Goal: Information Seeking & Learning: Learn about a topic

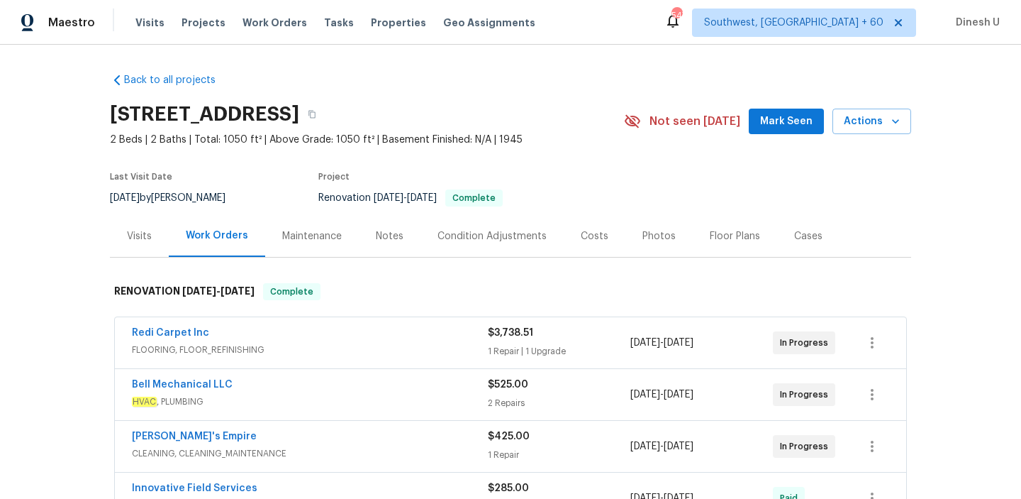
click at [138, 226] on div "Visits" at bounding box center [139, 236] width 59 height 42
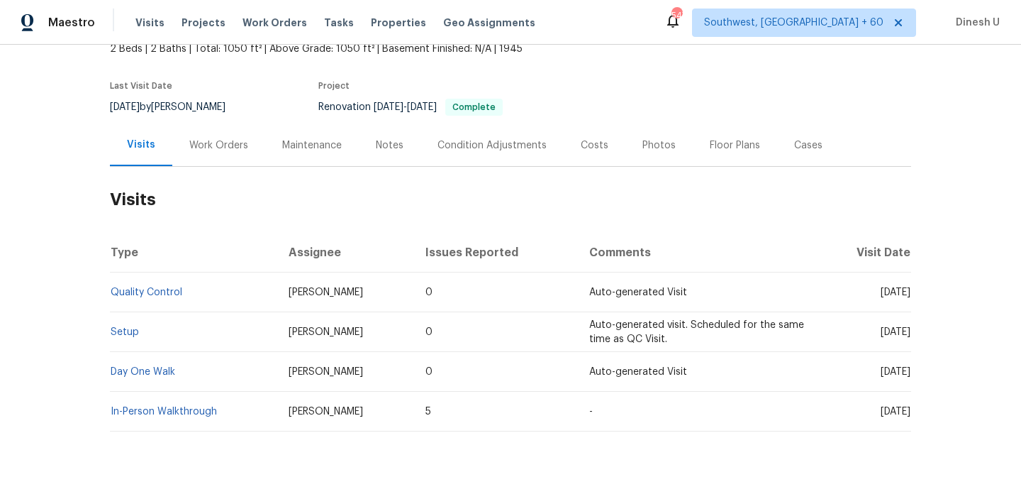
scroll to position [99, 0]
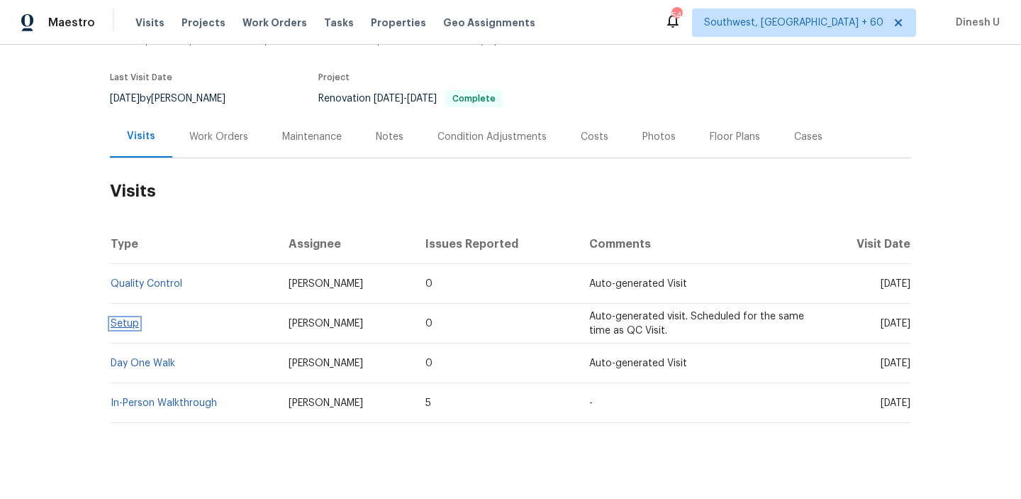
click at [123, 325] on link "Setup" at bounding box center [125, 323] width 28 height 10
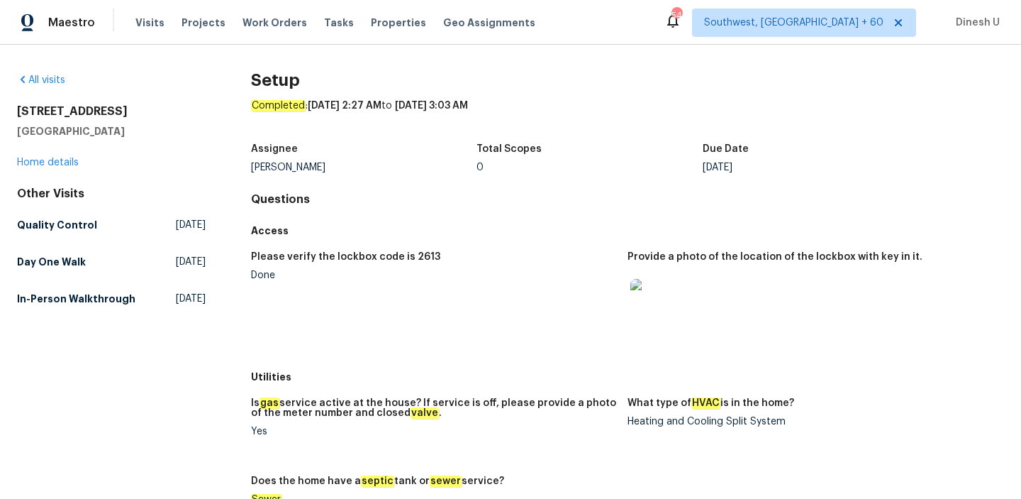
scroll to position [6, 0]
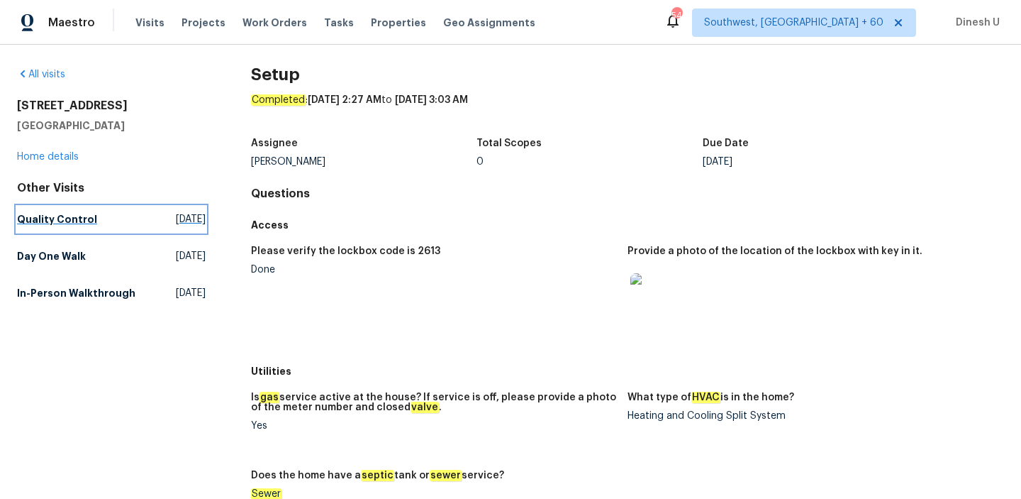
click at [176, 216] on span "Tue, Oct 07 2025" at bounding box center [191, 219] width 30 height 14
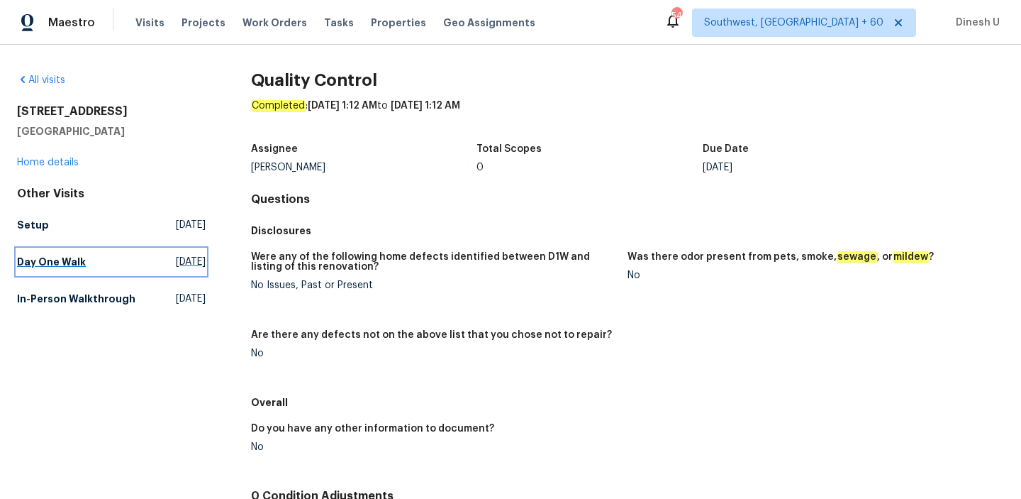
click at [177, 256] on span "Thu, Aug 21 2025" at bounding box center [191, 262] width 30 height 14
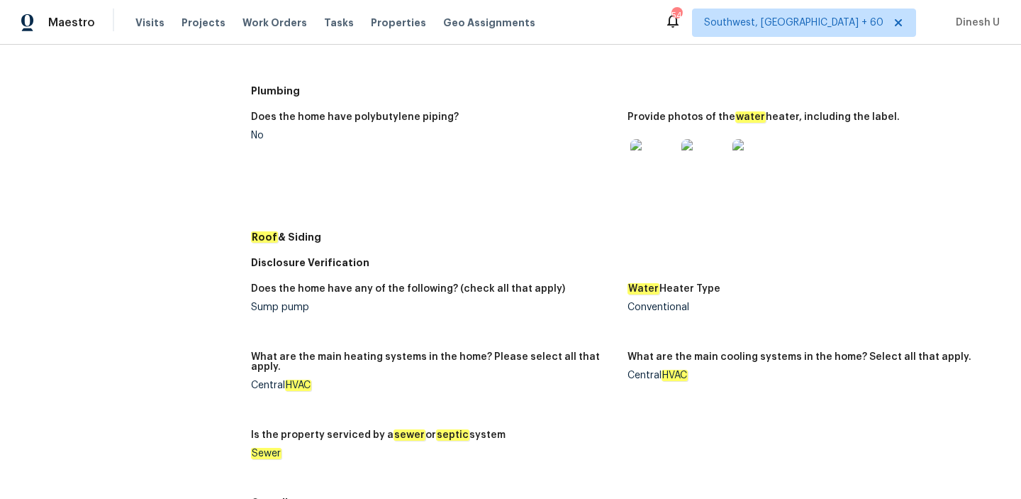
scroll to position [667, 0]
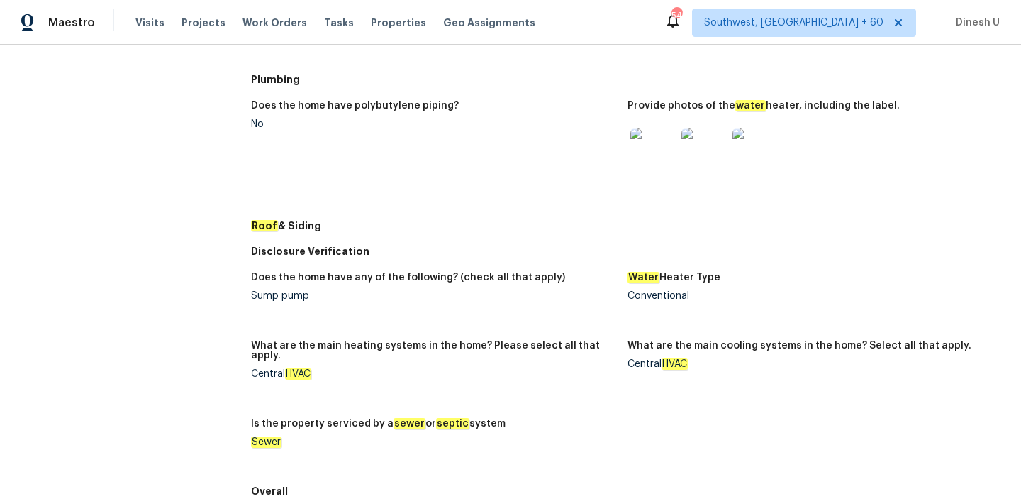
click at [652, 153] on img at bounding box center [652, 150] width 45 height 45
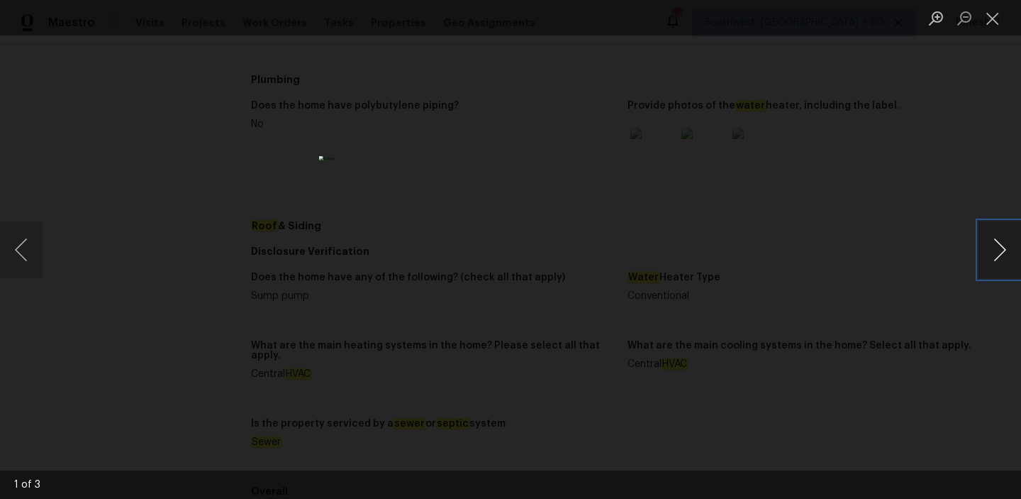
click at [995, 252] on button "Next image" at bounding box center [1000, 249] width 43 height 57
click at [991, 12] on button "Close lightbox" at bounding box center [993, 18] width 28 height 25
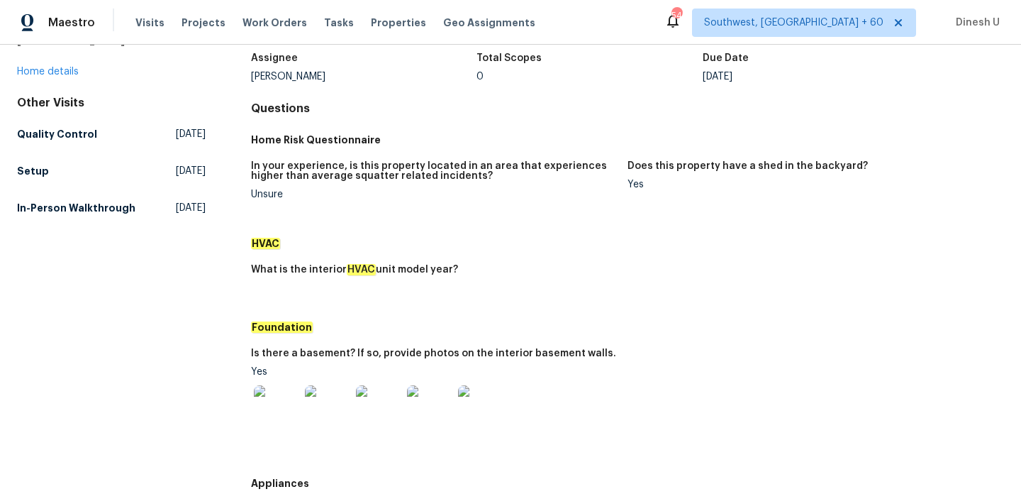
scroll to position [0, 0]
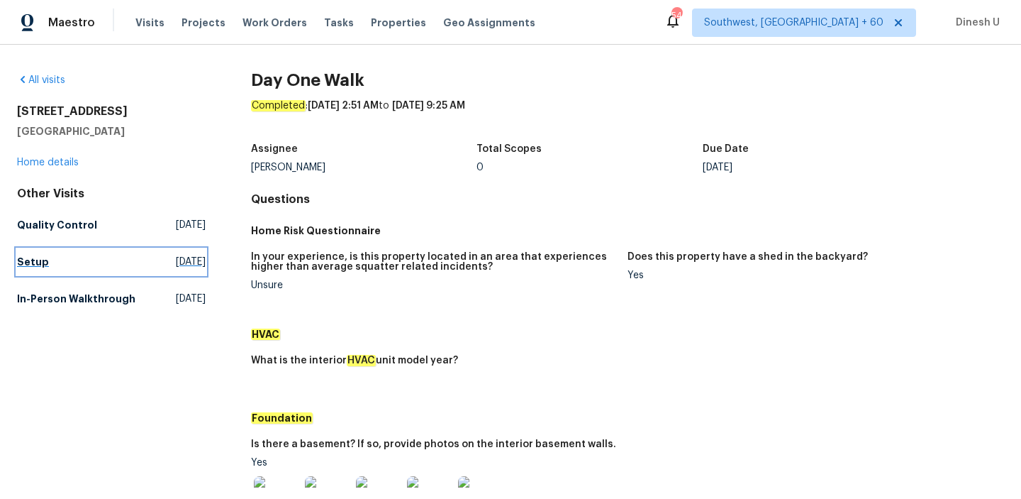
click at [139, 252] on link "Setup Tue, Oct 07 2025" at bounding box center [111, 262] width 189 height 26
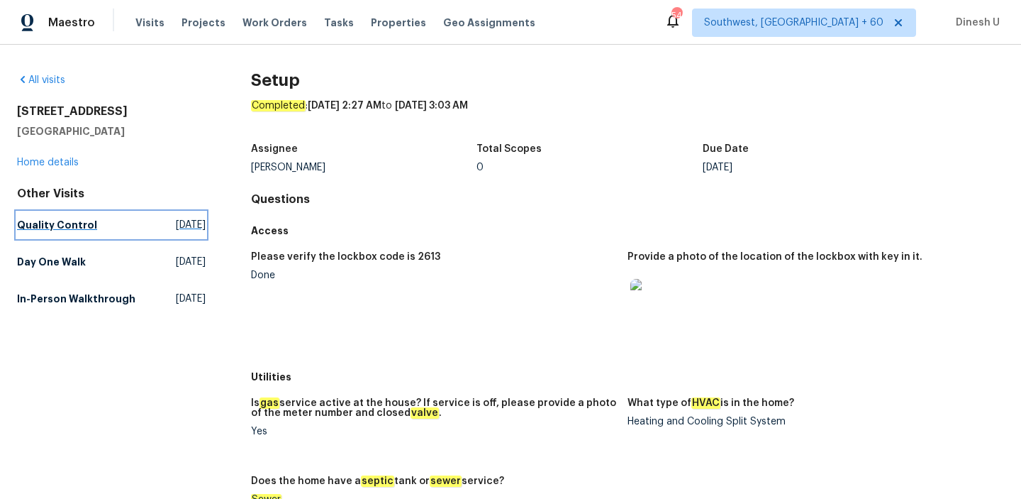
click at [181, 220] on span "[DATE]" at bounding box center [191, 225] width 30 height 14
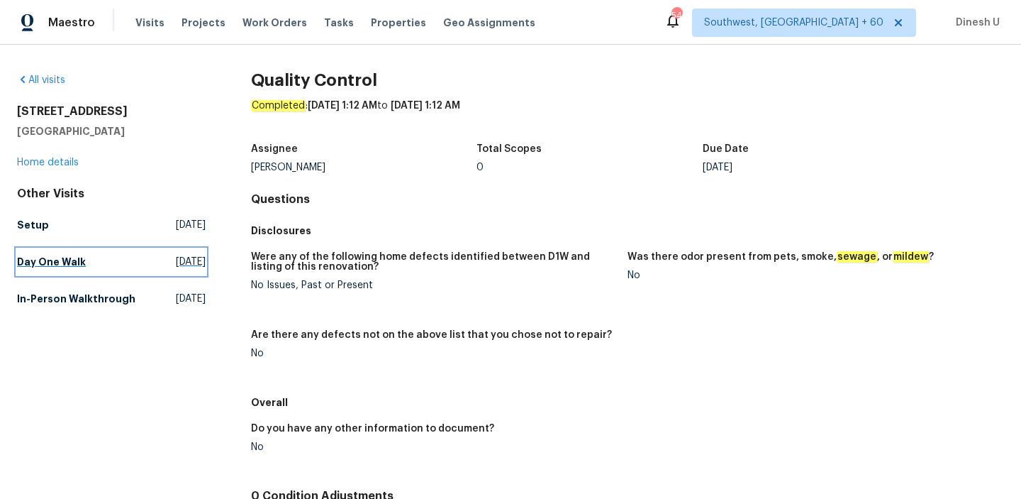
click at [183, 256] on span "[DATE]" at bounding box center [191, 262] width 30 height 14
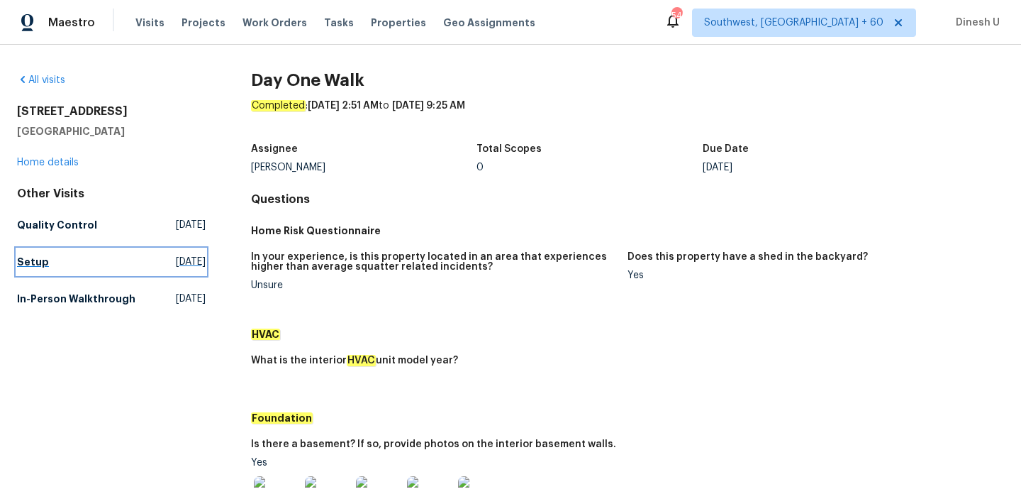
click at [176, 258] on span "[DATE]" at bounding box center [191, 262] width 30 height 14
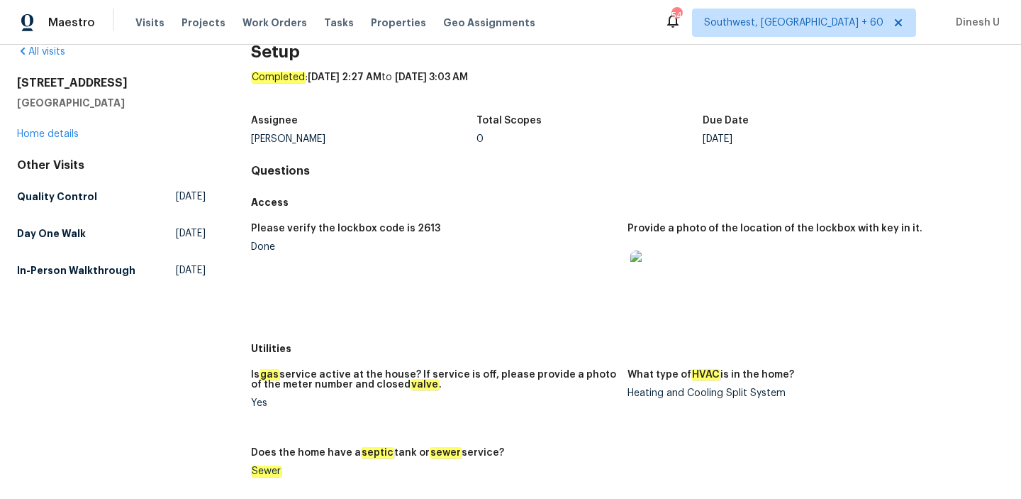
scroll to position [31, 0]
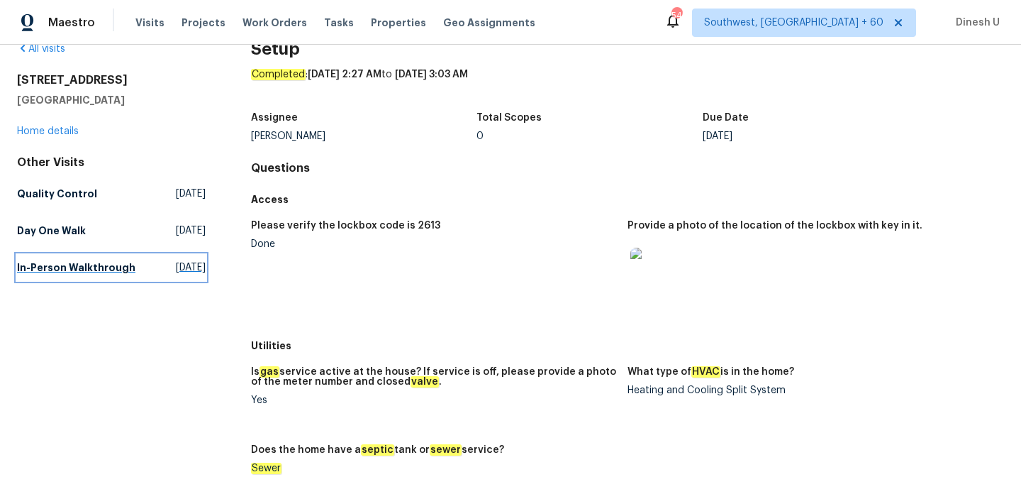
click at [133, 262] on link "In-Person Walkthrough Fri, Jul 04 2025" at bounding box center [111, 268] width 189 height 26
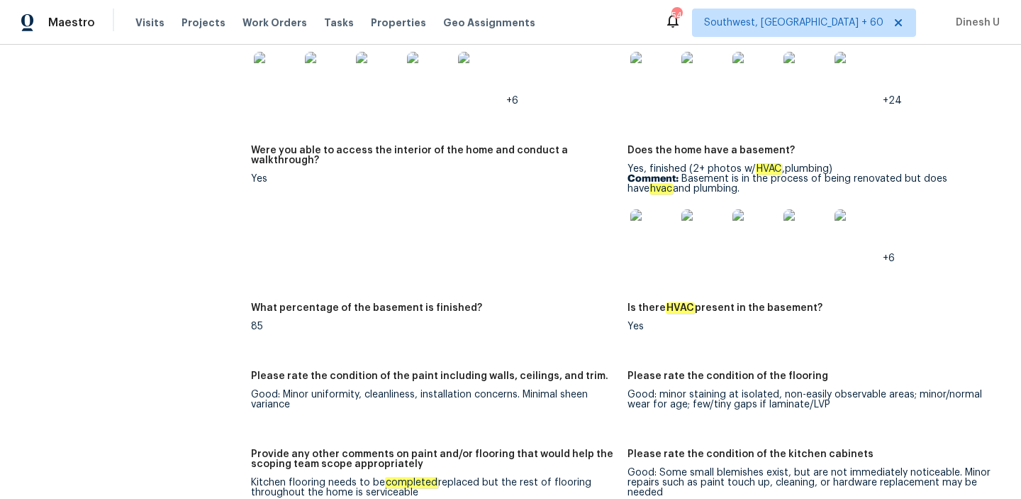
scroll to position [1720, 0]
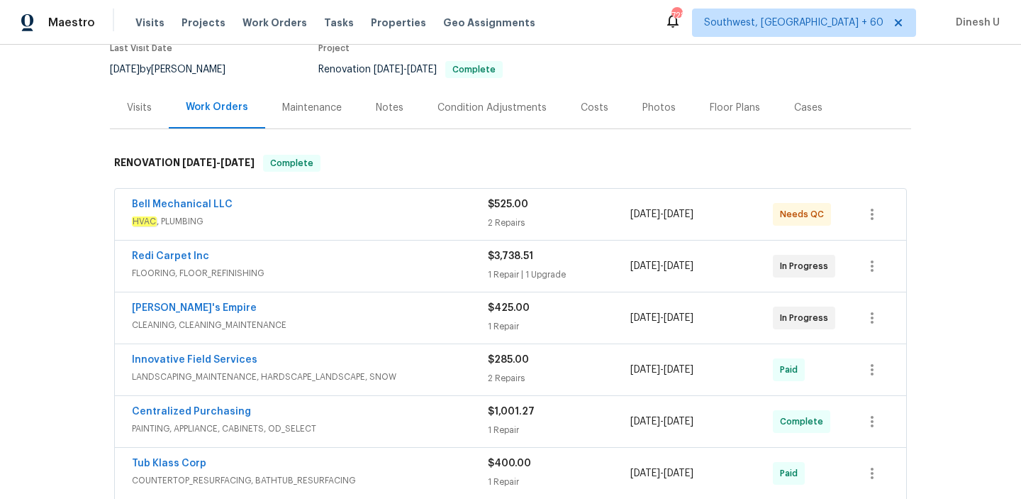
scroll to position [164, 0]
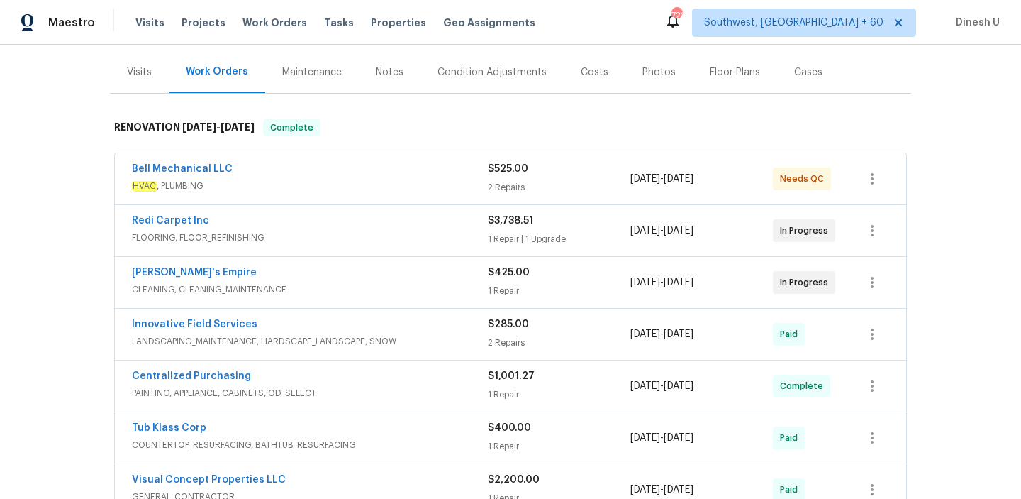
click at [497, 188] on div "2 Repairs" at bounding box center [559, 187] width 143 height 14
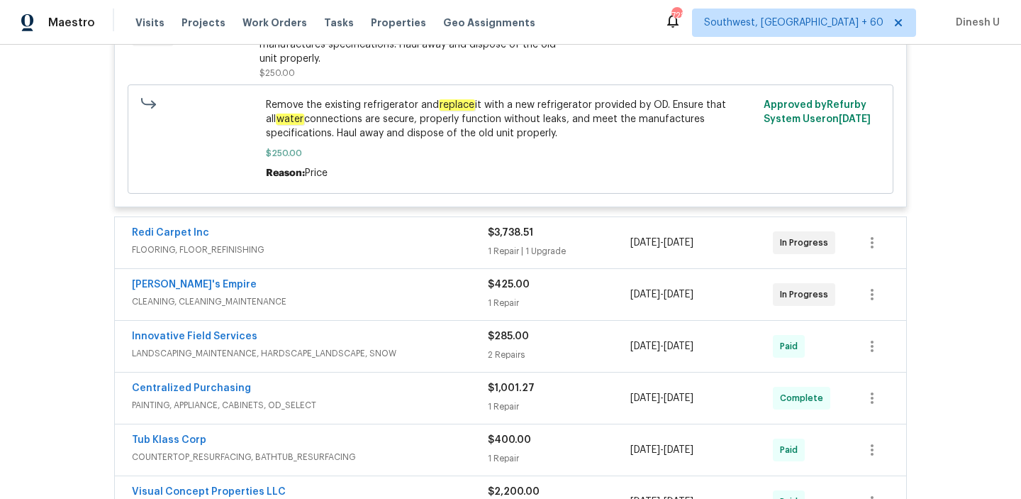
scroll to position [681, 0]
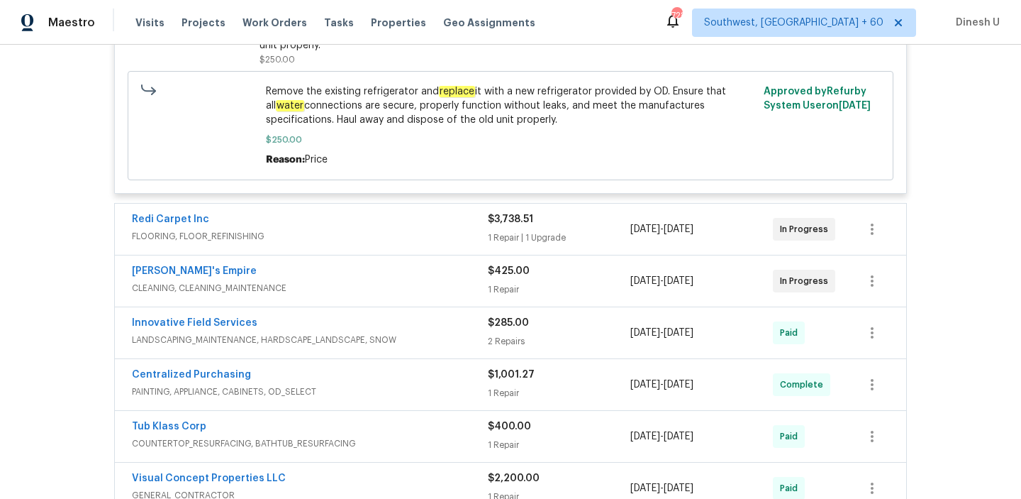
click at [503, 220] on span "$3,738.51" at bounding box center [510, 219] width 45 height 10
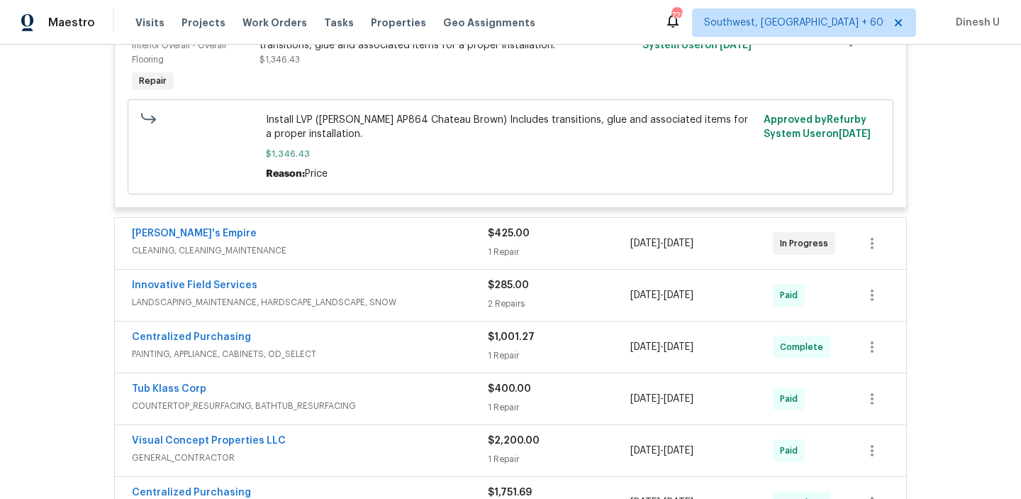
scroll to position [1181, 0]
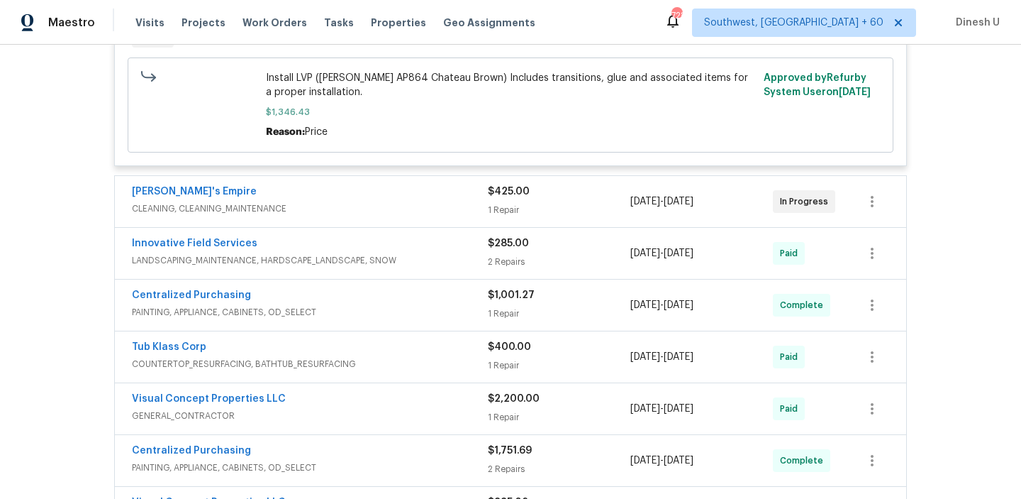
click at [495, 207] on div "1 Repair" at bounding box center [559, 210] width 143 height 14
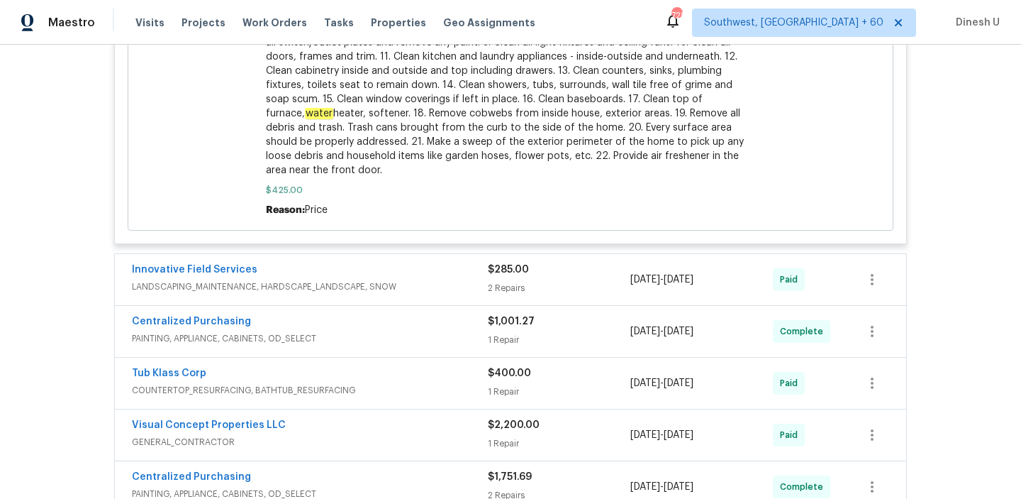
scroll to position [1825, 0]
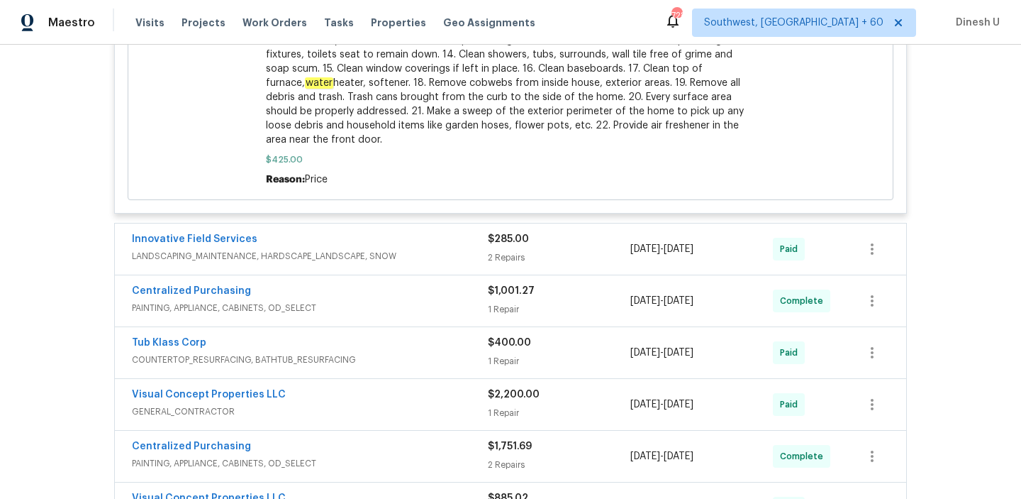
click at [503, 260] on div "2 Repairs" at bounding box center [559, 257] width 143 height 14
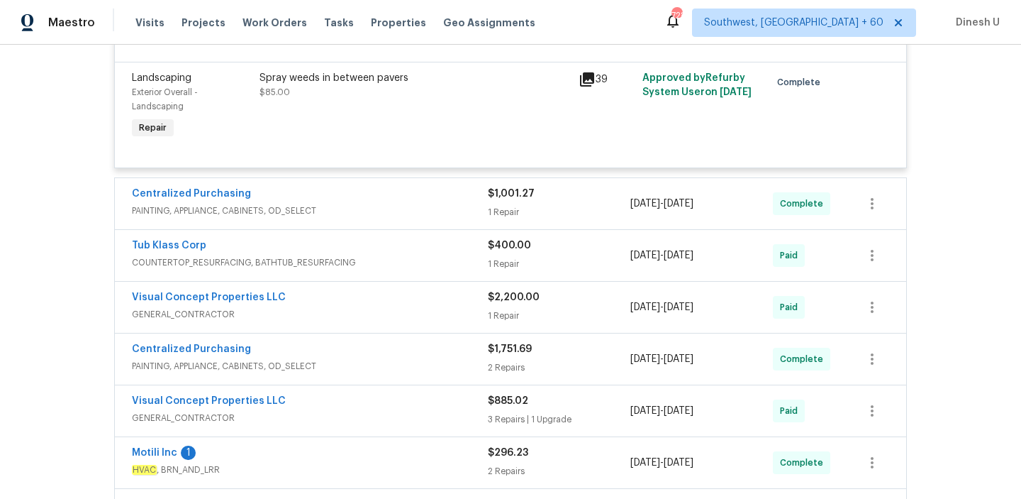
scroll to position [2223, 0]
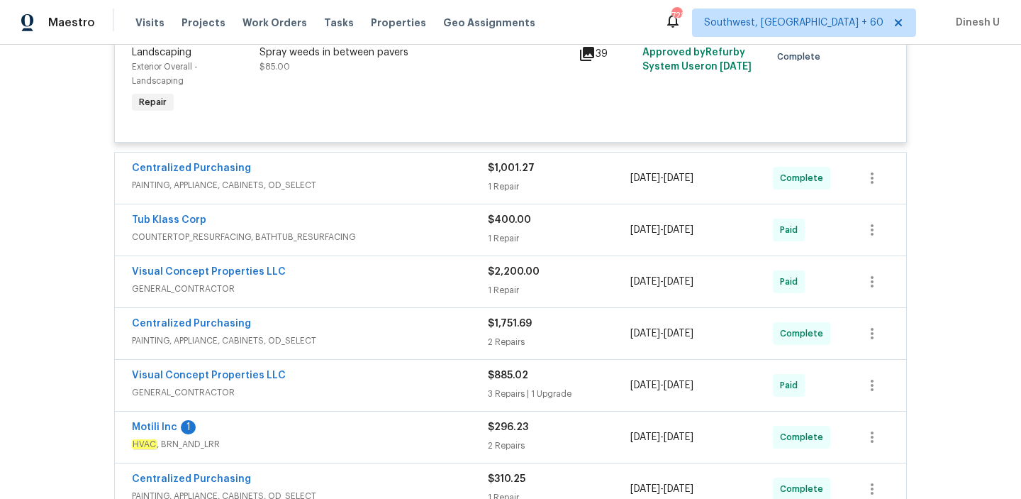
click at [489, 191] on div "1 Repair" at bounding box center [559, 186] width 143 height 14
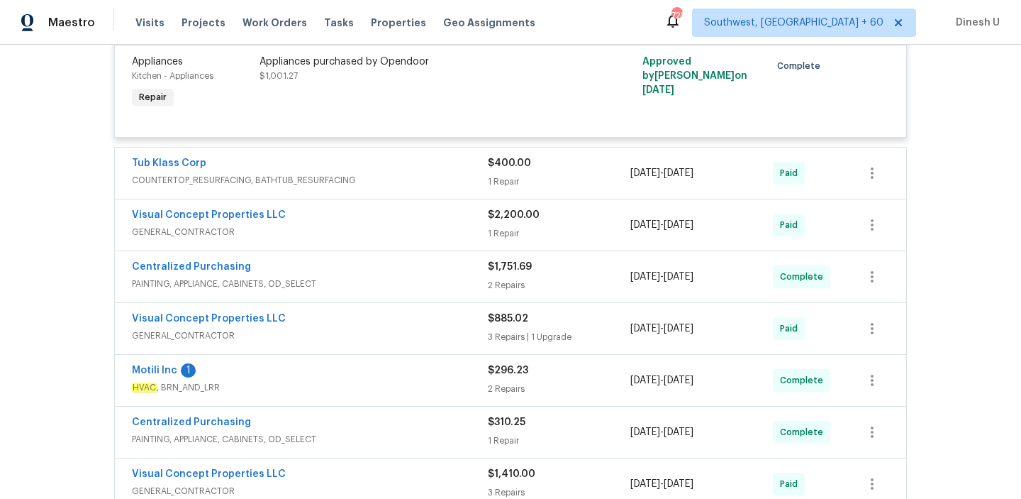
scroll to position [2410, 0]
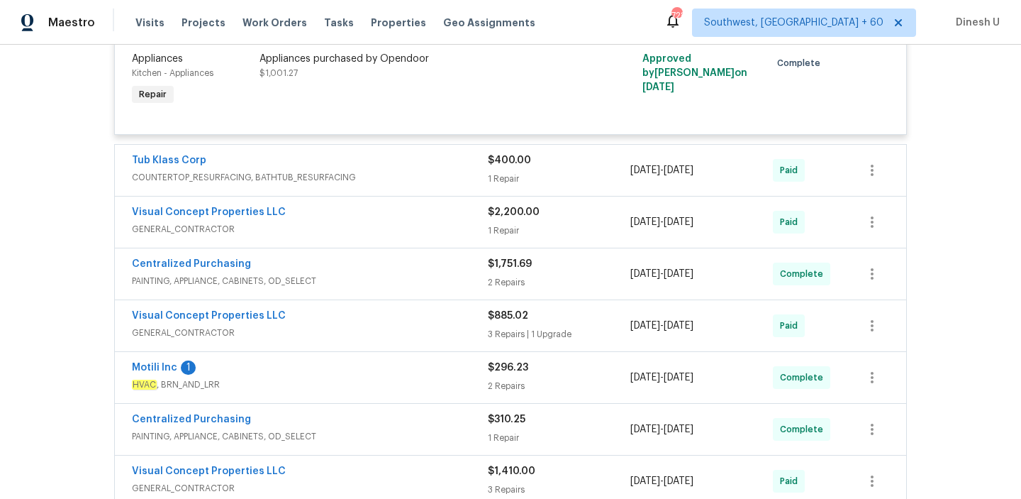
click at [501, 186] on div "1 Repair" at bounding box center [559, 179] width 143 height 14
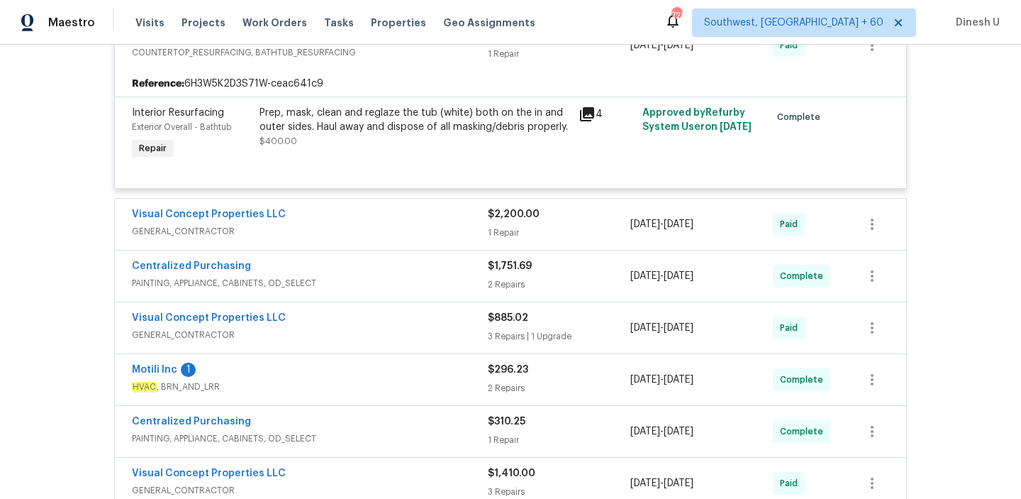
scroll to position [2581, 0]
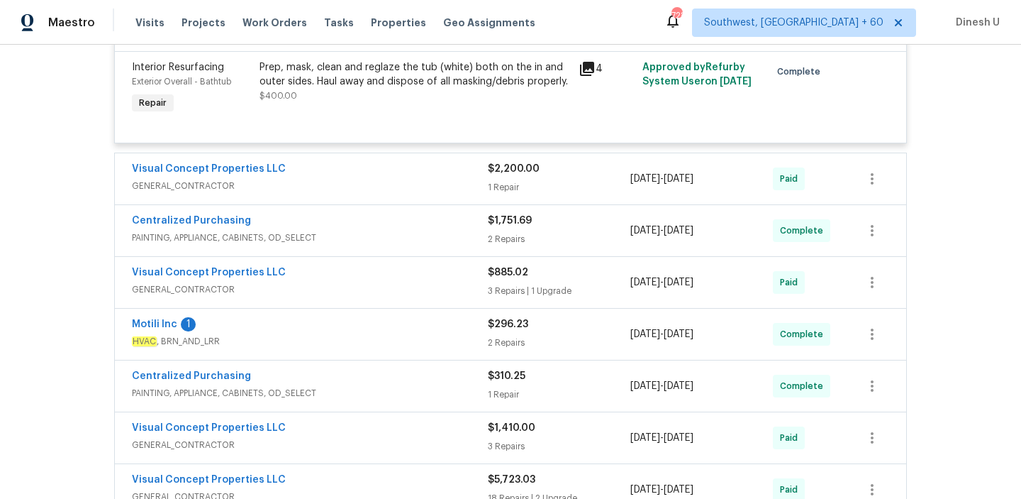
click at [503, 189] on div "1 Repair" at bounding box center [559, 187] width 143 height 14
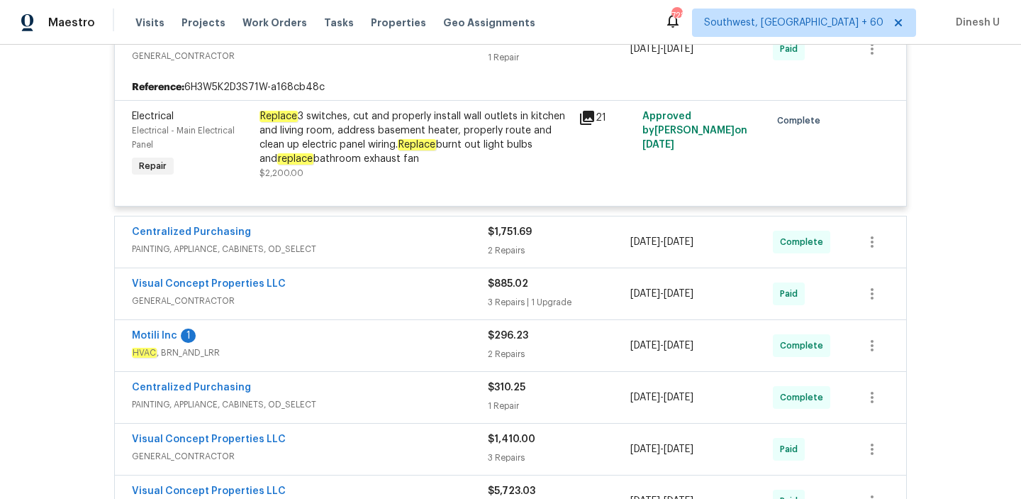
scroll to position [2716, 0]
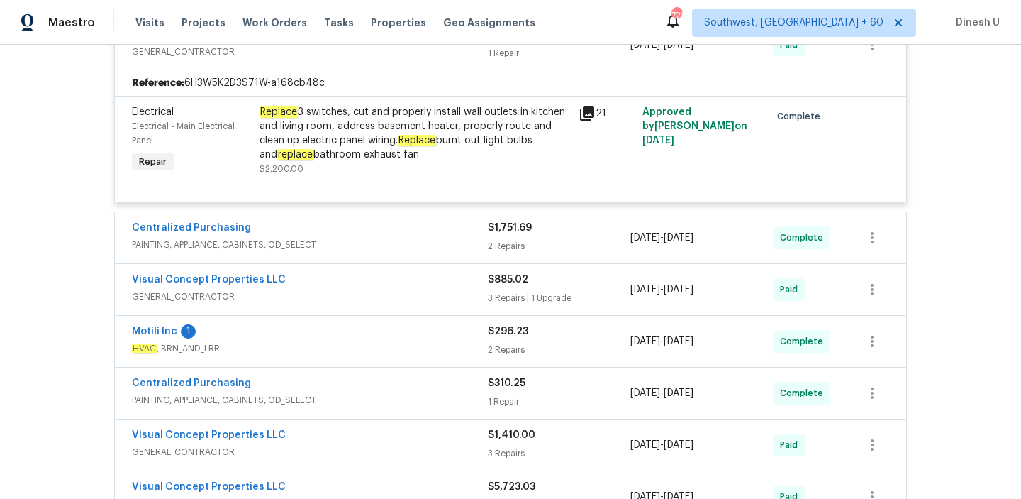
click at [511, 253] on div "2 Repairs" at bounding box center [559, 246] width 143 height 14
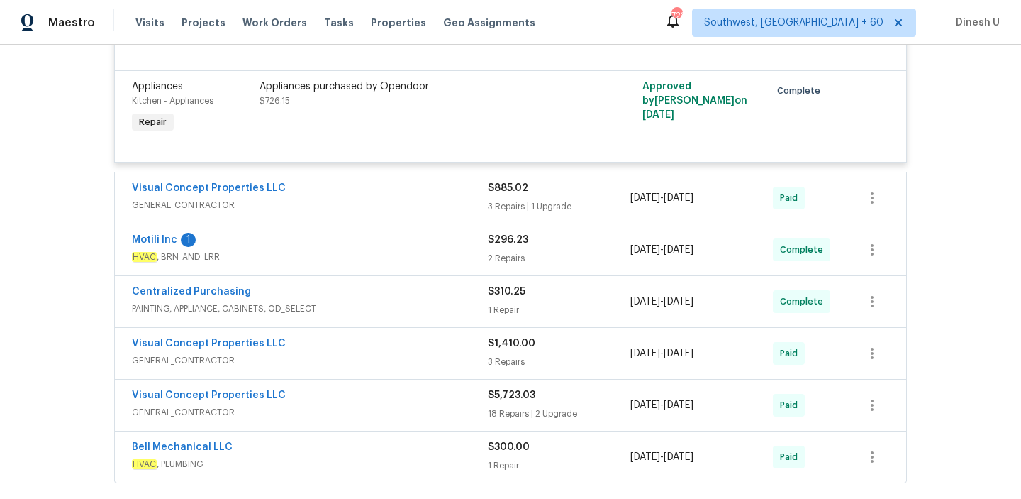
scroll to position [3069, 0]
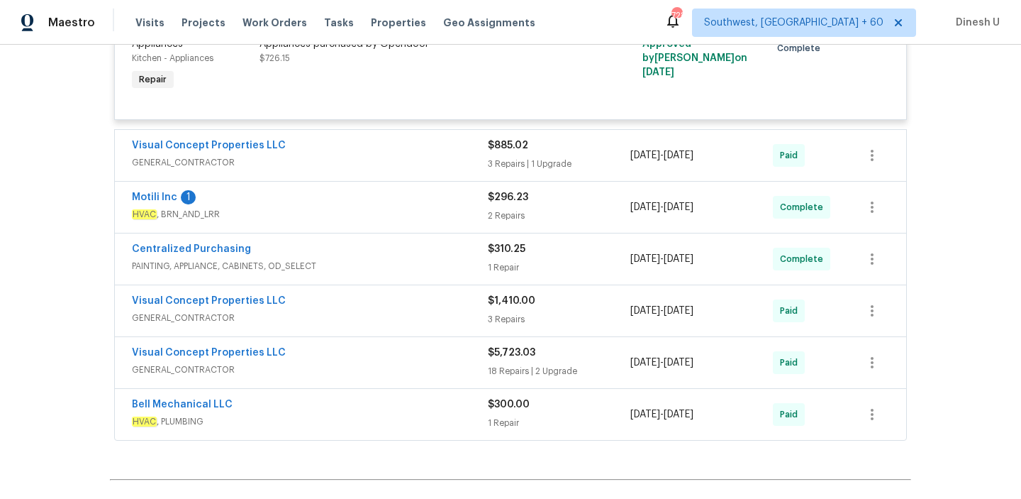
click at [511, 164] on div "3 Repairs | 1 Upgrade" at bounding box center [559, 164] width 143 height 14
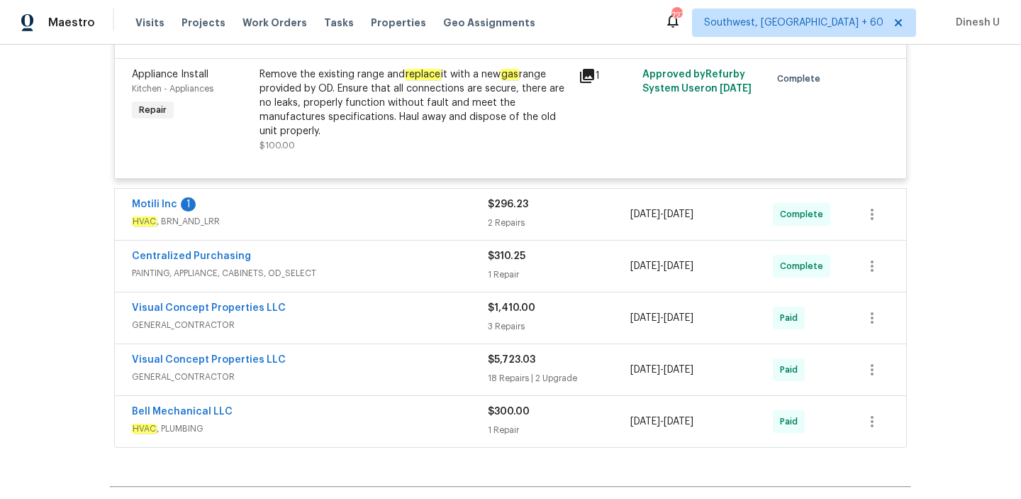
scroll to position [3519, 0]
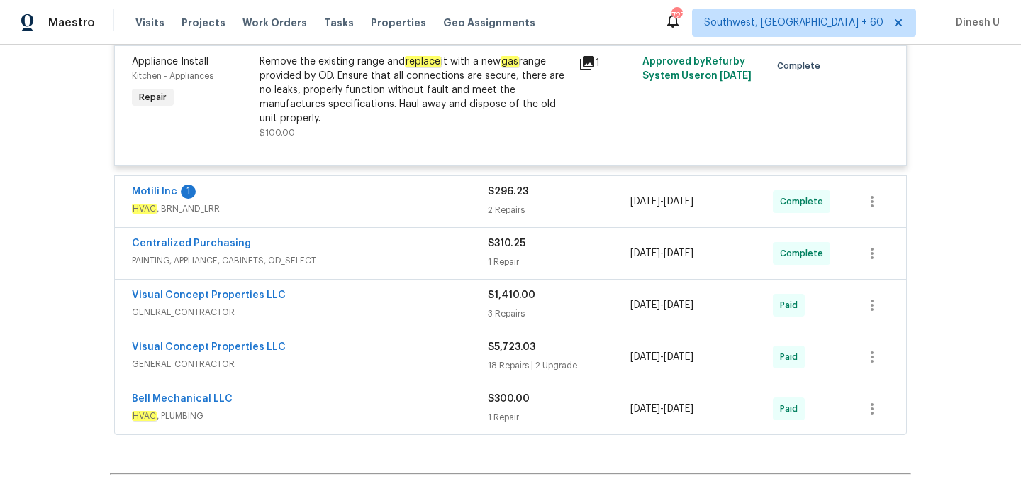
click at [529, 199] on div "$296.23" at bounding box center [559, 191] width 143 height 14
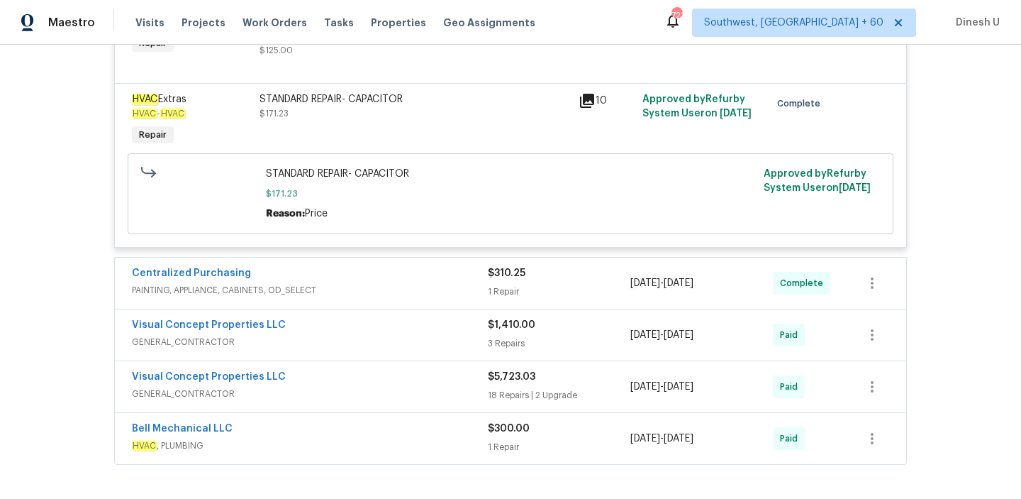
scroll to position [3787, 0]
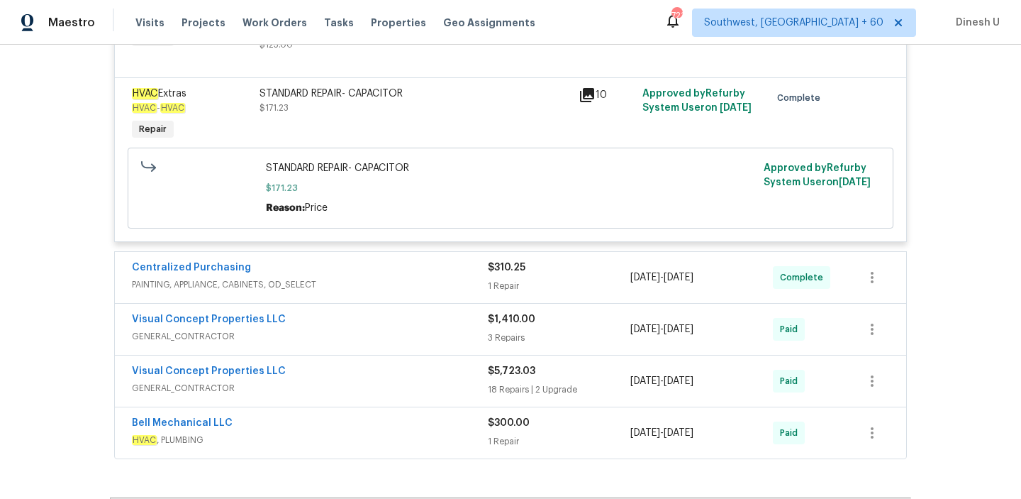
click at [499, 293] on div "1 Repair" at bounding box center [559, 286] width 143 height 14
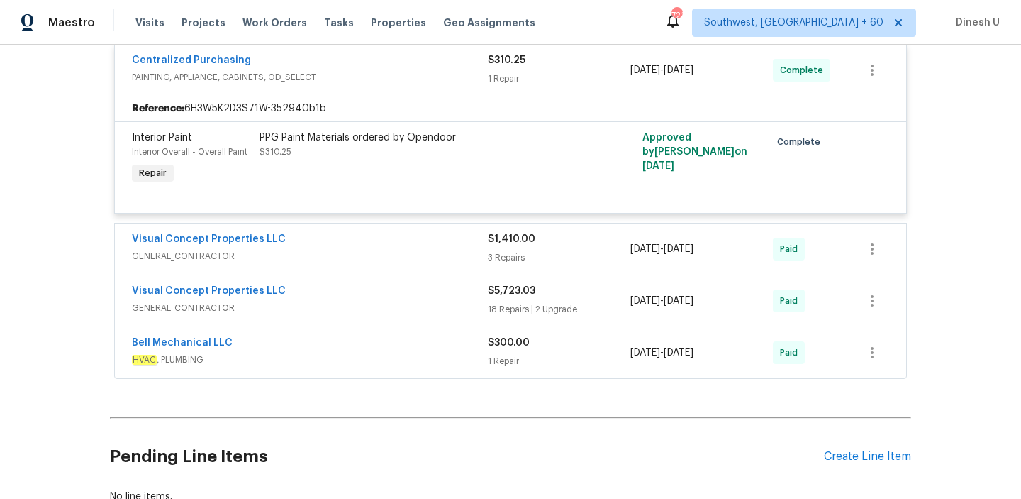
scroll to position [4031, 0]
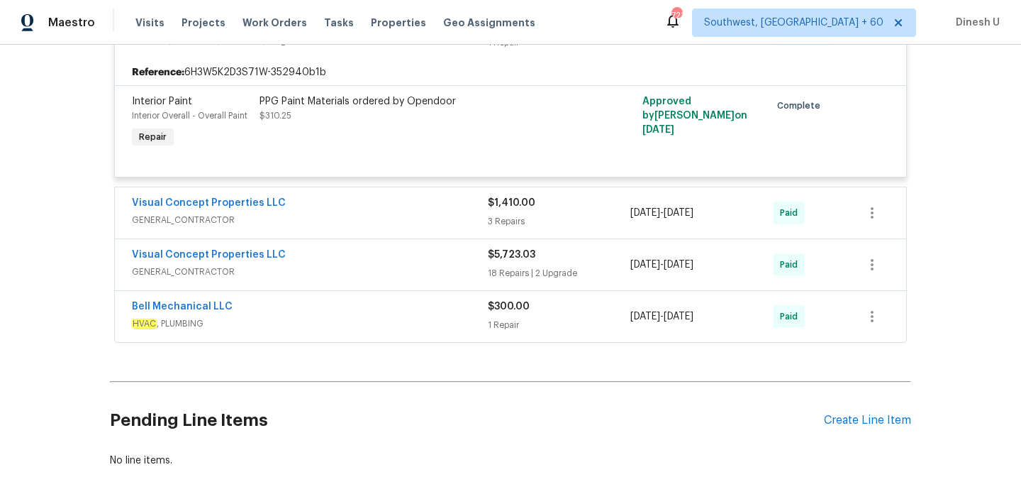
click at [499, 228] on div "3 Repairs" at bounding box center [559, 221] width 143 height 14
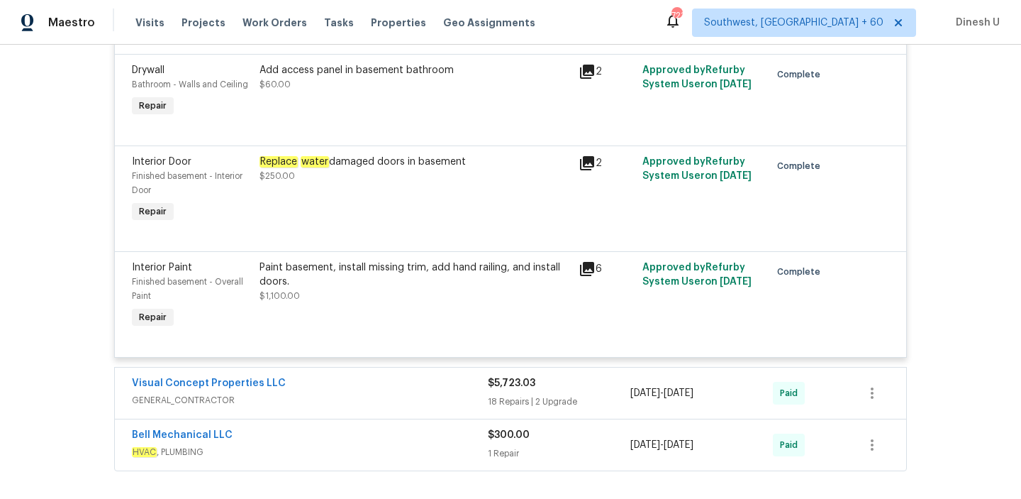
scroll to position [4243, 0]
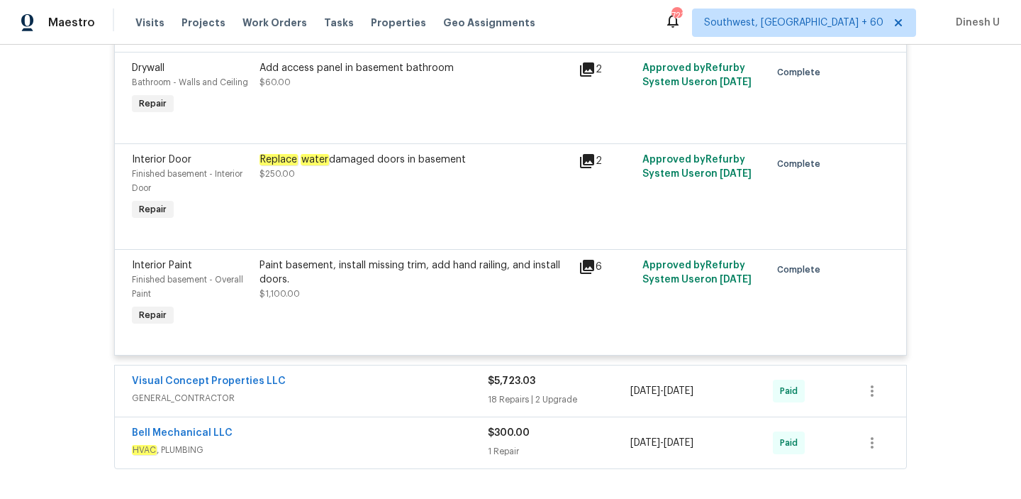
click at [316, 165] on em "water" at bounding box center [315, 159] width 28 height 11
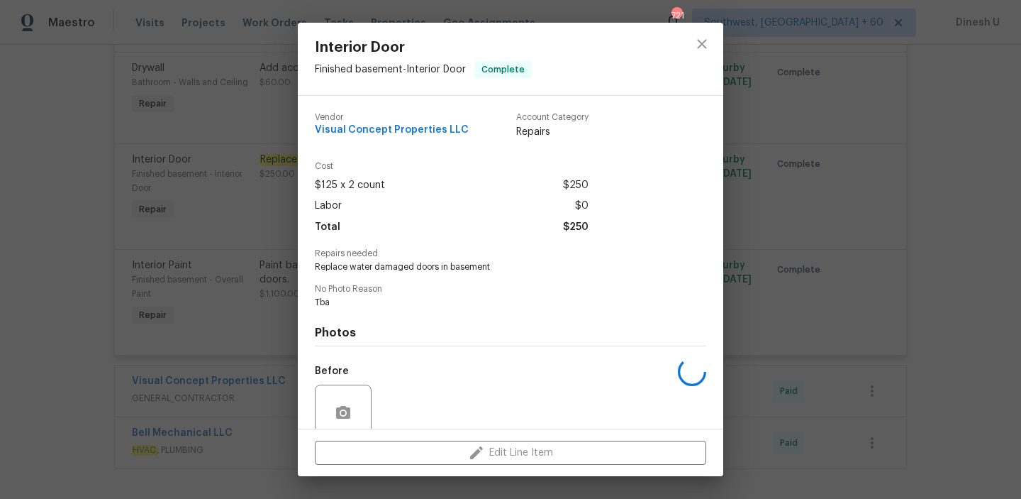
click at [316, 183] on span "$125 x 2 count" at bounding box center [350, 185] width 70 height 21
click at [362, 258] on div "Repairs needed Replace water damaged doors in basement" at bounding box center [510, 261] width 391 height 24
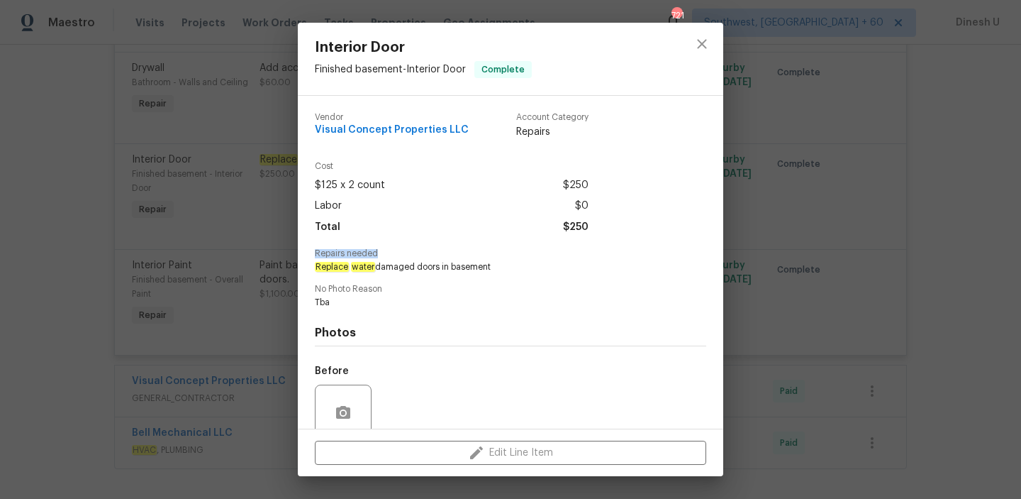
click at [378, 262] on span "Replace water damaged doors in basement" at bounding box center [491, 267] width 352 height 12
copy span "Replace water damaged doors in basement"
click at [246, 273] on div "Interior Door Finished basement - Interior Door Complete Vendor Visual Concept …" at bounding box center [510, 249] width 1021 height 499
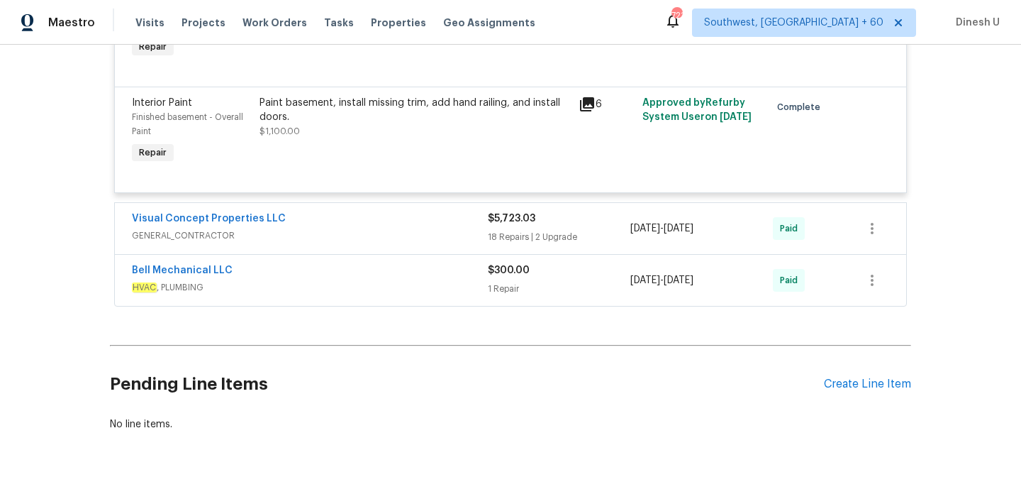
scroll to position [4383, 0]
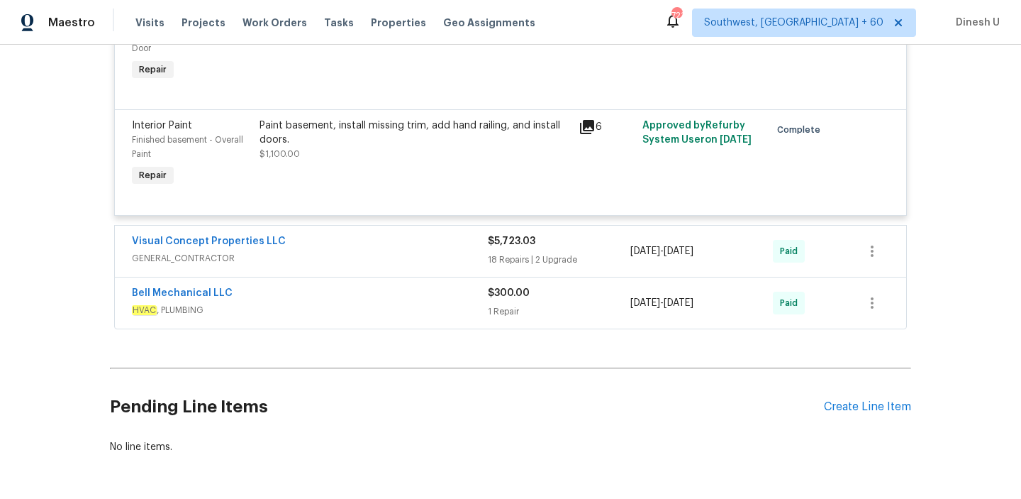
click at [583, 134] on icon at bounding box center [587, 127] width 14 height 14
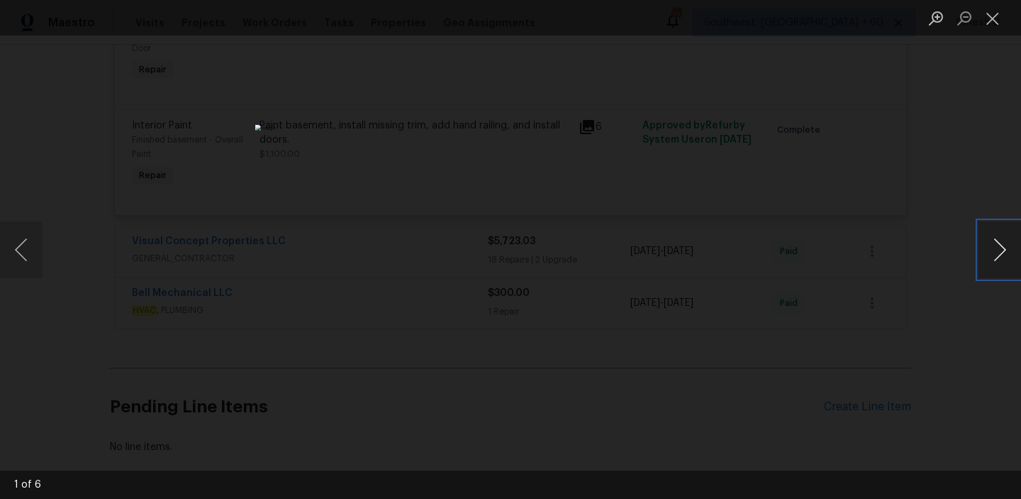
click at [1015, 250] on button "Next image" at bounding box center [1000, 249] width 43 height 57
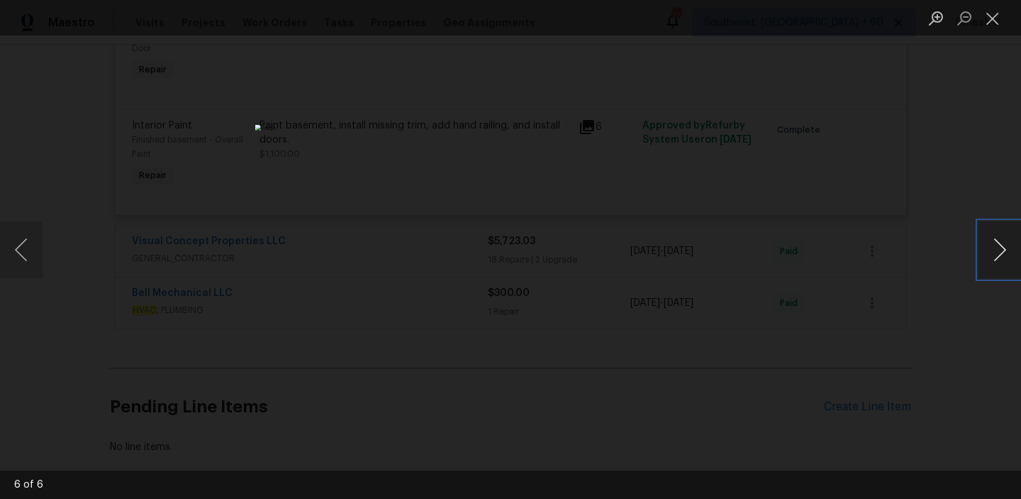
click at [1015, 250] on button "Next image" at bounding box center [1000, 249] width 43 height 57
click at [1010, 14] on ul "Lightbox" at bounding box center [971, 17] width 99 height 35
click at [981, 10] on button "Close lightbox" at bounding box center [993, 18] width 28 height 25
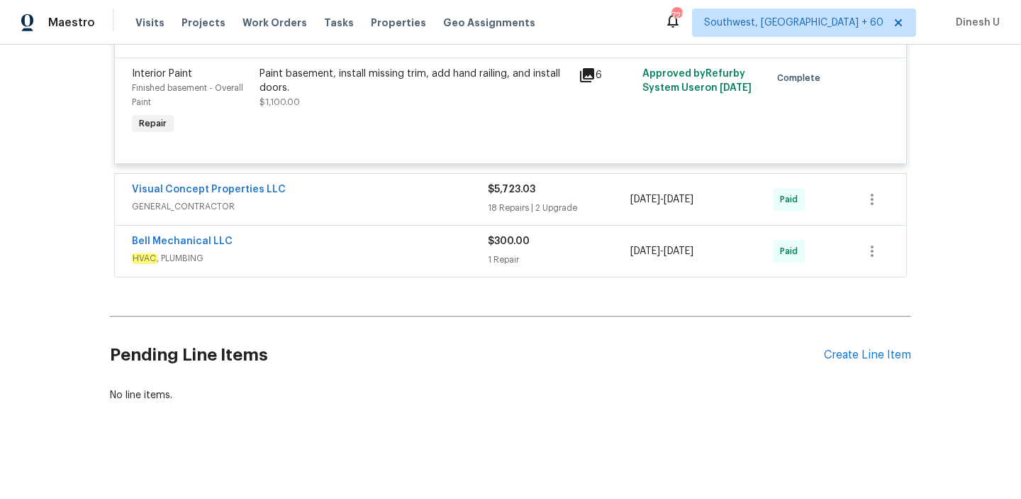
scroll to position [4462, 0]
click at [530, 206] on div "18 Repairs | 2 Upgrade" at bounding box center [559, 208] width 143 height 14
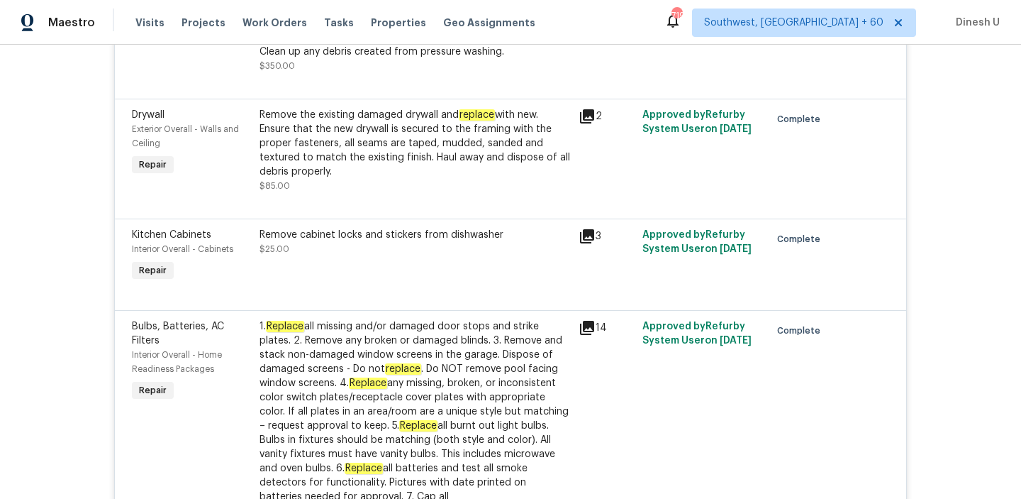
scroll to position [5440, 0]
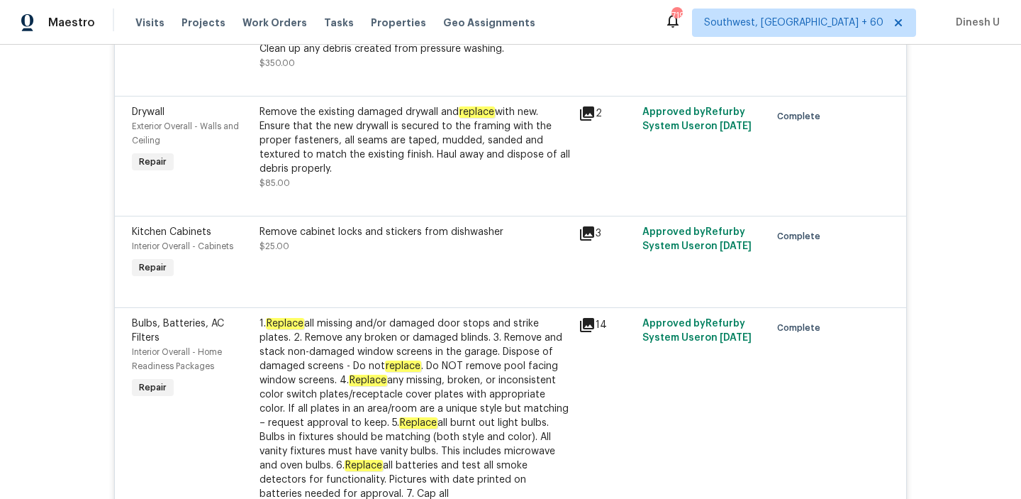
click at [589, 121] on icon at bounding box center [587, 113] width 14 height 14
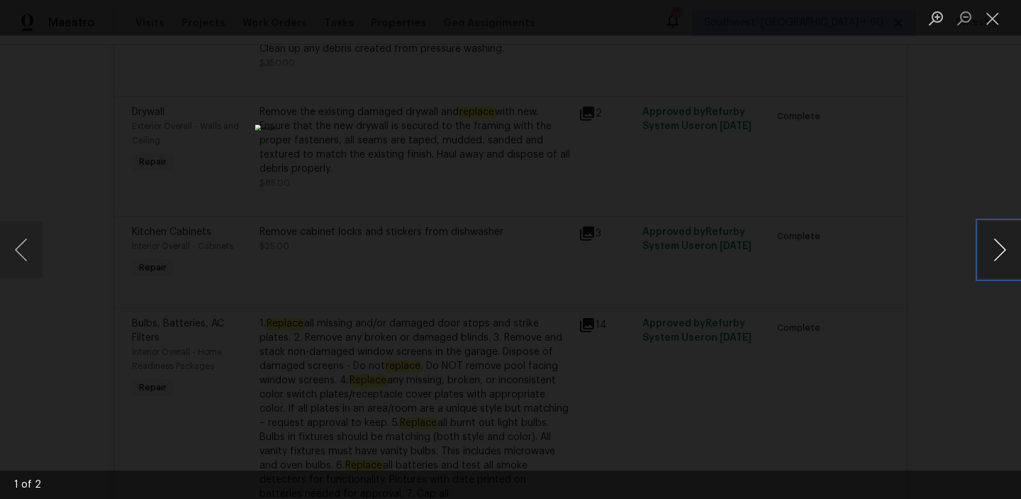
click at [993, 253] on button "Next image" at bounding box center [1000, 249] width 43 height 57
click at [996, 16] on button "Close lightbox" at bounding box center [993, 18] width 28 height 25
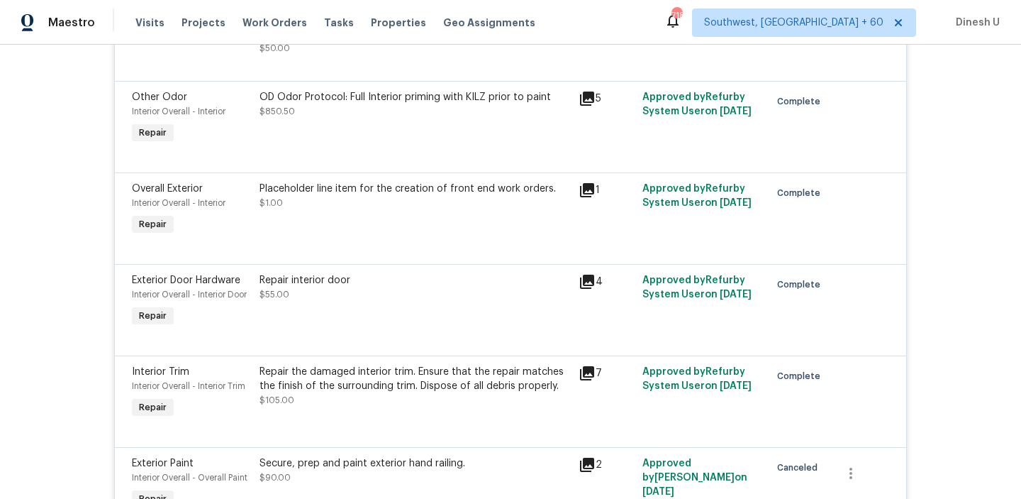
scroll to position [5945, 0]
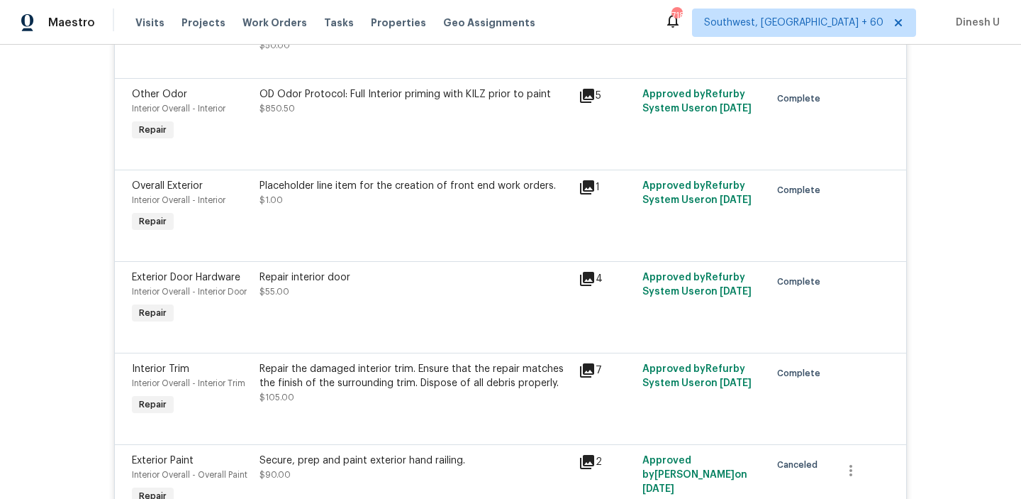
click at [584, 103] on icon at bounding box center [587, 96] width 14 height 14
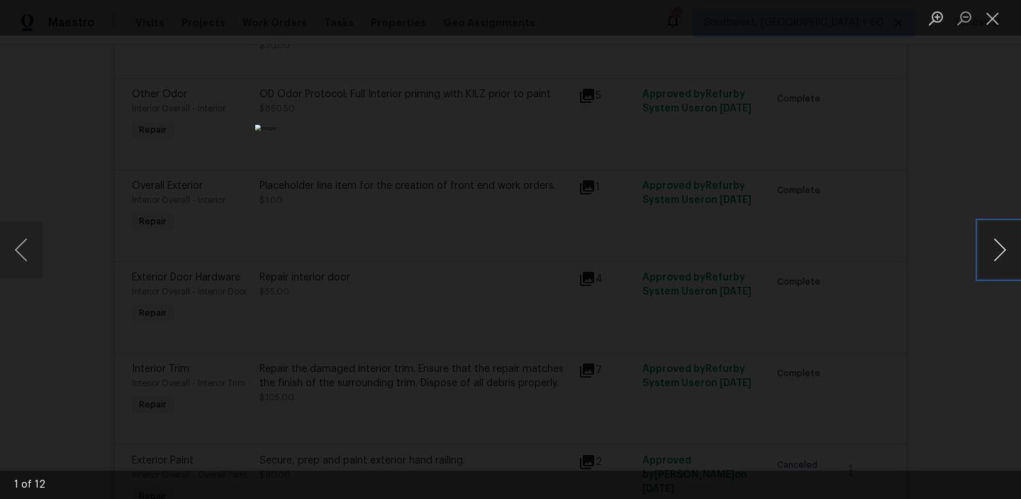
click at [993, 247] on button "Next image" at bounding box center [1000, 249] width 43 height 57
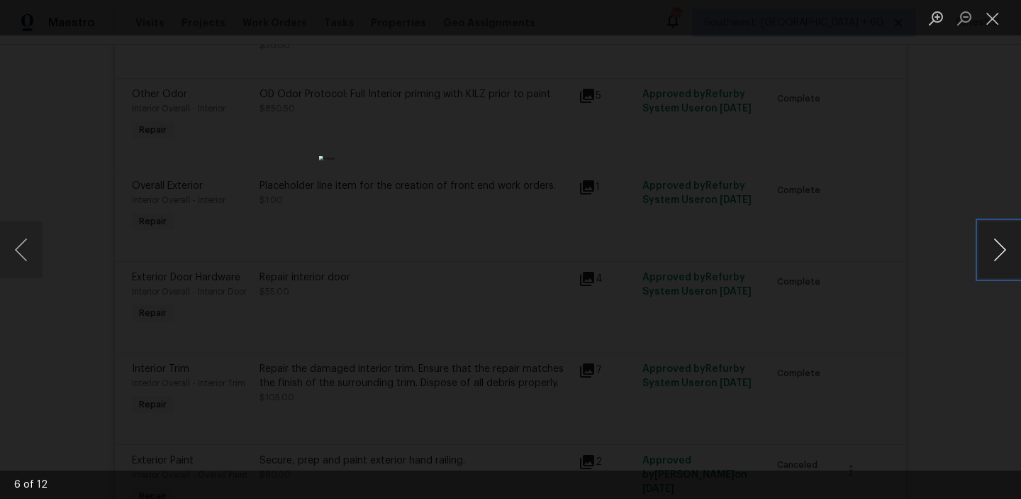
click at [993, 247] on button "Next image" at bounding box center [1000, 249] width 43 height 57
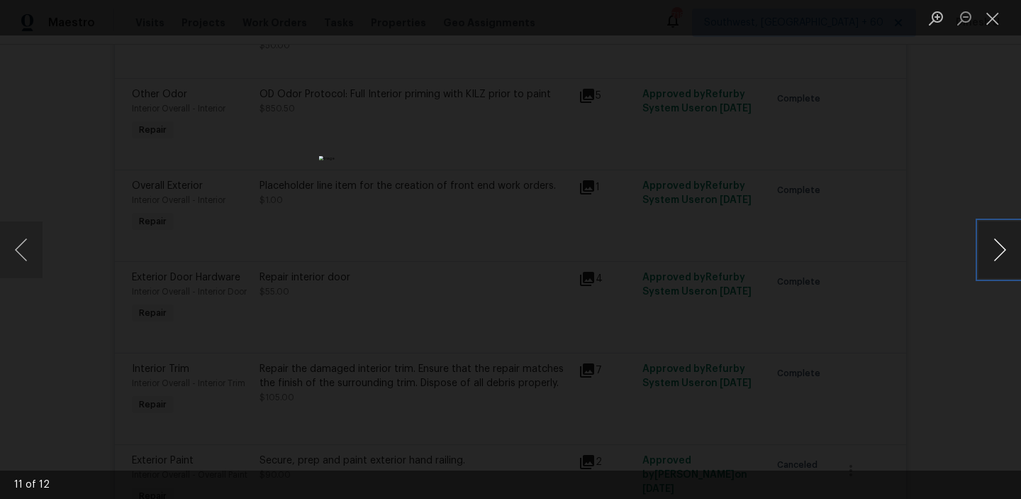
click at [993, 247] on button "Next image" at bounding box center [1000, 249] width 43 height 57
click at [986, 16] on button "Close lightbox" at bounding box center [993, 18] width 28 height 25
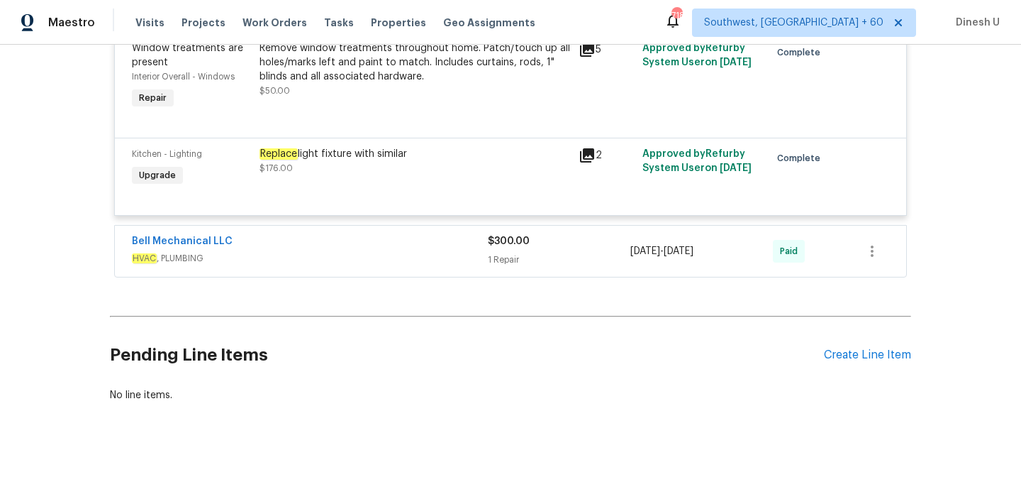
scroll to position [7276, 0]
click at [510, 264] on div "1 Repair" at bounding box center [559, 259] width 143 height 14
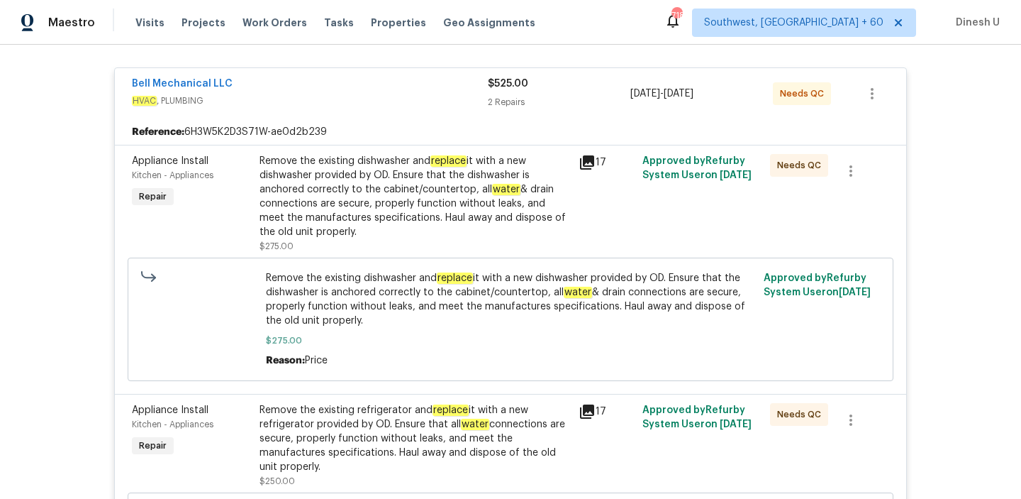
scroll to position [0, 0]
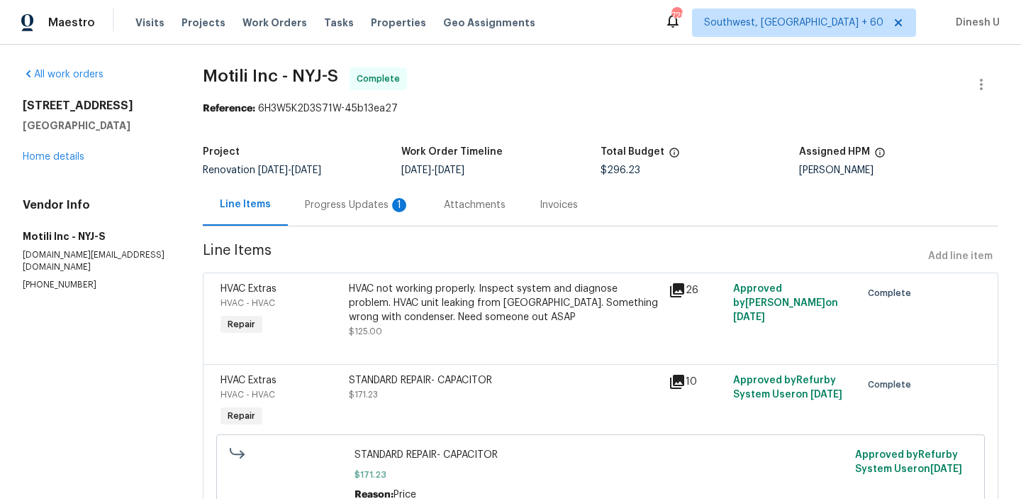
click at [367, 201] on div "Progress Updates 1" at bounding box center [357, 205] width 105 height 14
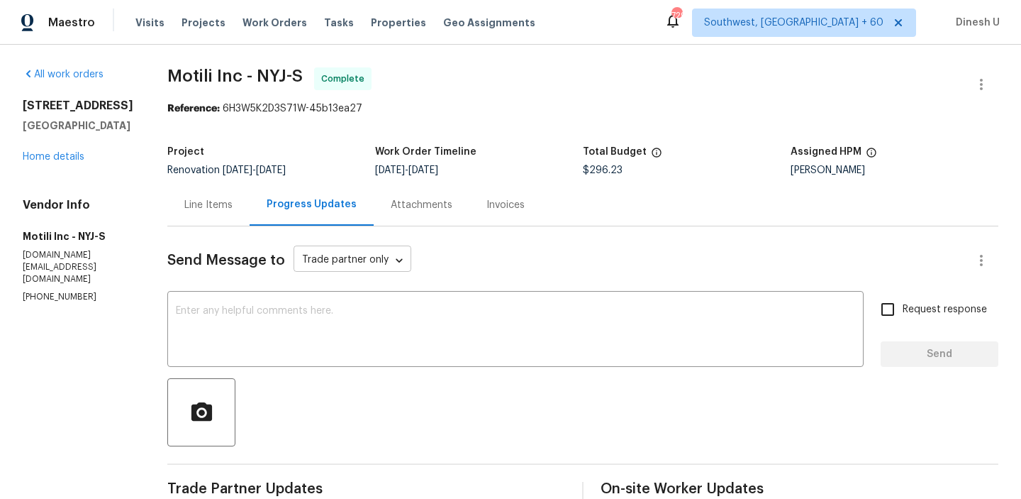
scroll to position [488, 0]
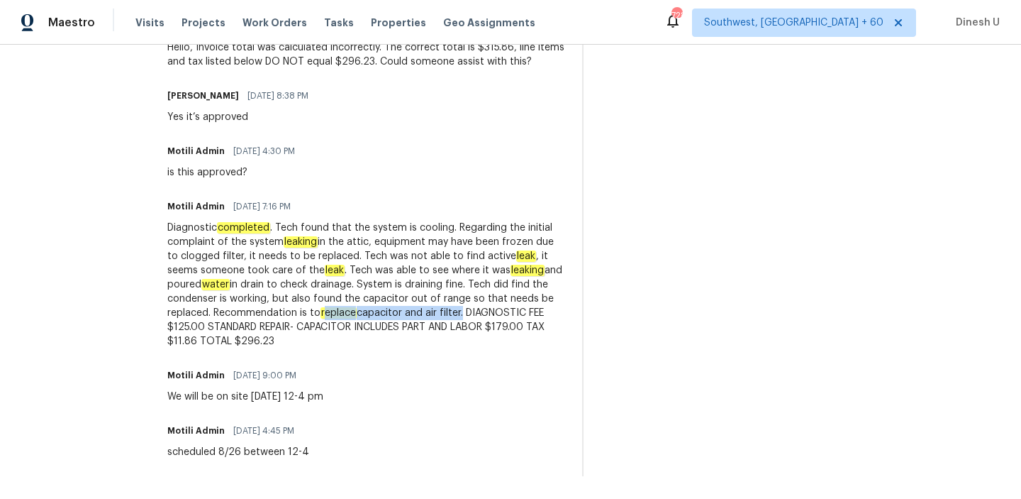
drag, startPoint x: 352, startPoint y: 313, endPoint x: 486, endPoint y: 314, distance: 134.0
click at [486, 314] on div "Diagnostic completed . Tech found that the system is cooling. Regarding the ini…" at bounding box center [366, 285] width 398 height 128
copy div "eplace capacitor and air filter"
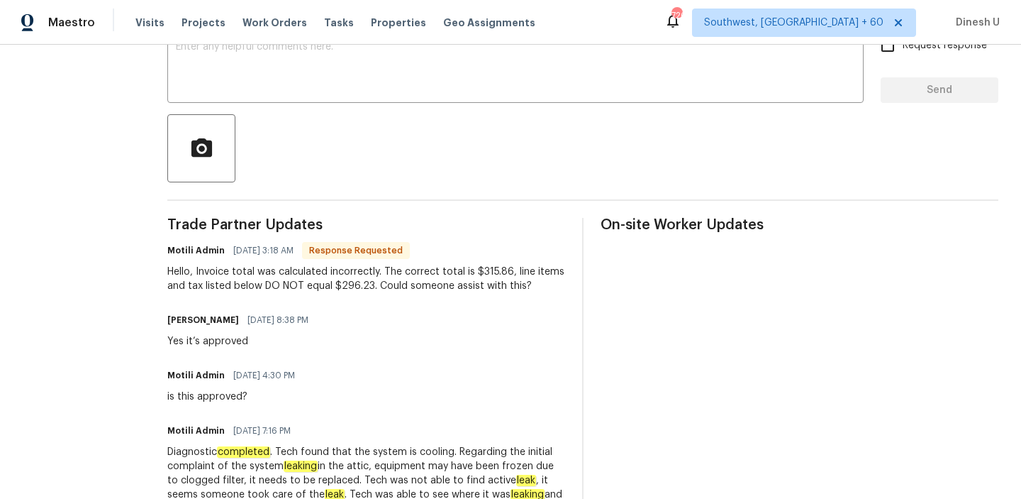
scroll to position [233, 0]
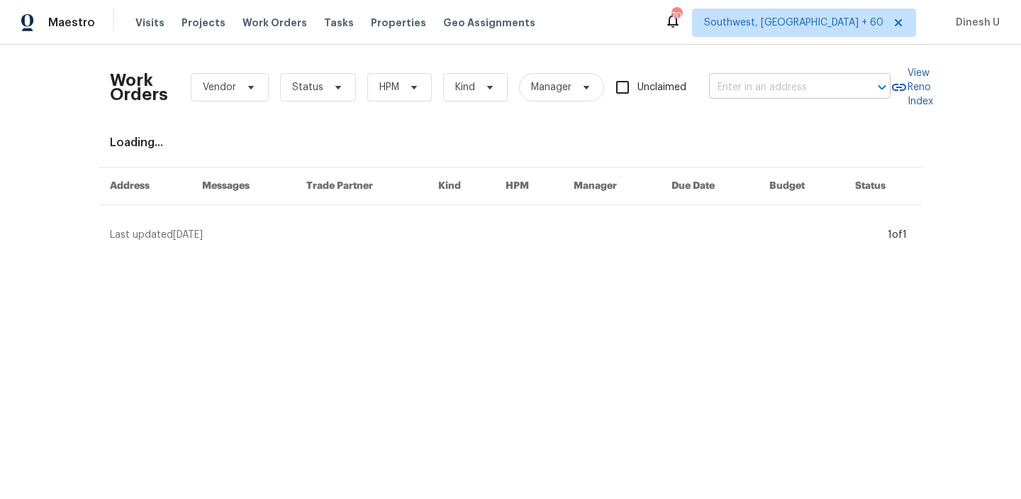
click at [786, 84] on input "text" at bounding box center [780, 88] width 142 height 22
paste input "177 Longbay St, Garner, NC 27529"
type input "177 Longbay St, Garner, NC 27529"
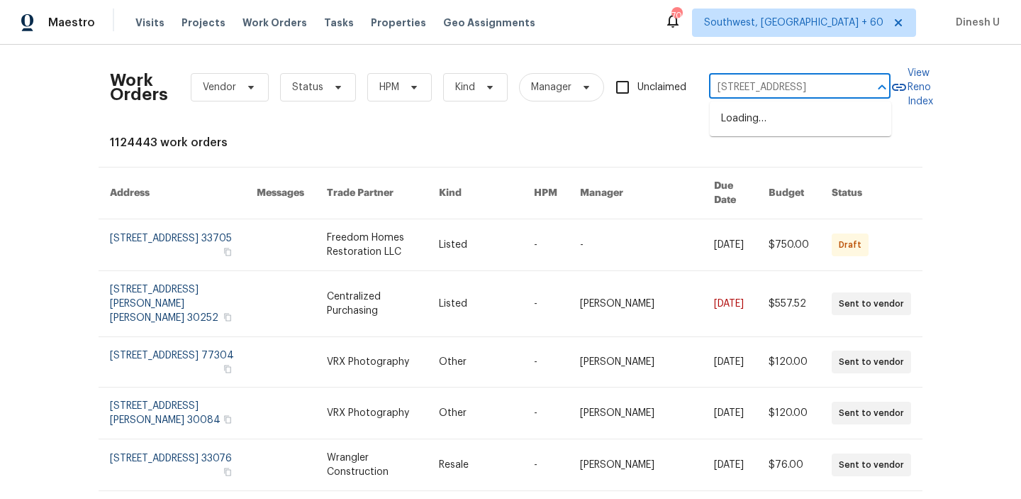
scroll to position [0, 23]
click at [768, 116] on li "177 Longbay St, Garner, NC 27529" at bounding box center [801, 118] width 182 height 23
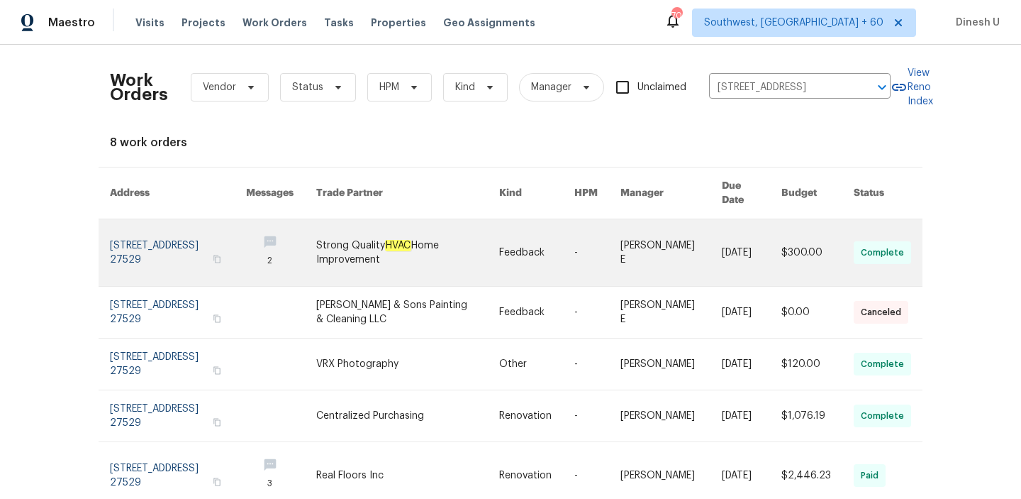
click at [156, 220] on link at bounding box center [178, 252] width 136 height 67
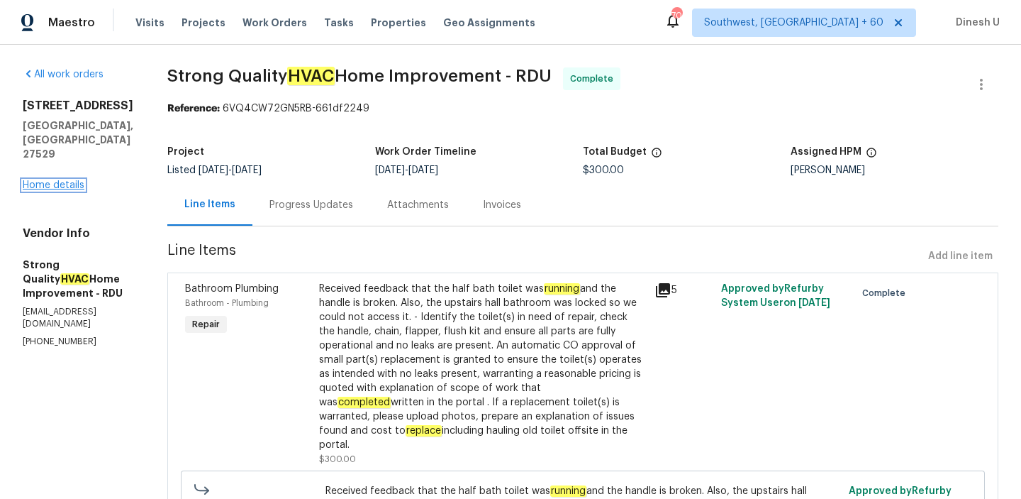
click at [62, 180] on link "Home details" at bounding box center [54, 185] width 62 height 10
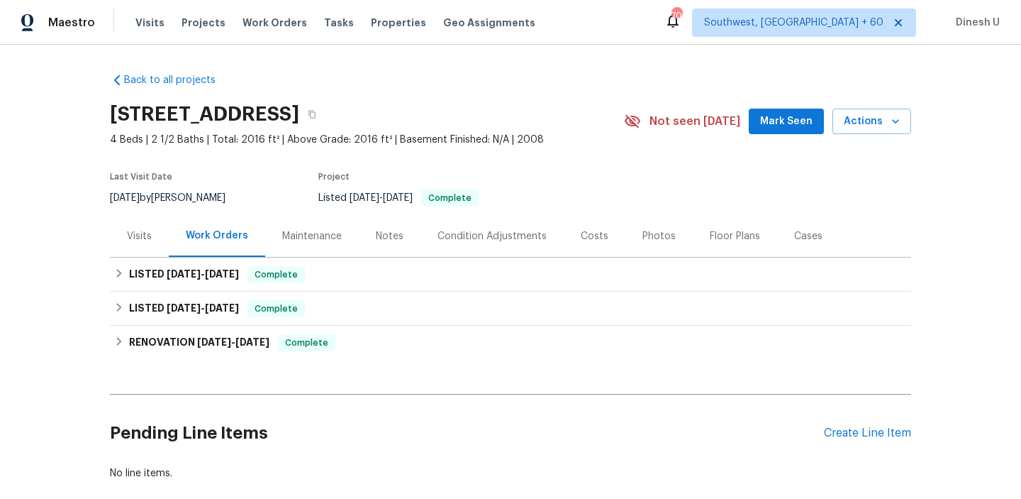
scroll to position [78, 0]
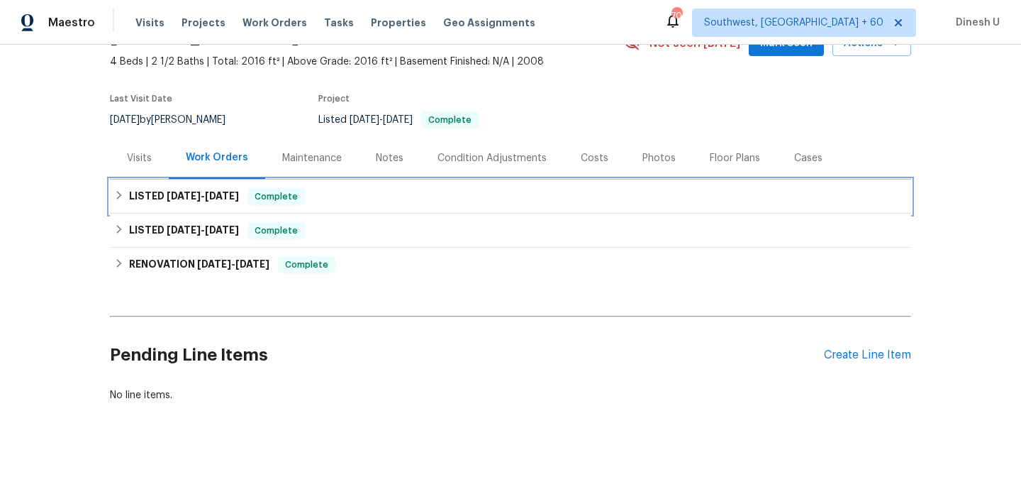
click at [229, 189] on h6 "LISTED 9/30/25 - 10/6/25" at bounding box center [184, 196] width 110 height 17
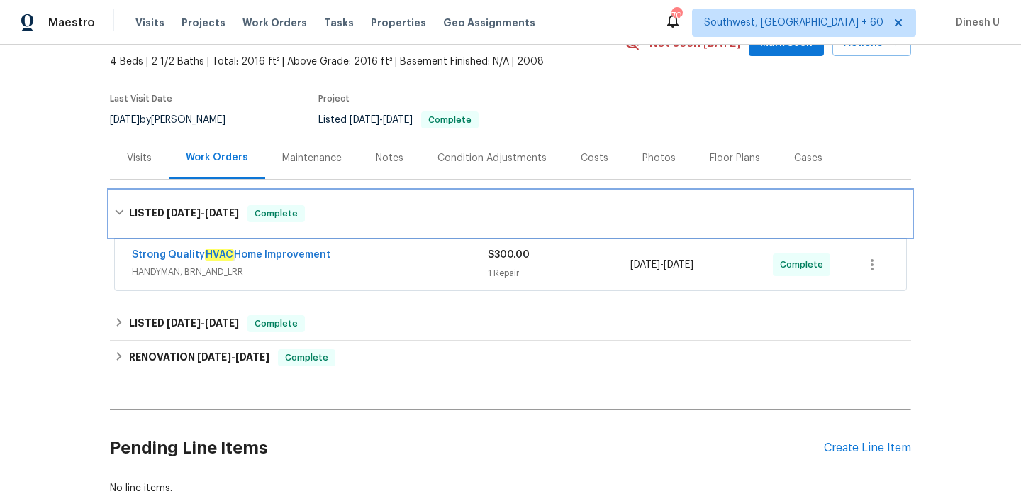
scroll to position [171, 0]
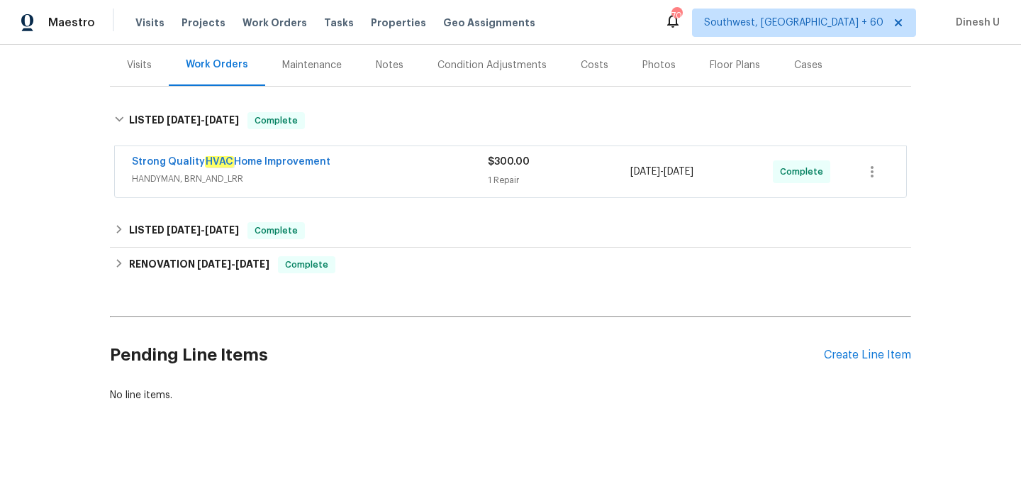
click at [508, 182] on div "1 Repair" at bounding box center [559, 180] width 143 height 14
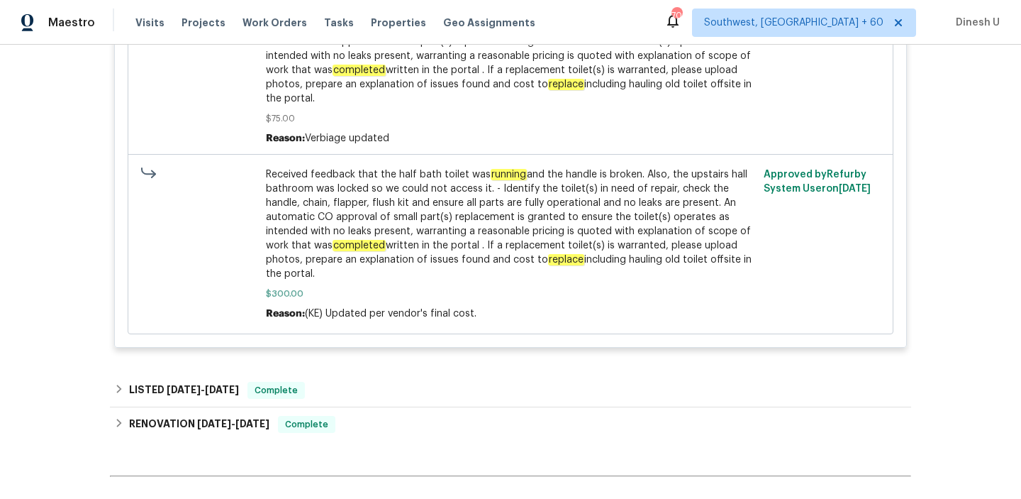
scroll to position [681, 0]
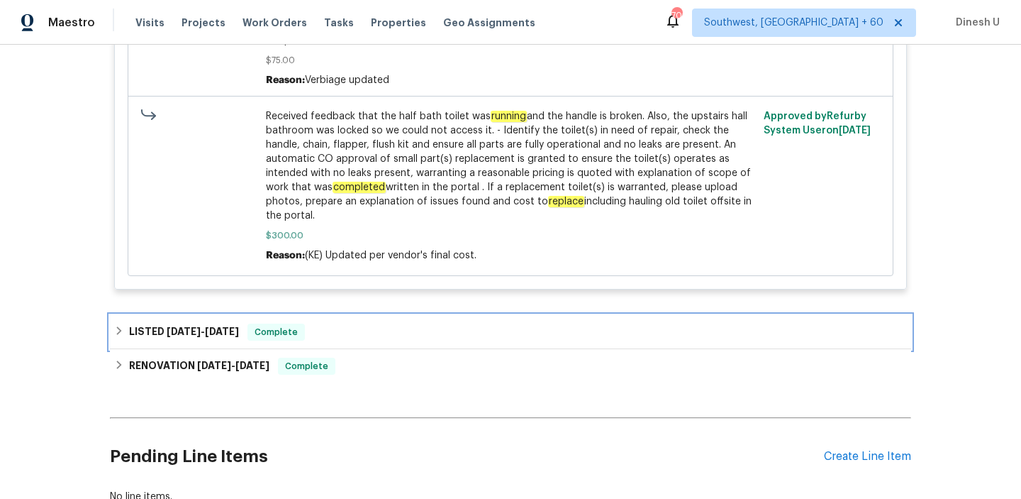
click at [196, 326] on span "9/23/25" at bounding box center [184, 331] width 34 height 10
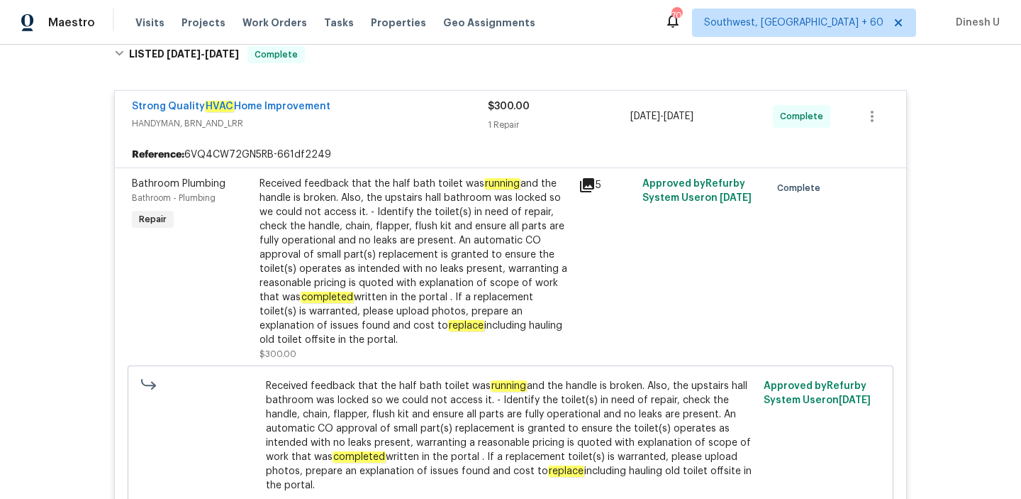
scroll to position [232, 0]
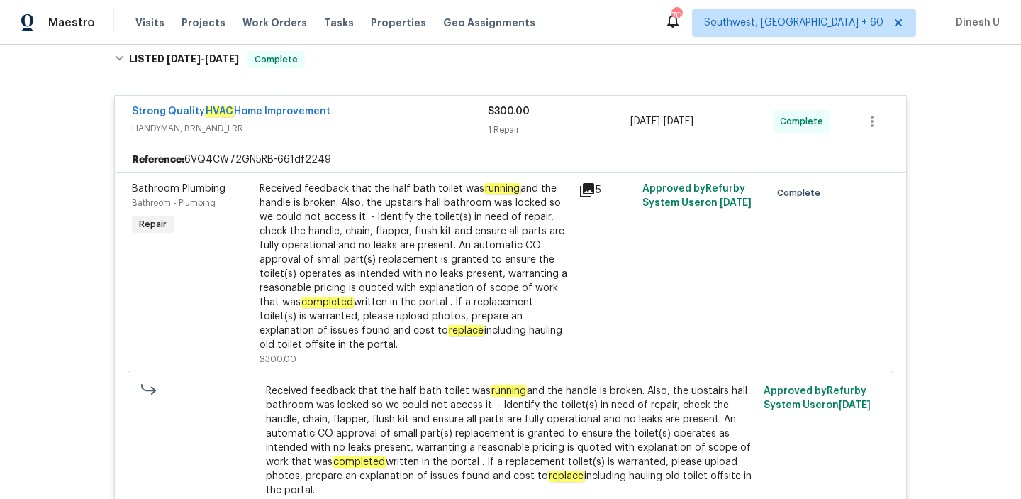
click at [508, 199] on div "Received feedback that the half bath toilet was running and the handle is broke…" at bounding box center [415, 267] width 311 height 170
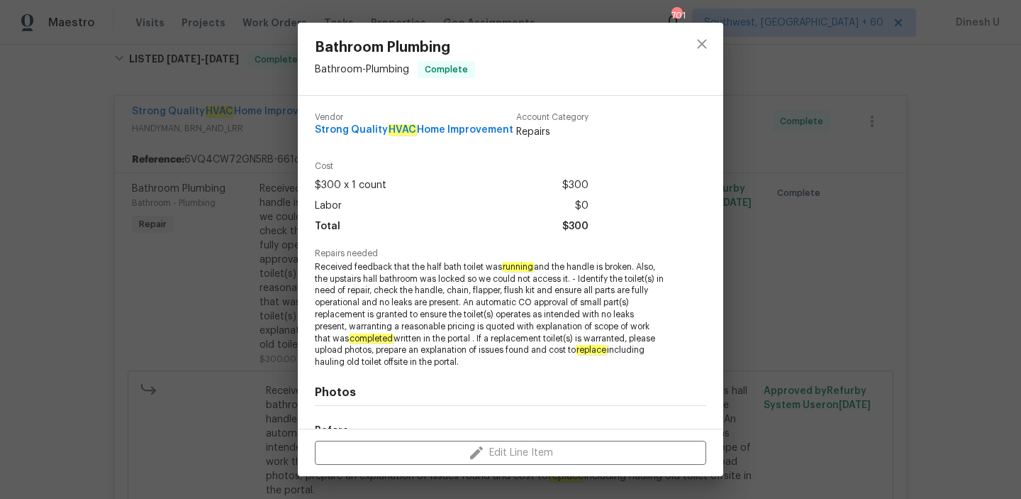
click at [250, 87] on div "Bathroom Plumbing Bathroom - Plumbing Complete Vendor Strong Quality HVAC Home …" at bounding box center [510, 249] width 1021 height 499
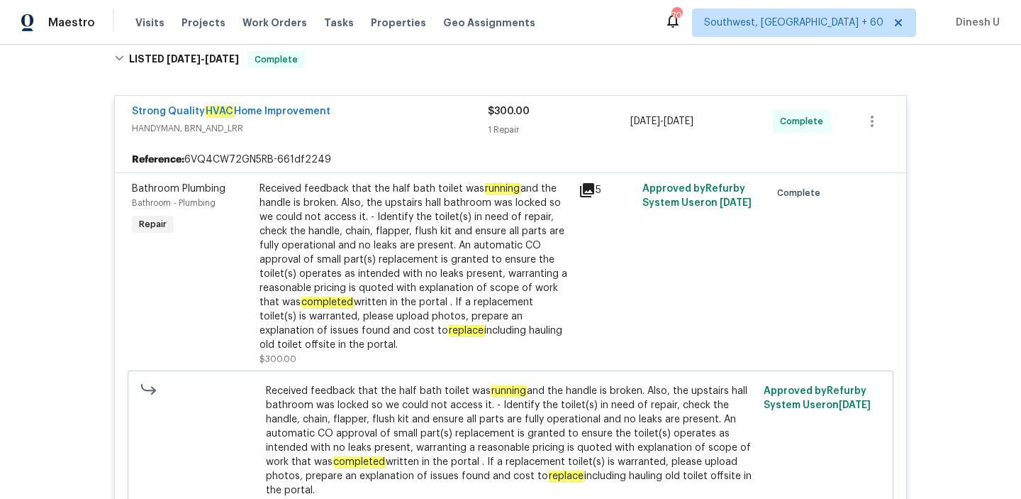
scroll to position [0, 0]
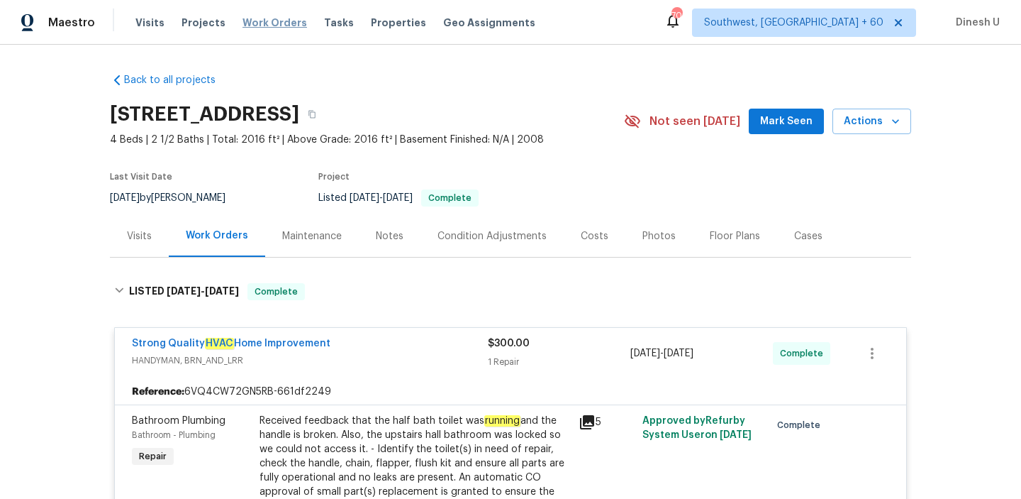
click at [275, 20] on span "Work Orders" at bounding box center [275, 23] width 65 height 14
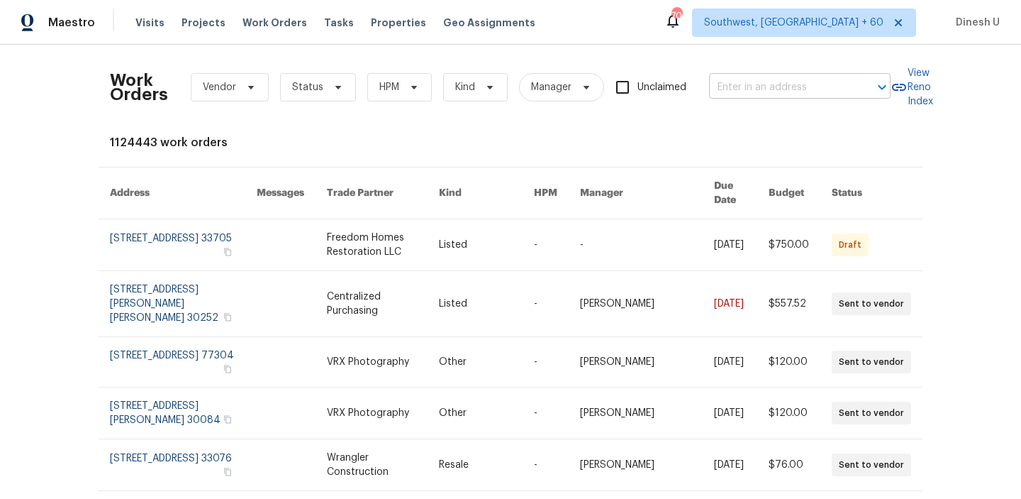
click at [760, 91] on input "text" at bounding box center [780, 88] width 142 height 22
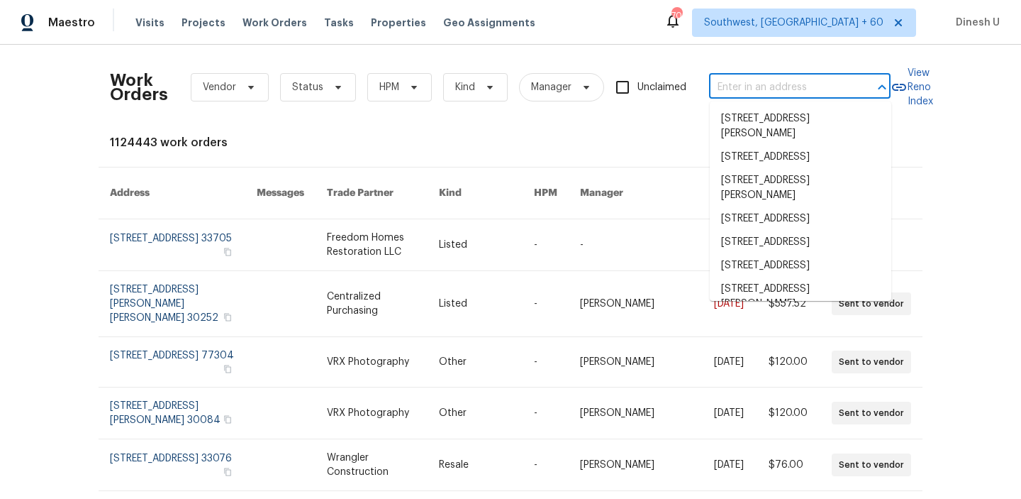
paste input "3916 Rollingwood Ct, Trinity, NC 27370"
type input "3916 Rollingwood Ct, Trinity, NC 27370"
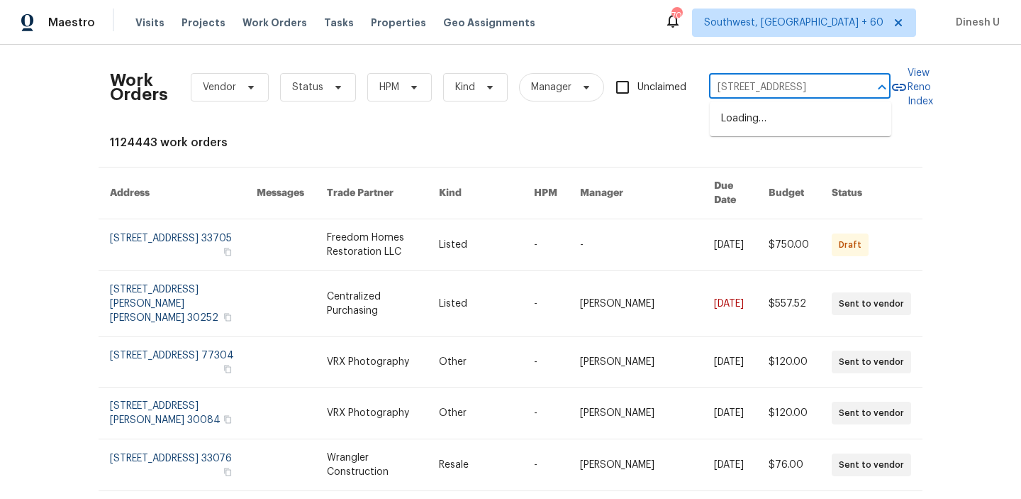
scroll to position [0, 47]
click at [747, 116] on li "3916 Rollingwood Ct, Trinity, NC 27370" at bounding box center [801, 118] width 182 height 23
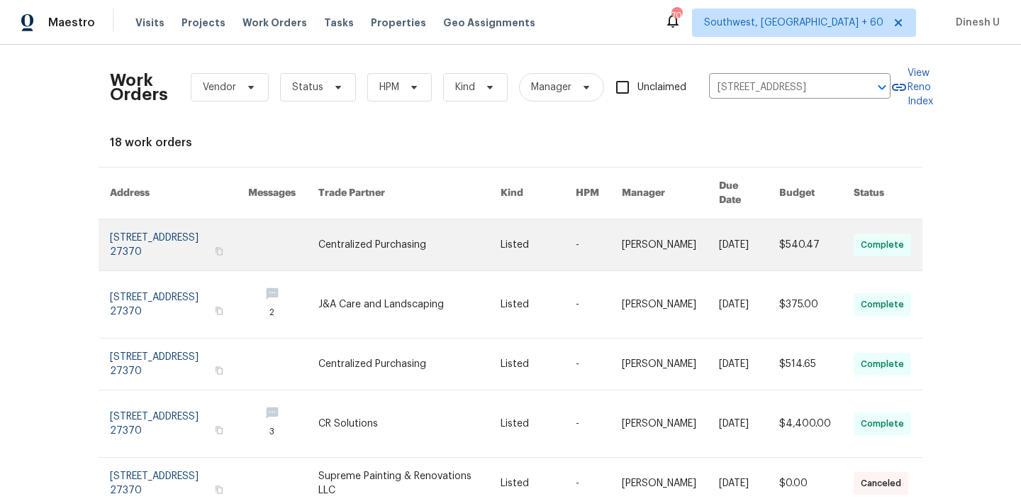
click at [138, 225] on link at bounding box center [179, 244] width 138 height 51
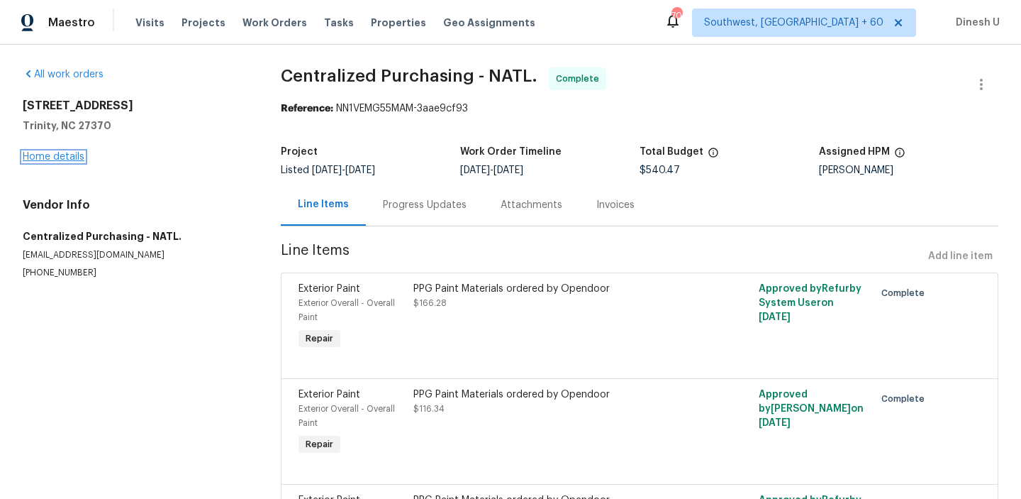
click at [70, 158] on link "Home details" at bounding box center [54, 157] width 62 height 10
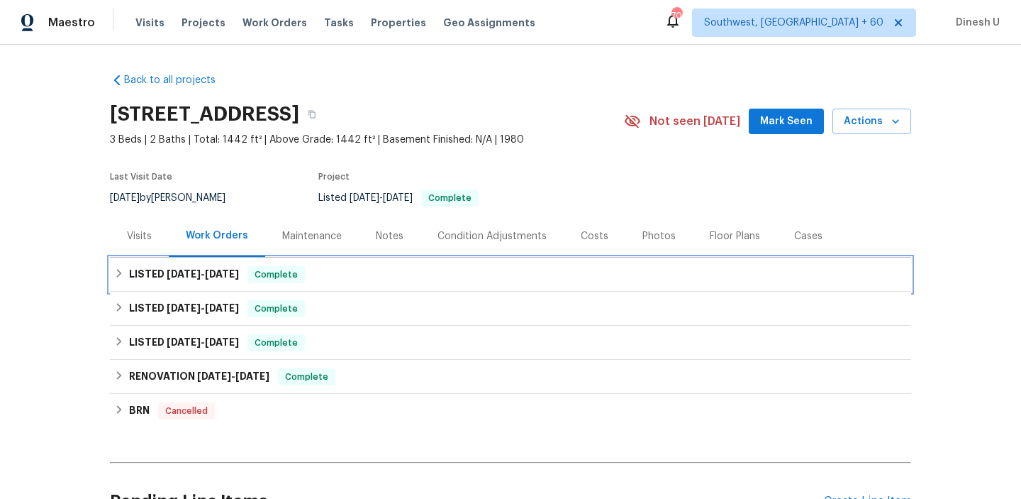
click at [216, 269] on span "9/25/25" at bounding box center [222, 274] width 34 height 10
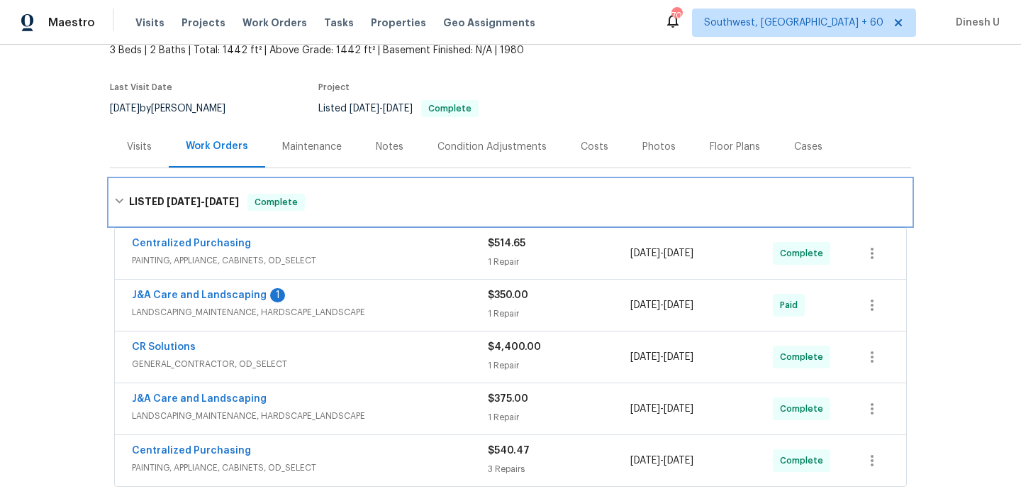
scroll to position [97, 0]
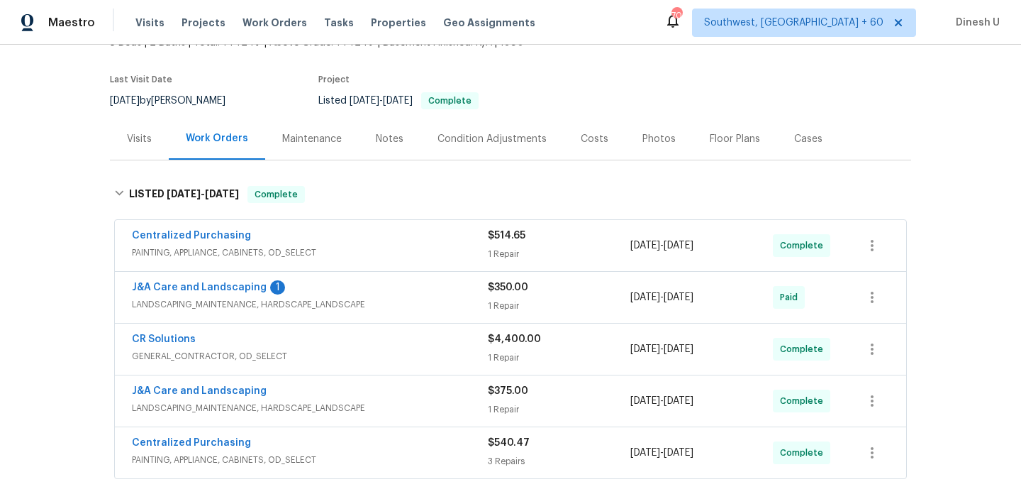
click at [513, 245] on div "$514.65 1 Repair" at bounding box center [559, 245] width 143 height 34
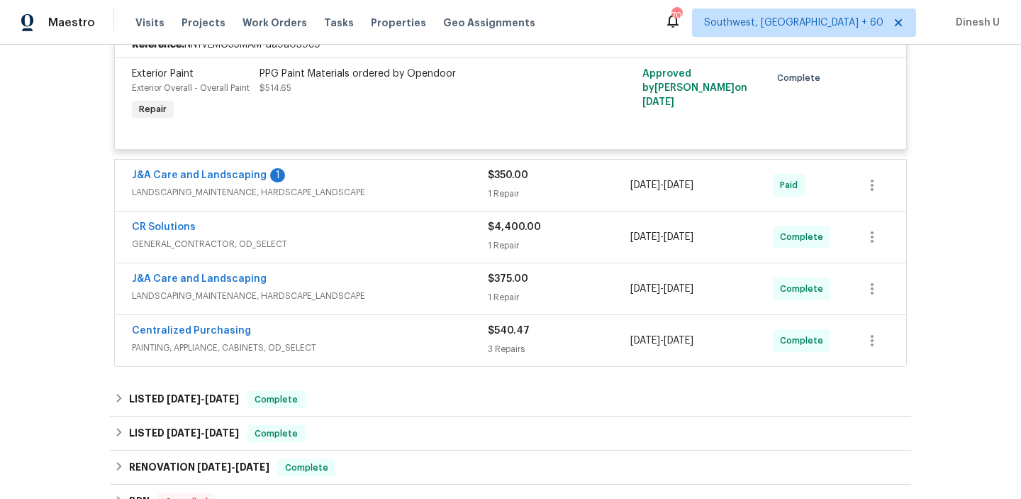
scroll to position [356, 0]
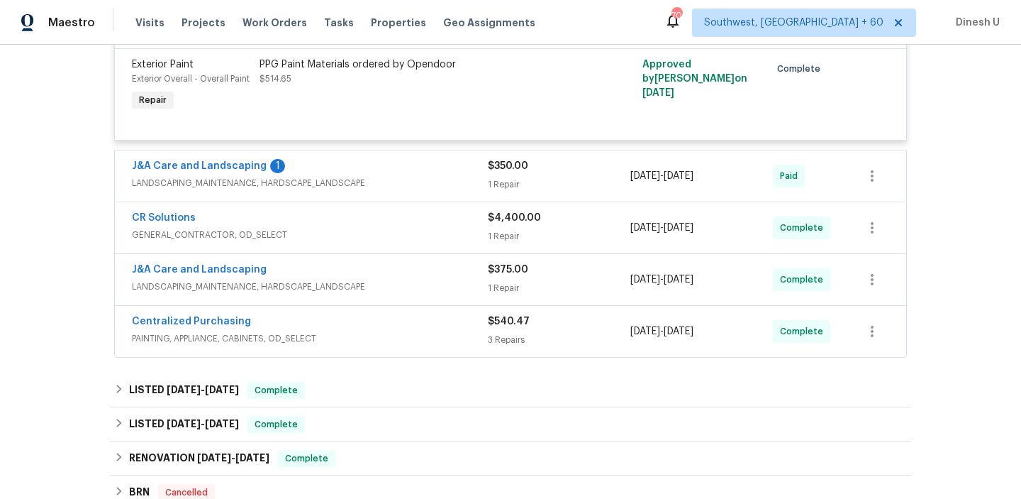
click at [511, 181] on div "1 Repair" at bounding box center [559, 184] width 143 height 14
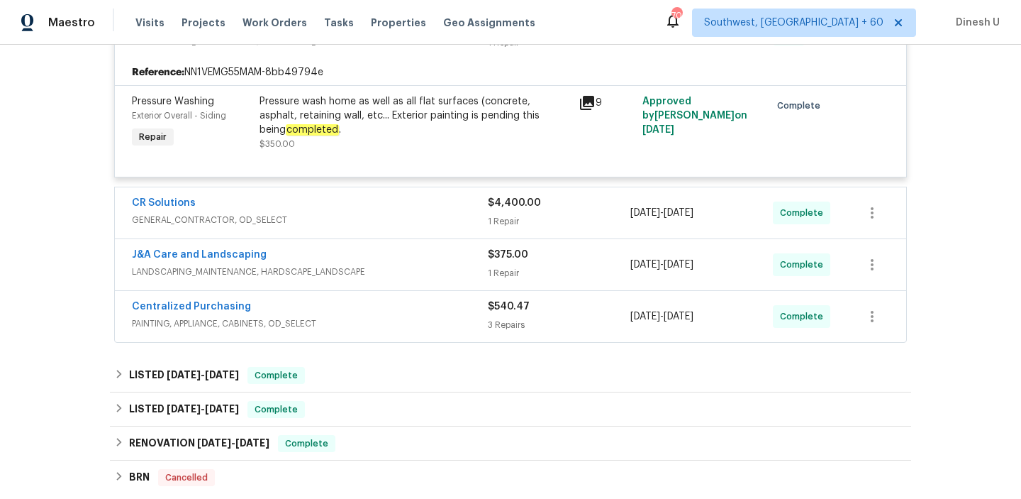
scroll to position [535, 0]
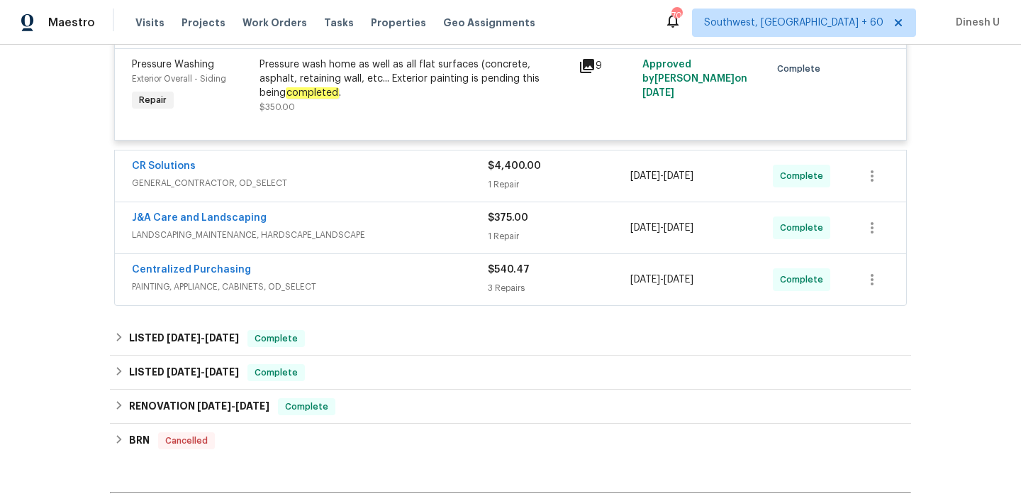
click at [505, 174] on div "$4,400.00 1 Repair" at bounding box center [559, 176] width 143 height 34
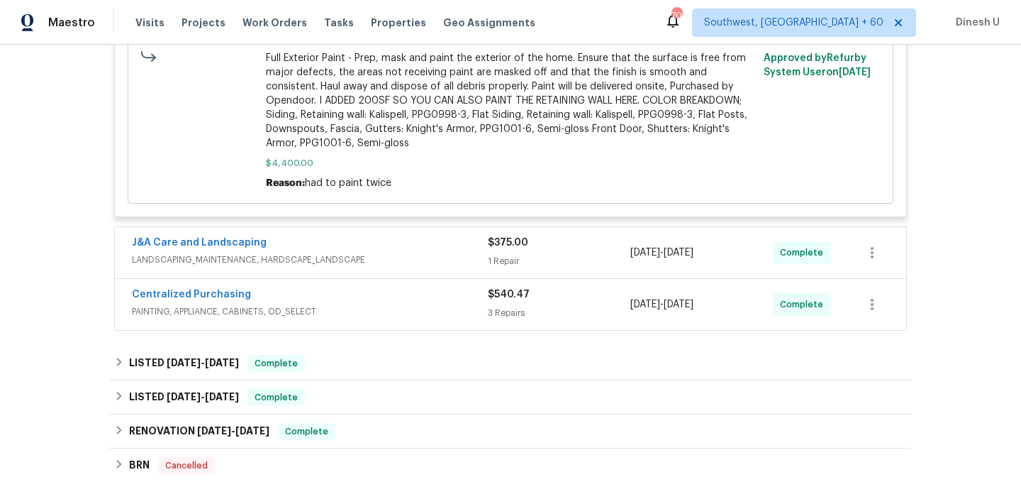
scroll to position [1265, 0]
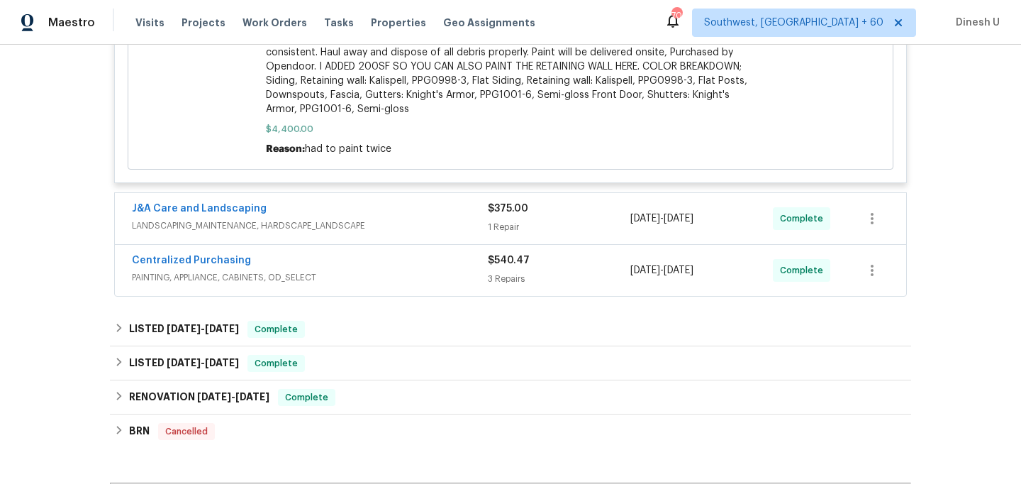
click at [492, 202] on div "$375.00" at bounding box center [559, 208] width 143 height 14
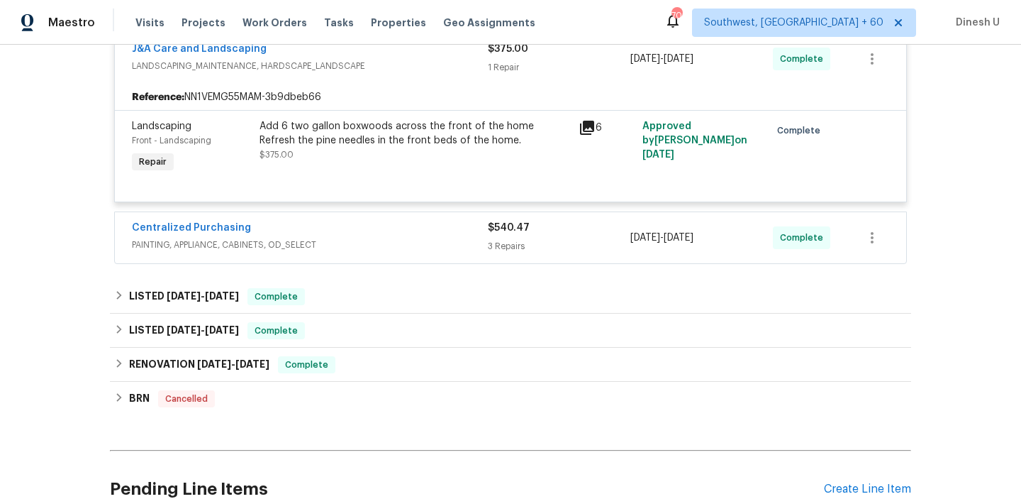
scroll to position [1453, 0]
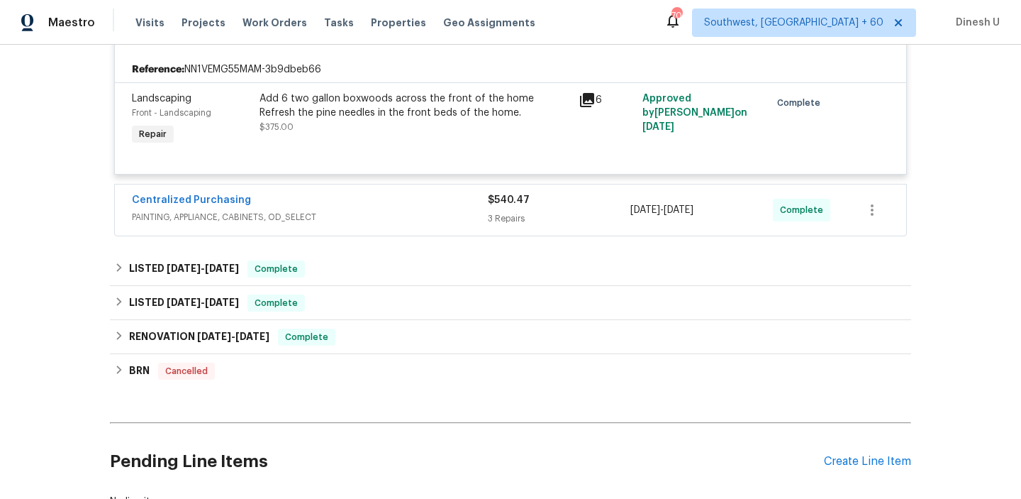
click at [511, 214] on div "$540.47 3 Repairs" at bounding box center [559, 210] width 143 height 34
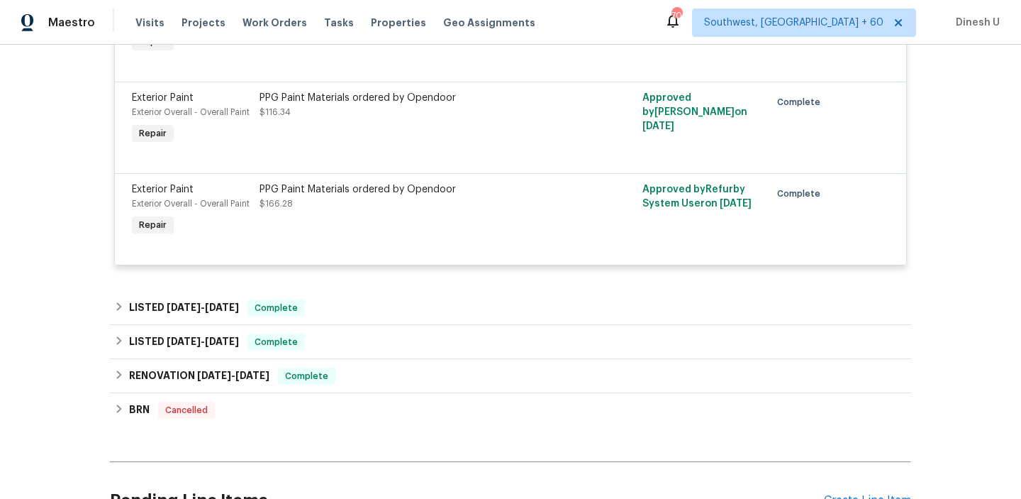
scroll to position [1764, 0]
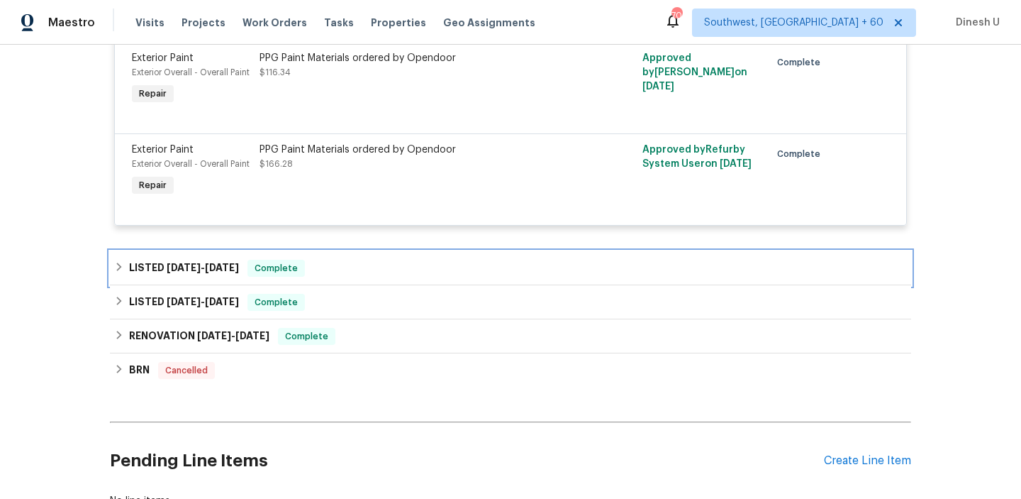
click at [210, 251] on div "LISTED 5/7/25 - 5/13/25 Complete" at bounding box center [510, 268] width 801 height 34
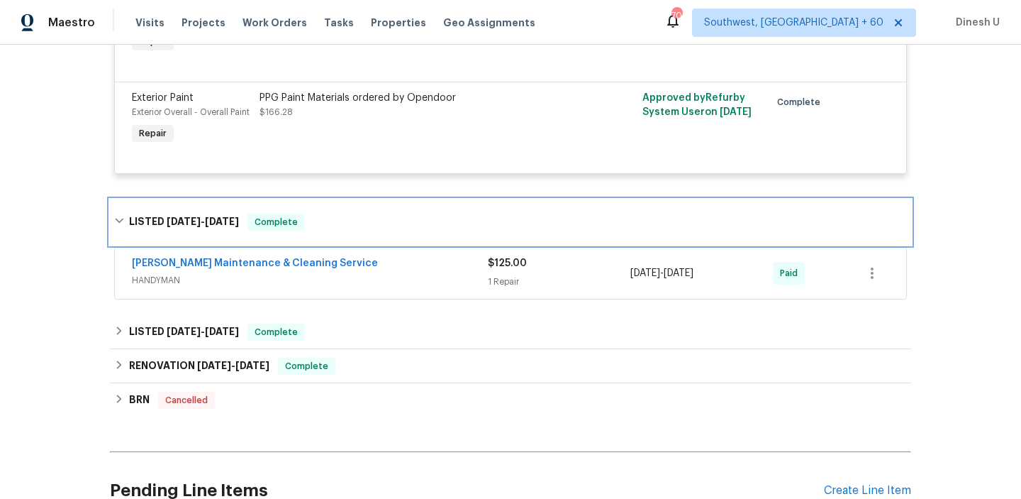
scroll to position [1821, 0]
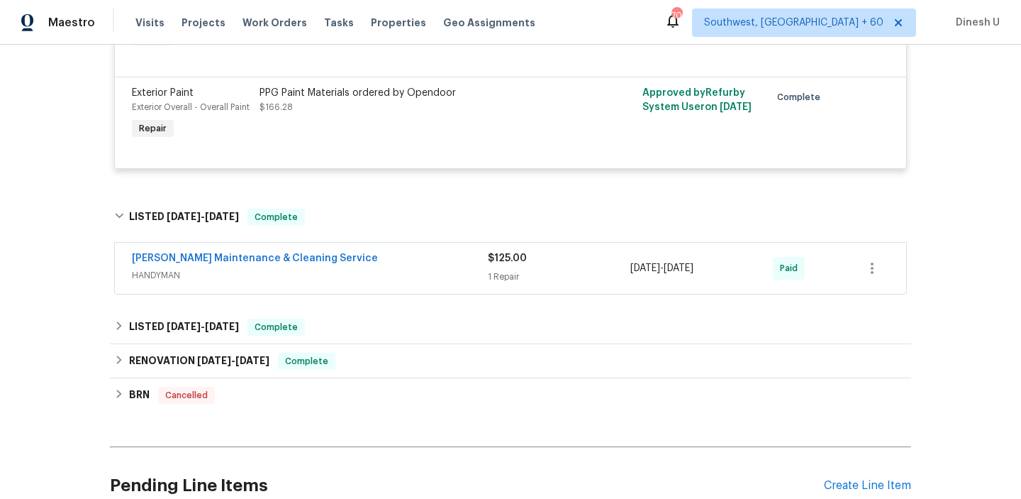
click at [509, 253] on div "$125.00" at bounding box center [559, 258] width 143 height 14
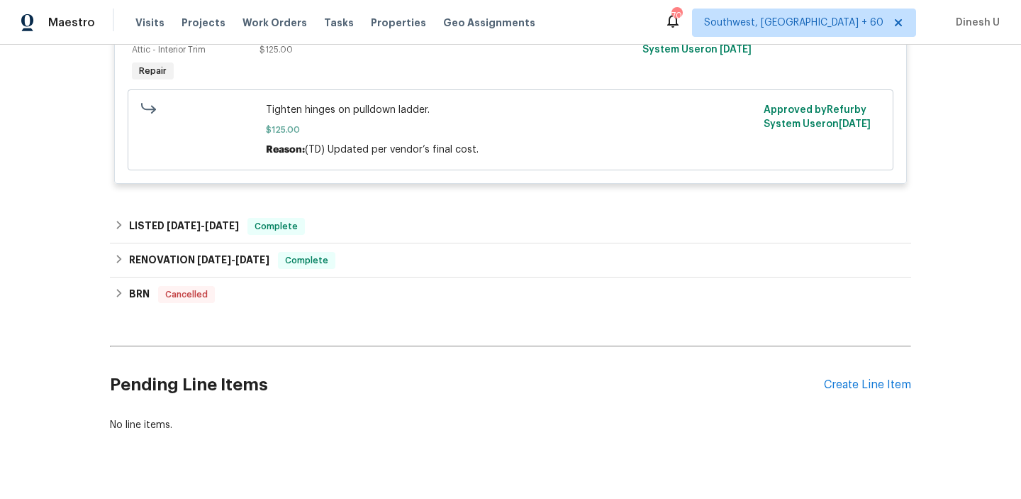
scroll to position [2151, 0]
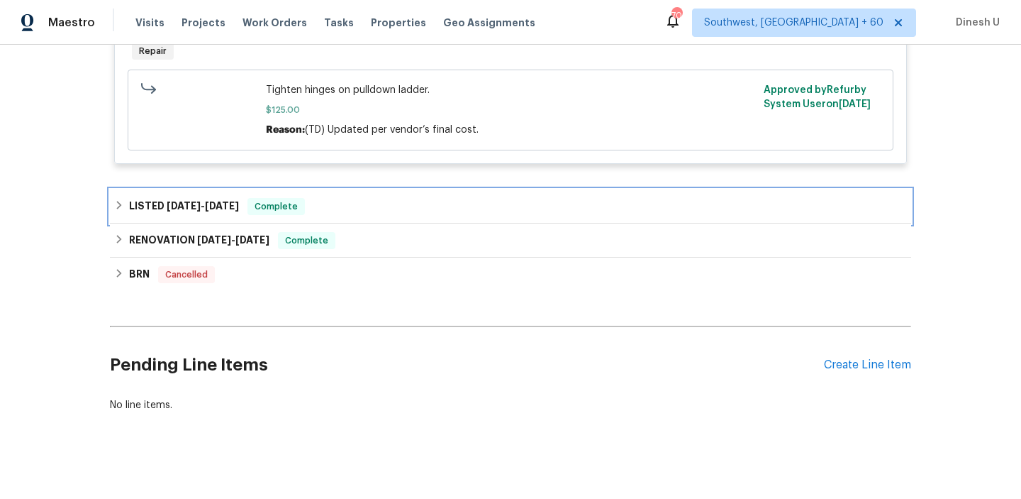
click at [196, 201] on span "4/21/25" at bounding box center [184, 206] width 34 height 10
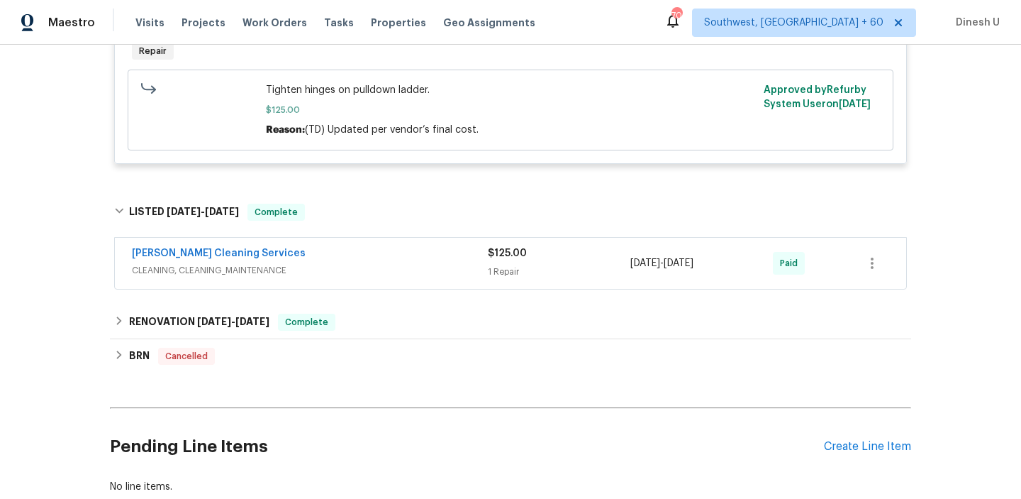
click at [491, 265] on div "1 Repair" at bounding box center [559, 272] width 143 height 14
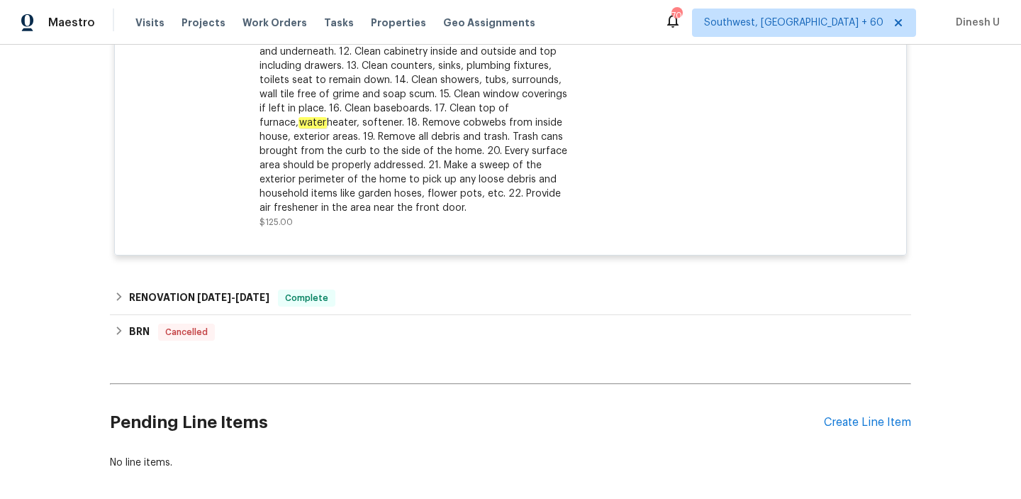
scroll to position [2617, 0]
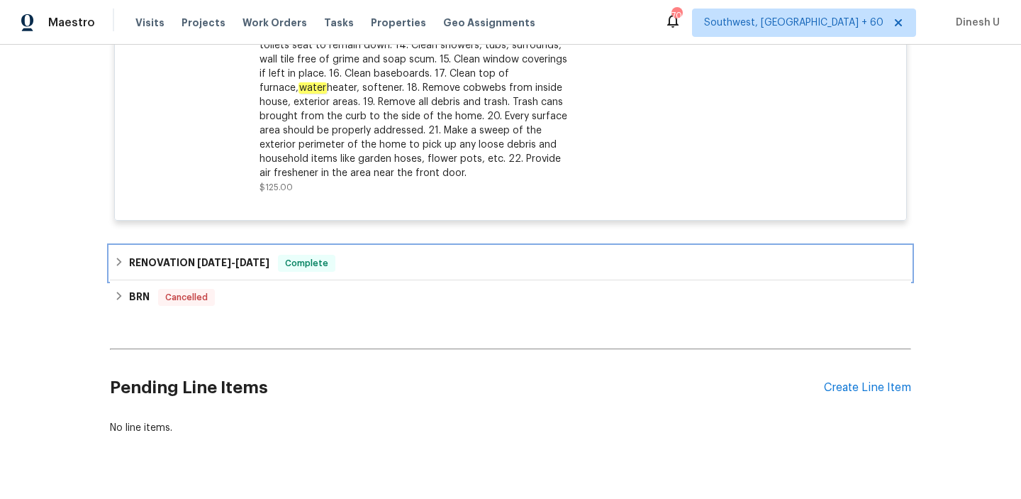
click at [256, 255] on h6 "RENOVATION 3/31/25 - 5/1/25" at bounding box center [199, 263] width 140 height 17
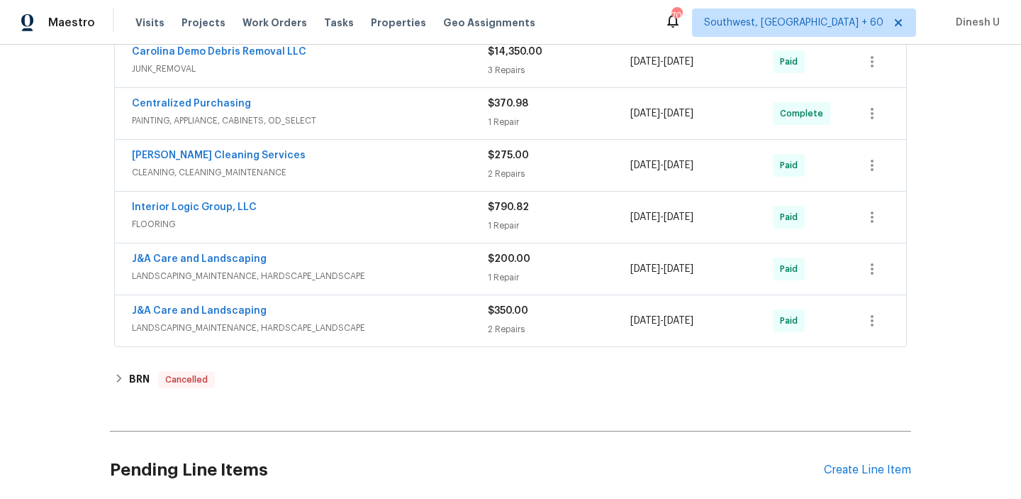
scroll to position [3093, 0]
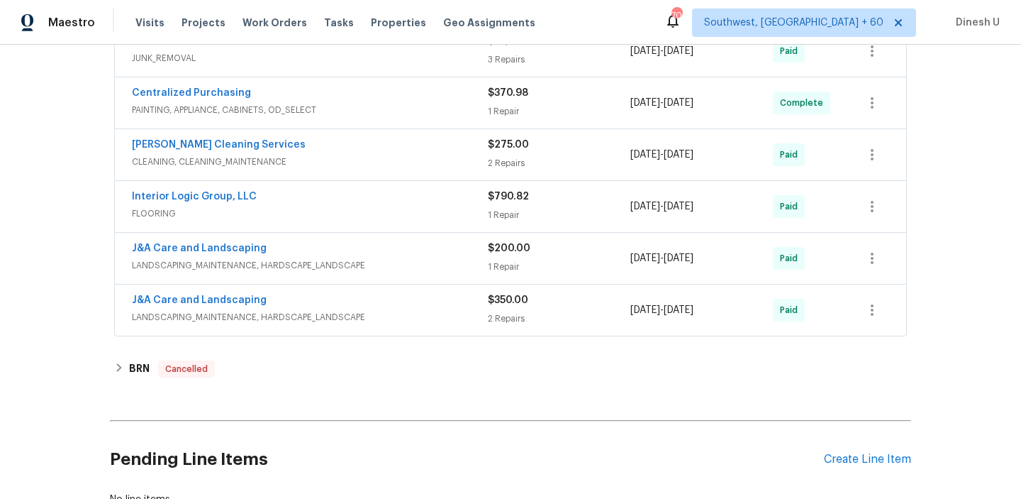
click at [510, 260] on div "1 Repair" at bounding box center [559, 267] width 143 height 14
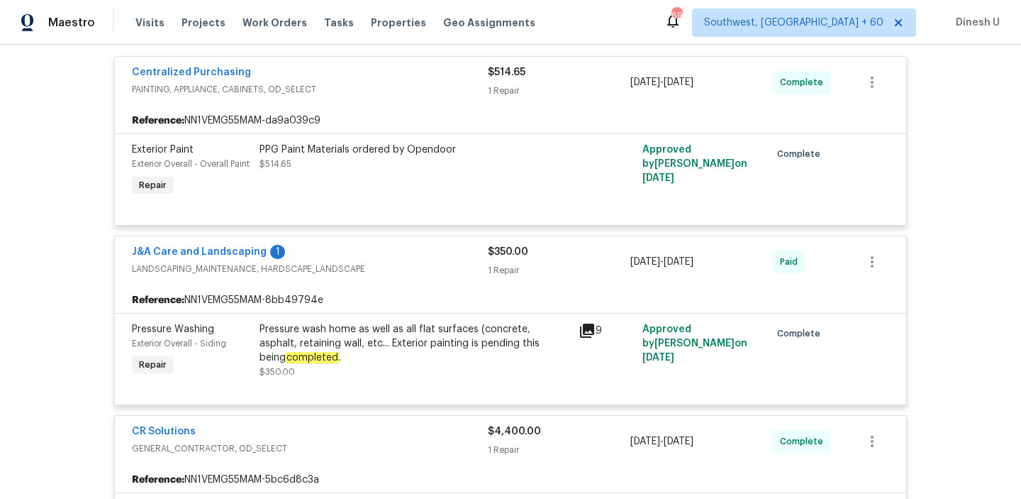
scroll to position [0, 0]
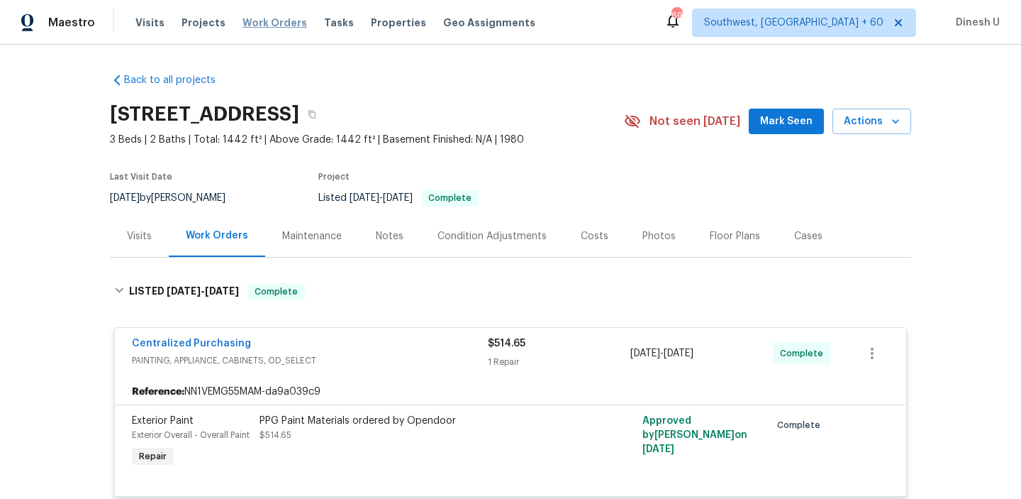
click at [281, 29] on span "Work Orders" at bounding box center [275, 23] width 65 height 14
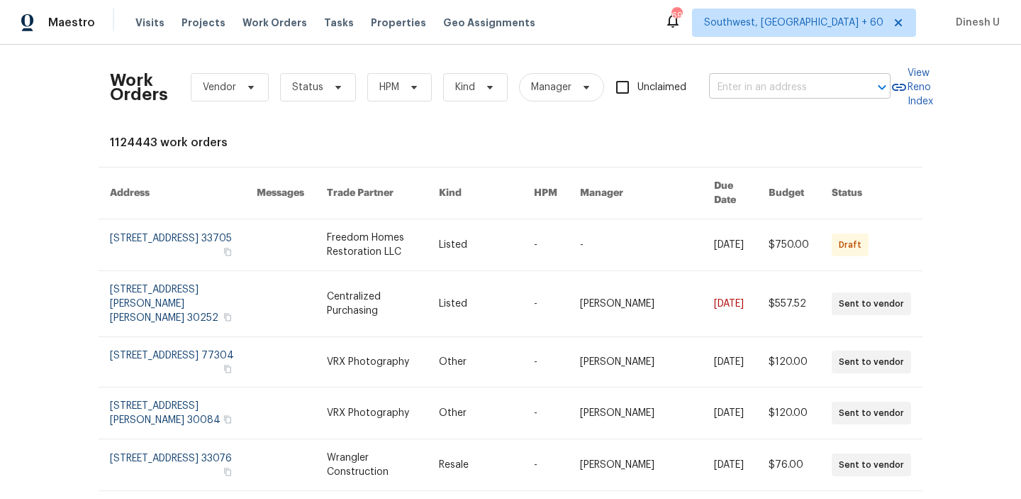
click at [775, 79] on input "text" at bounding box center [780, 88] width 142 height 22
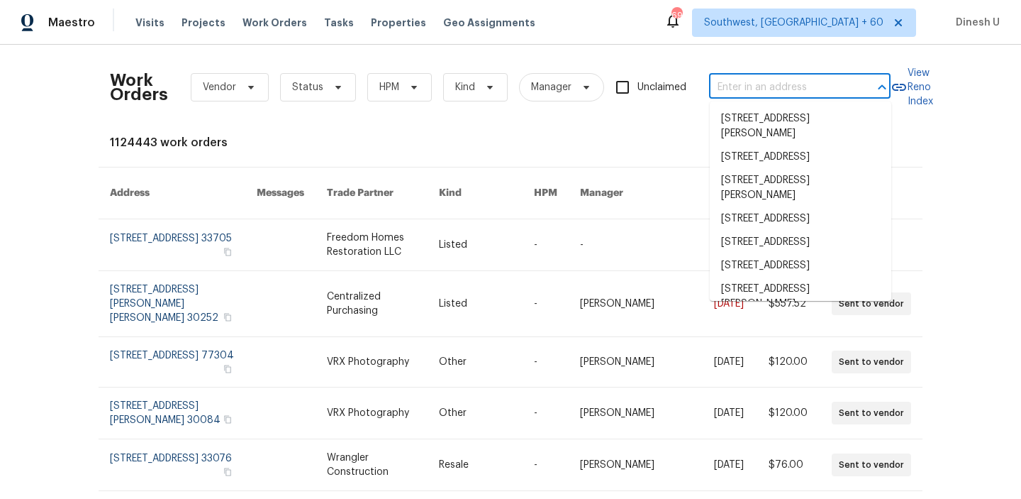
paste input "3279 Wild Basil Ln Buford, GA 30519"
type input "3279 Wild Basil Ln Buford, GA 30519"
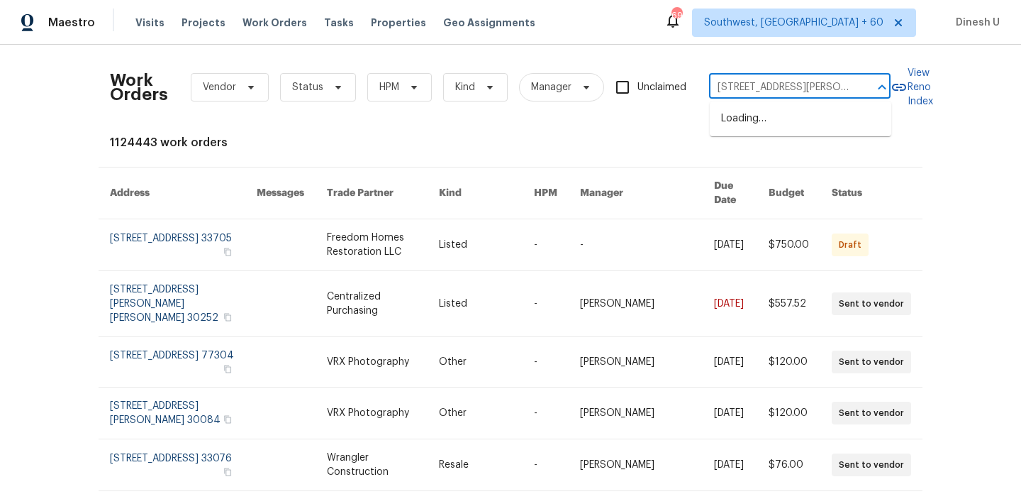
scroll to position [0, 34]
click at [742, 133] on li "3279 Wild Basil Ln, Buford, GA 30519" at bounding box center [801, 126] width 182 height 38
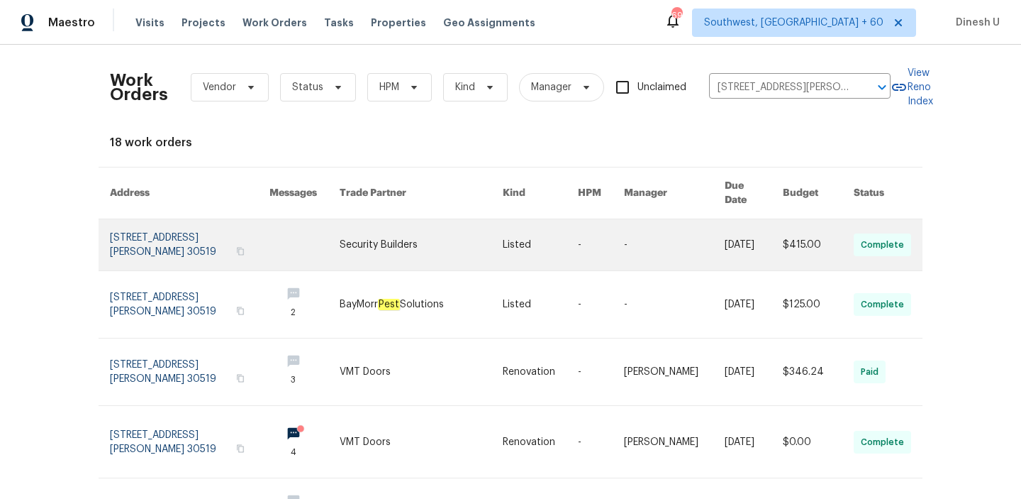
click at [167, 223] on link at bounding box center [190, 244] width 160 height 51
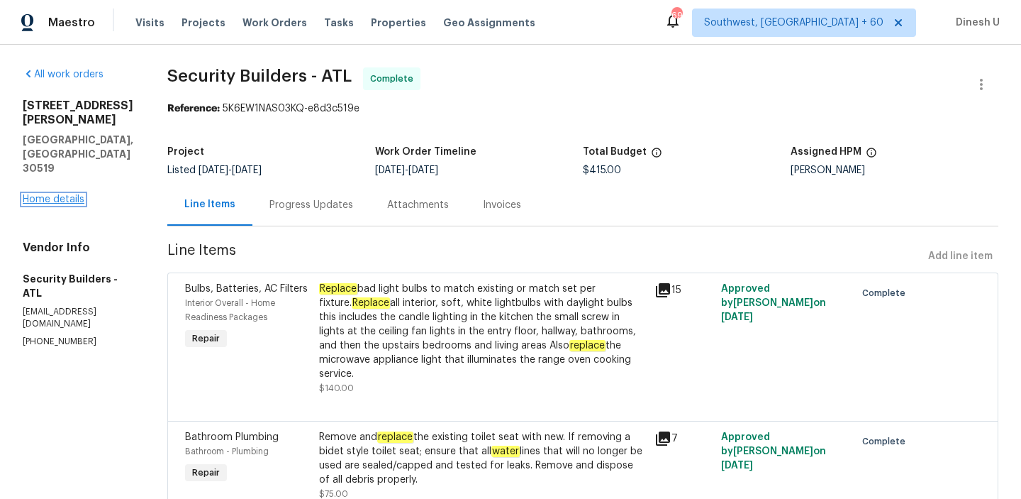
click at [72, 194] on link "Home details" at bounding box center [54, 199] width 62 height 10
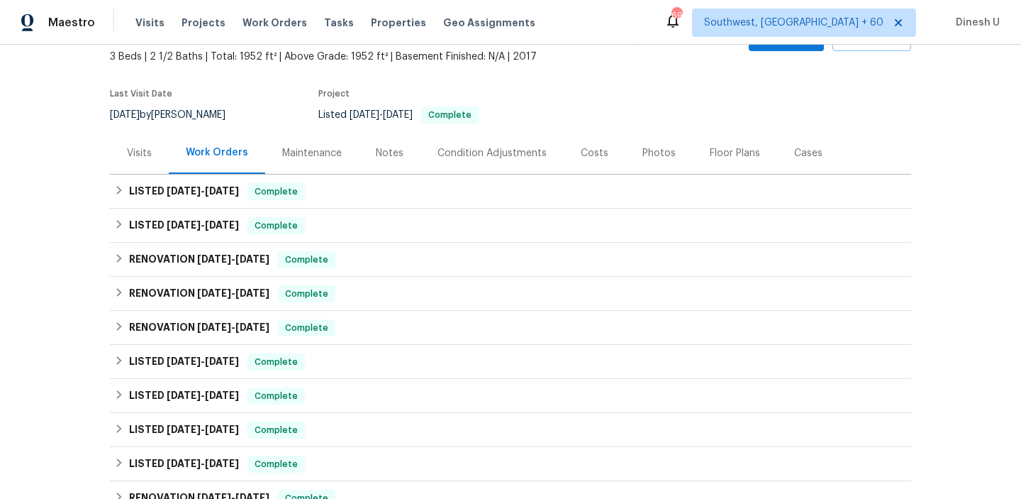
scroll to position [97, 0]
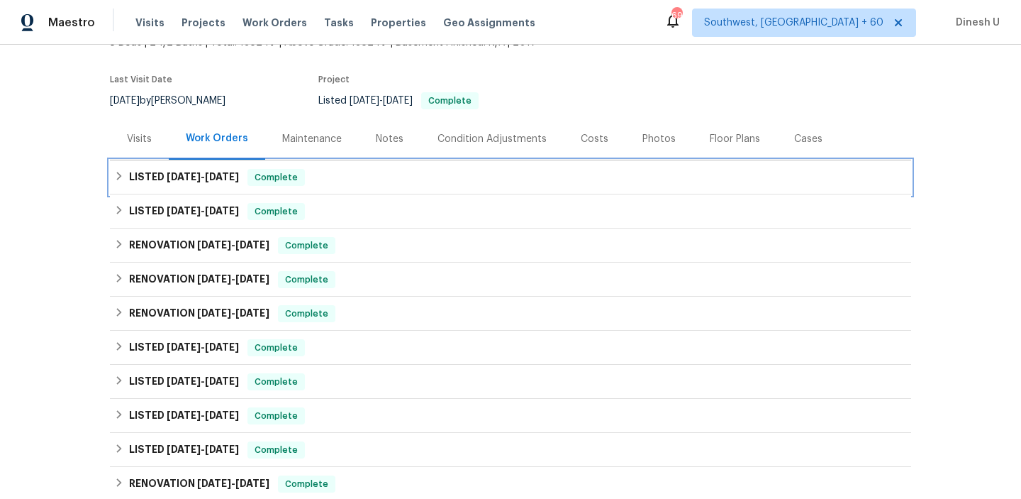
click at [228, 172] on span "10/3/25" at bounding box center [222, 177] width 34 height 10
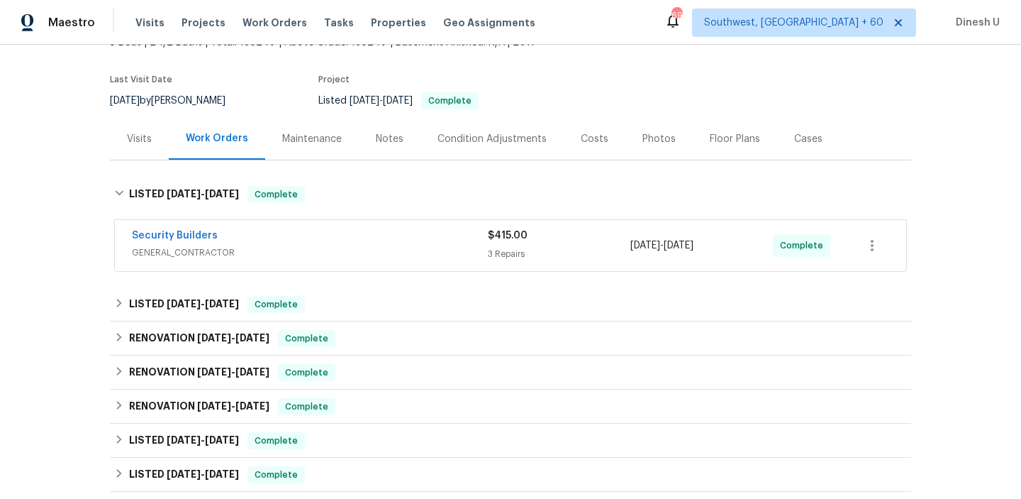
click at [499, 259] on div "3 Repairs" at bounding box center [559, 254] width 143 height 14
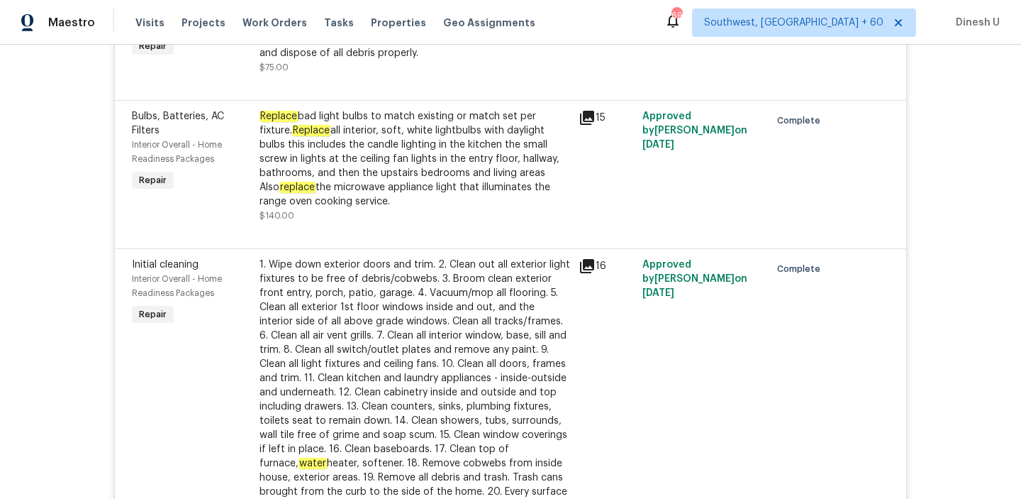
scroll to position [423, 0]
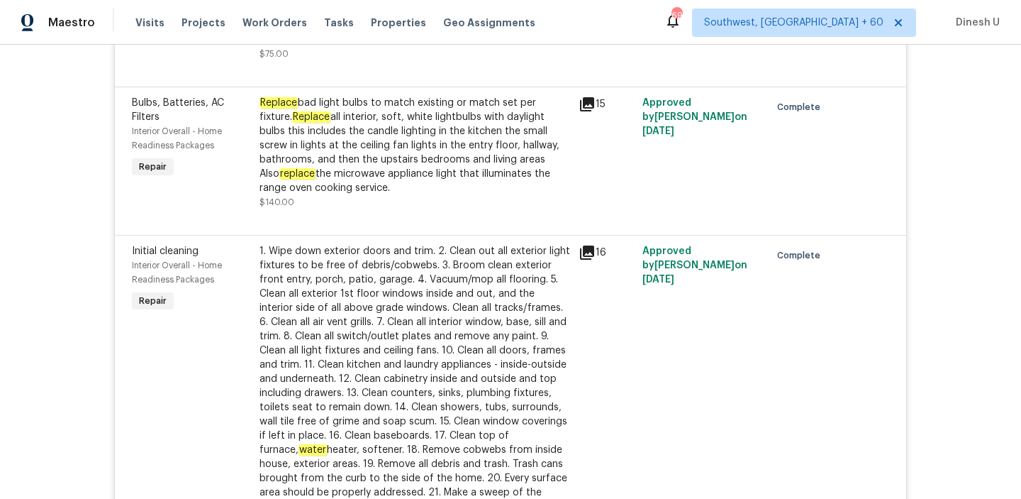
click at [434, 150] on div "Replace bad light bulbs to match existing or match set per fixture. Replace all…" at bounding box center [415, 145] width 311 height 99
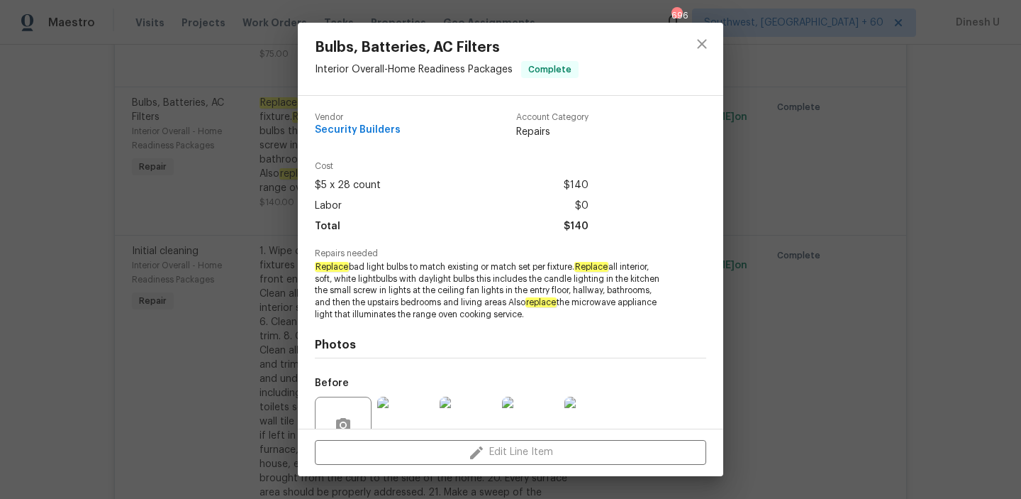
click at [298, 162] on div "Vendor Security Builders Account Category Repairs Cost $5 x 28 count $140 Labor…" at bounding box center [510, 262] width 425 height 333
click at [268, 164] on div "Bulbs, Batteries, AC Filters Interior Overall - Home Readiness Packages Complet…" at bounding box center [510, 249] width 1021 height 499
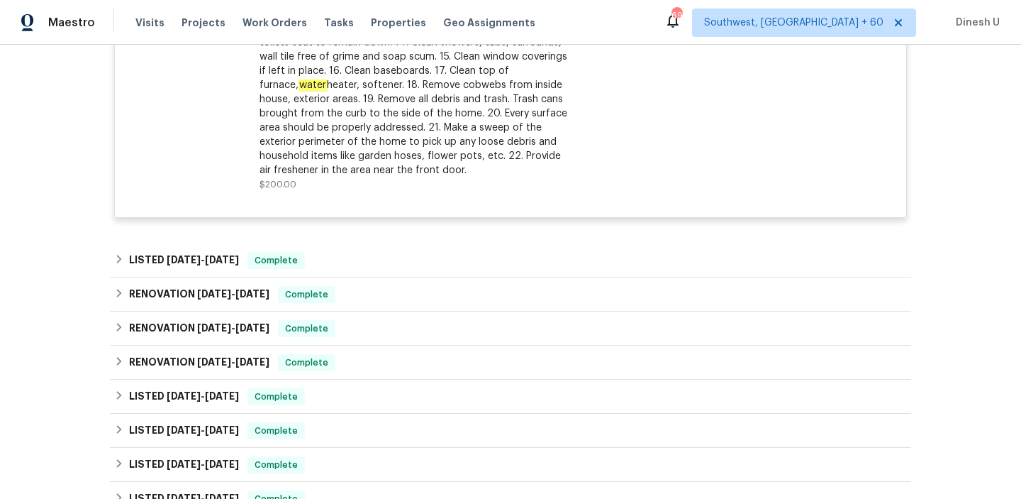
scroll to position [830, 0]
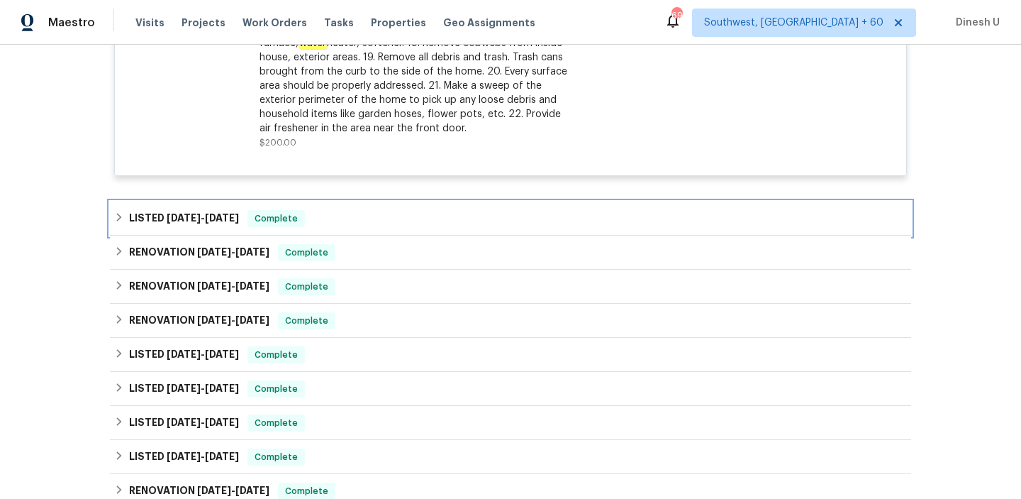
click at [196, 221] on span "9/19/25" at bounding box center [184, 218] width 34 height 10
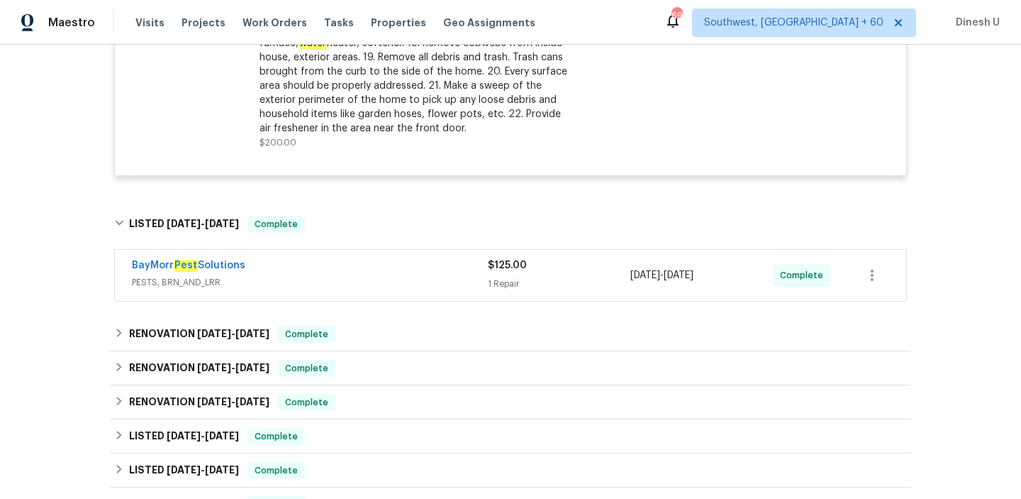
click at [502, 283] on div "1 Repair" at bounding box center [559, 284] width 143 height 14
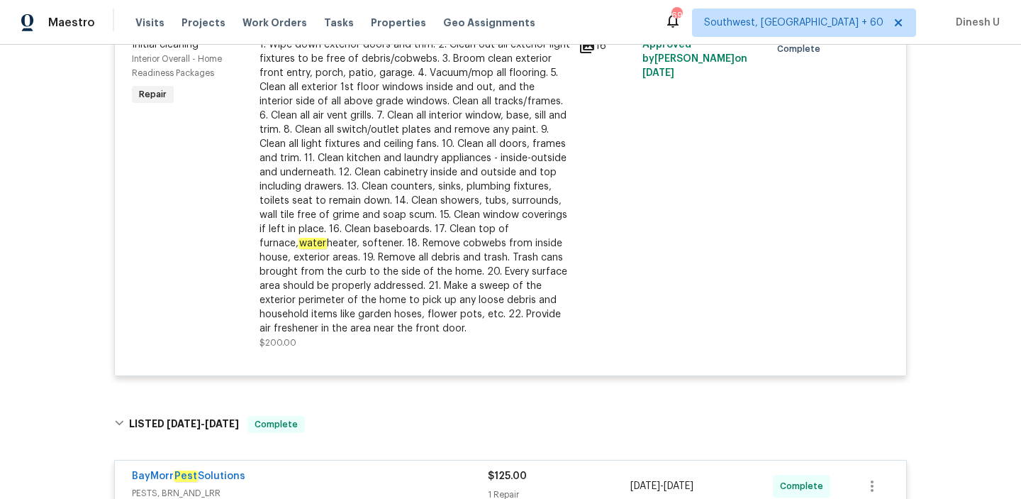
scroll to position [0, 0]
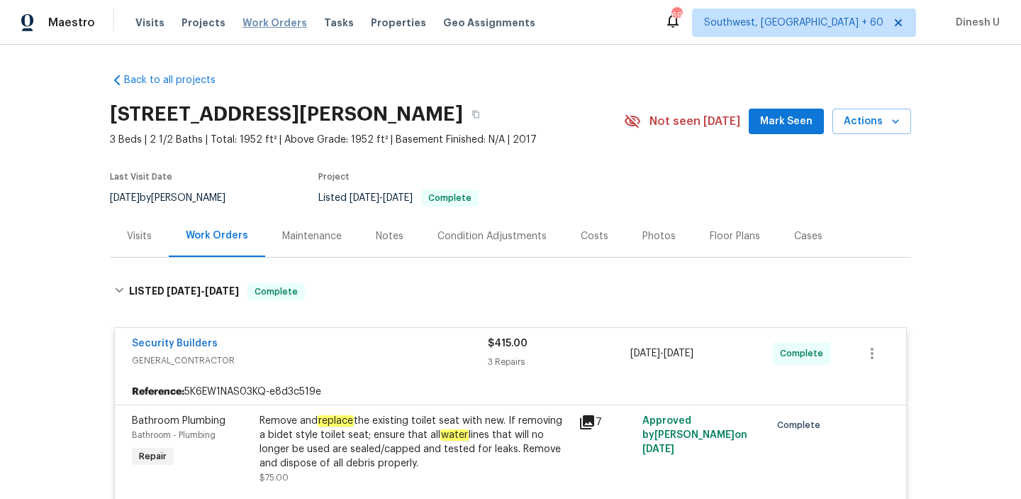
click at [250, 22] on span "Work Orders" at bounding box center [275, 23] width 65 height 14
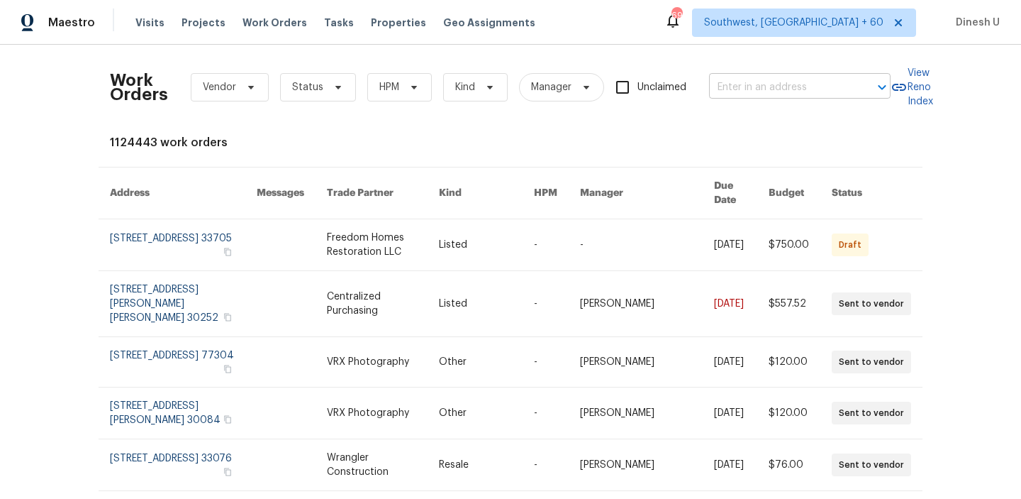
click at [757, 85] on input "text" at bounding box center [780, 88] width 142 height 22
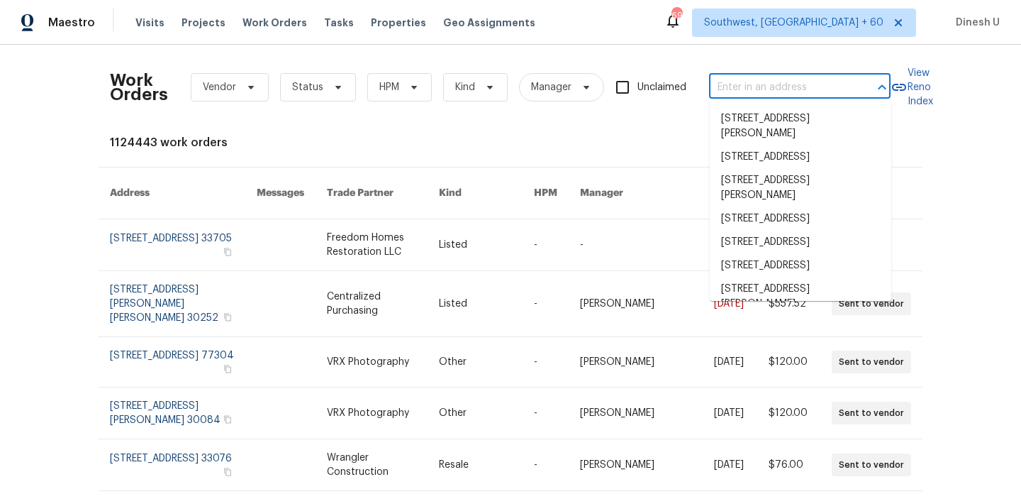
paste input "6720 Craig St Fort Worth, TX 76112"
type input "6720 Craig St Fort Worth, TX 76112"
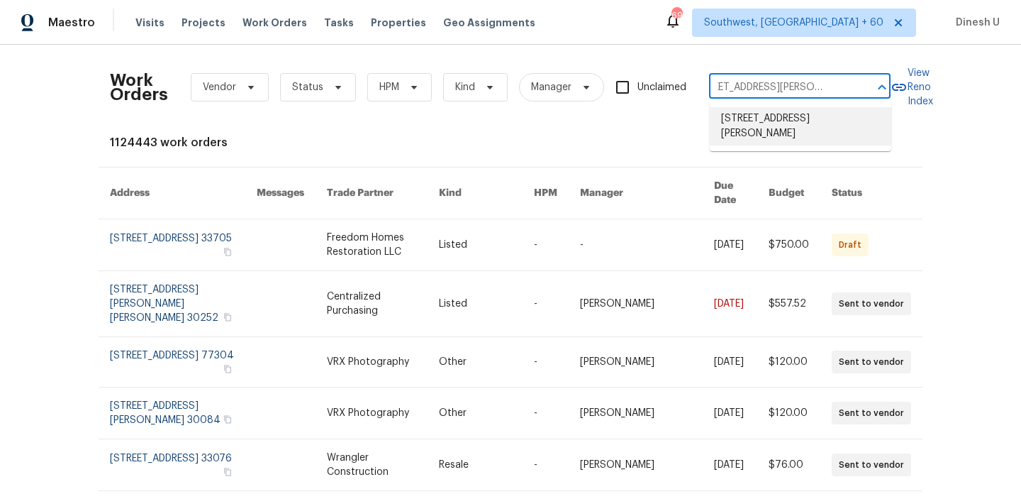
click at [742, 126] on li "6720 Craig St, Fort Worth, TX 76112" at bounding box center [801, 126] width 182 height 38
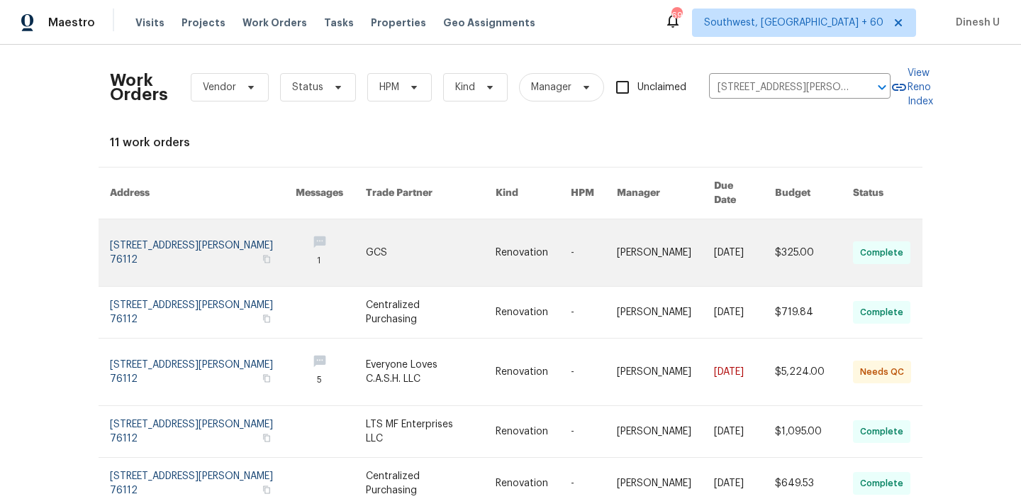
click at [150, 229] on link at bounding box center [203, 252] width 186 height 67
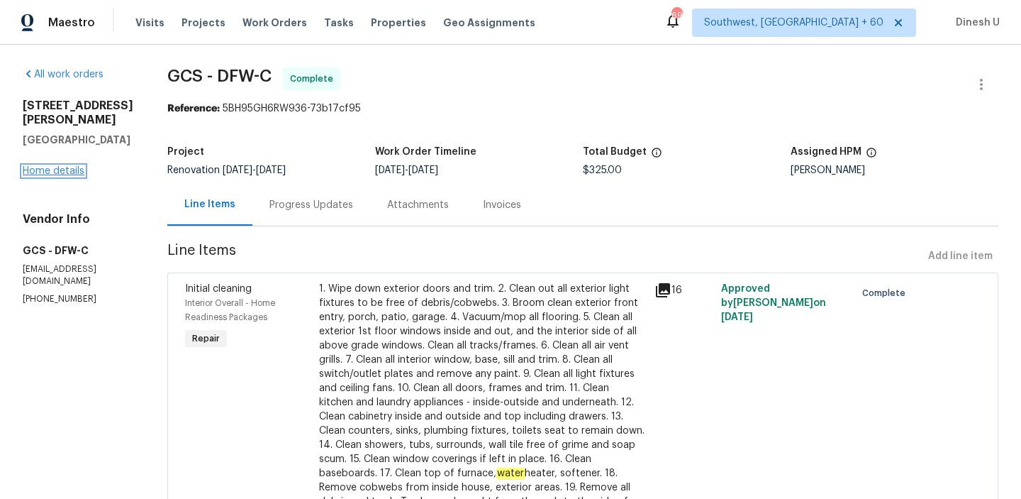
click at [57, 166] on link "Home details" at bounding box center [54, 171] width 62 height 10
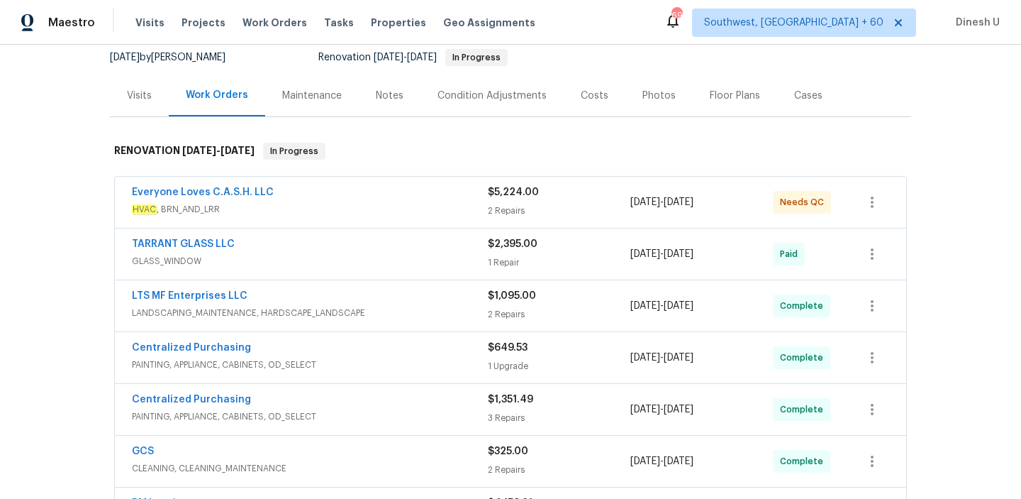
scroll to position [124, 0]
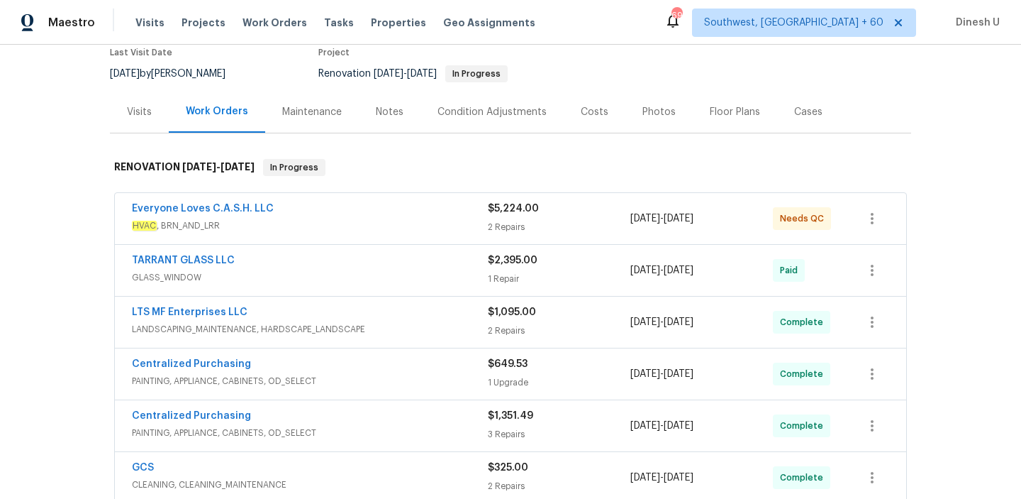
click at [499, 217] on div "$5,224.00 2 Repairs" at bounding box center [559, 218] width 143 height 34
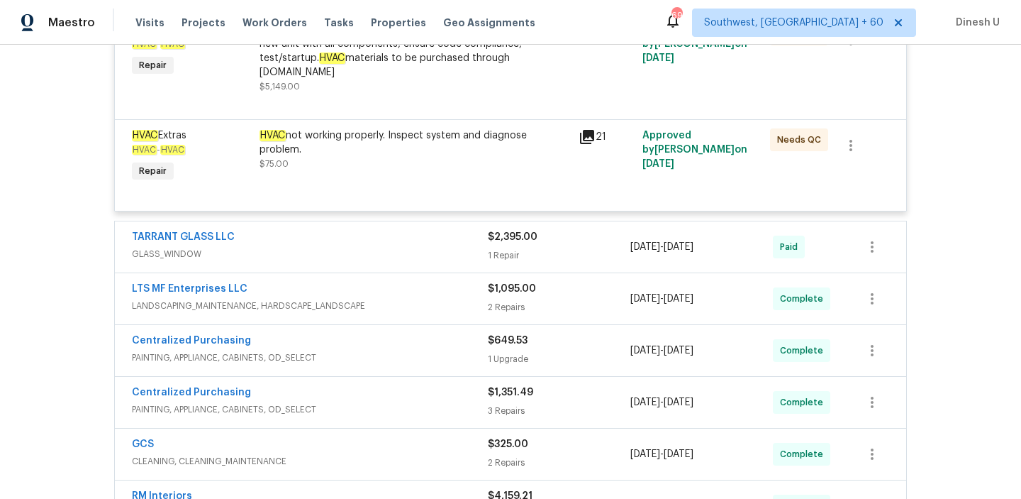
scroll to position [401, 0]
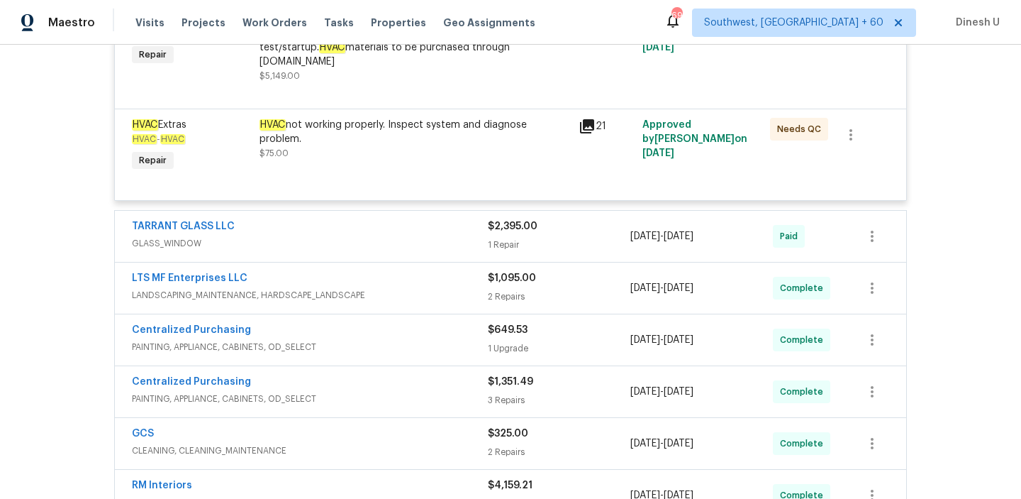
click at [501, 238] on div "1 Repair" at bounding box center [559, 245] width 143 height 14
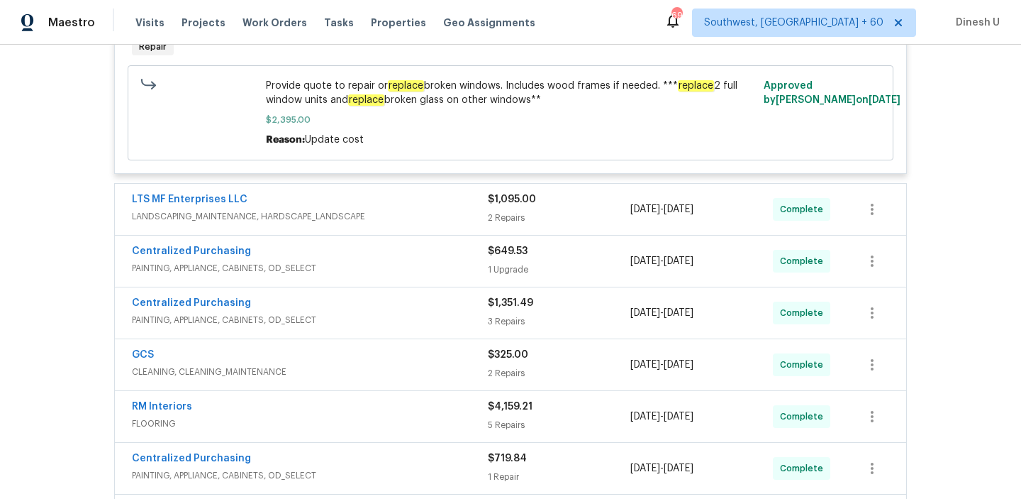
scroll to position [734, 0]
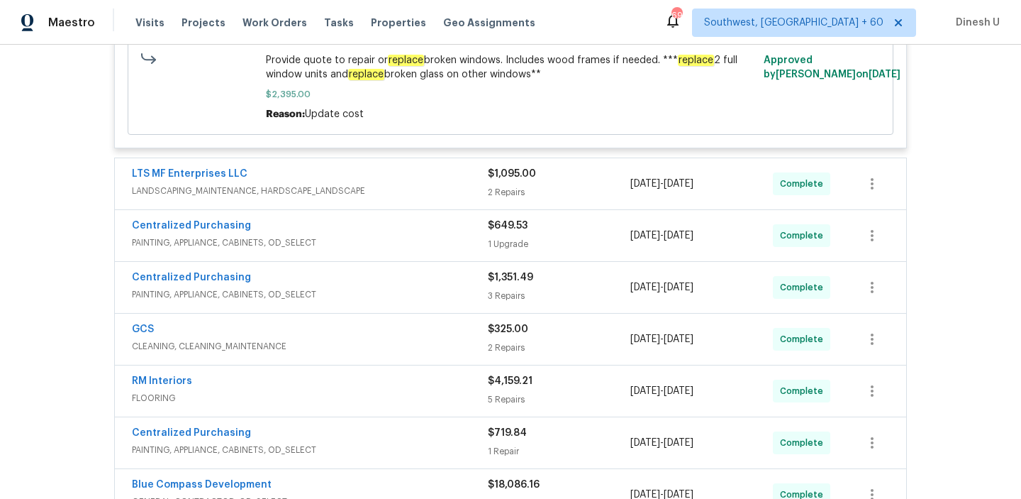
click at [504, 185] on div "2 Repairs" at bounding box center [559, 192] width 143 height 14
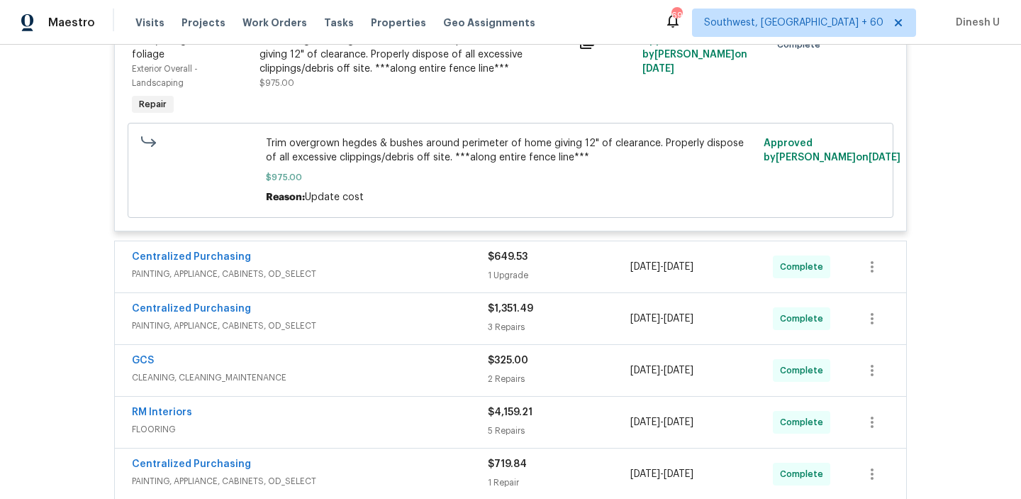
scroll to position [1107, 0]
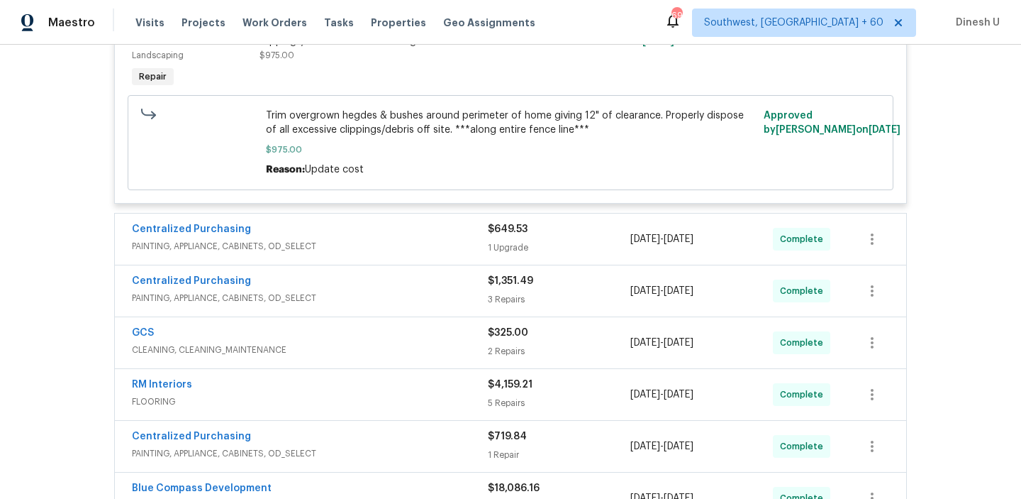
click at [508, 240] on div "1 Upgrade" at bounding box center [559, 247] width 143 height 14
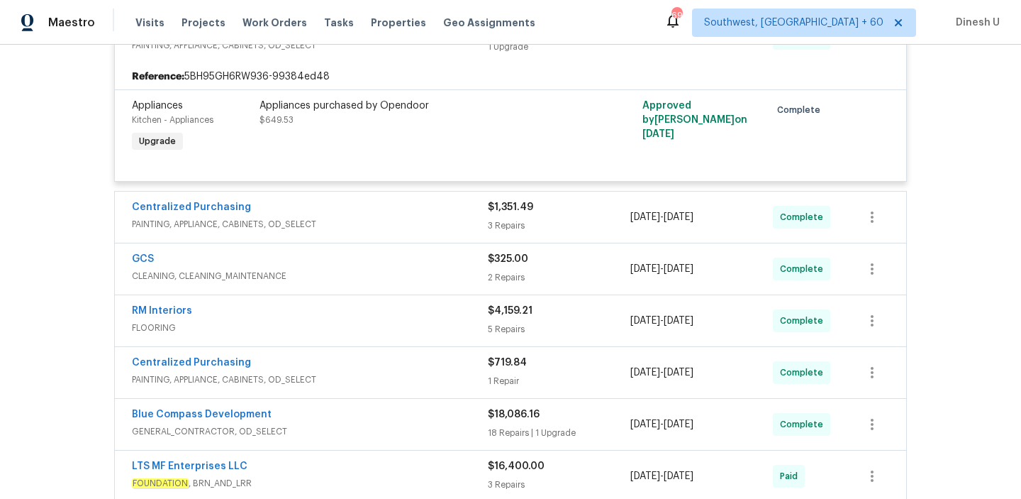
scroll to position [1324, 0]
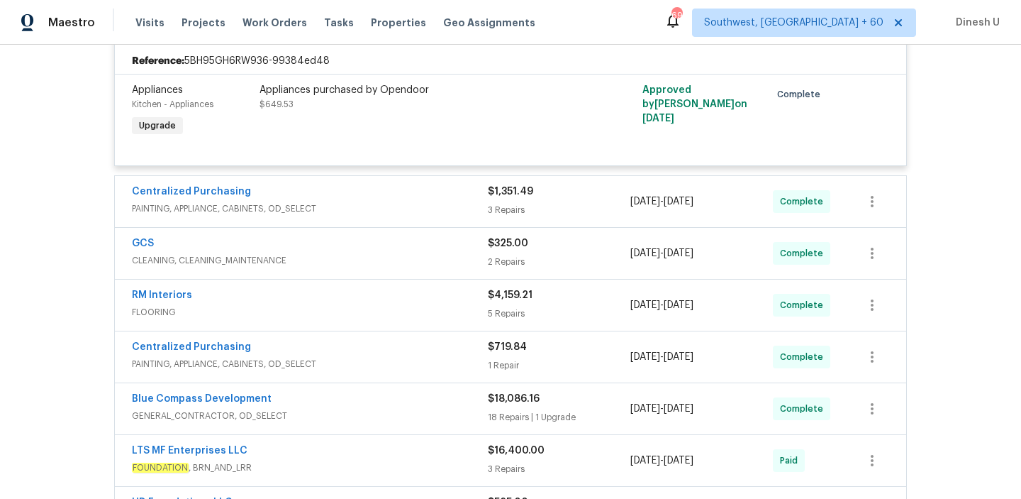
click at [492, 203] on div "3 Repairs" at bounding box center [559, 210] width 143 height 14
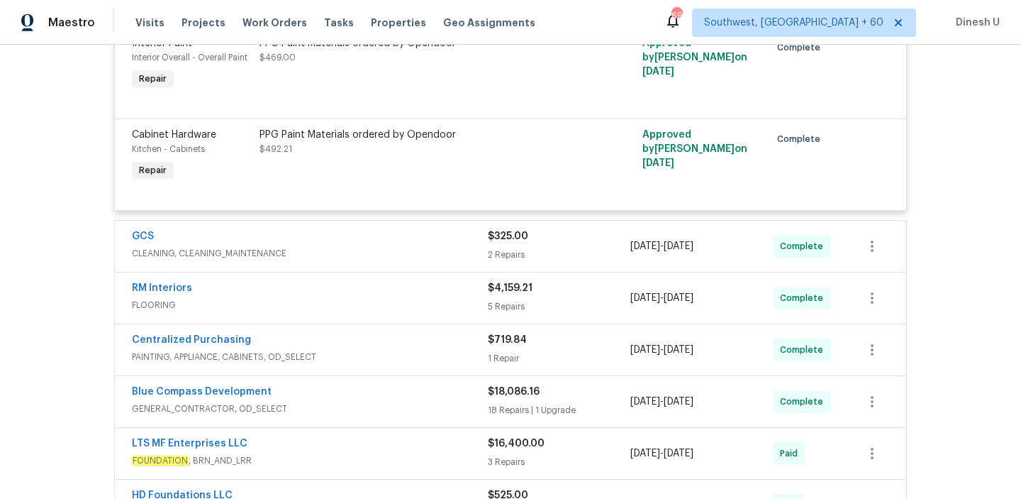
scroll to position [1650, 0]
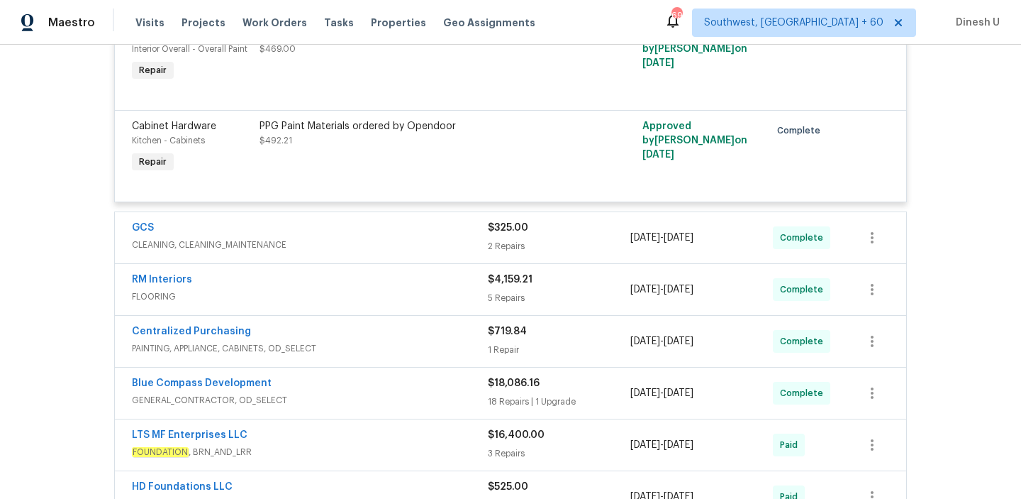
click at [503, 239] on div "2 Repairs" at bounding box center [559, 246] width 143 height 14
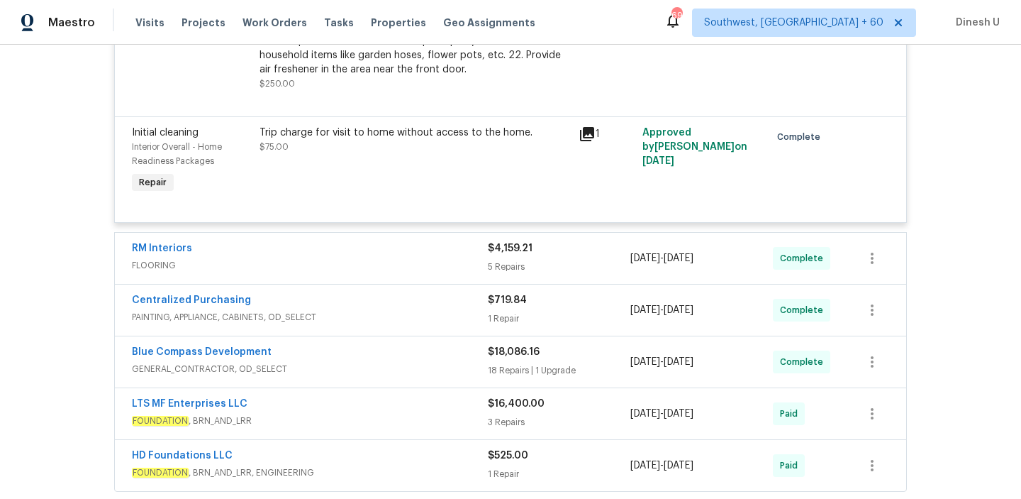
scroll to position [2183, 0]
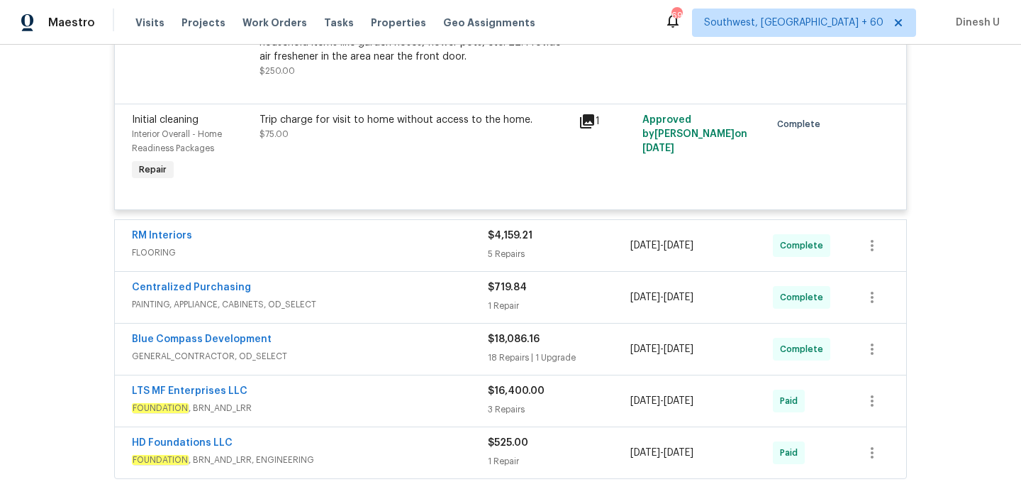
click at [484, 233] on div "RM Interiors" at bounding box center [310, 236] width 356 height 17
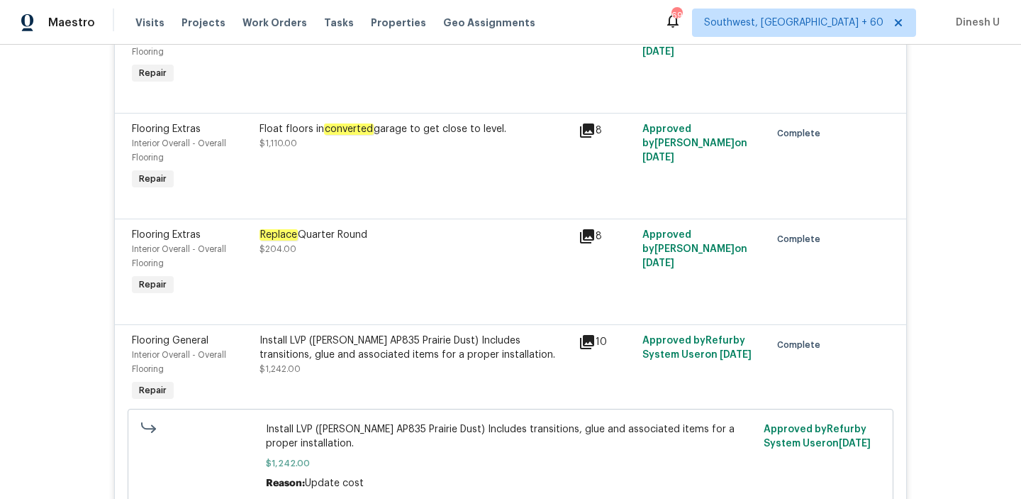
scroll to position [2466, 0]
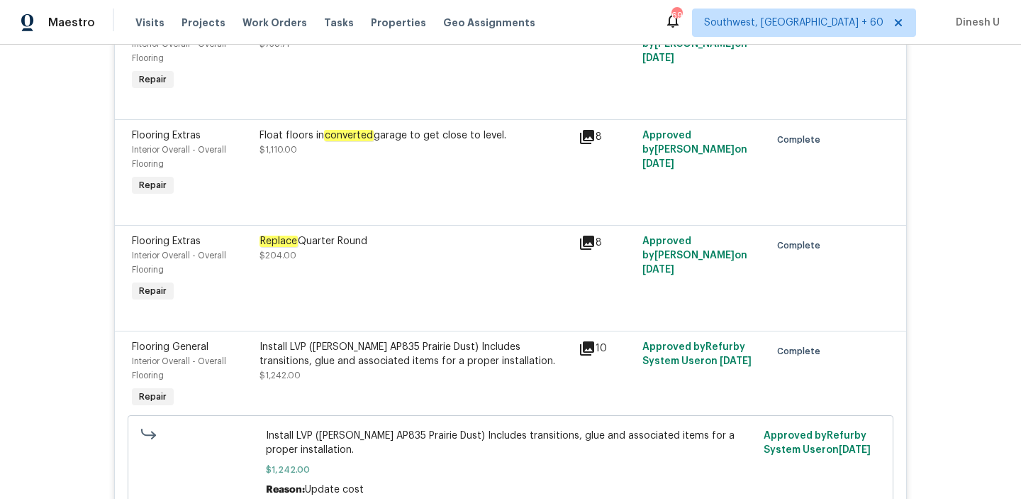
click at [595, 132] on div "8" at bounding box center [606, 136] width 55 height 17
click at [588, 130] on icon at bounding box center [587, 137] width 14 height 14
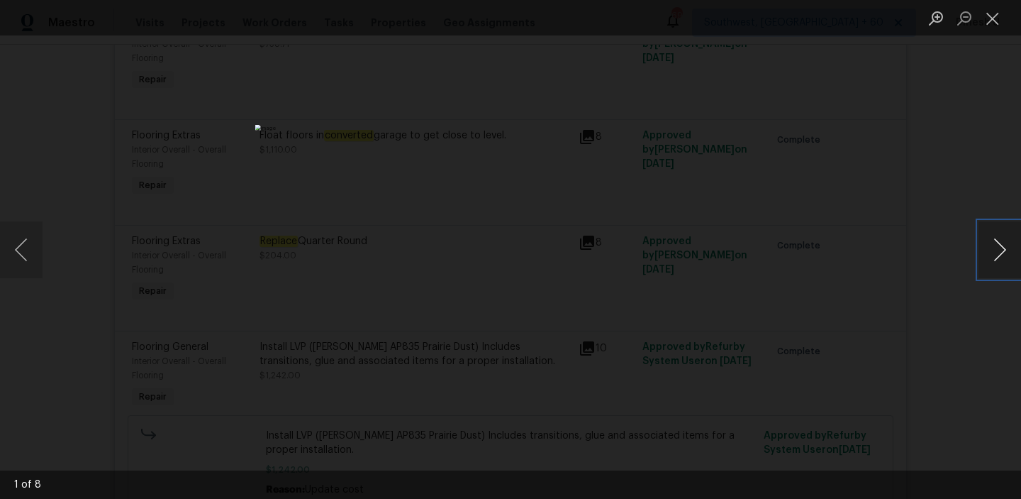
click at [996, 250] on button "Next image" at bounding box center [1000, 249] width 43 height 57
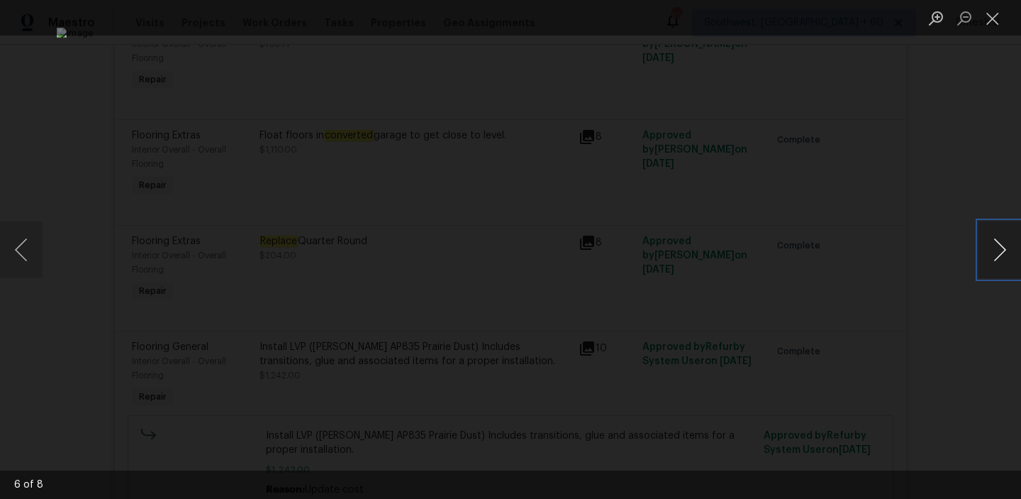
click at [996, 250] on button "Next image" at bounding box center [1000, 249] width 43 height 57
click at [994, 11] on button "Close lightbox" at bounding box center [993, 18] width 28 height 25
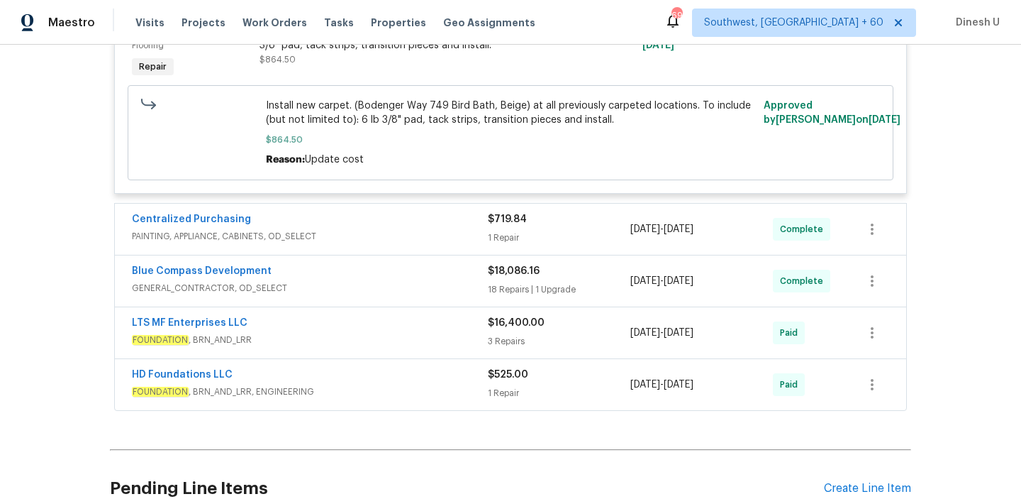
scroll to position [3019, 0]
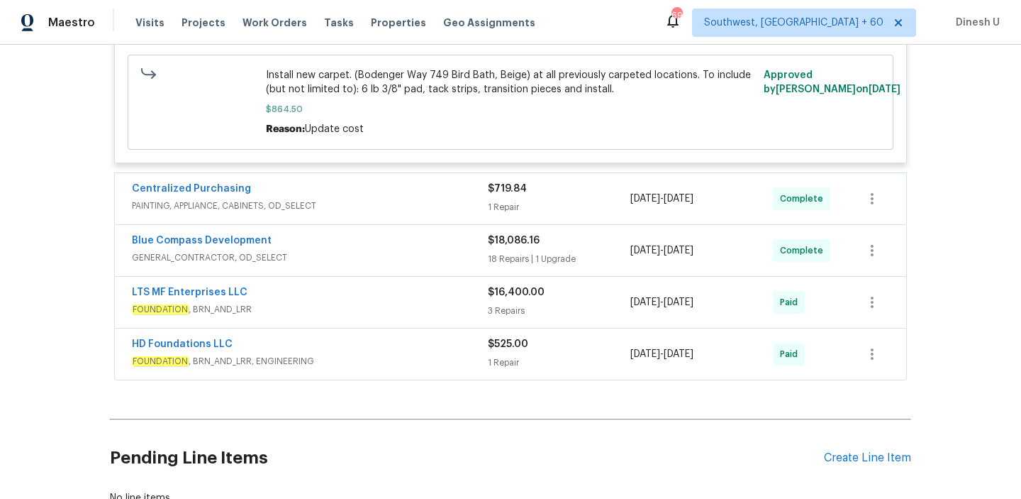
click at [489, 200] on div "1 Repair" at bounding box center [559, 207] width 143 height 14
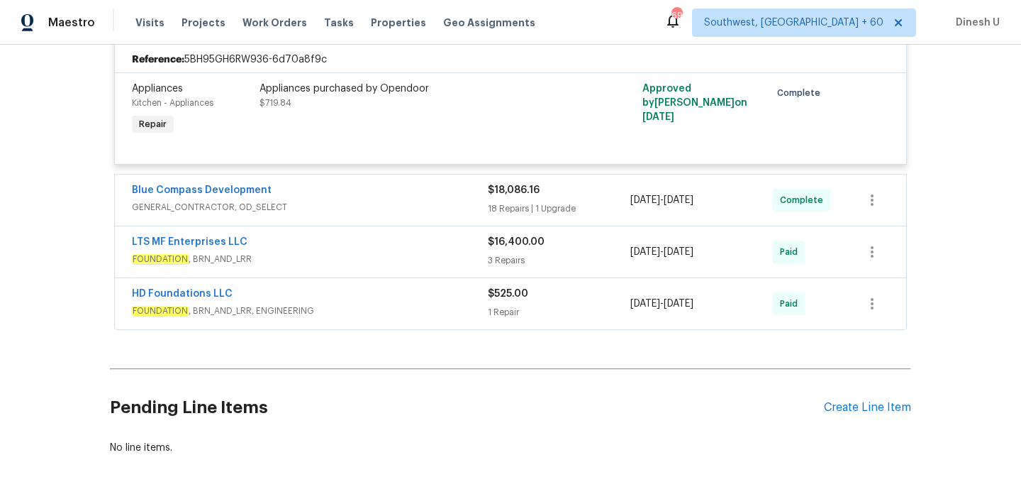
scroll to position [3205, 0]
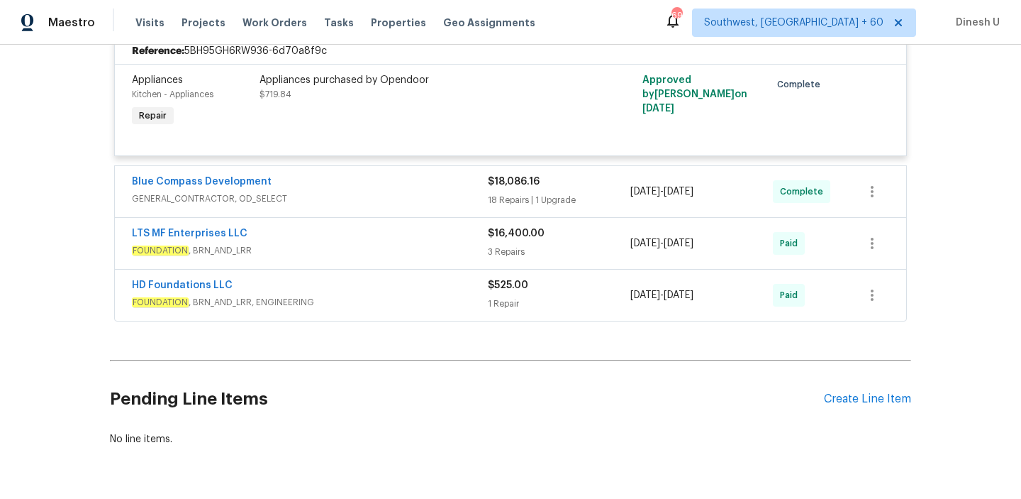
click at [496, 184] on div "$18,086.16" at bounding box center [559, 181] width 143 height 14
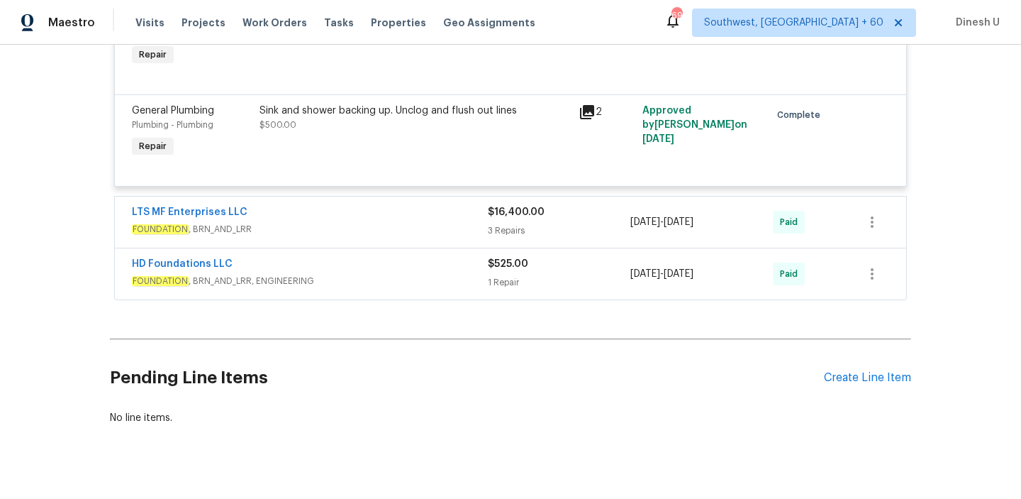
scroll to position [5620, 0]
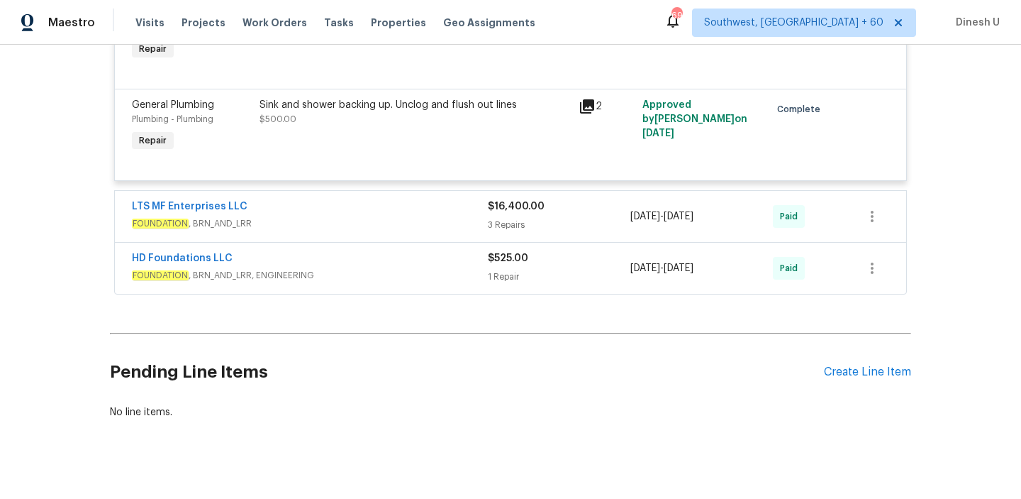
click at [521, 223] on div "3 Repairs" at bounding box center [559, 225] width 143 height 14
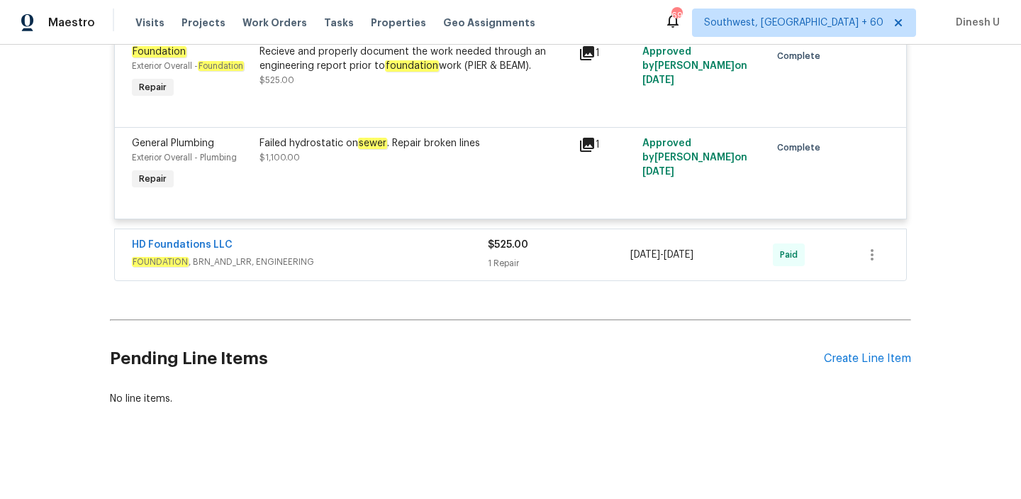
scroll to position [5969, 0]
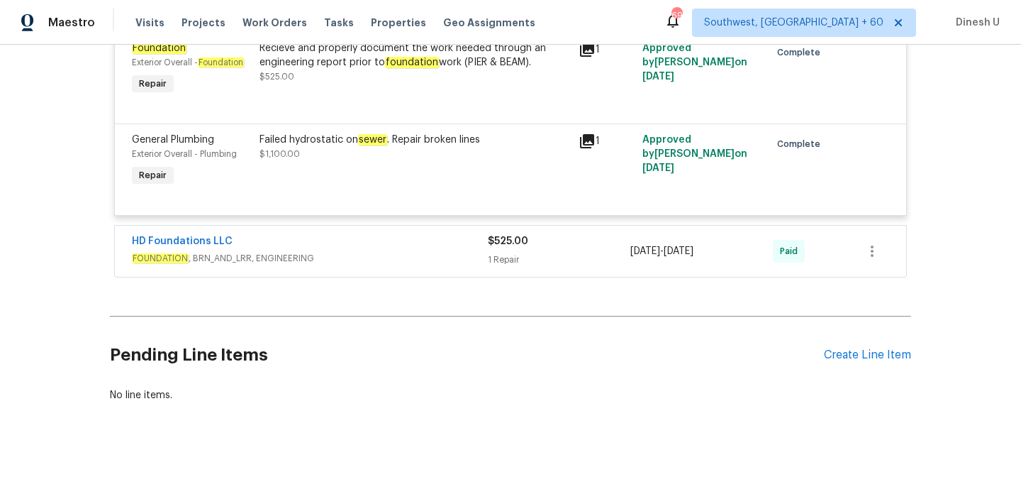
click at [518, 269] on div "HD Foundations LLC FOUNDATION , BRN_AND_LRR, ENGINEERING $525.00 1 Repair 8/7/2…" at bounding box center [510, 250] width 791 height 51
click at [489, 253] on div "1 Repair" at bounding box center [559, 259] width 143 height 14
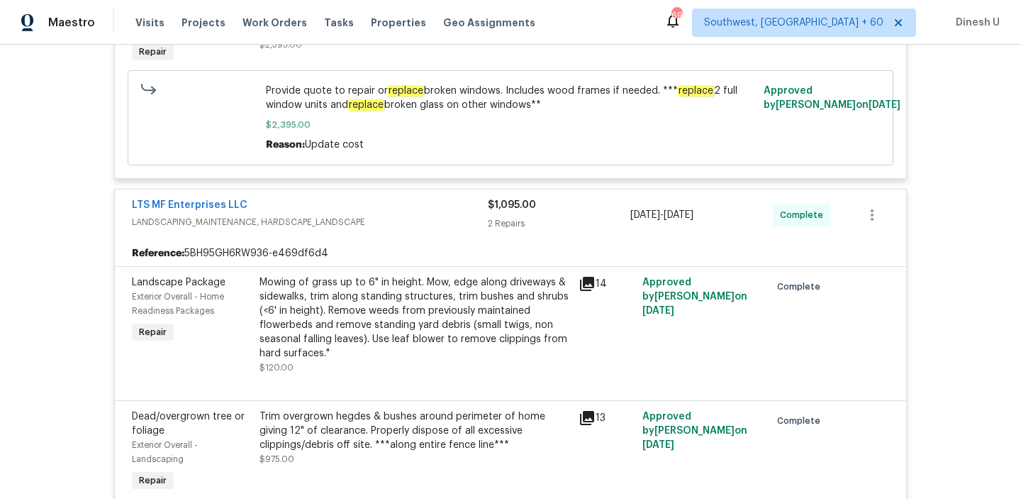
scroll to position [0, 0]
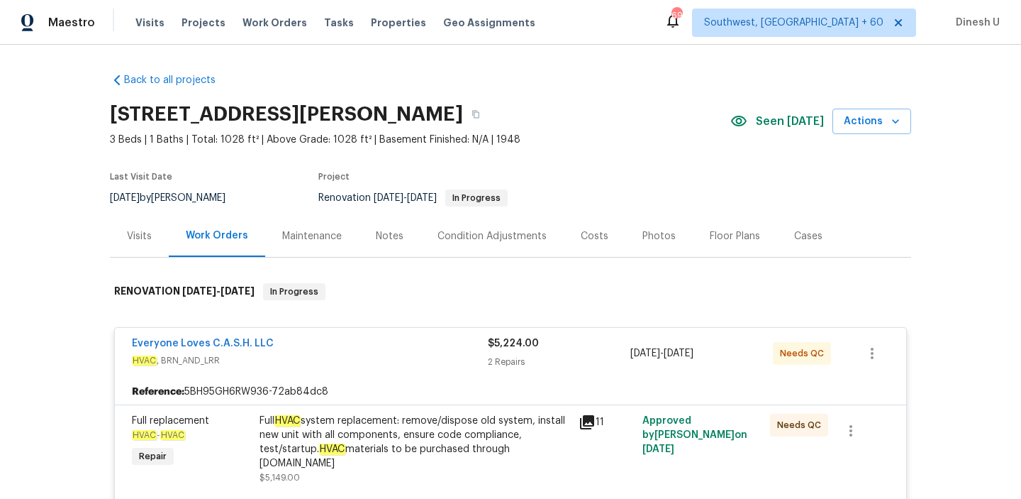
click at [227, 118] on h2 "6720 Craig St, Fort Worth, TX 76112" at bounding box center [286, 114] width 353 height 14
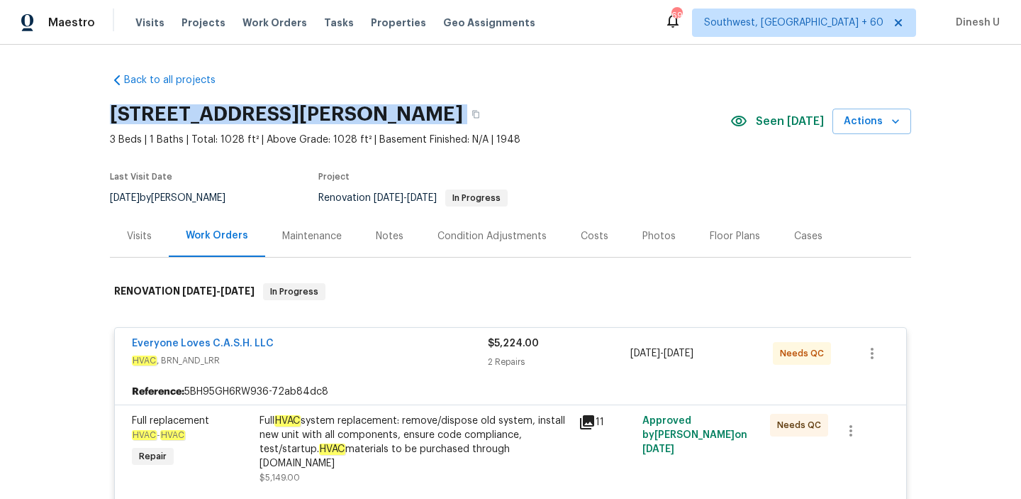
copy div "6720 Craig St, Fort Worth, TX 76112"
click at [253, 18] on span "Work Orders" at bounding box center [275, 23] width 65 height 14
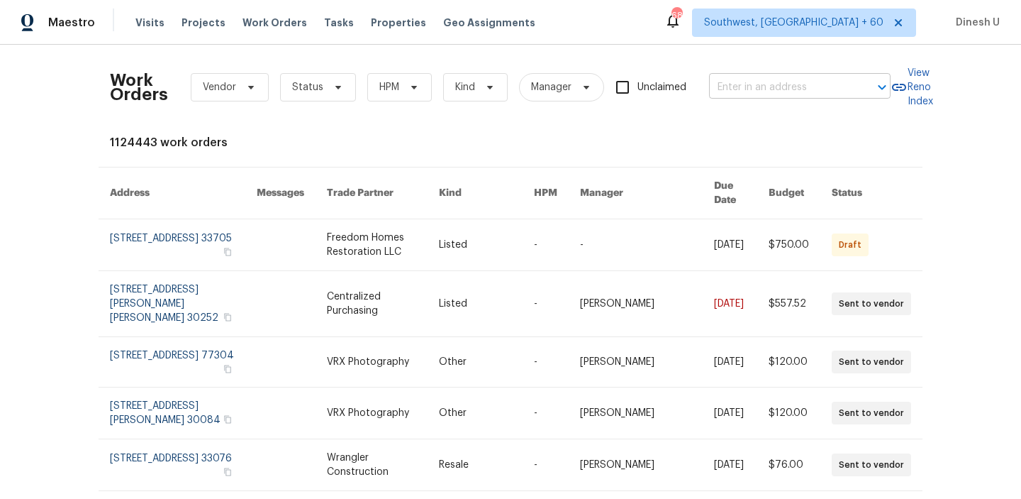
click at [764, 96] on input "text" at bounding box center [780, 88] width 142 height 22
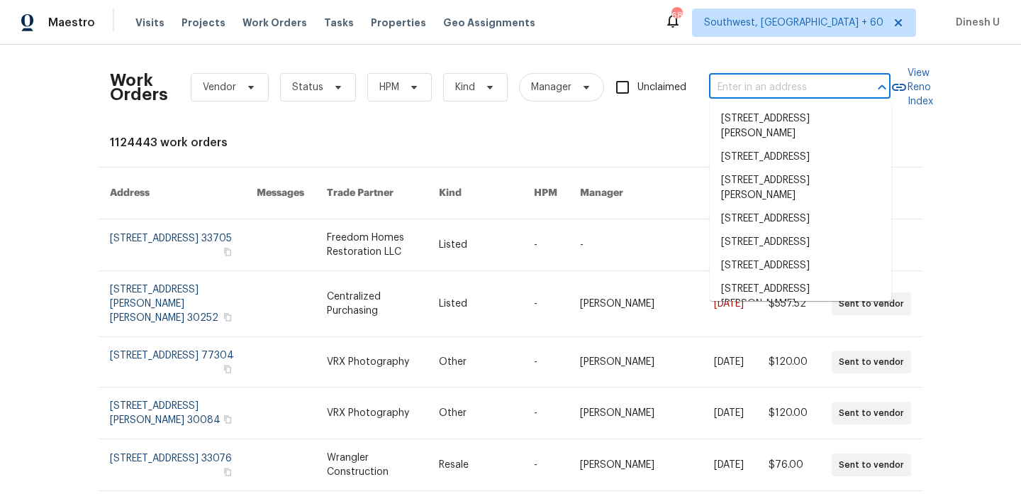
paste input "6120 E Fayetteville Dr Riverdale, GA 30296"
type input "6120 E Fayetteville Dr Riverdale, GA 30296"
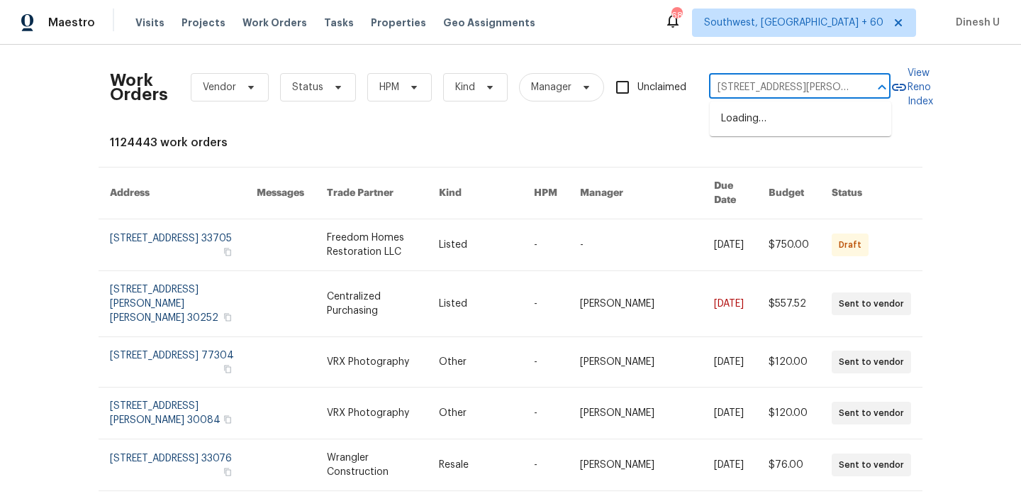
scroll to position [0, 63]
click at [746, 121] on li "6120 E Fayetteville Dr, Riverdale, GA 30296" at bounding box center [801, 118] width 182 height 23
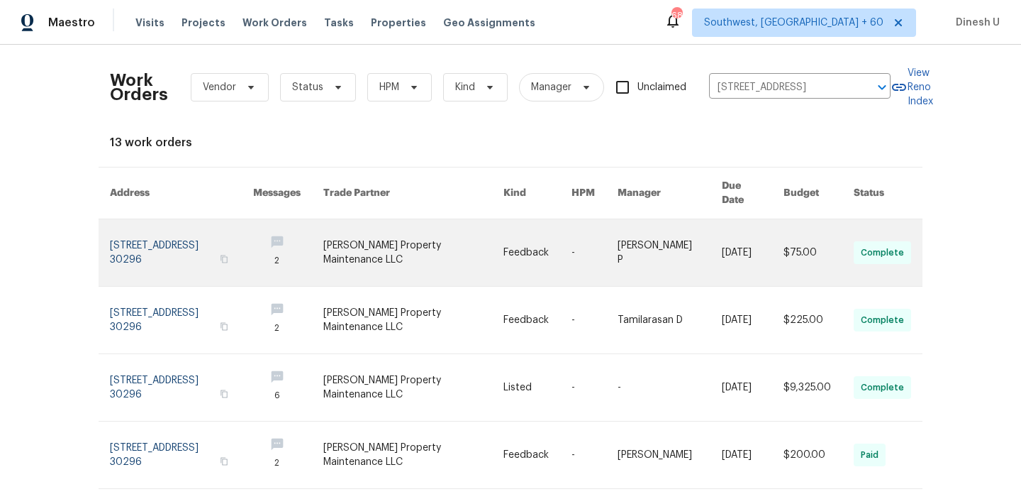
click at [129, 230] on link at bounding box center [181, 252] width 143 height 67
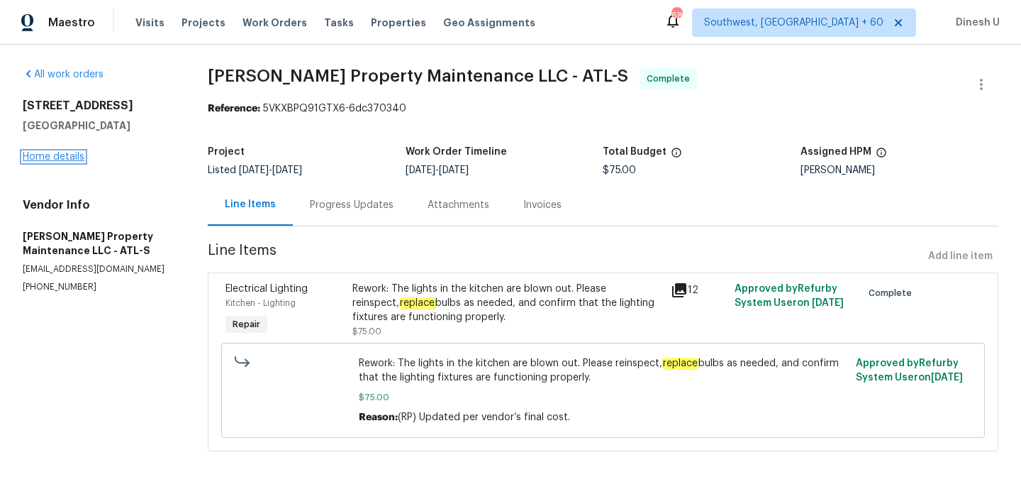
click at [44, 153] on link "Home details" at bounding box center [54, 157] width 62 height 10
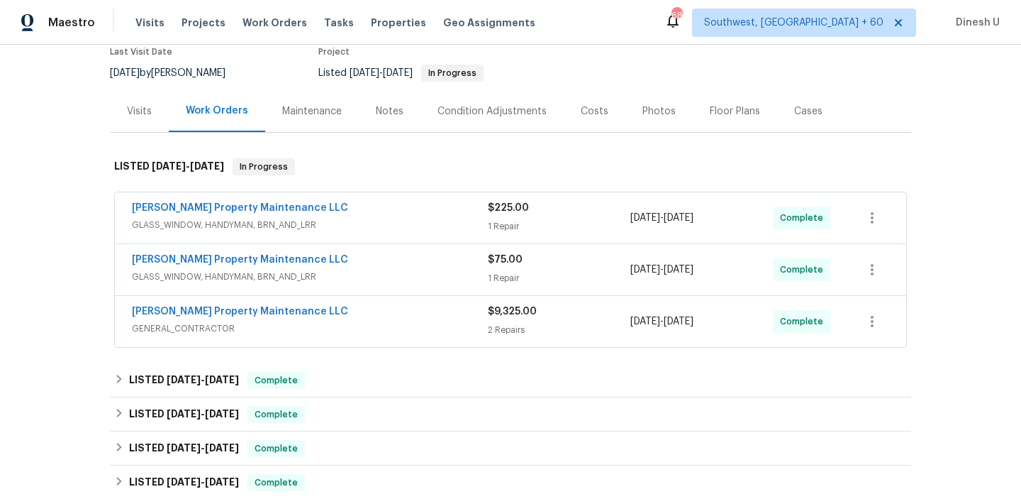
scroll to position [150, 0]
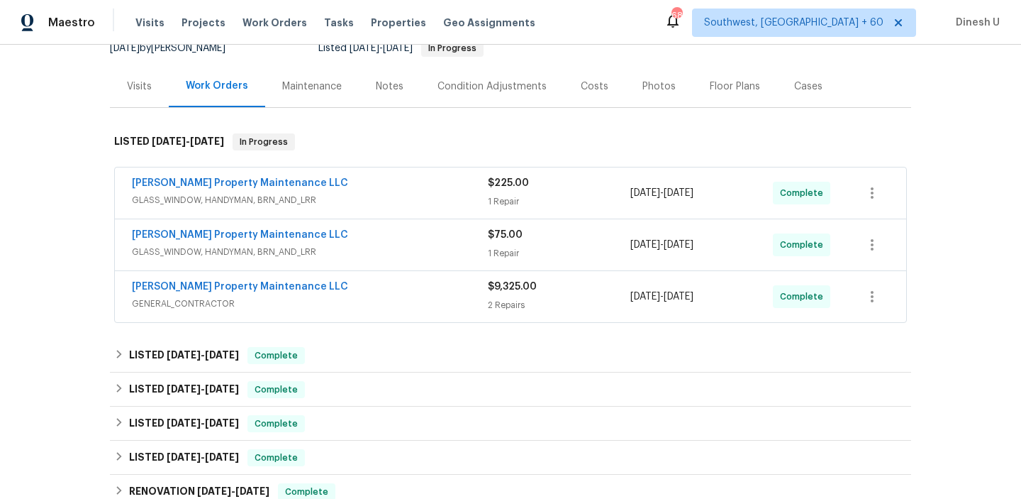
click at [499, 203] on div "1 Repair" at bounding box center [559, 201] width 143 height 14
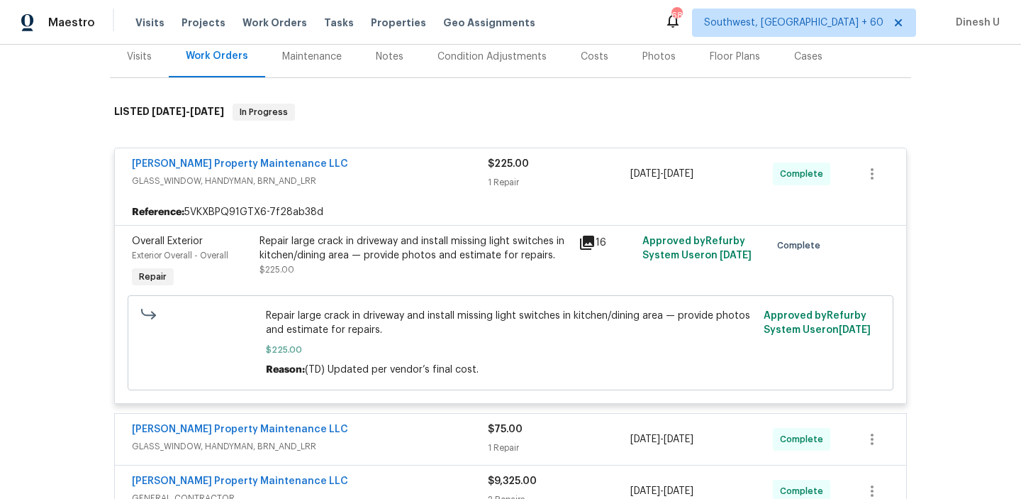
scroll to position [182, 0]
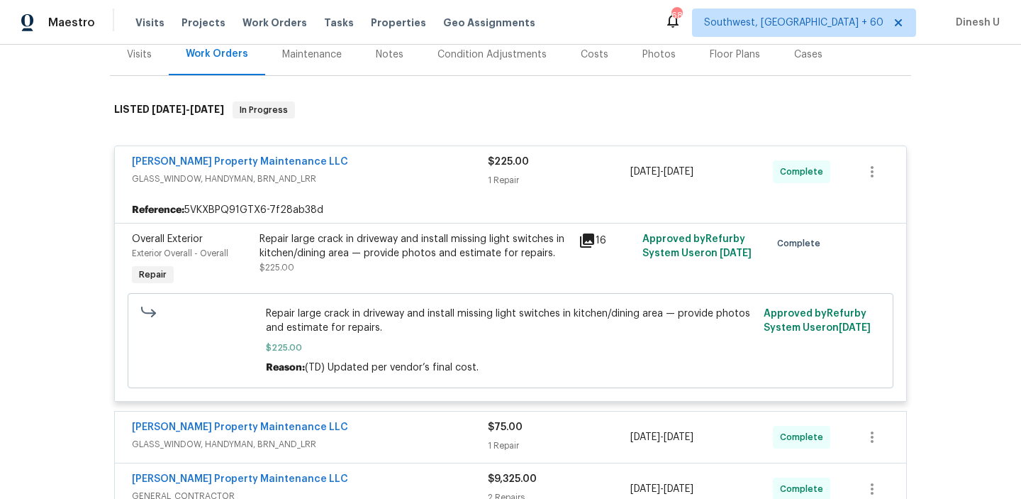
click at [591, 237] on icon at bounding box center [587, 240] width 14 height 14
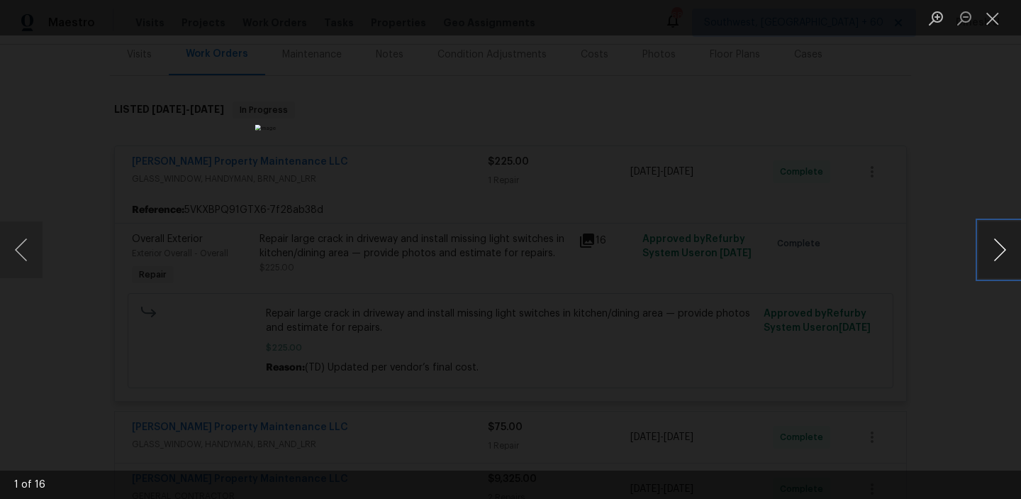
click at [998, 240] on button "Next image" at bounding box center [1000, 249] width 43 height 57
click at [994, 21] on button "Close lightbox" at bounding box center [993, 18] width 28 height 25
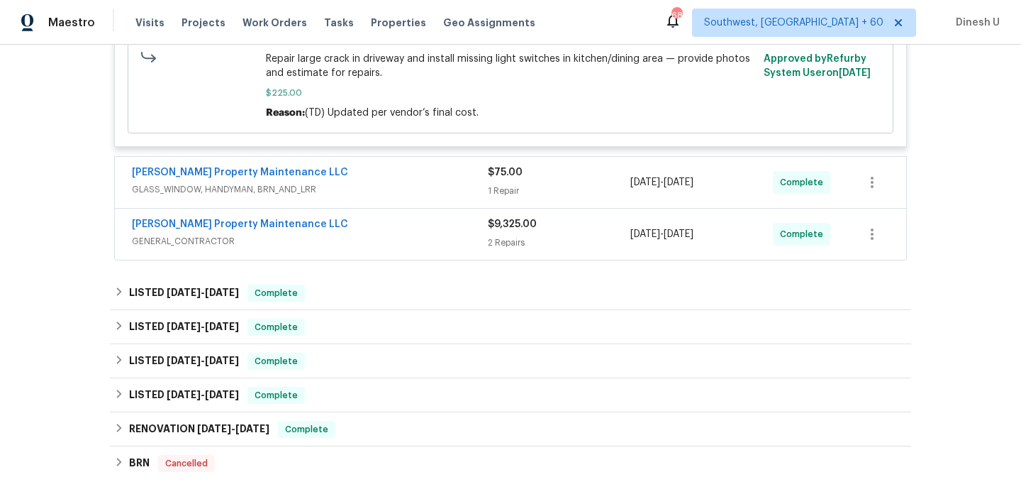
scroll to position [447, 0]
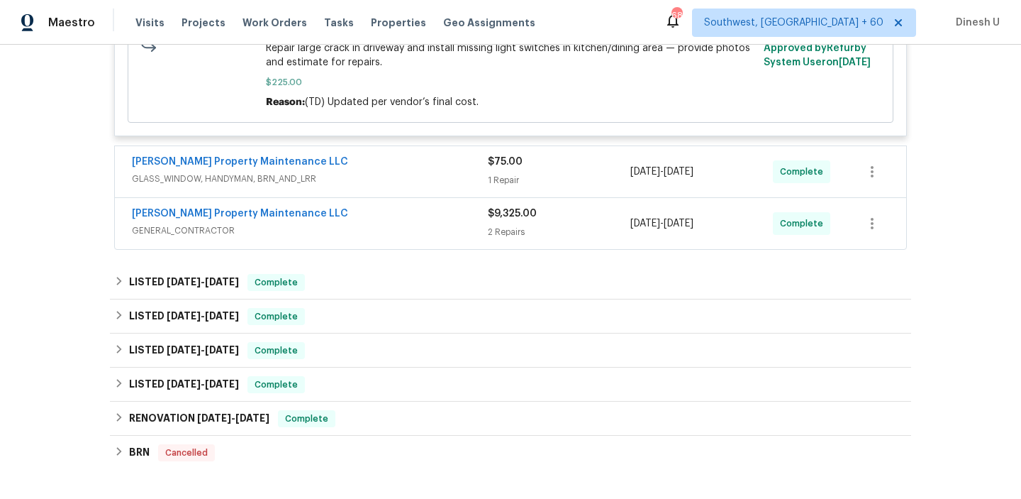
click at [493, 179] on div "1 Repair" at bounding box center [559, 180] width 143 height 14
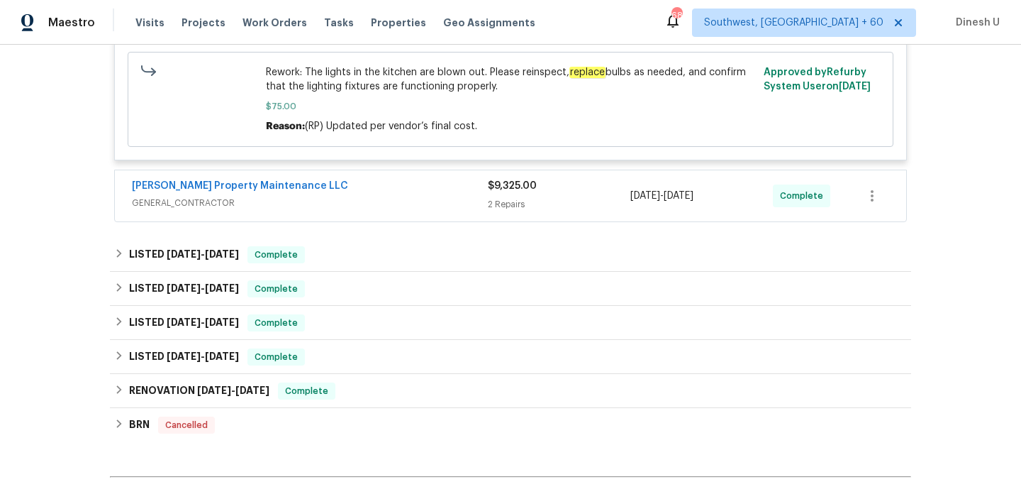
scroll to position [752, 0]
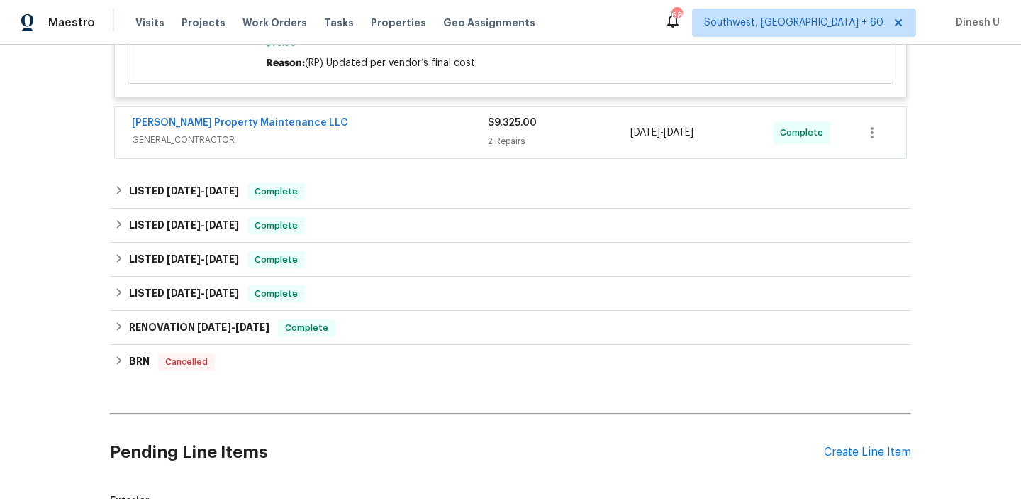
click at [513, 145] on div "2 Repairs" at bounding box center [559, 141] width 143 height 14
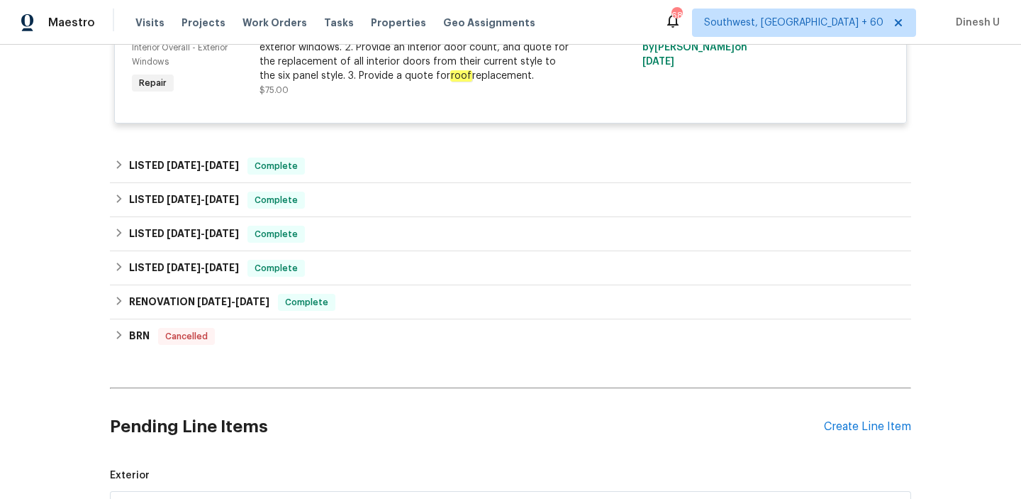
scroll to position [1247, 0]
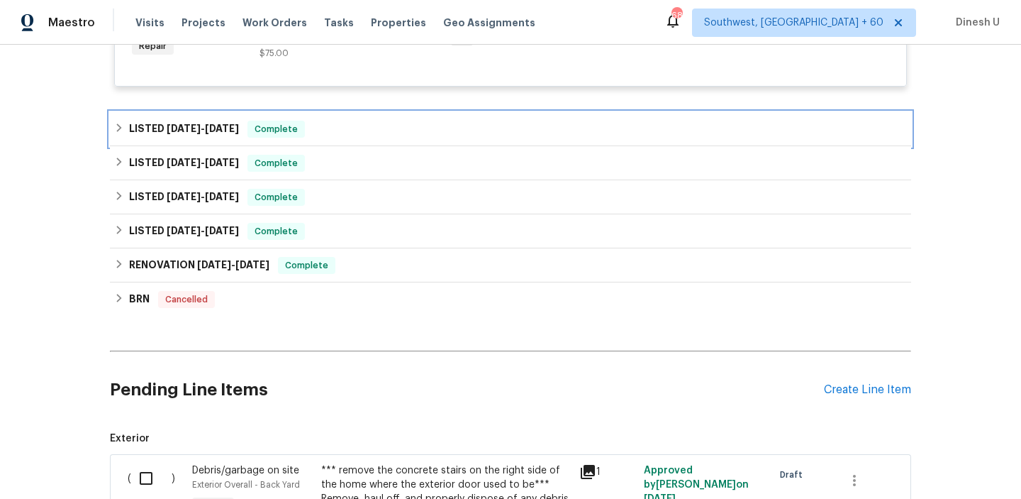
click at [215, 131] on span "9/8/25" at bounding box center [222, 128] width 34 height 10
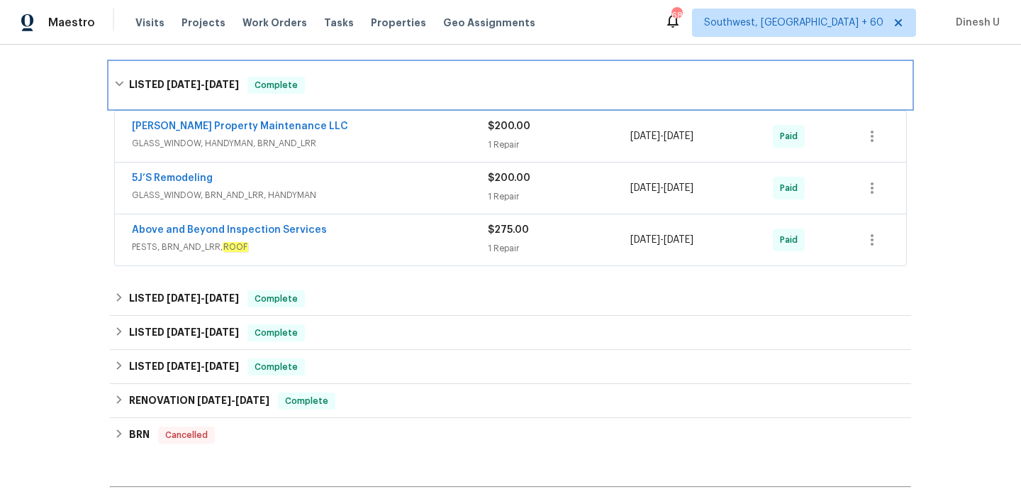
scroll to position [1262, 0]
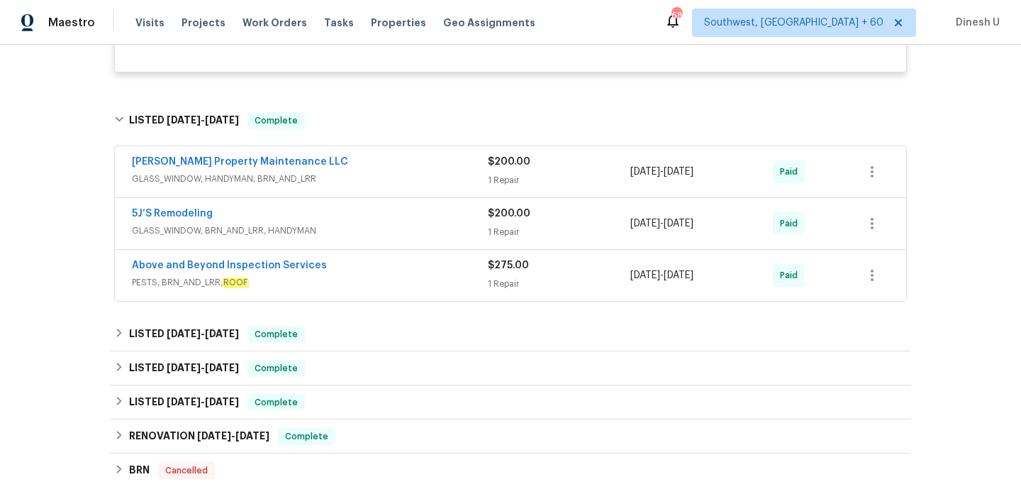
click at [513, 179] on div "1 Repair" at bounding box center [559, 180] width 143 height 14
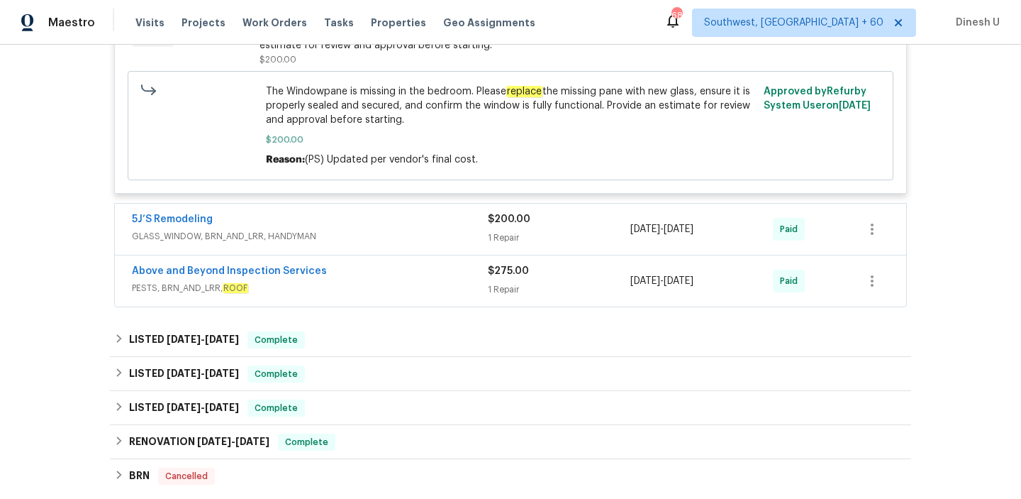
scroll to position [1534, 0]
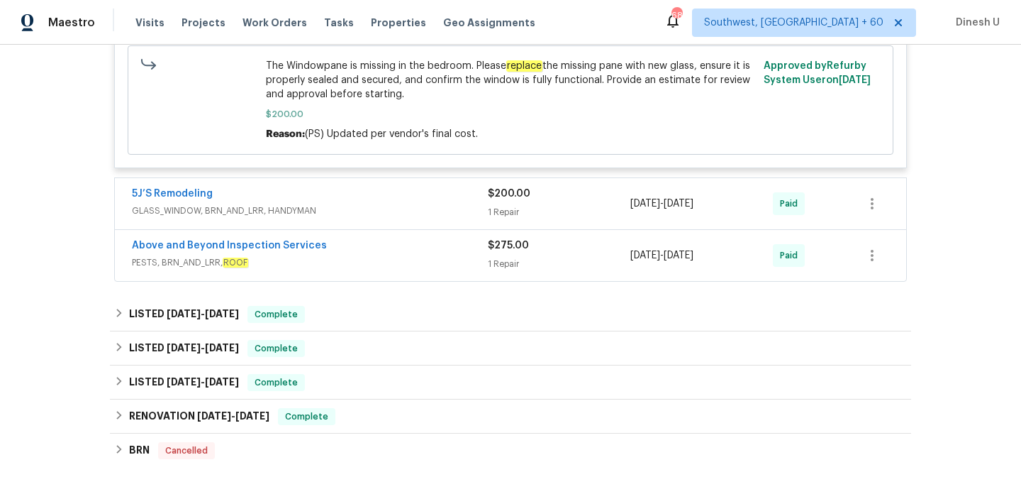
click at [484, 213] on span "GLASS_WINDOW, BRN_AND_LRR, HANDYMAN" at bounding box center [310, 211] width 356 height 14
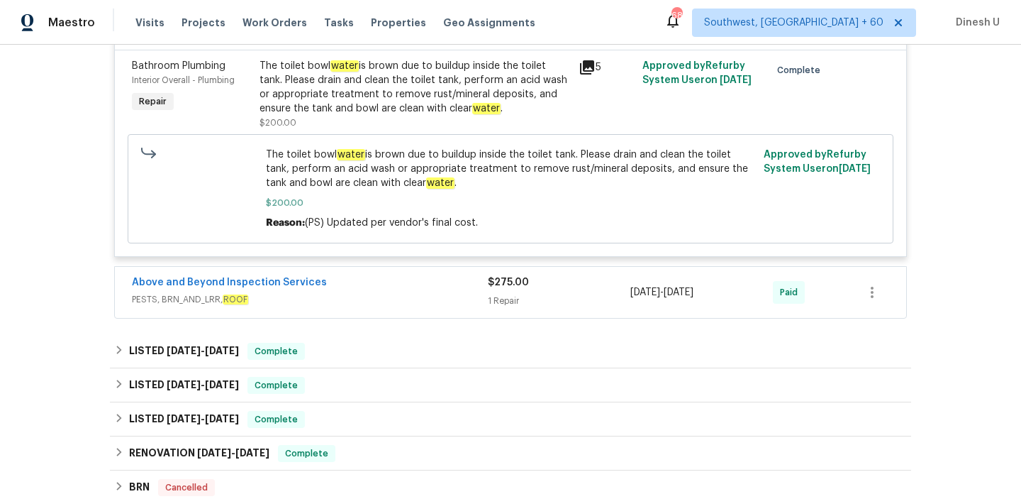
scroll to position [1740, 0]
click at [499, 303] on div "1 Repair" at bounding box center [559, 300] width 143 height 14
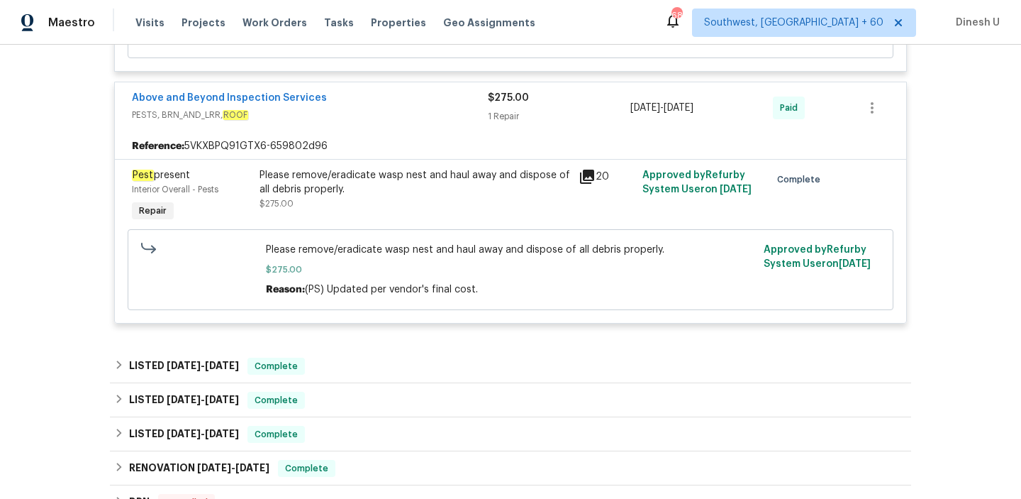
scroll to position [1931, 0]
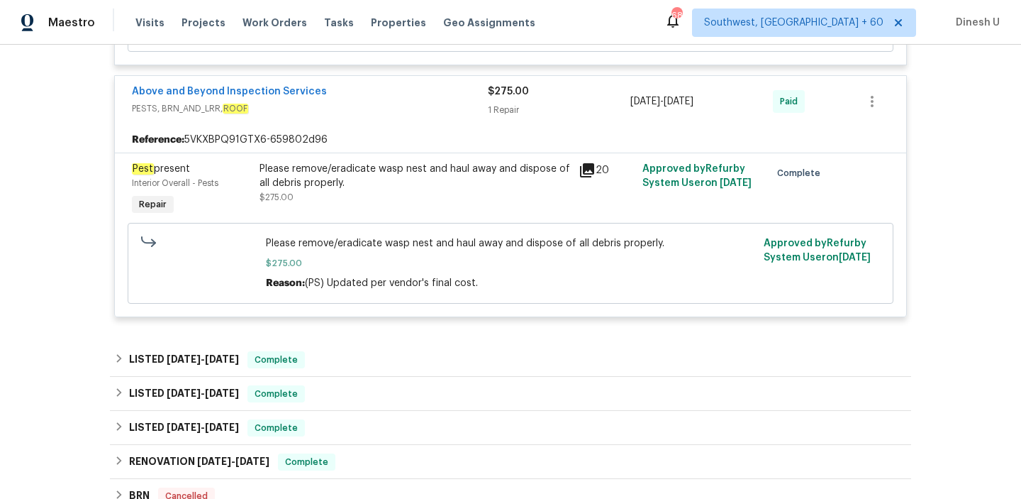
click at [440, 182] on div "Please remove/eradicate wasp nest and haul away and dispose of all debris prope…" at bounding box center [415, 176] width 311 height 28
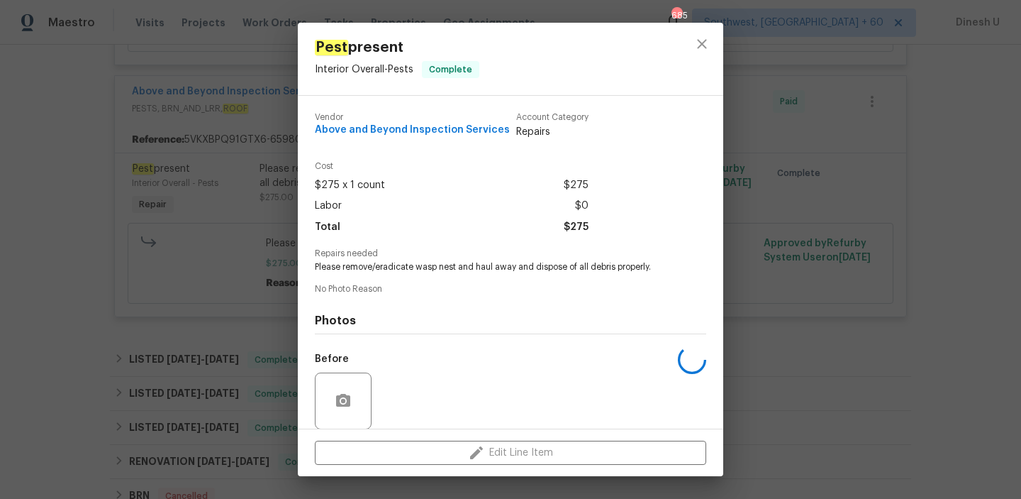
click at [221, 139] on div "Pest present Interior Overall - Pests Complete Vendor Above and Beyond Inspecti…" at bounding box center [510, 249] width 1021 height 499
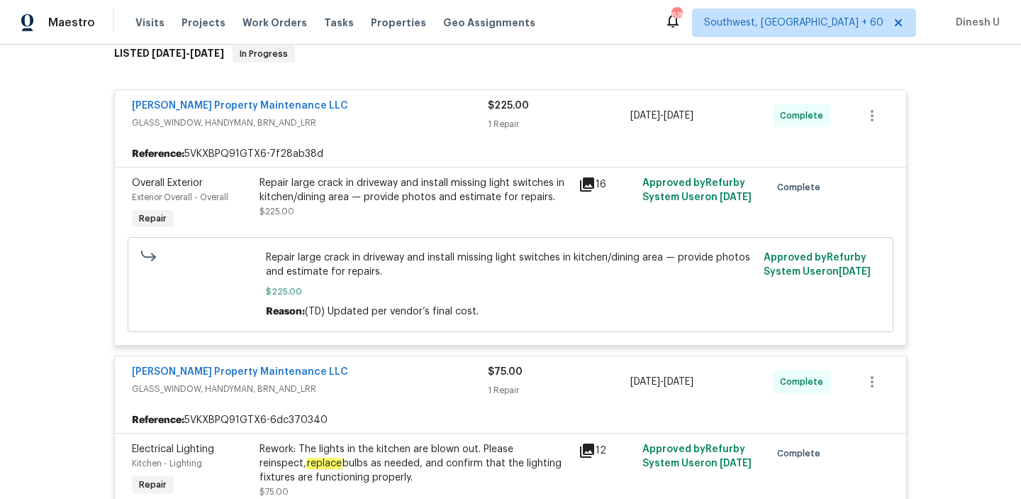
scroll to position [0, 0]
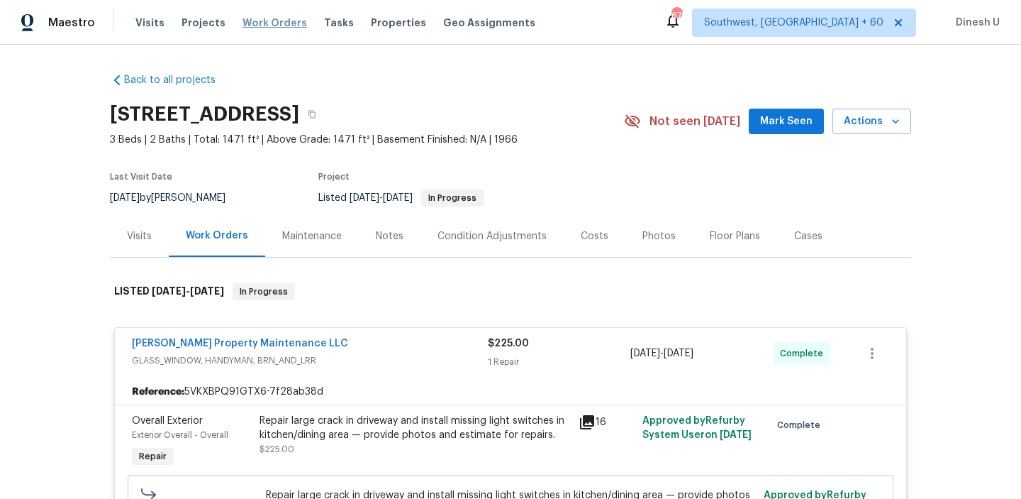
click at [243, 26] on span "Work Orders" at bounding box center [275, 23] width 65 height 14
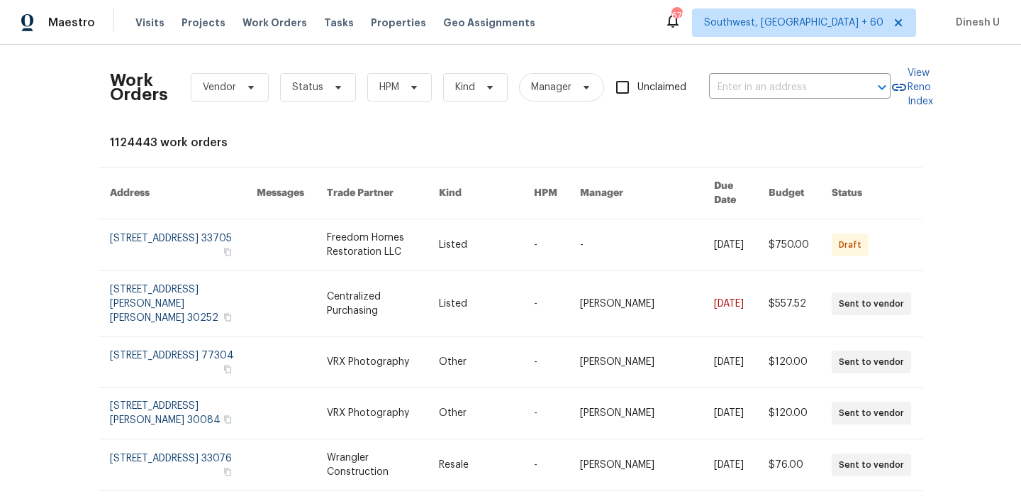
click at [737, 99] on div "Work Orders Vendor Status HPM Kind Manager Unclaimed ​" at bounding box center [500, 87] width 781 height 62
click at [720, 83] on input "text" at bounding box center [780, 88] width 142 height 22
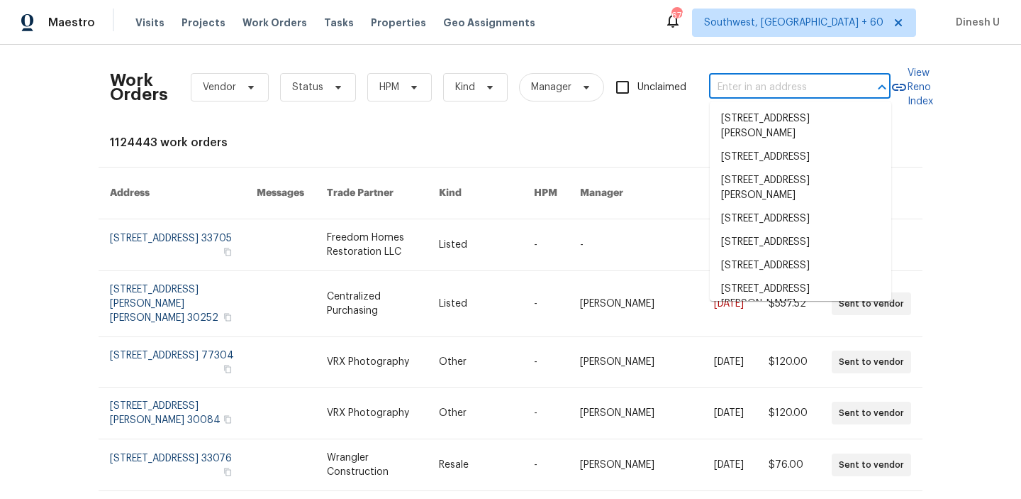
paste input "6720 Craig St Fort Worth, TX 76112"
type input "6720 Craig St Fort Worth, TX 76112"
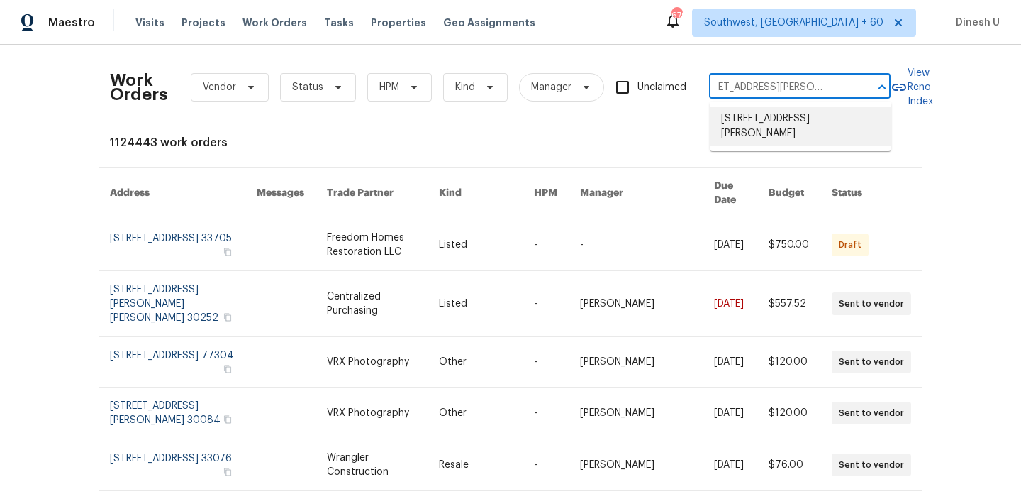
click at [735, 121] on li "6720 Craig St, Fort Worth, TX 76112" at bounding box center [801, 126] width 182 height 38
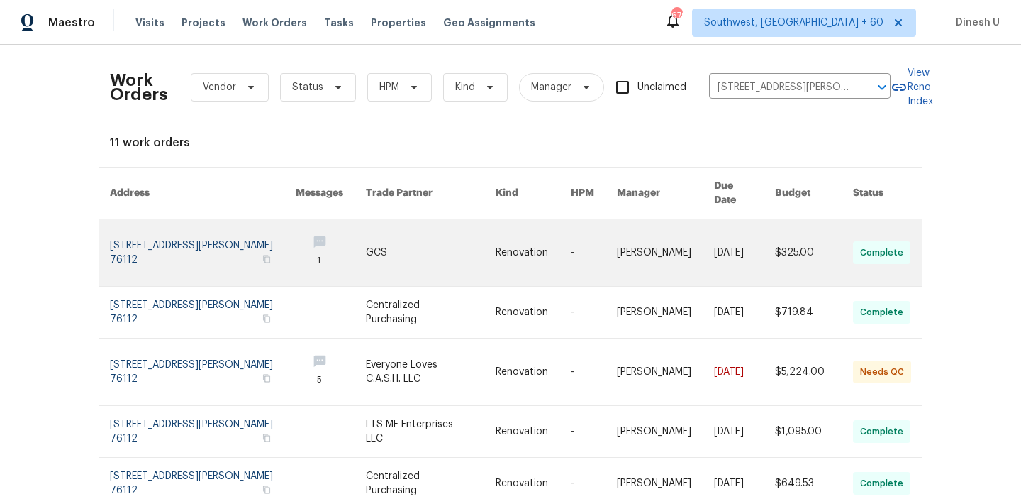
click at [201, 227] on link at bounding box center [203, 252] width 186 height 67
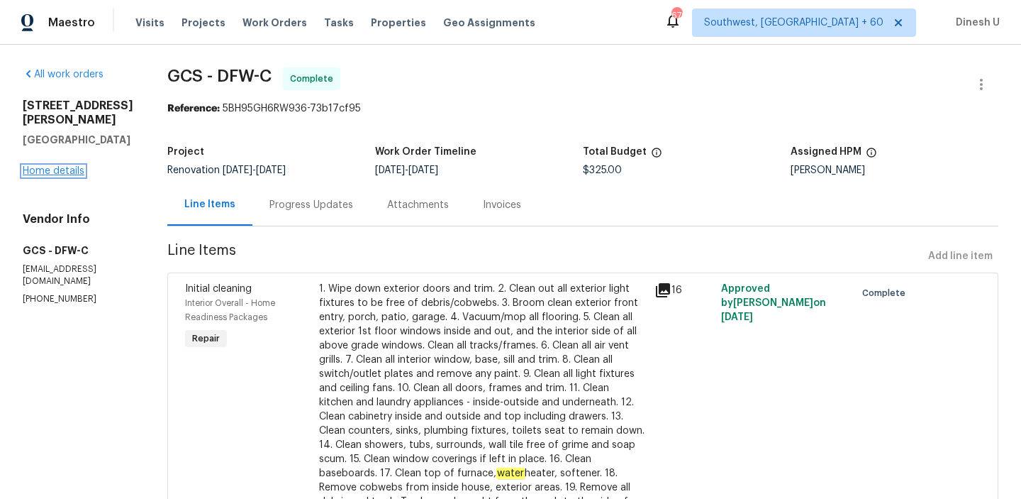
click at [54, 166] on link "Home details" at bounding box center [54, 171] width 62 height 10
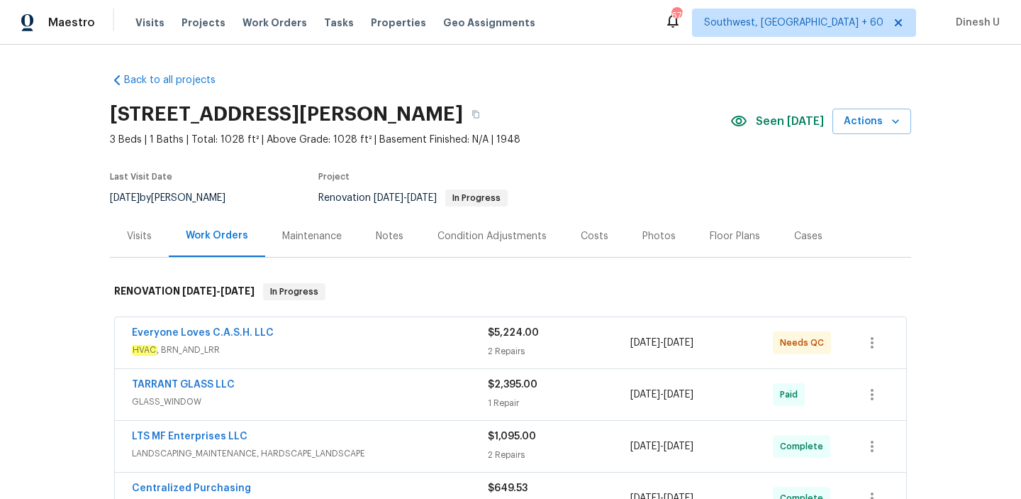
click at [150, 231] on div "Visits" at bounding box center [139, 236] width 25 height 14
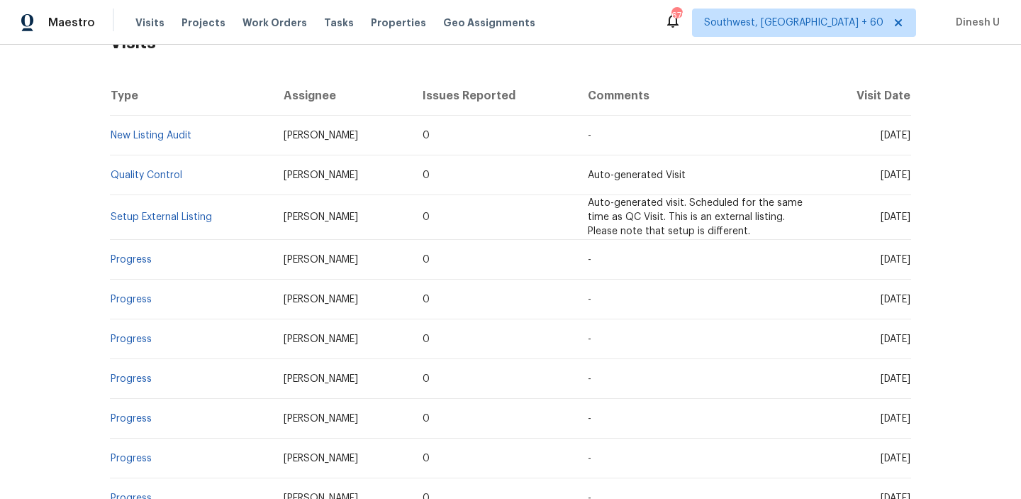
scroll to position [246, 0]
click at [150, 216] on link "Setup External Listing" at bounding box center [161, 218] width 101 height 10
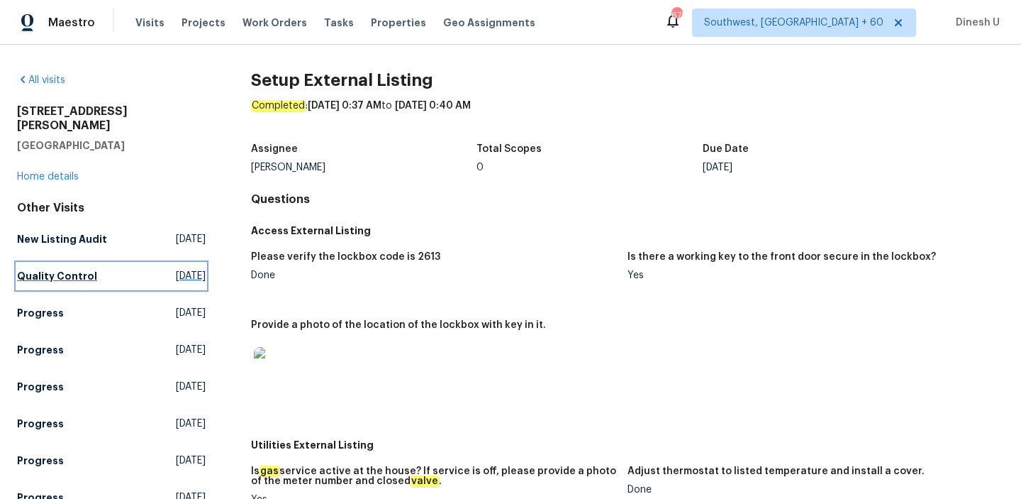
click at [176, 269] on span "Tue, Oct 07 2025" at bounding box center [191, 276] width 30 height 14
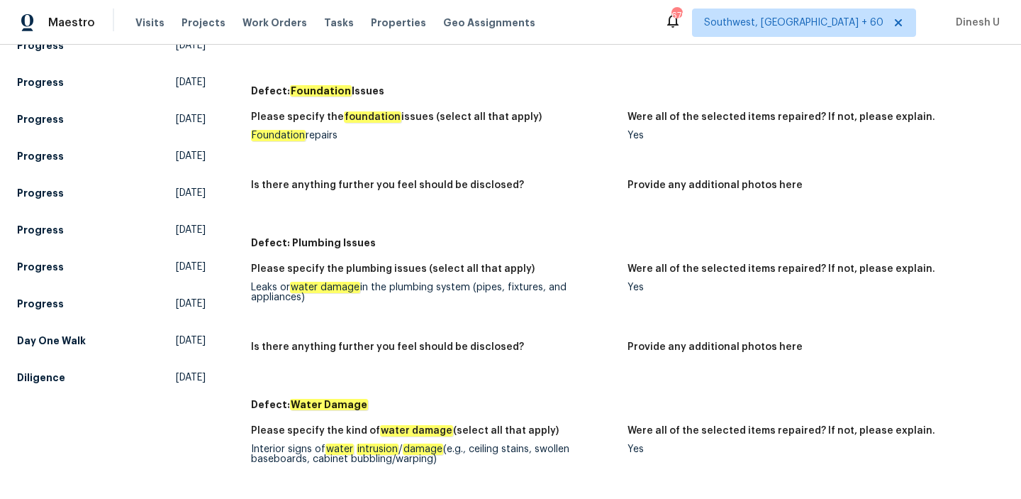
scroll to position [486, 0]
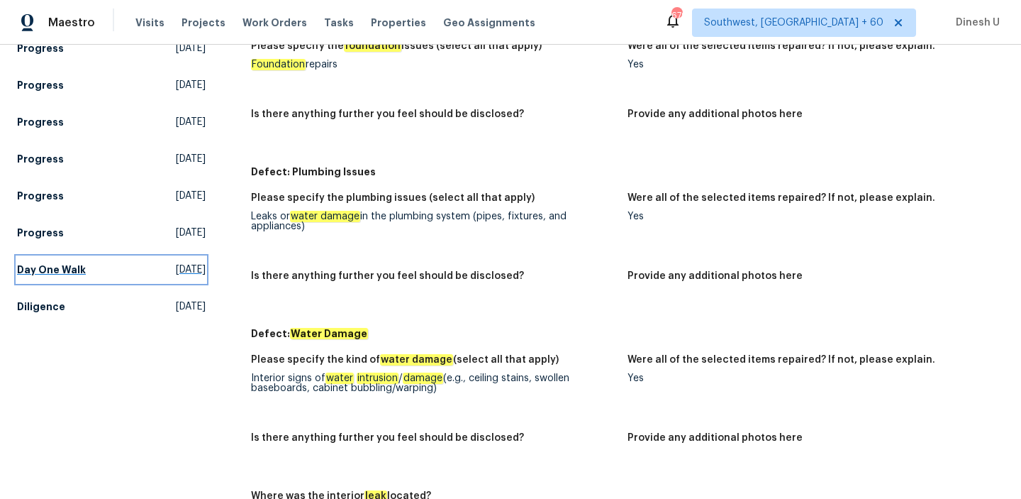
click at [176, 262] on span "Fri, Aug 08 2025" at bounding box center [191, 269] width 30 height 14
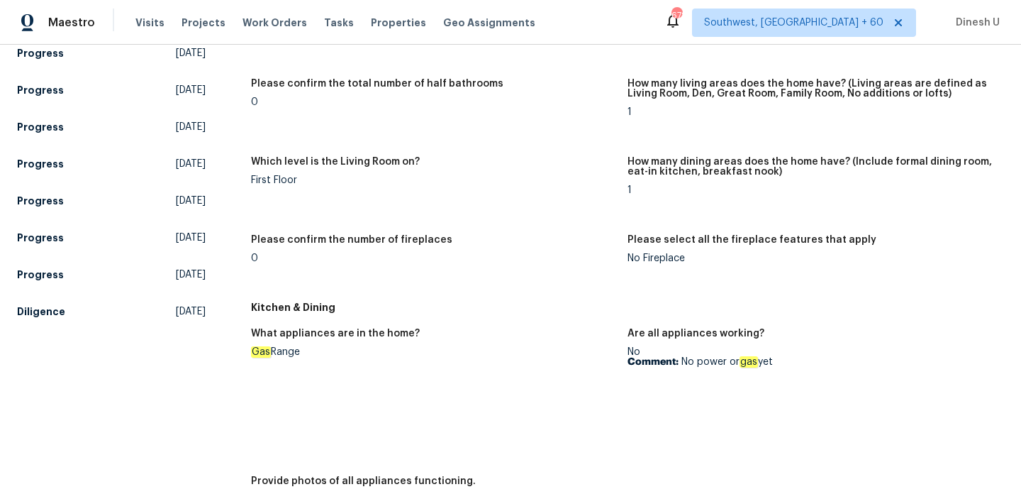
scroll to position [517, 0]
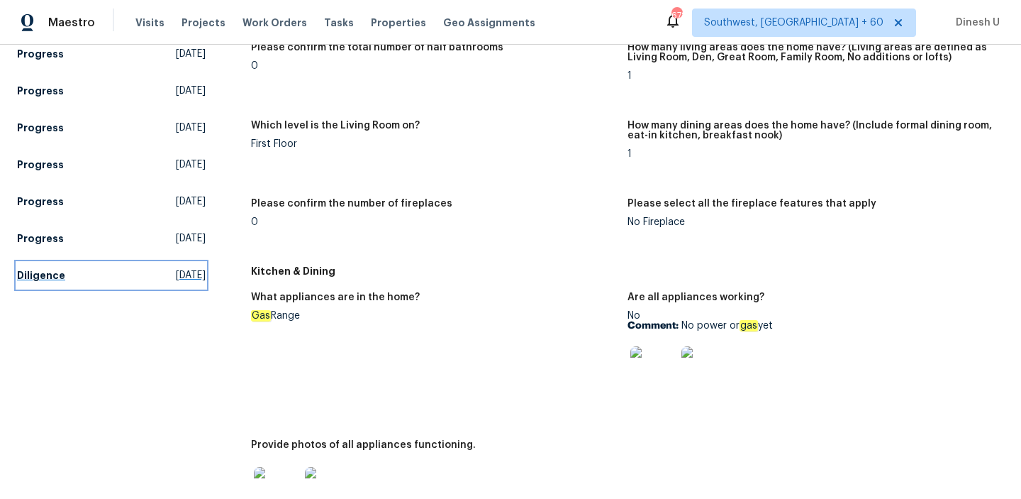
click at [176, 268] on span "Sat, Jul 12 2025" at bounding box center [191, 275] width 30 height 14
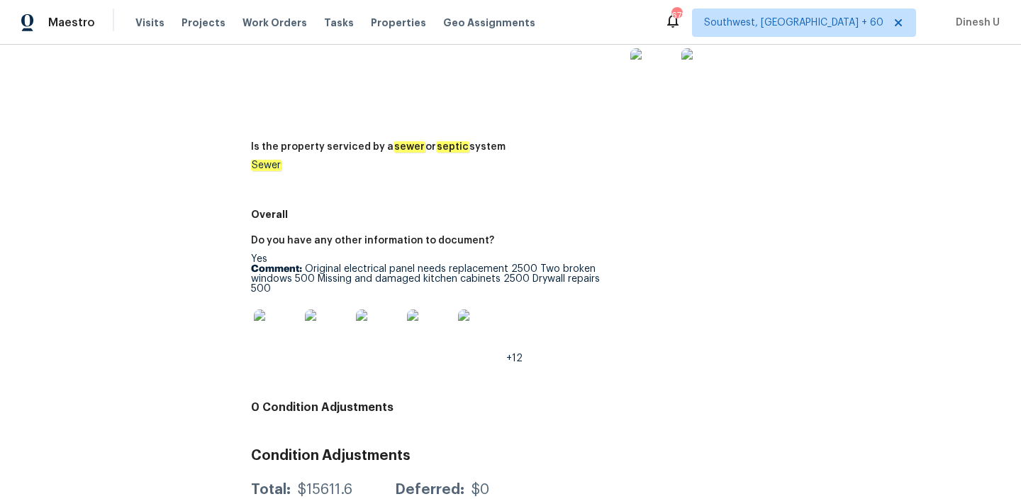
scroll to position [2159, 0]
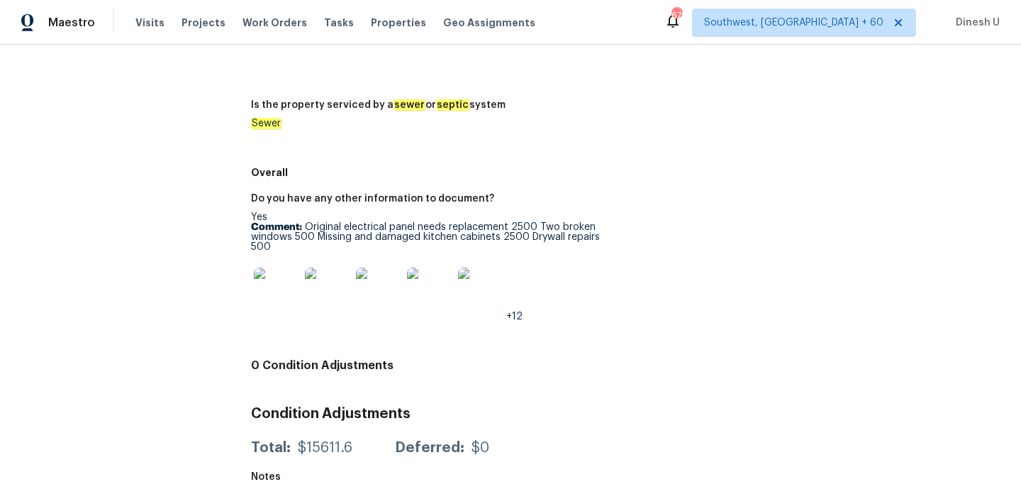
click at [281, 279] on img at bounding box center [276, 289] width 45 height 45
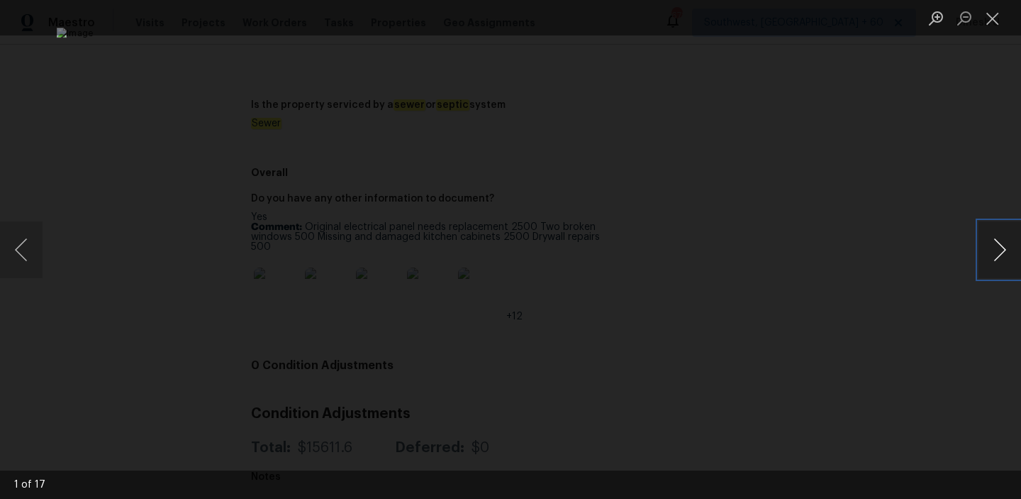
click at [1001, 248] on button "Next image" at bounding box center [1000, 249] width 43 height 57
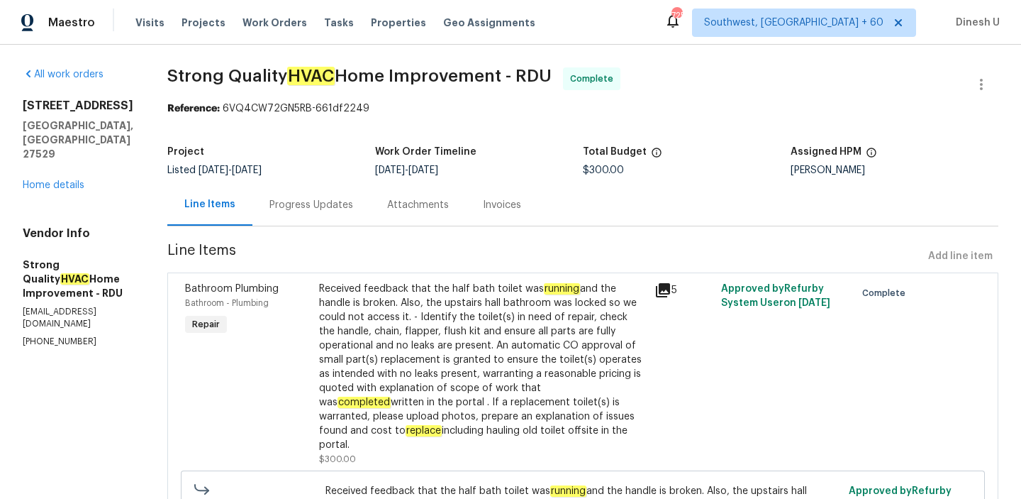
click at [308, 203] on div "Progress Updates" at bounding box center [311, 205] width 84 height 14
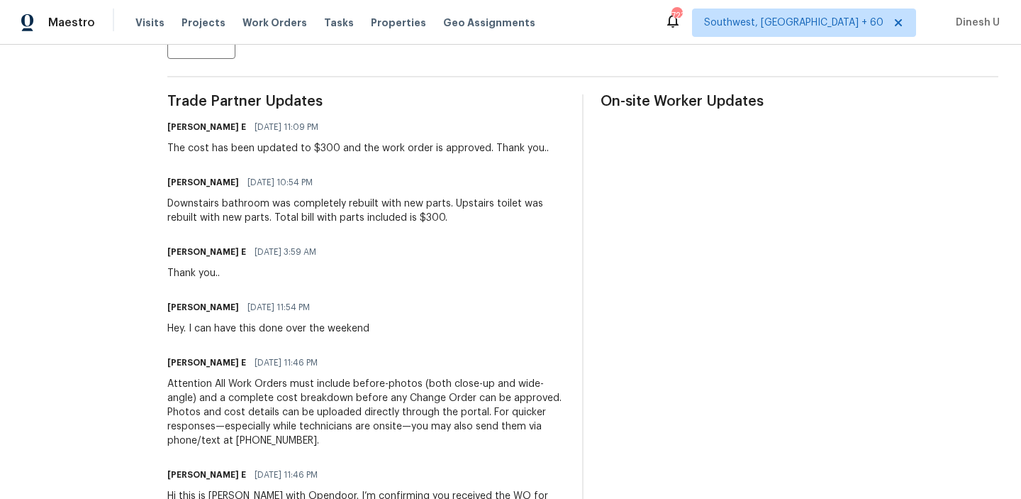
scroll to position [382, 0]
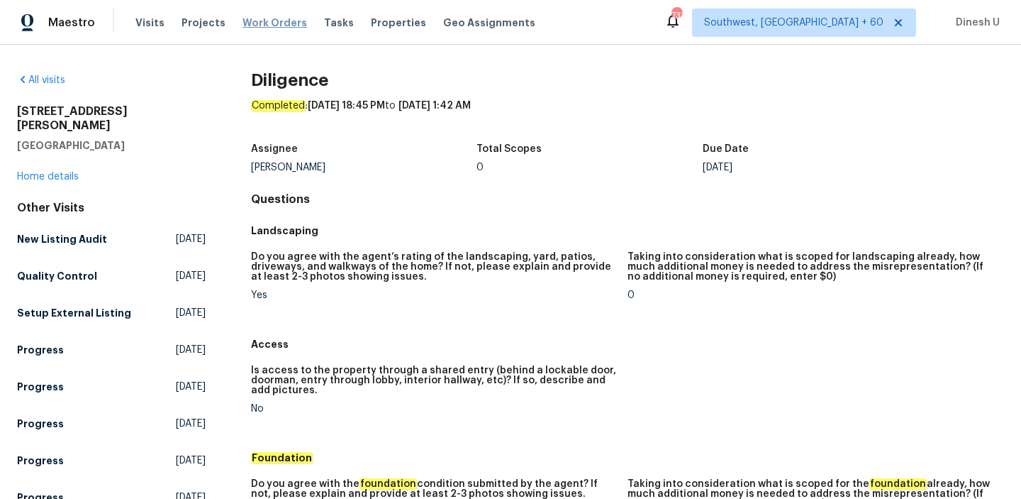
click at [262, 23] on span "Work Orders" at bounding box center [275, 23] width 65 height 14
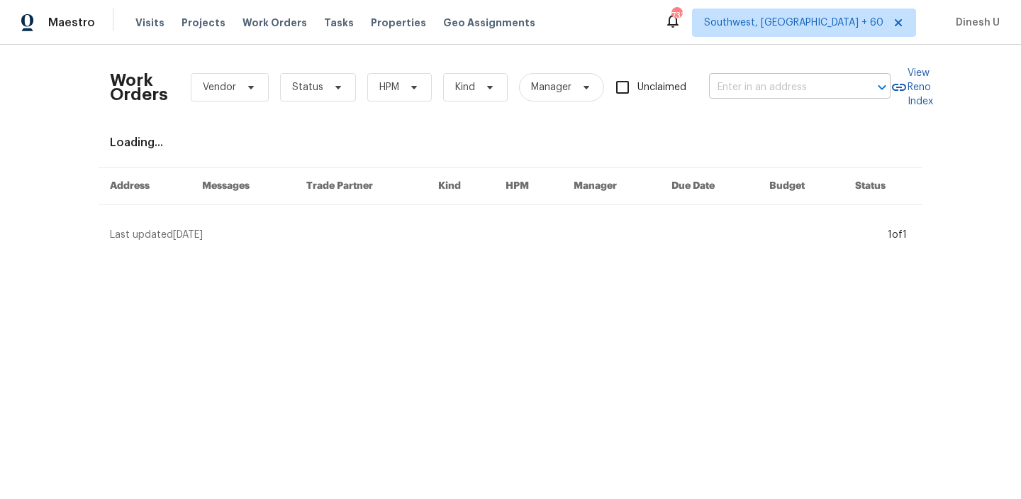
click at [753, 87] on input "text" at bounding box center [780, 88] width 142 height 22
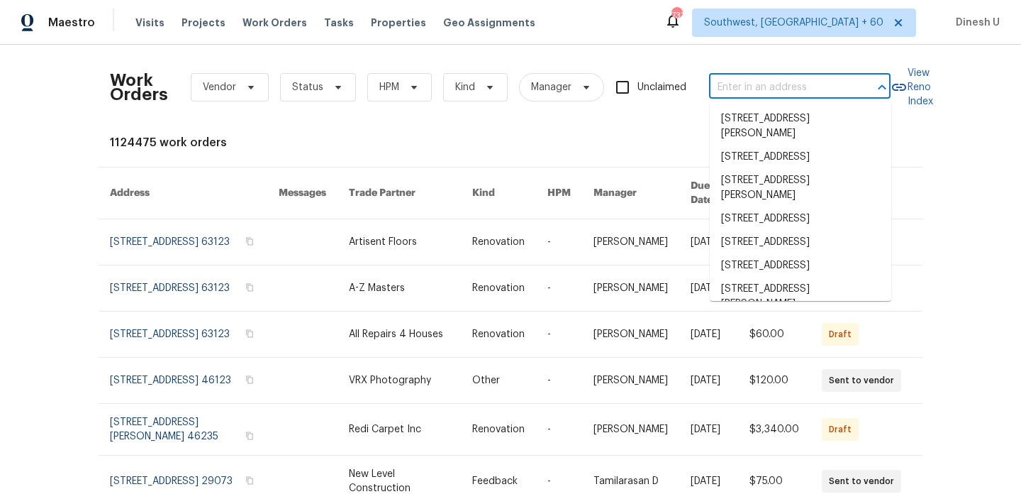
paste input "8712 Trace Ridge Pkwy, Fort Worth, TX 76244"
type input "8712 Trace Ridge Pkwy, Fort Worth, TX 76244"
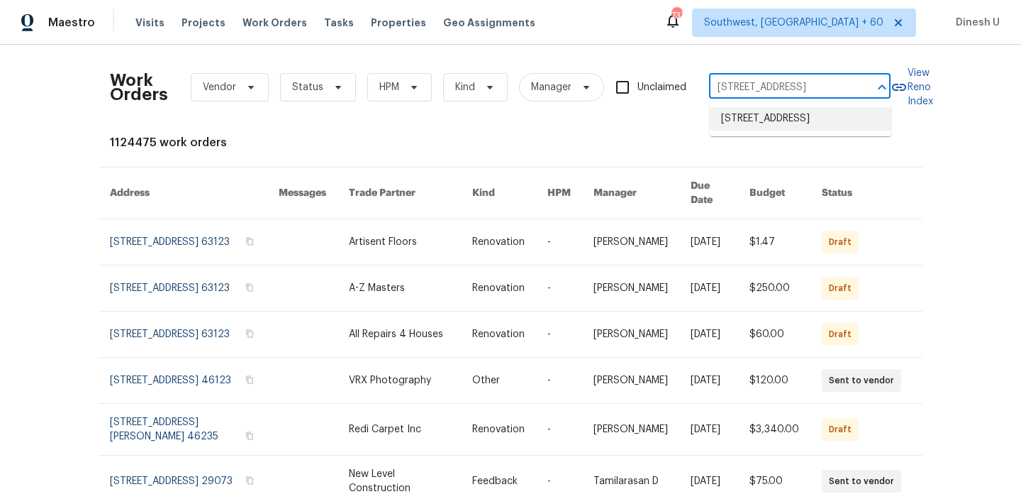
click at [742, 125] on li "8712 Trace Ridge Pkwy, Fort Worth, TX 76244" at bounding box center [801, 118] width 182 height 23
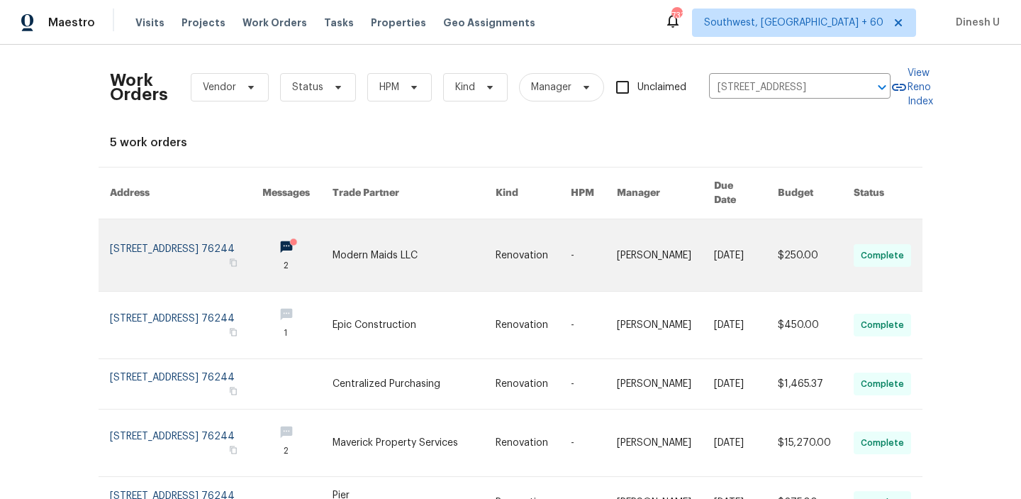
click at [156, 226] on link at bounding box center [186, 255] width 152 height 72
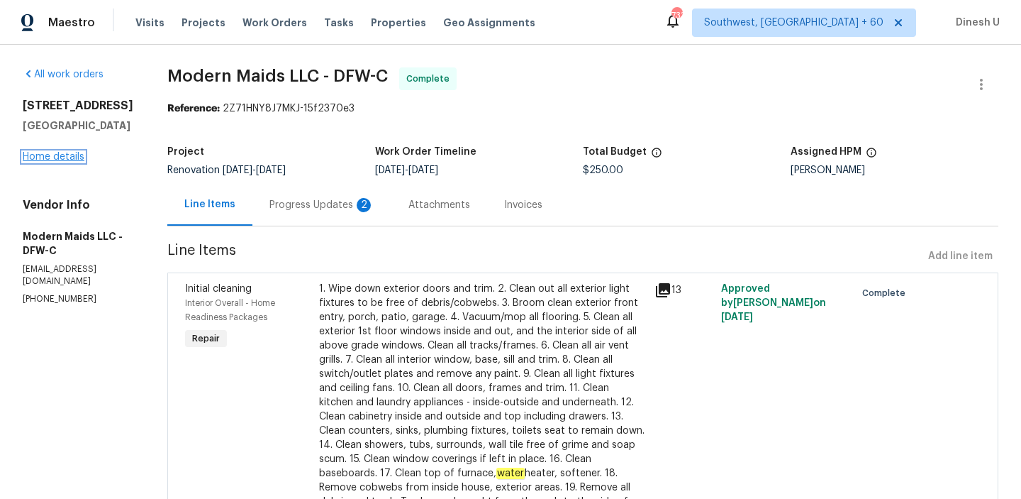
click at [57, 159] on link "Home details" at bounding box center [54, 157] width 62 height 10
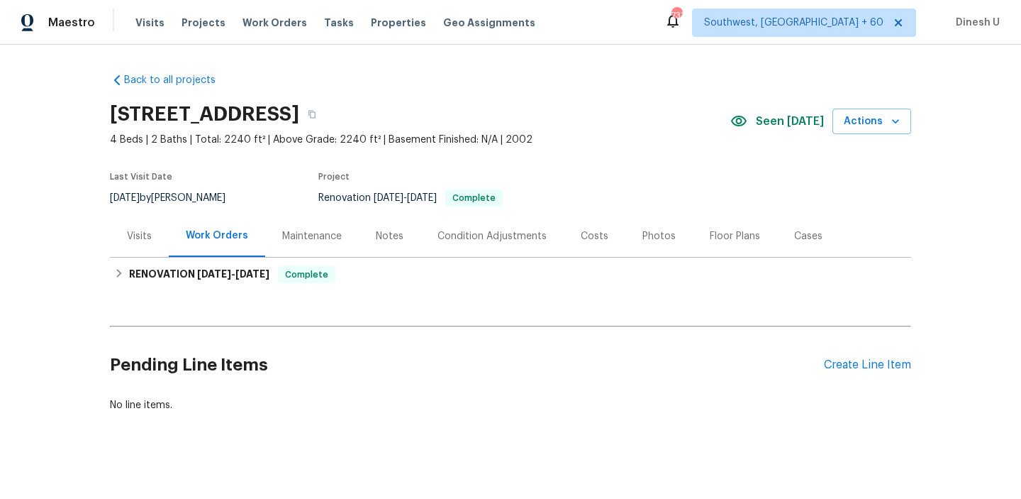
scroll to position [10, 0]
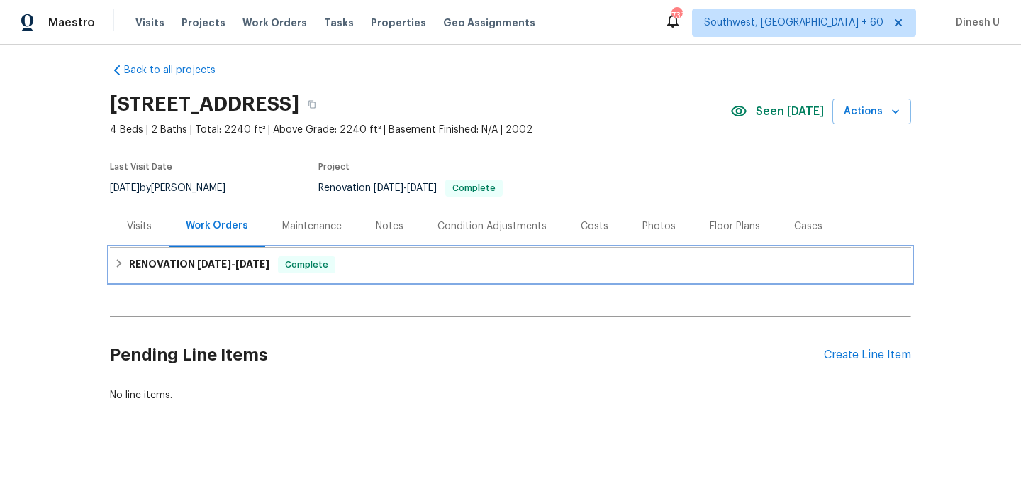
click at [235, 263] on span "9/12/25 - 10/3/25" at bounding box center [233, 264] width 72 height 10
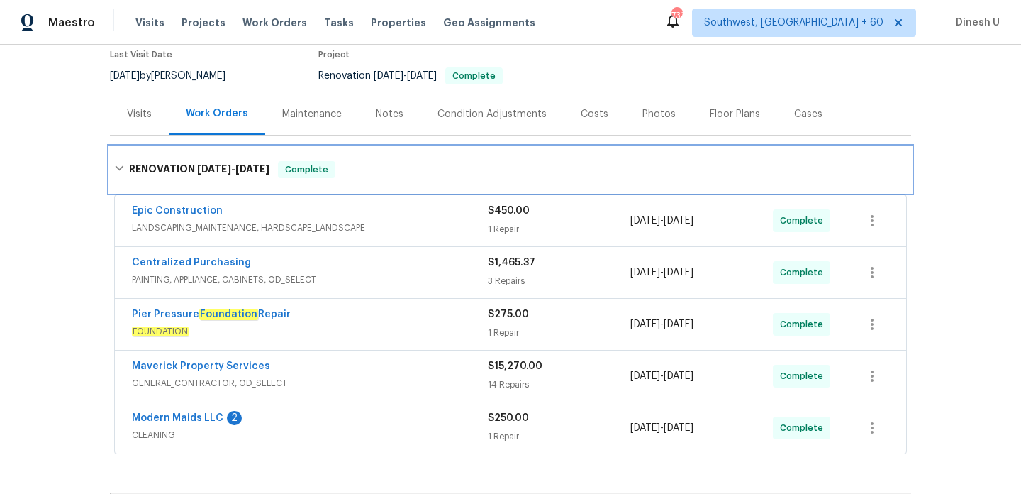
scroll to position [155, 0]
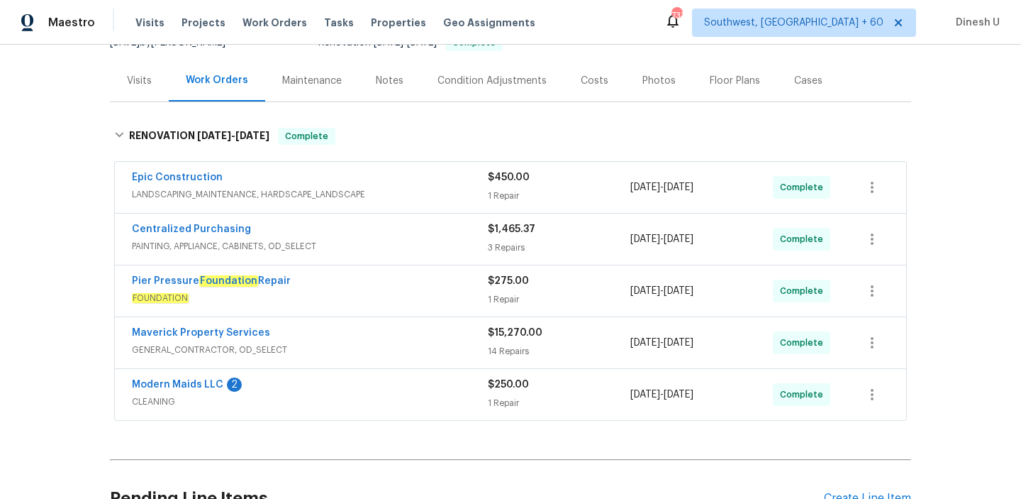
click at [517, 186] on div "$450.00 1 Repair" at bounding box center [559, 187] width 143 height 34
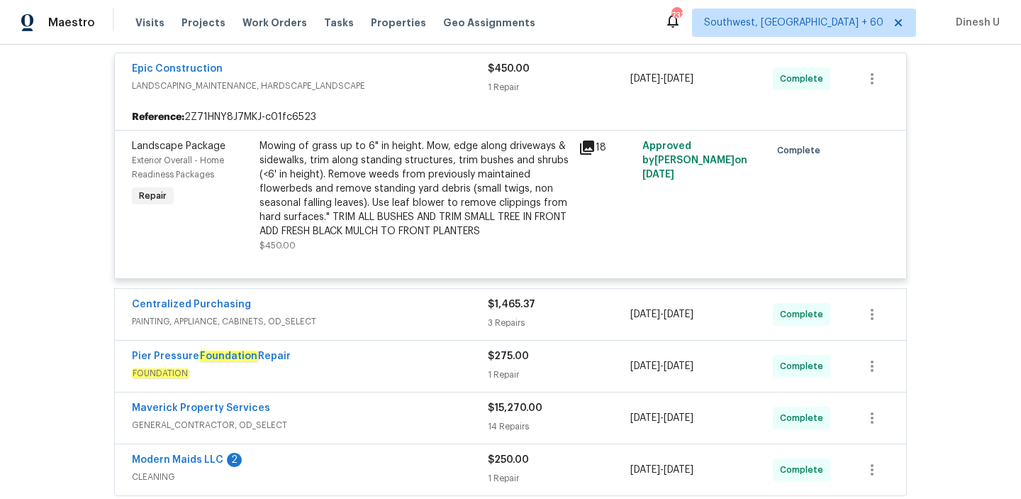
scroll to position [339, 0]
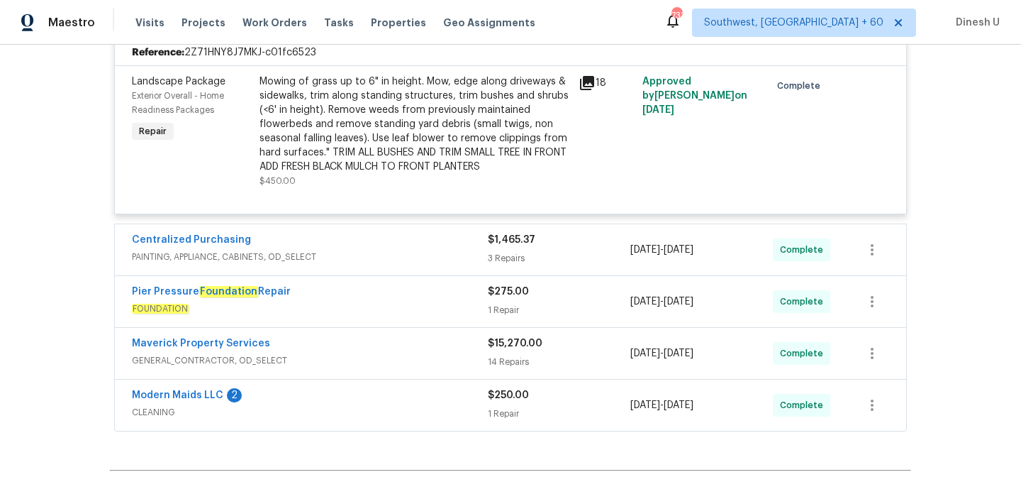
click at [508, 263] on div "3 Repairs" at bounding box center [559, 258] width 143 height 14
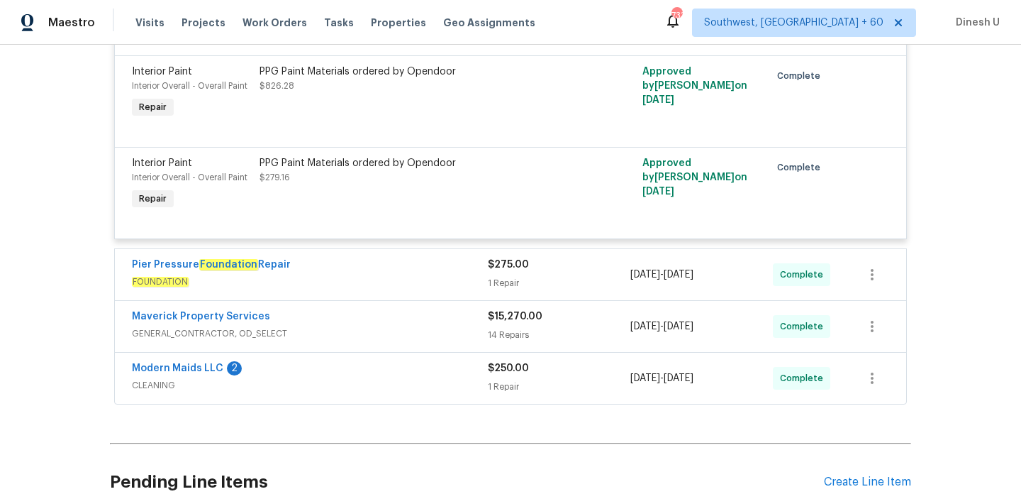
scroll to position [714, 0]
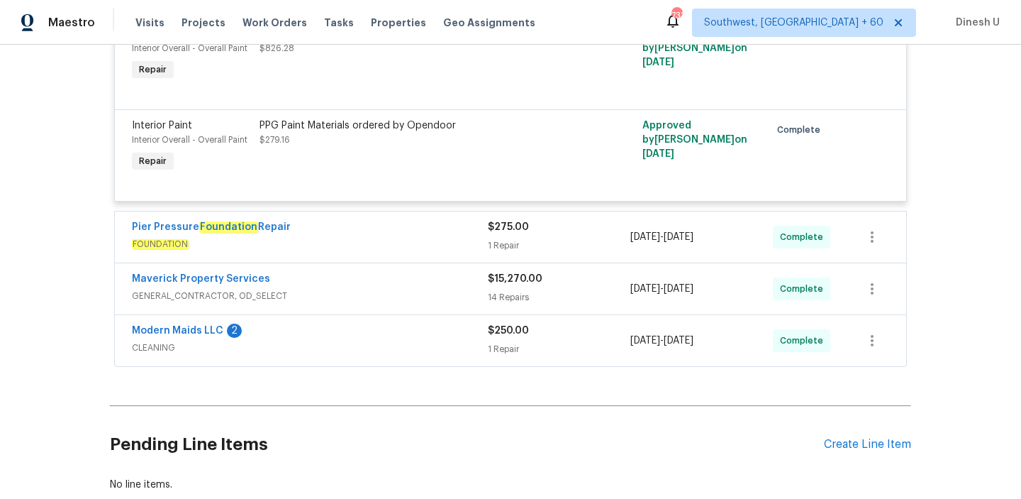
click at [485, 233] on div "Pier Pressure Foundation Repair" at bounding box center [310, 228] width 356 height 17
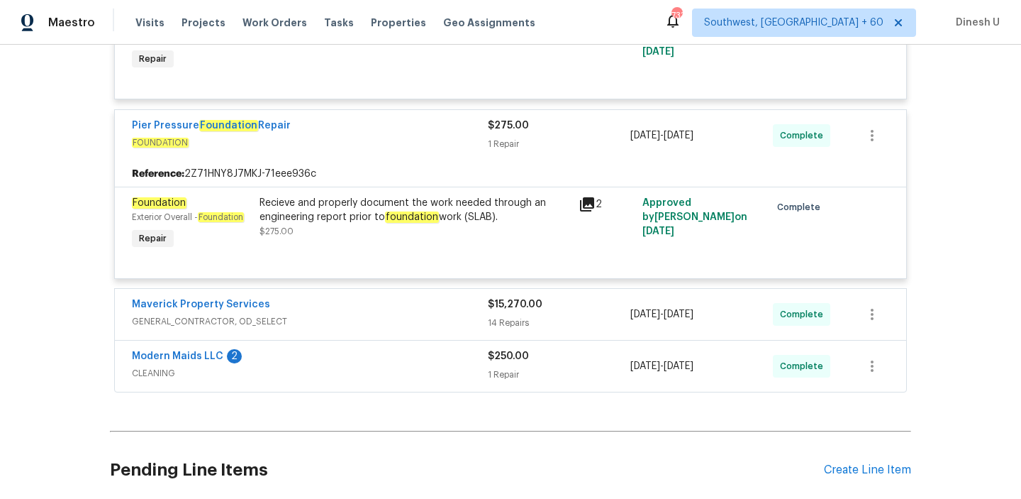
scroll to position [835, 0]
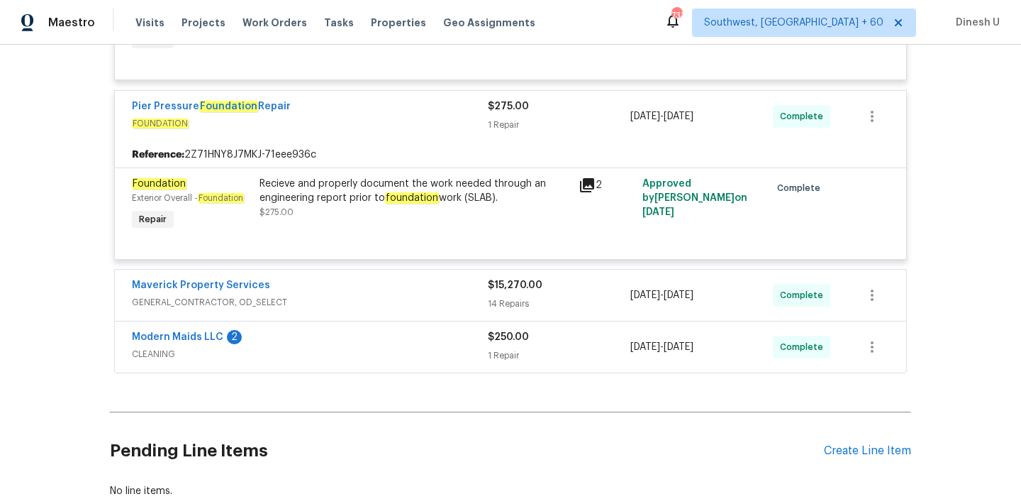
click at [585, 189] on icon at bounding box center [587, 185] width 14 height 14
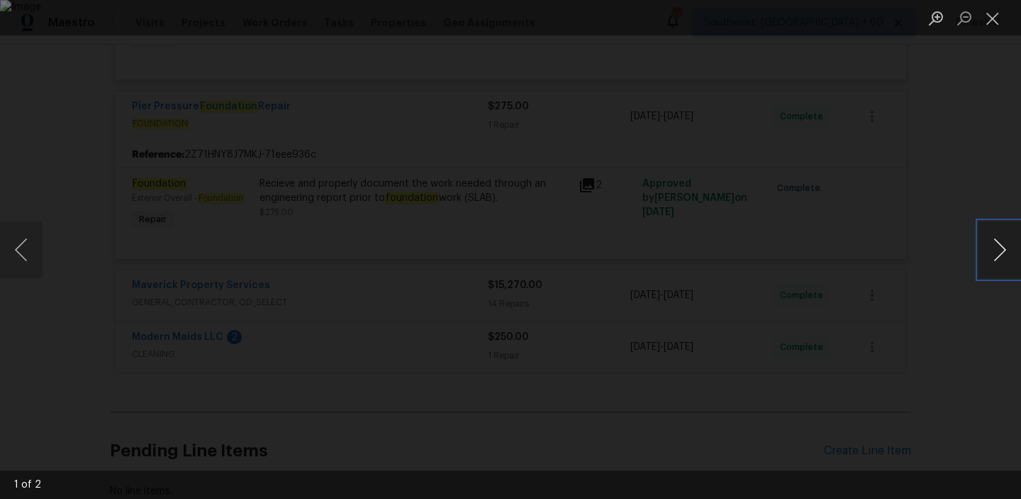
click at [1006, 247] on button "Next image" at bounding box center [1000, 249] width 43 height 57
click at [989, 15] on button "Close lightbox" at bounding box center [993, 18] width 28 height 25
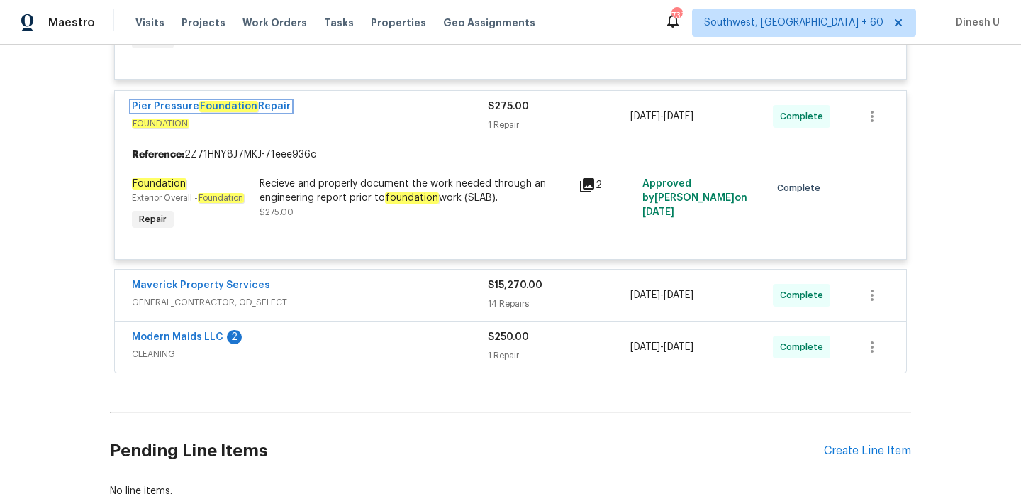
scroll to position [913, 0]
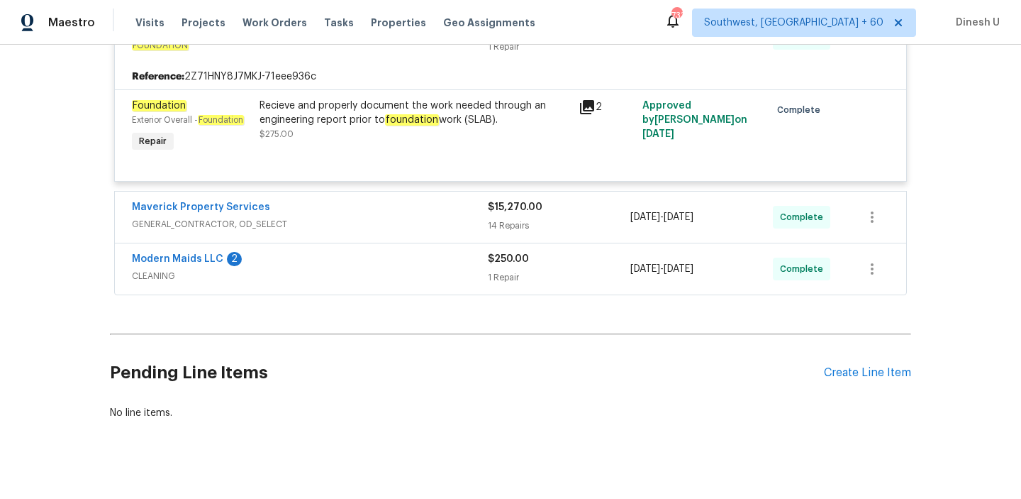
click at [501, 214] on div "$15,270.00" at bounding box center [559, 207] width 143 height 14
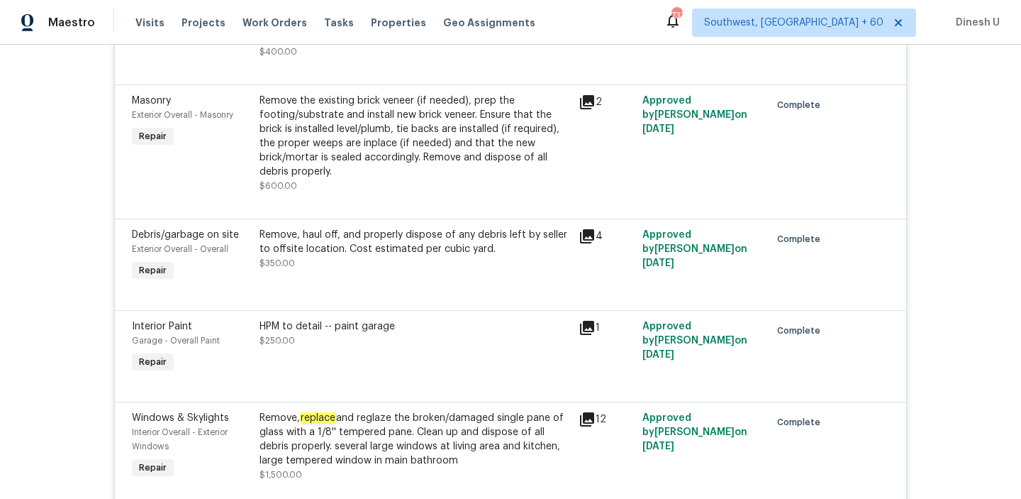
scroll to position [1233, 0]
click at [586, 94] on icon at bounding box center [587, 101] width 14 height 14
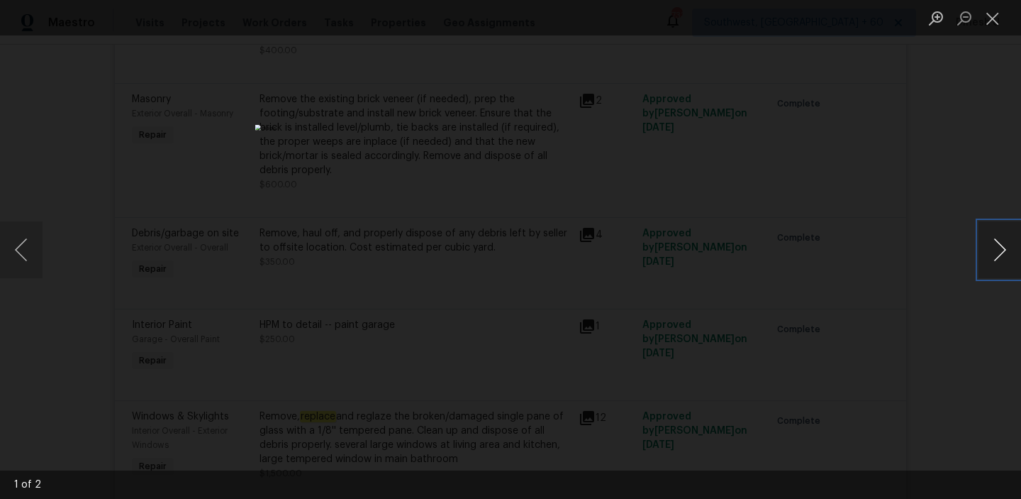
click at [1006, 259] on button "Next image" at bounding box center [1000, 249] width 43 height 57
click at [984, 18] on button "Close lightbox" at bounding box center [993, 18] width 28 height 25
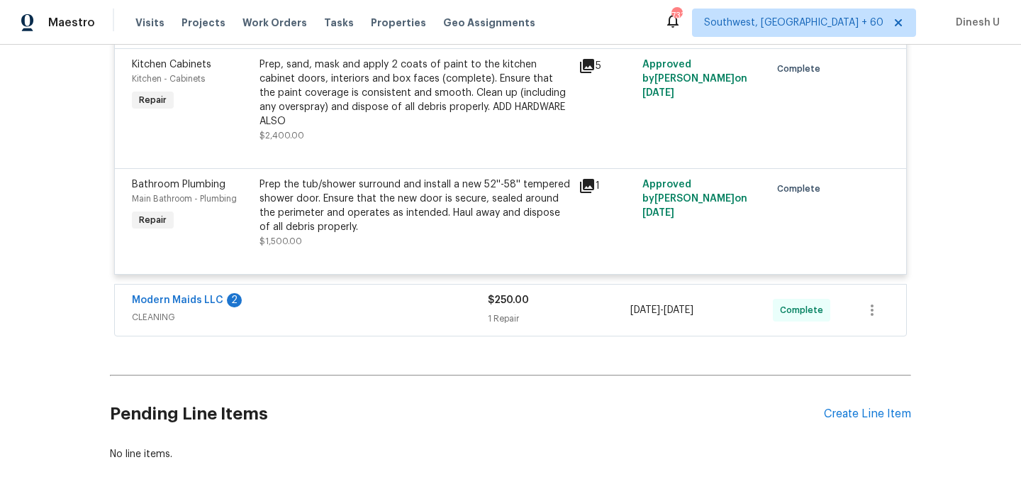
scroll to position [2581, 0]
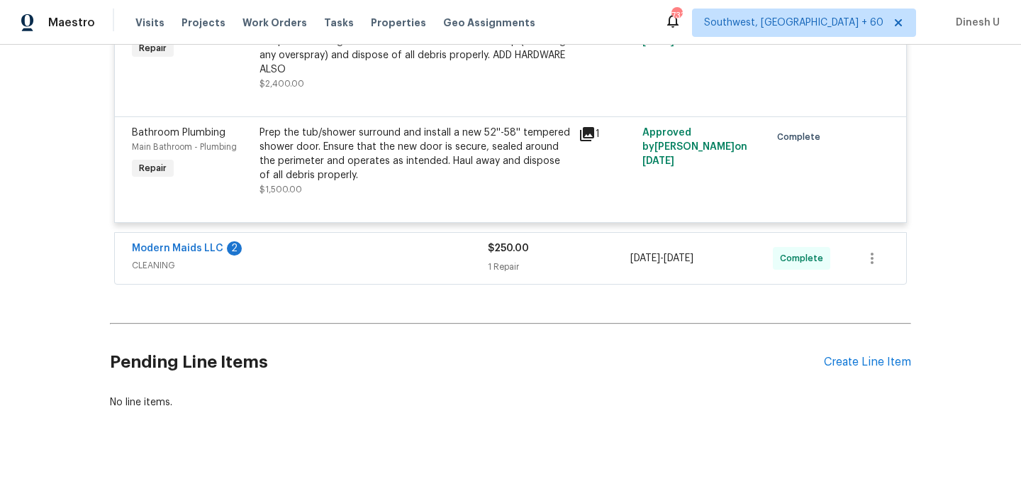
click at [509, 260] on div "1 Repair" at bounding box center [559, 267] width 143 height 14
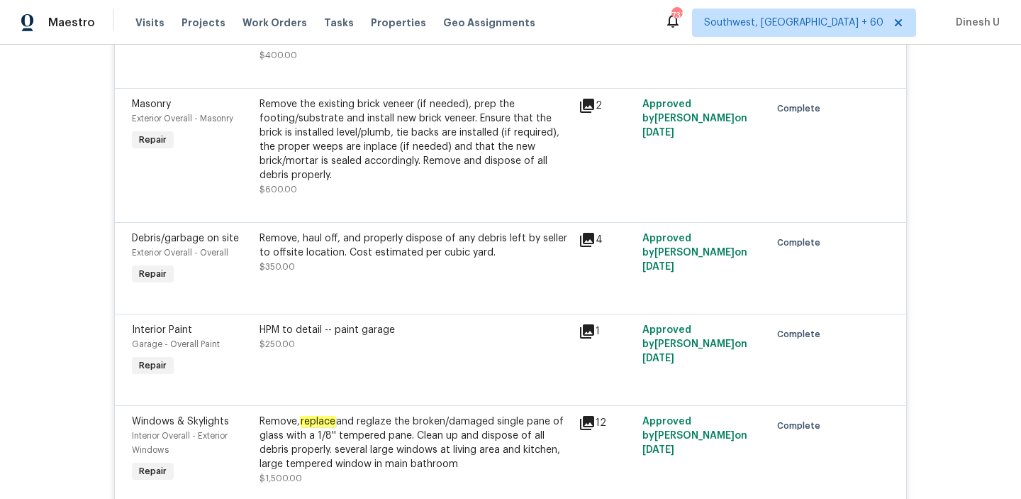
scroll to position [0, 0]
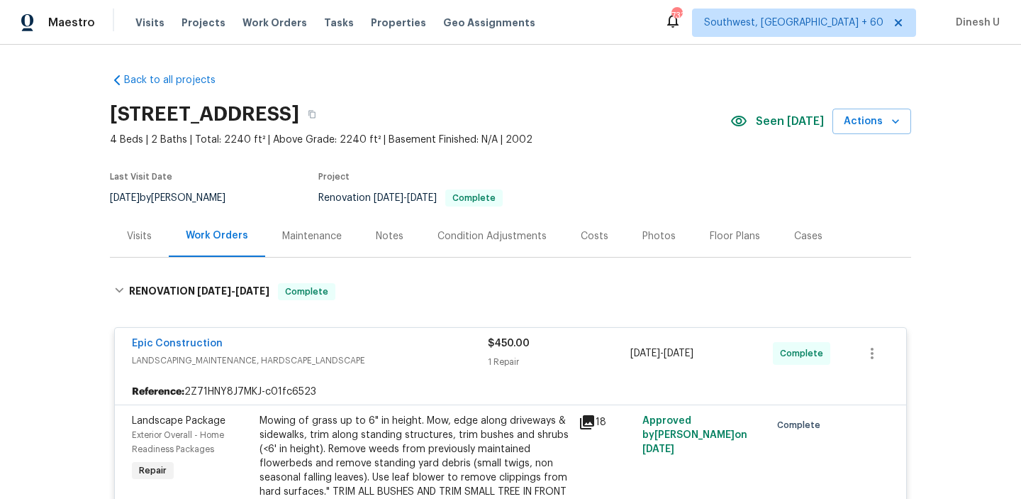
click at [186, 108] on h2 "8712 Trace Ridge Pkwy, Fort Worth, TX 76244" at bounding box center [204, 114] width 189 height 14
copy div "8712 Trace Ridge Pkwy, Fort Worth, TX 76244"
click at [139, 229] on div "Visits" at bounding box center [139, 236] width 25 height 14
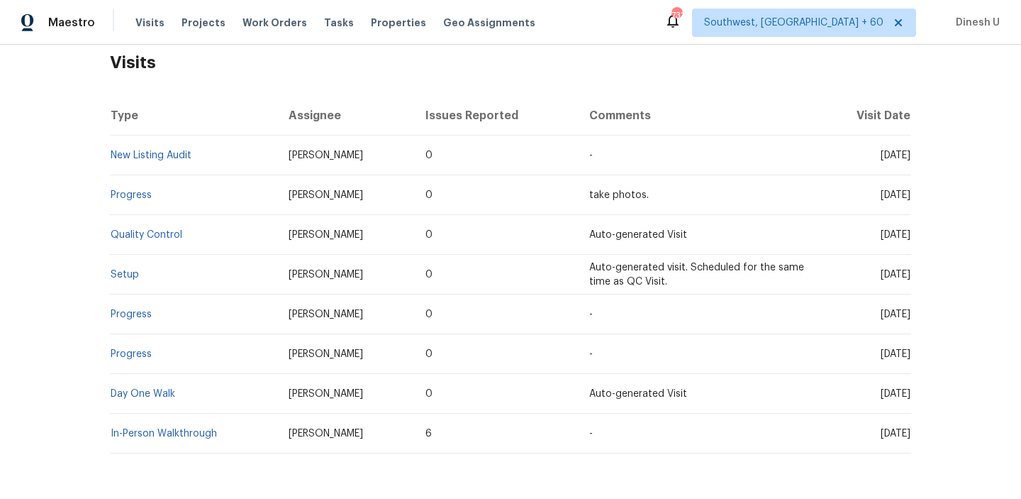
scroll to position [279, 0]
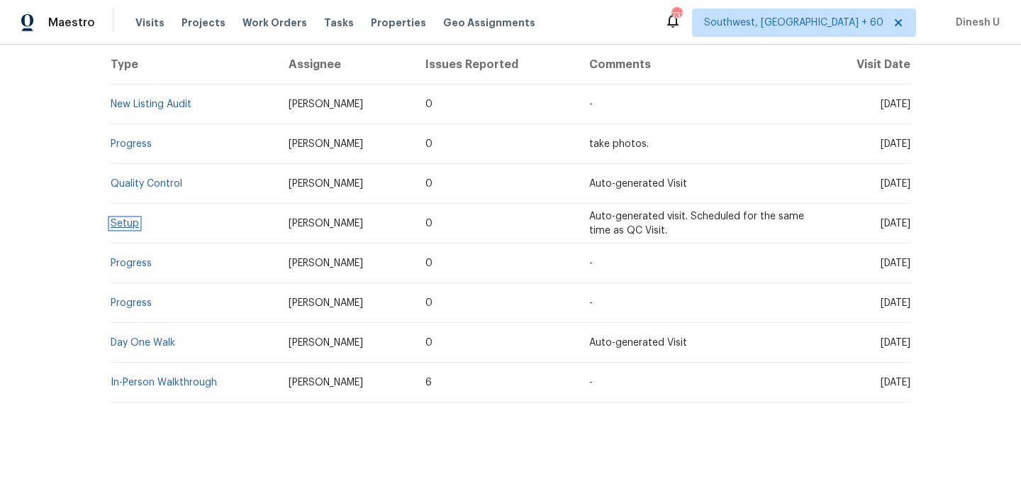
click at [125, 219] on link "Setup" at bounding box center [125, 223] width 28 height 10
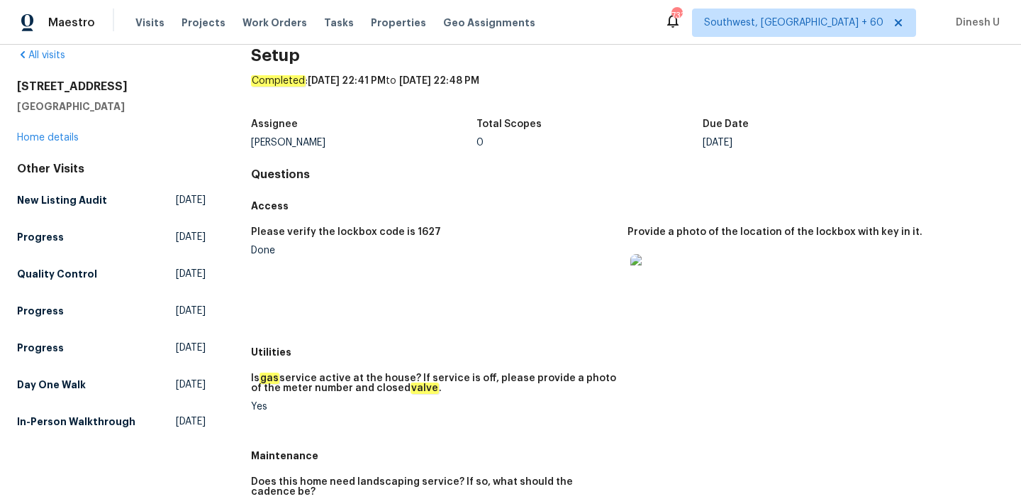
scroll to position [60, 0]
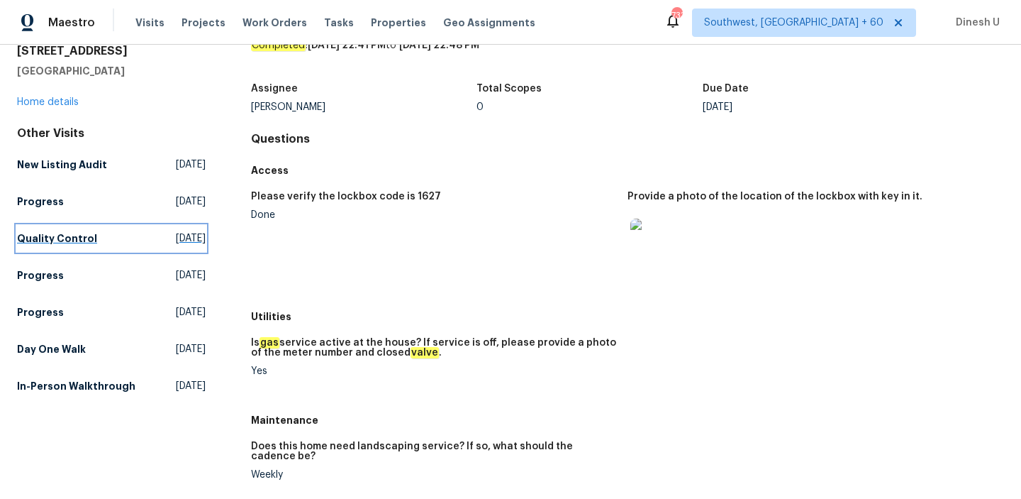
click at [155, 247] on link "Quality Control Mon, Oct 06 2025" at bounding box center [111, 238] width 189 height 26
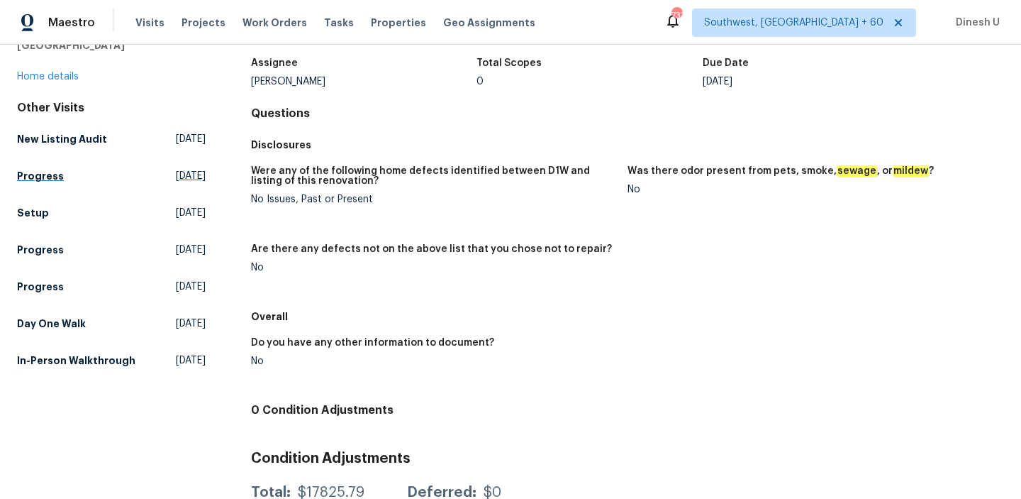
scroll to position [103, 0]
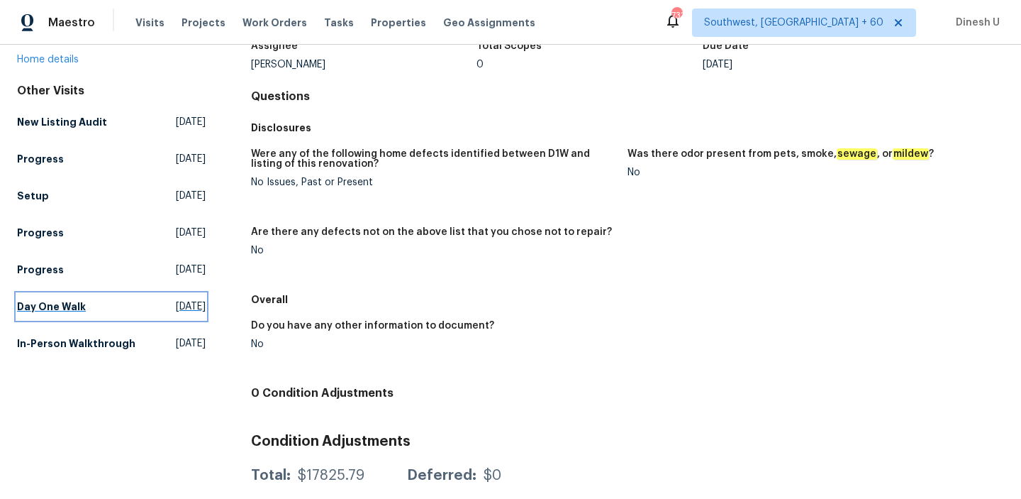
click at [176, 310] on span "Sat, Sep 13 2025" at bounding box center [191, 306] width 30 height 14
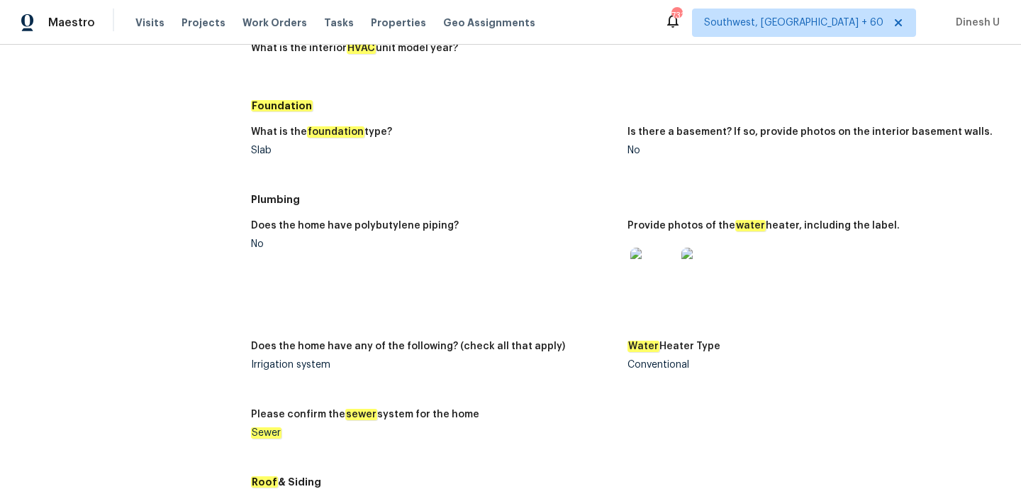
scroll to position [1166, 0]
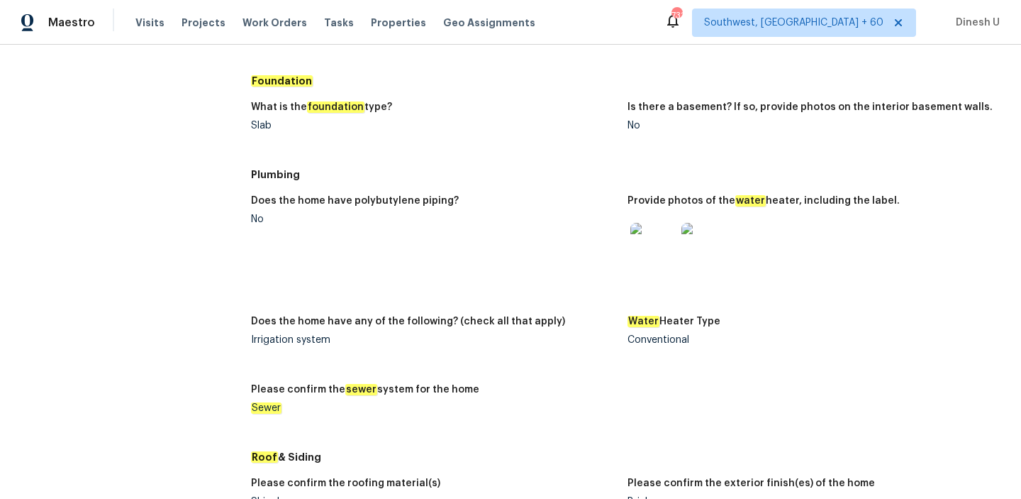
click at [654, 239] on img at bounding box center [652, 245] width 45 height 45
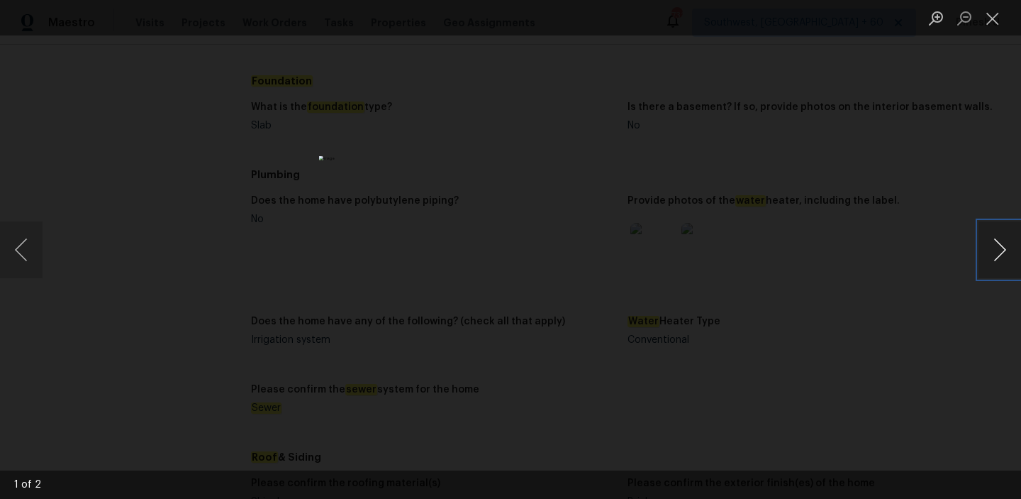
click at [997, 249] on button "Next image" at bounding box center [1000, 249] width 43 height 57
click at [994, 24] on button "Close lightbox" at bounding box center [993, 18] width 28 height 25
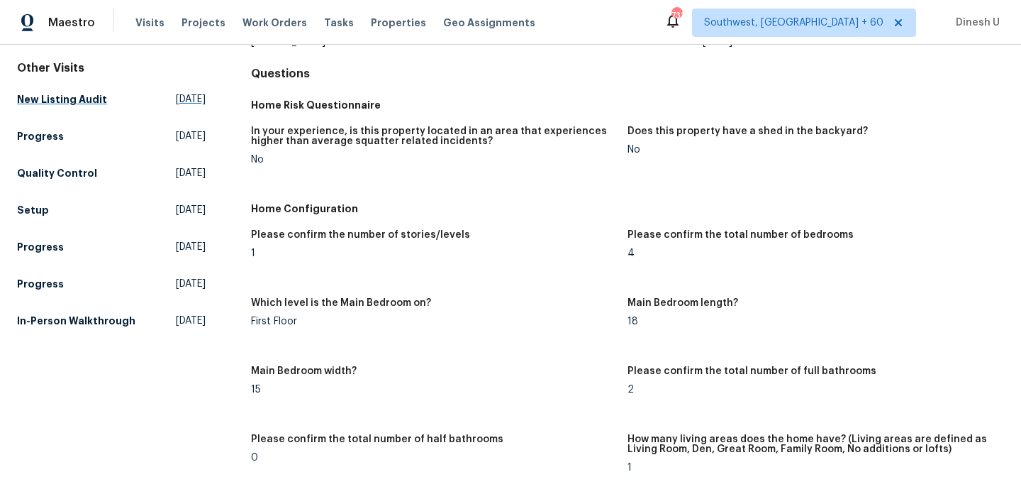
scroll to position [167, 0]
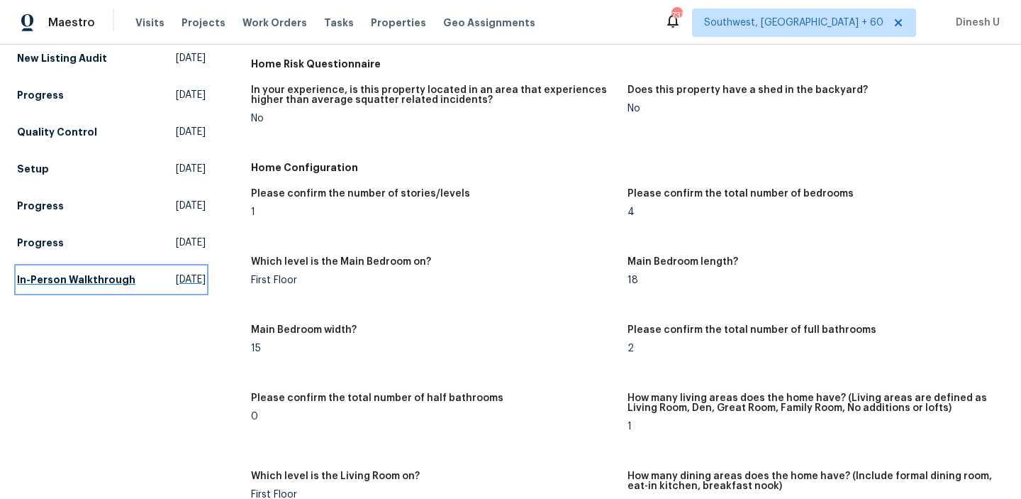
click at [176, 283] on span "Thu, Aug 21 2025" at bounding box center [191, 279] width 30 height 14
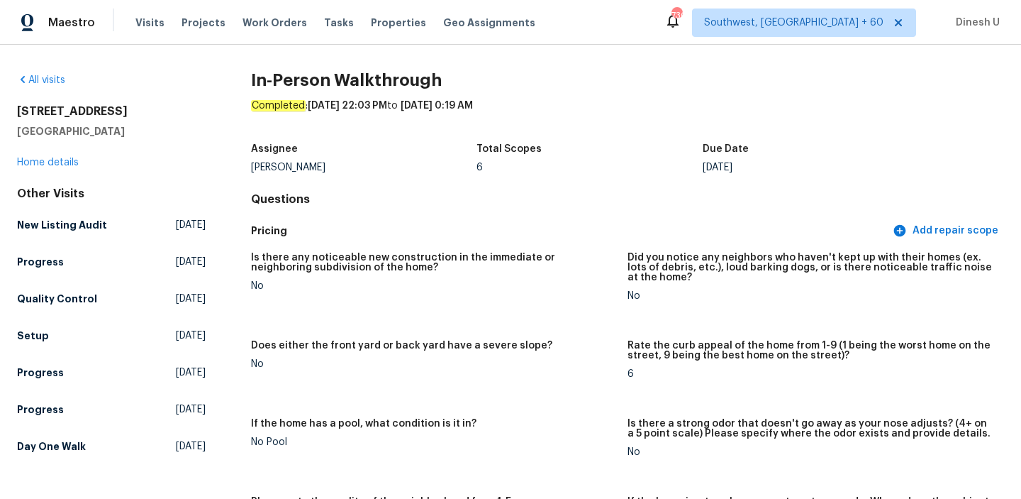
click at [133, 110] on h2 "8712 Trace Ridge Pkwy" at bounding box center [111, 111] width 189 height 14
copy h2 "8712 Trace Ridge Pkwy"
click at [272, 26] on span "Work Orders" at bounding box center [275, 23] width 65 height 14
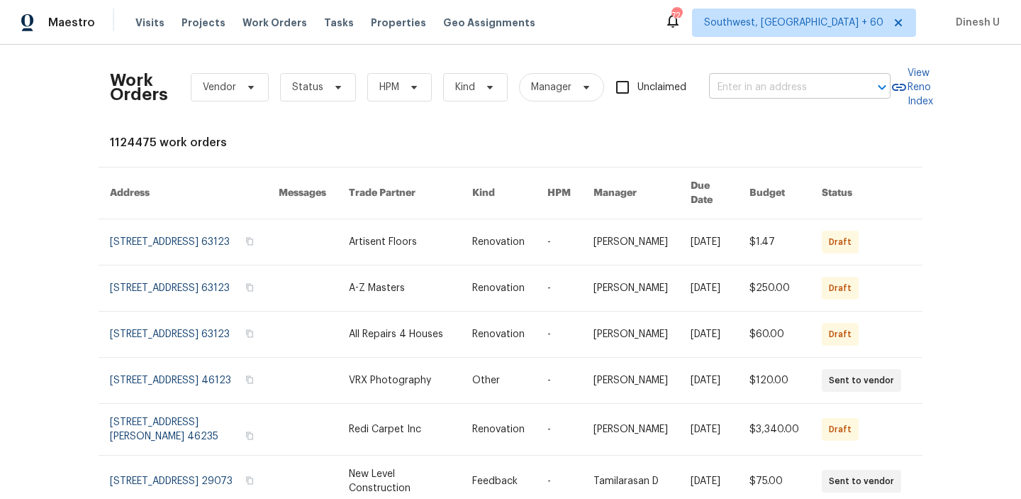
click at [742, 79] on input "text" at bounding box center [780, 88] width 142 height 22
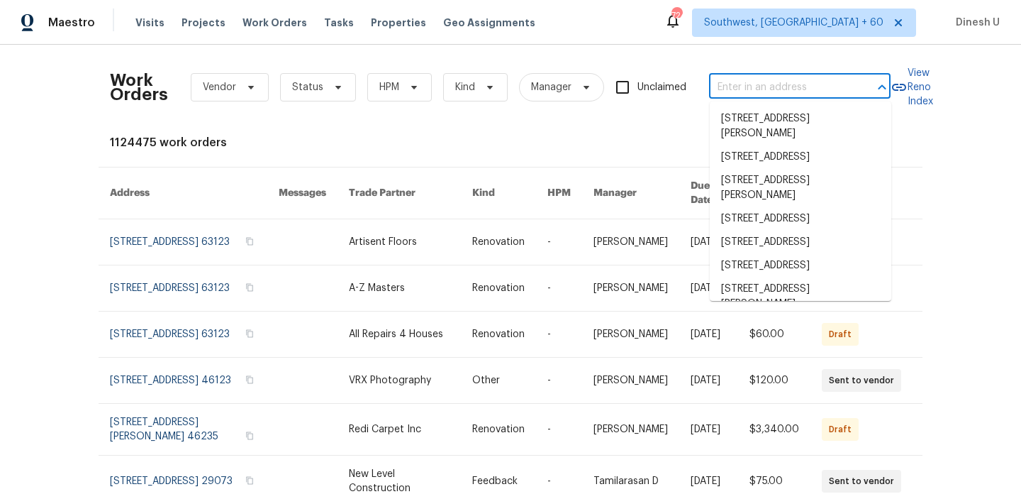
paste input "[STREET_ADDRESS]"
type input "[STREET_ADDRESS]"
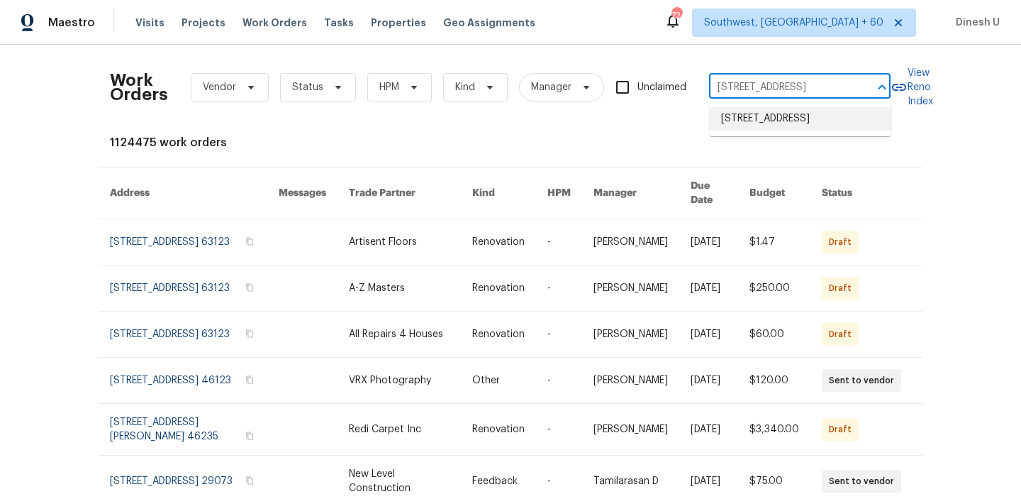
click at [735, 116] on li "[STREET_ADDRESS]" at bounding box center [801, 118] width 182 height 23
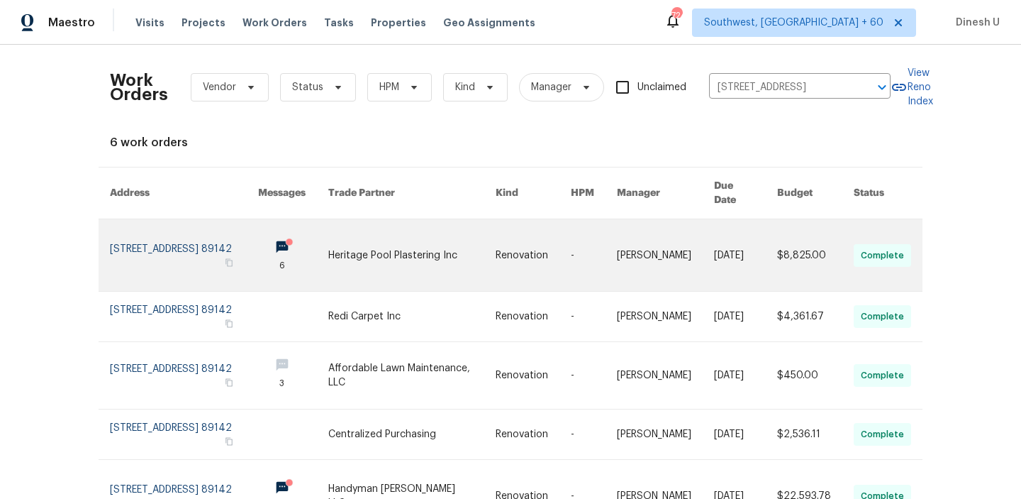
click at [193, 238] on link at bounding box center [184, 255] width 148 height 72
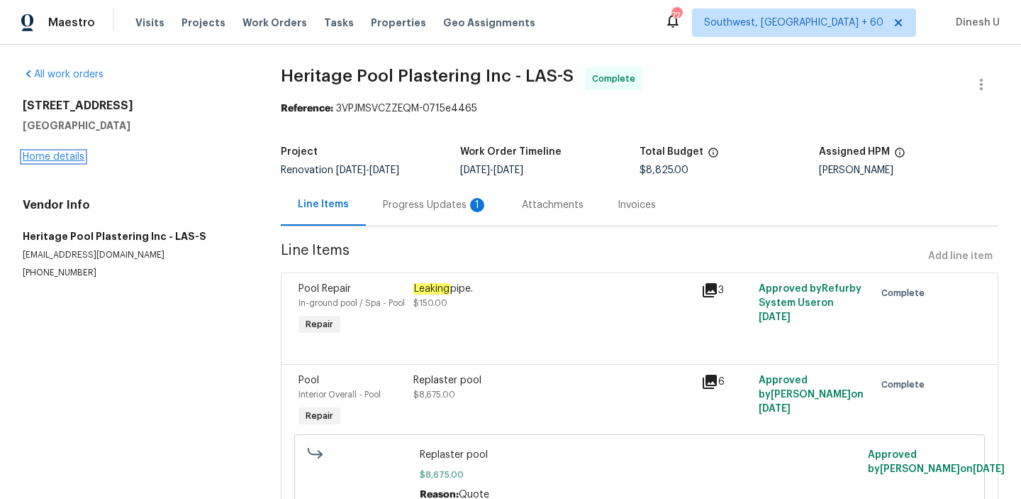
click at [33, 161] on link "Home details" at bounding box center [54, 157] width 62 height 10
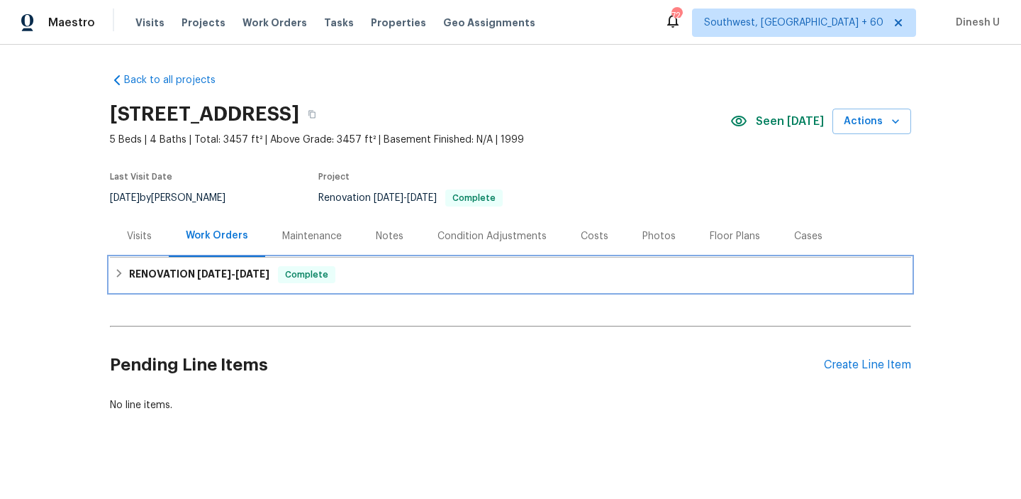
click at [226, 277] on span "[DATE]" at bounding box center [214, 274] width 34 height 10
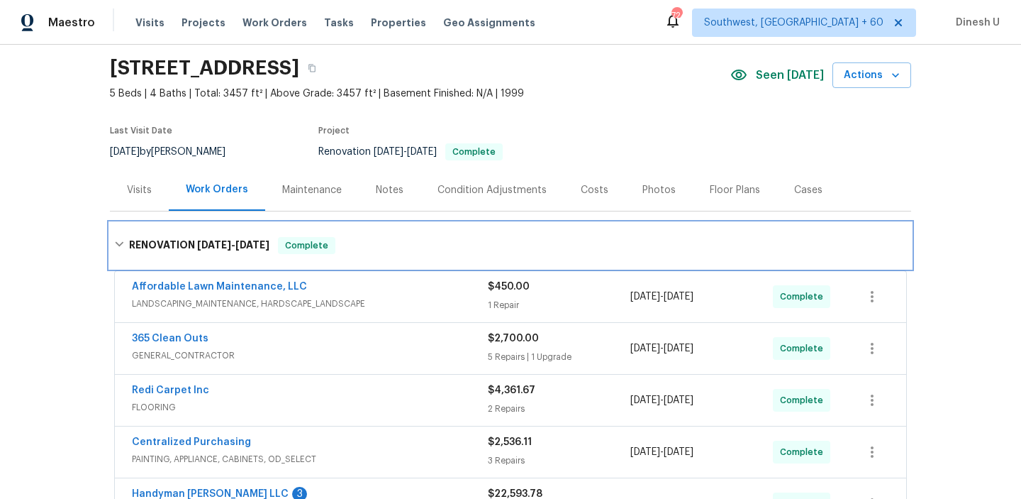
scroll to position [28, 0]
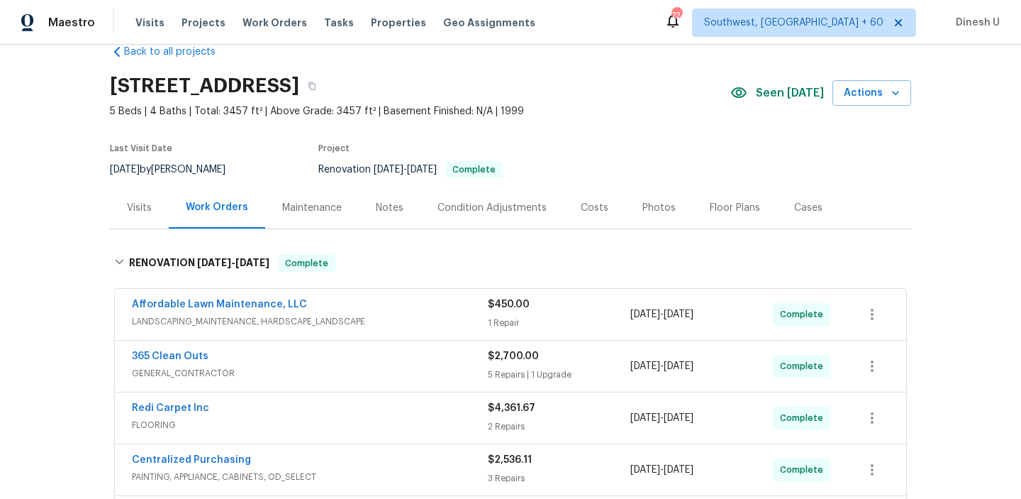
click at [497, 318] on div "1 Repair" at bounding box center [559, 323] width 143 height 14
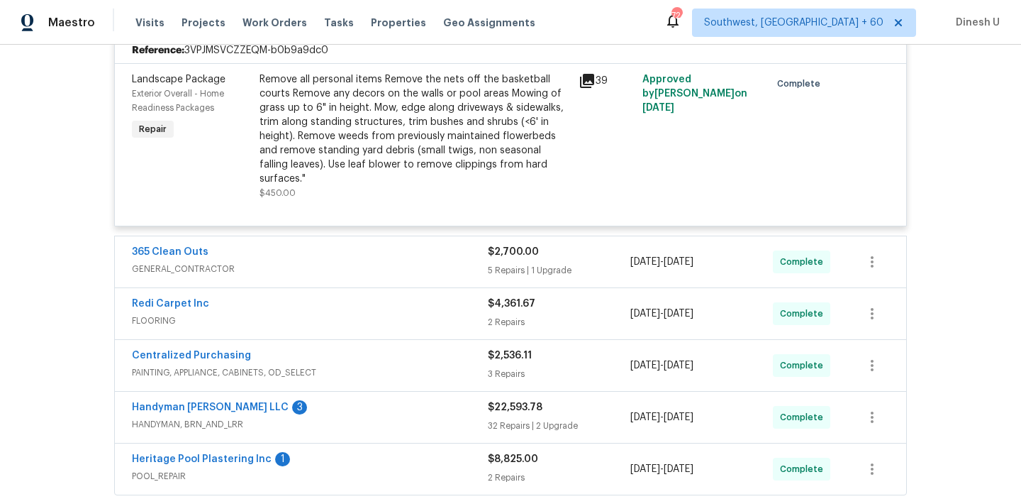
scroll to position [357, 0]
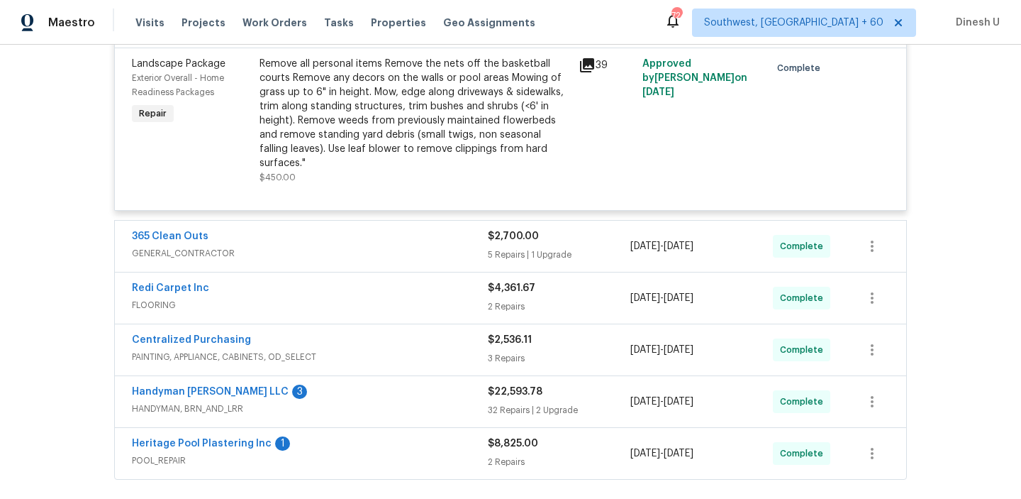
click at [486, 246] on span "GENERAL_CONTRACTOR" at bounding box center [310, 253] width 356 height 14
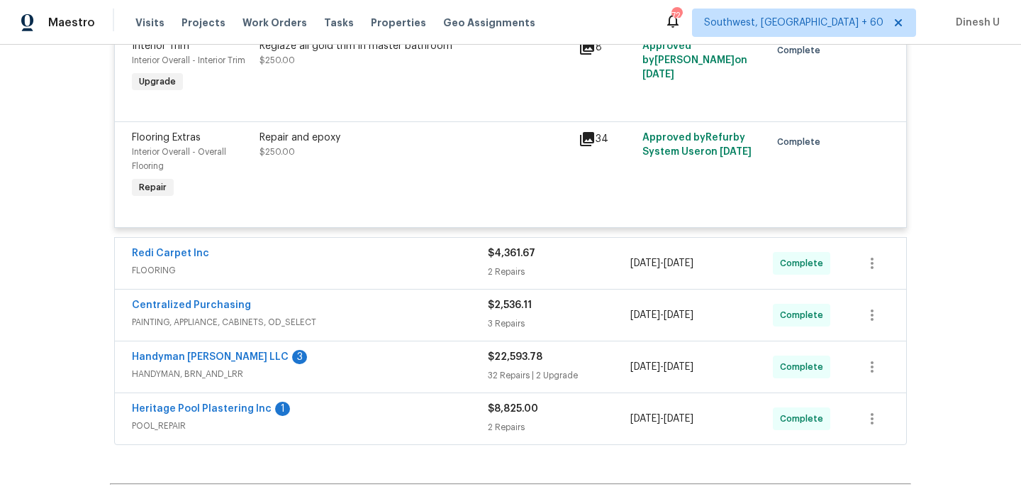
scroll to position [1266, 0]
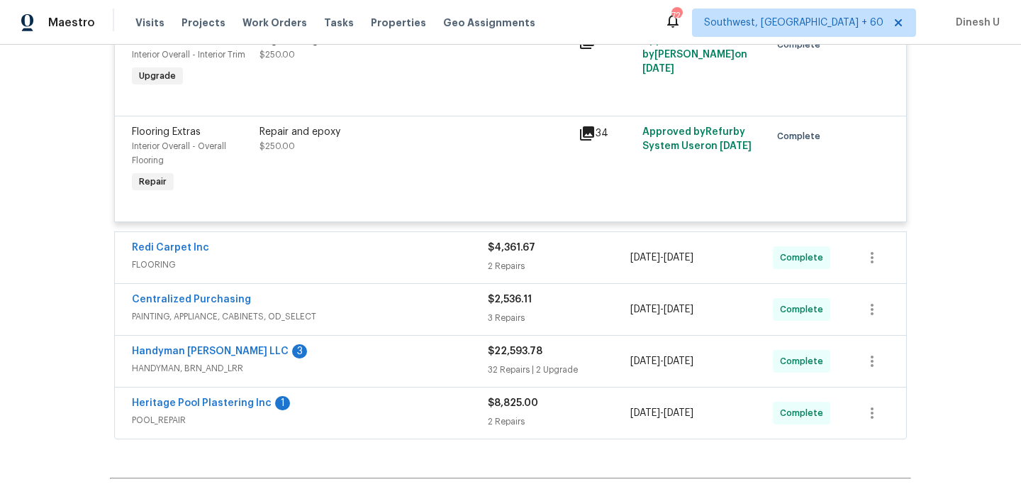
click at [506, 259] on div "2 Repairs" at bounding box center [559, 266] width 143 height 14
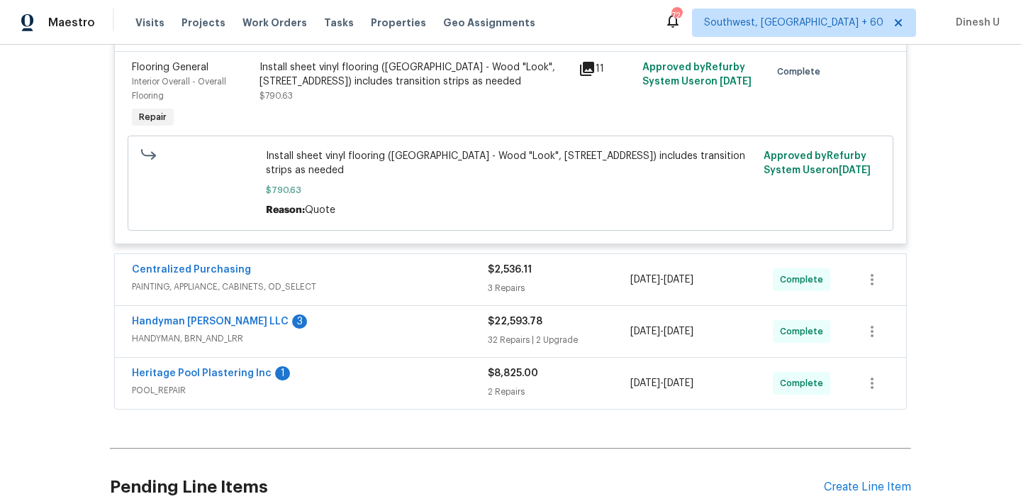
scroll to position [1740, 0]
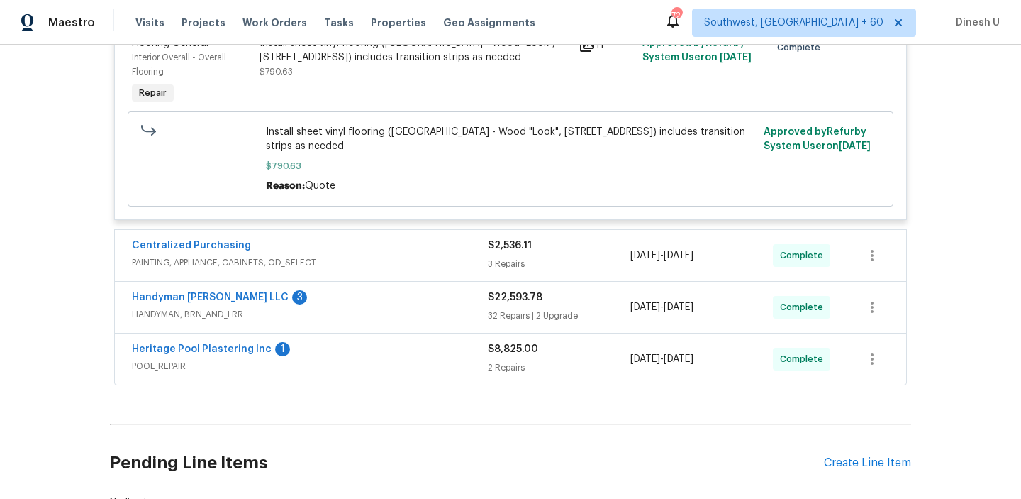
click at [522, 257] on div "3 Repairs" at bounding box center [559, 264] width 143 height 14
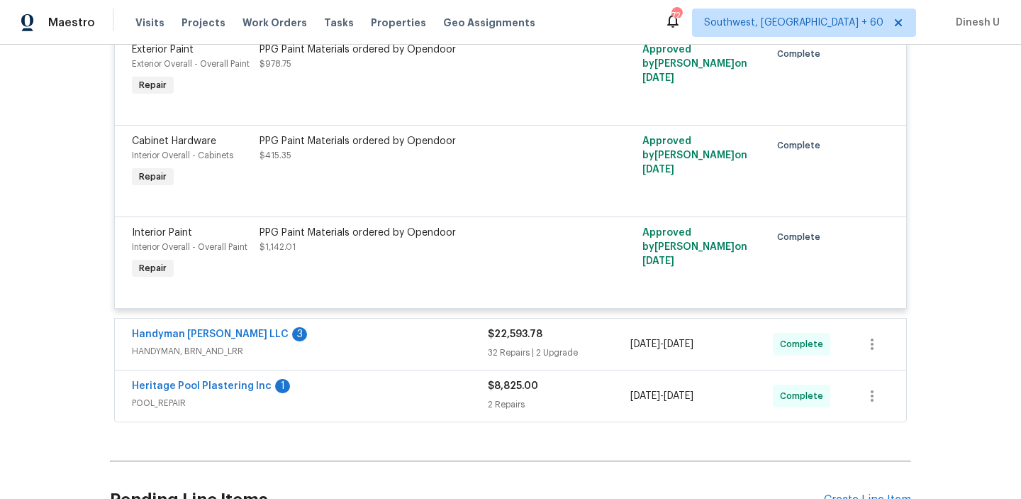
scroll to position [2064, 0]
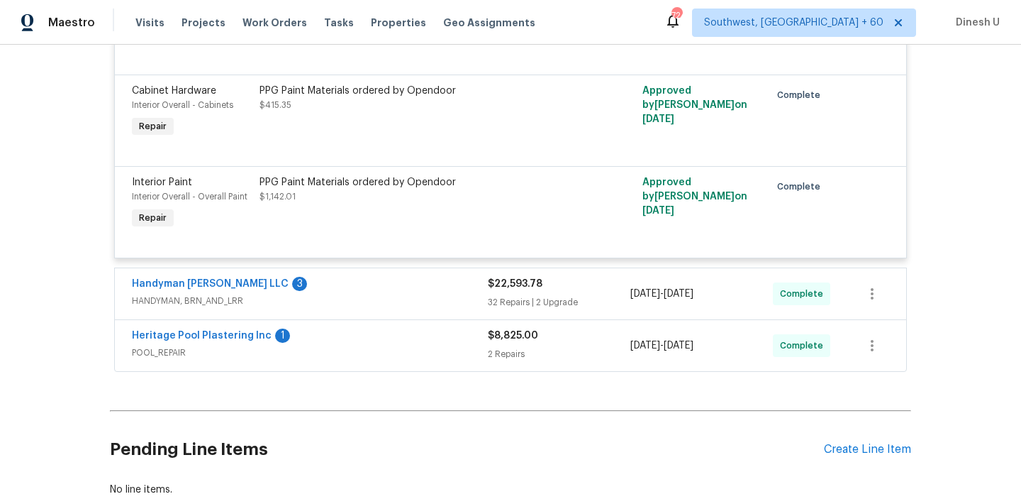
click at [527, 296] on div "32 Repairs | 2 Upgrade" at bounding box center [559, 302] width 143 height 14
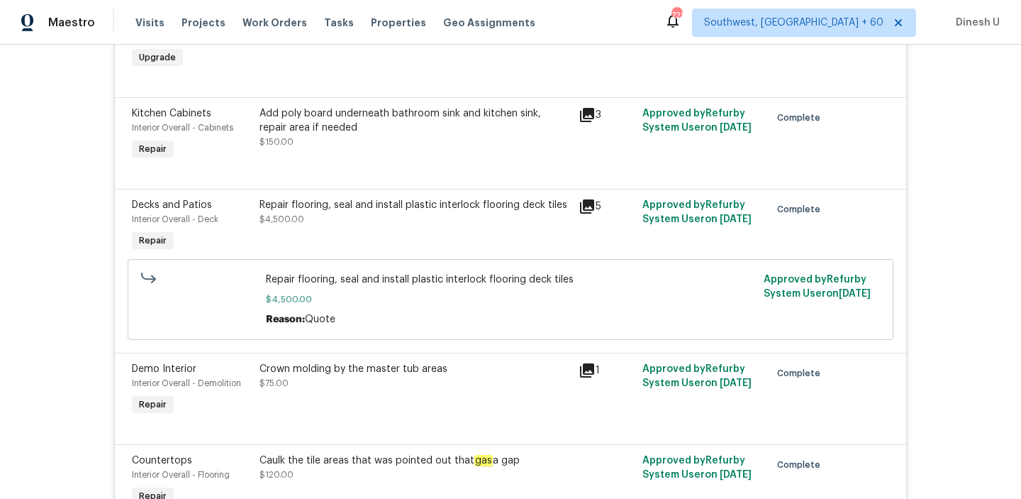
scroll to position [2611, 0]
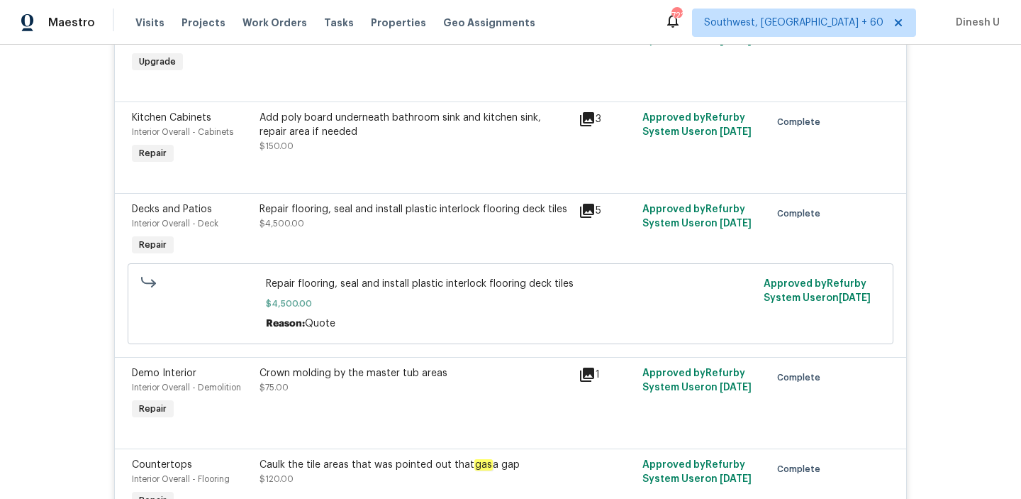
click at [585, 112] on icon at bounding box center [587, 119] width 14 height 14
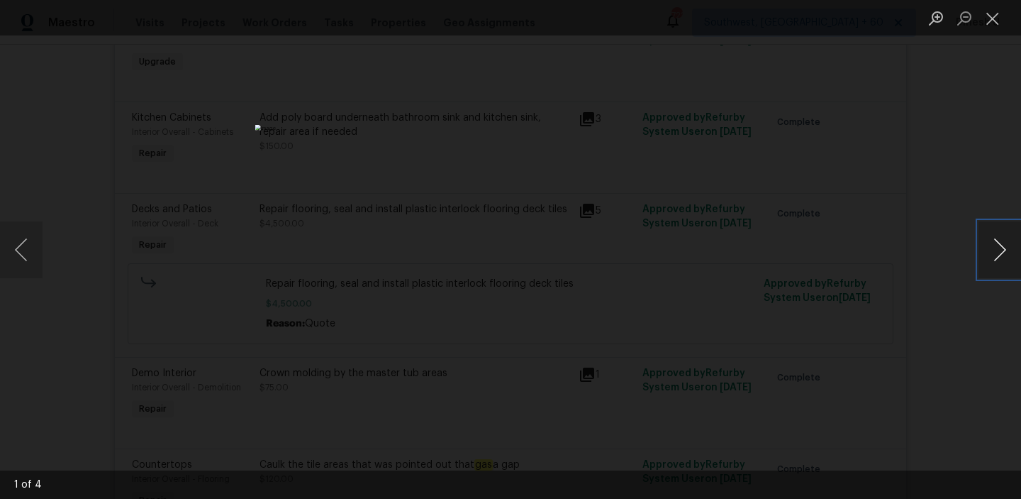
click at [1001, 256] on button "Next image" at bounding box center [1000, 249] width 43 height 57
click at [985, 13] on button "Close lightbox" at bounding box center [993, 18] width 28 height 25
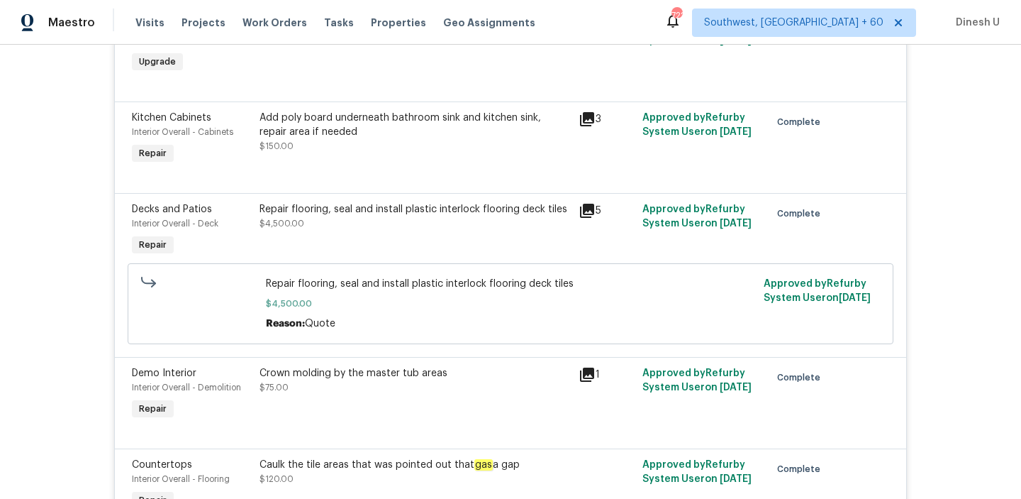
click at [587, 112] on icon at bounding box center [587, 119] width 14 height 14
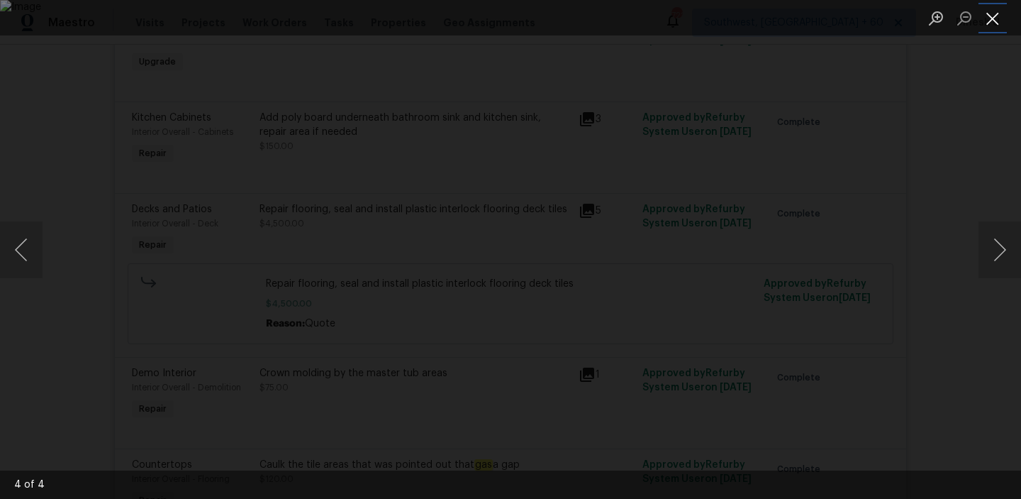
click at [991, 17] on button "Close lightbox" at bounding box center [993, 18] width 28 height 25
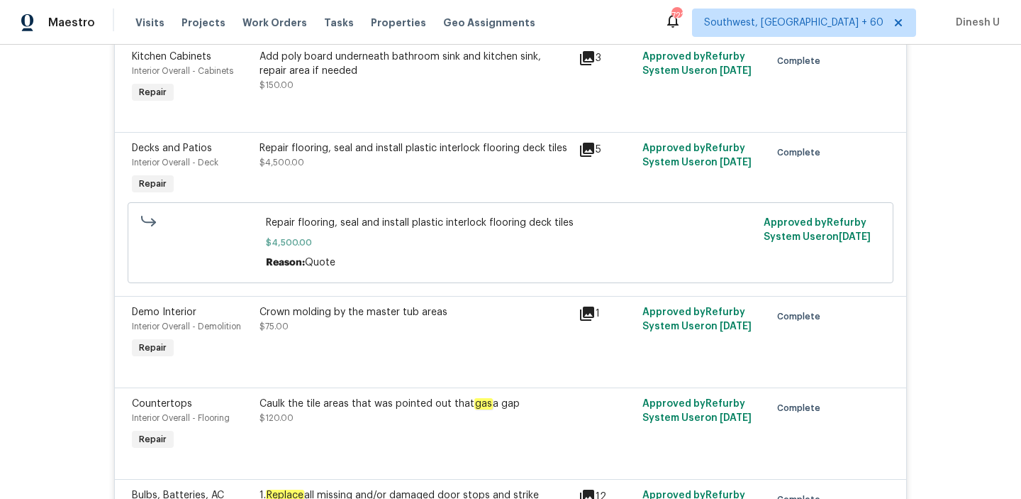
scroll to position [2682, 0]
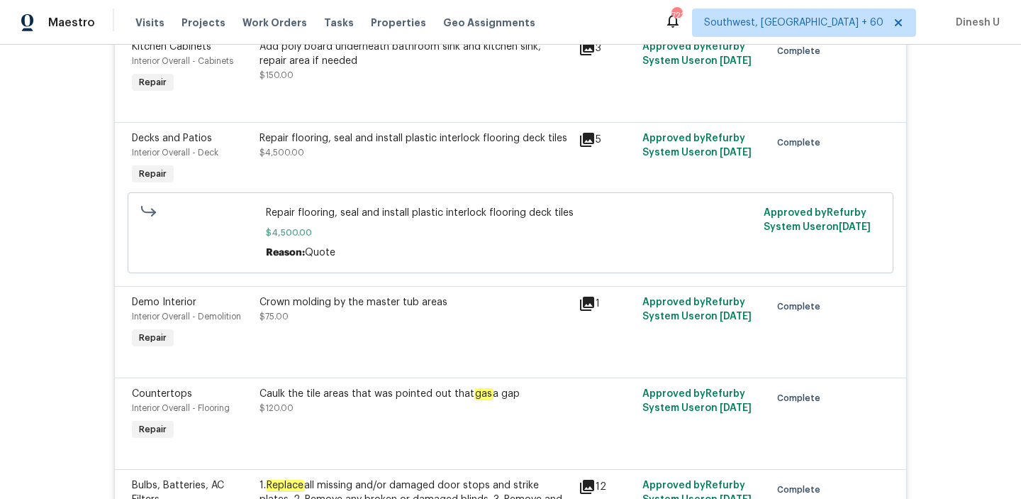
click at [592, 133] on icon at bounding box center [587, 140] width 14 height 14
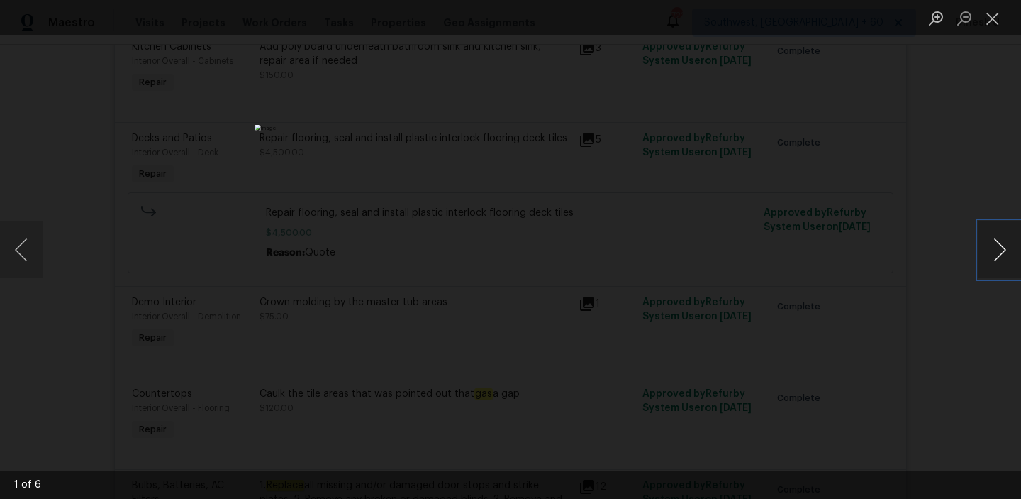
click at [1006, 254] on button "Next image" at bounding box center [1000, 249] width 43 height 57
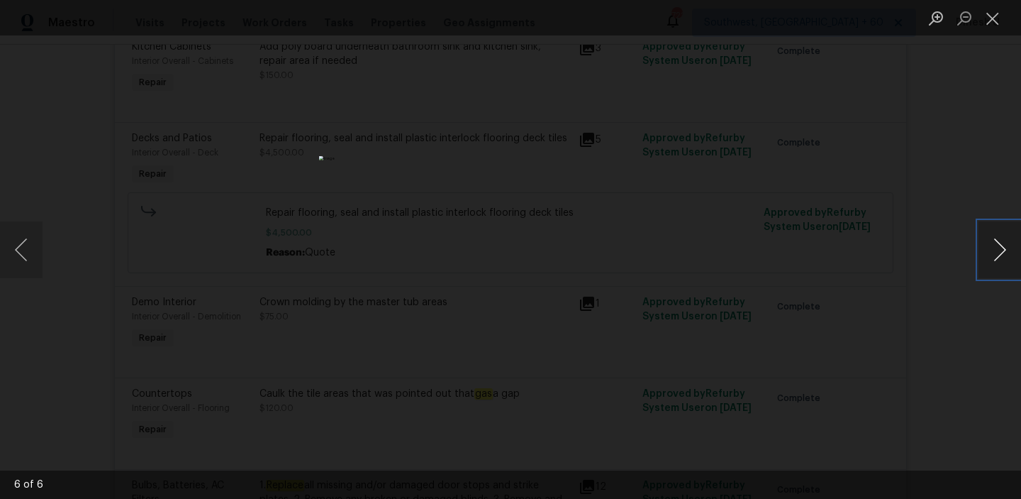
click at [1006, 254] on button "Next image" at bounding box center [1000, 249] width 43 height 57
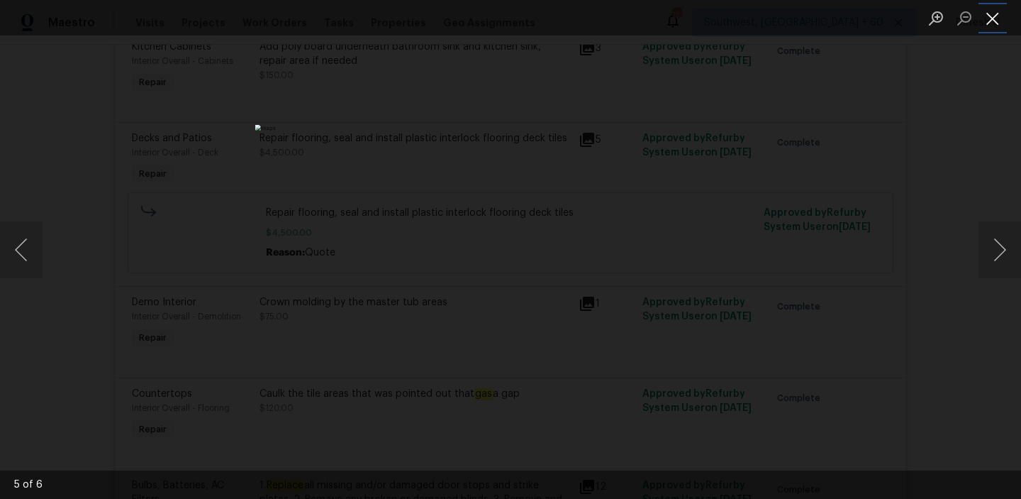
click at [991, 23] on button "Close lightbox" at bounding box center [993, 18] width 28 height 25
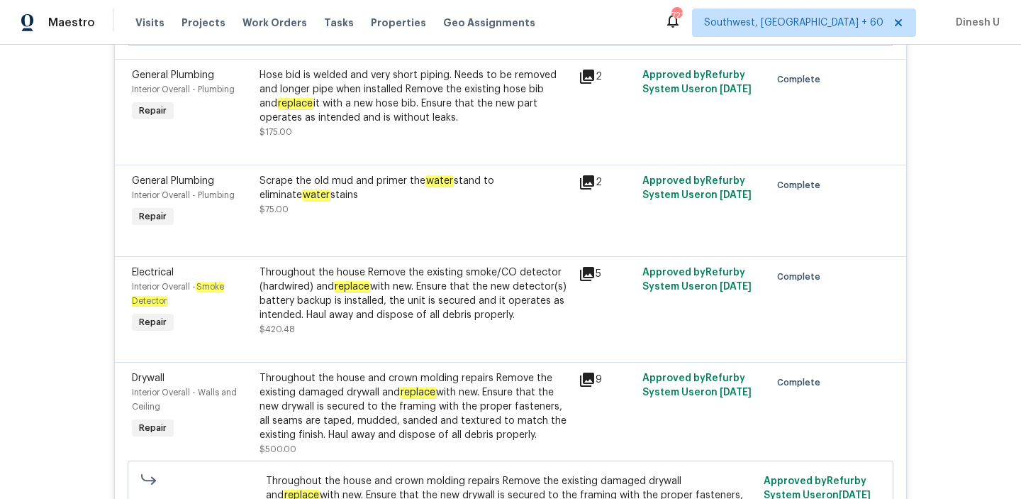
scroll to position [5945, 0]
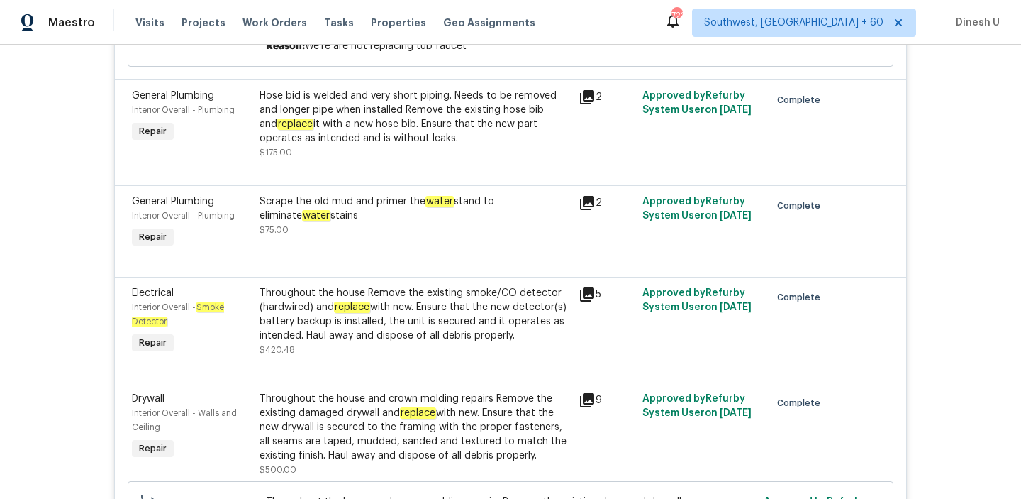
click at [581, 194] on icon at bounding box center [587, 202] width 17 height 17
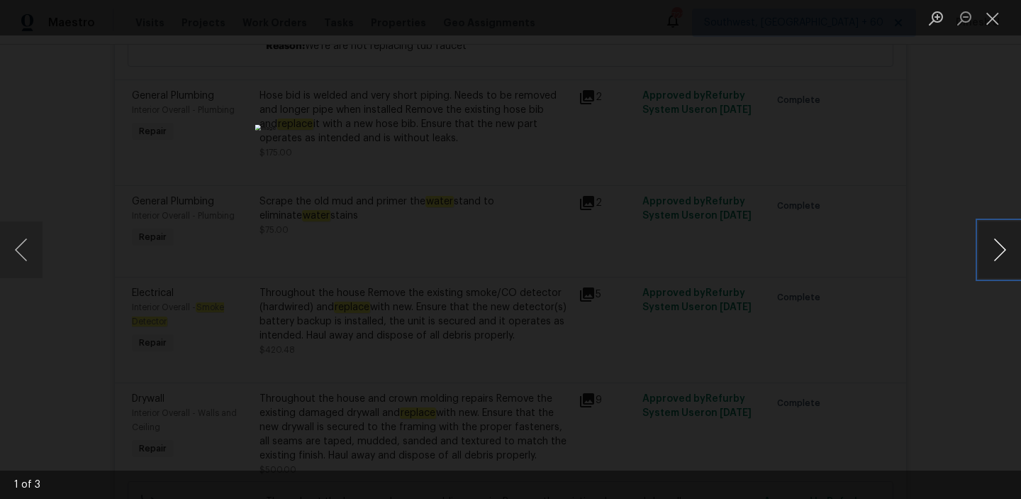
click at [996, 244] on button "Next image" at bounding box center [1000, 249] width 43 height 57
click at [990, 16] on button "Close lightbox" at bounding box center [993, 18] width 28 height 25
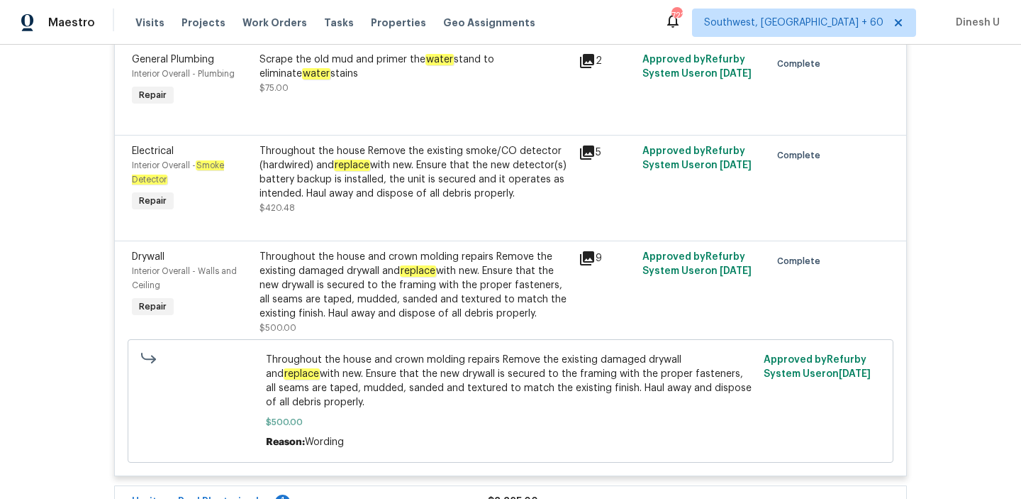
scroll to position [6098, 0]
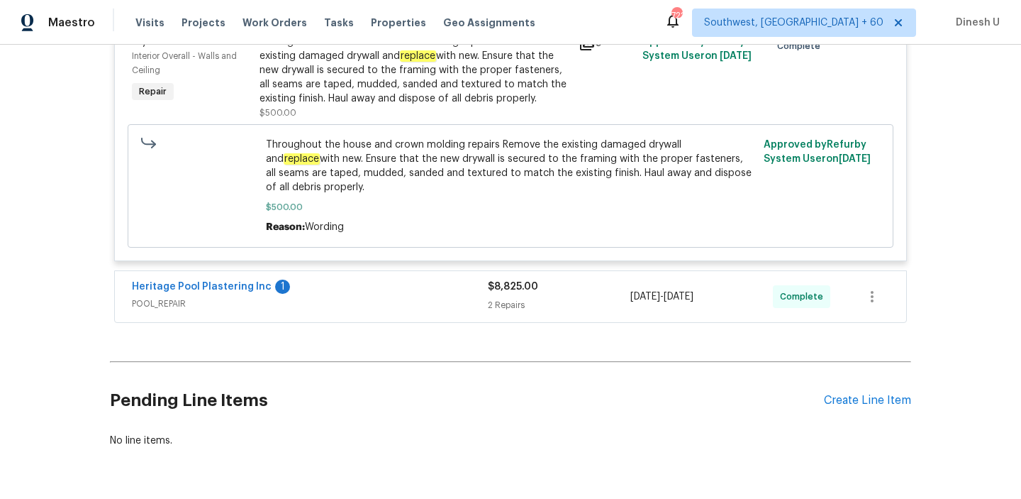
scroll to position [6311, 0]
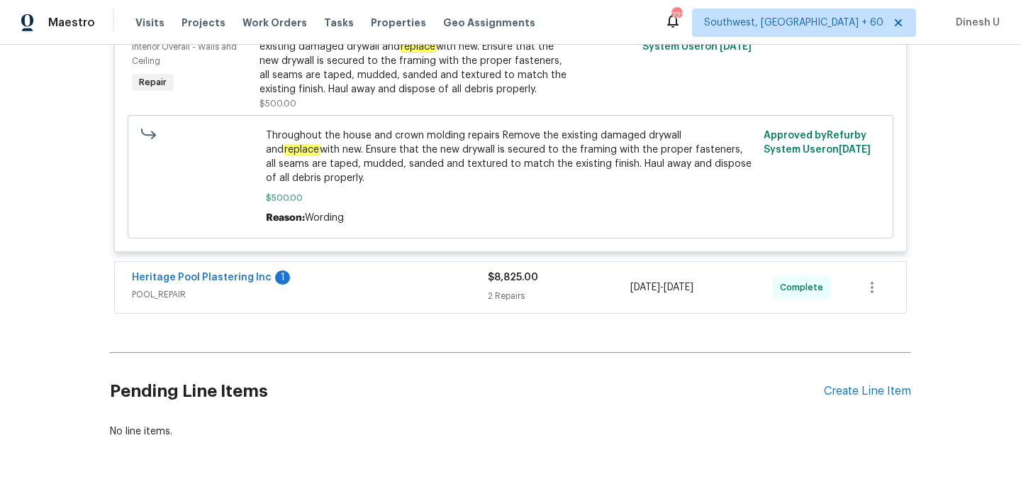
click at [494, 289] on div "2 Repairs" at bounding box center [559, 296] width 143 height 14
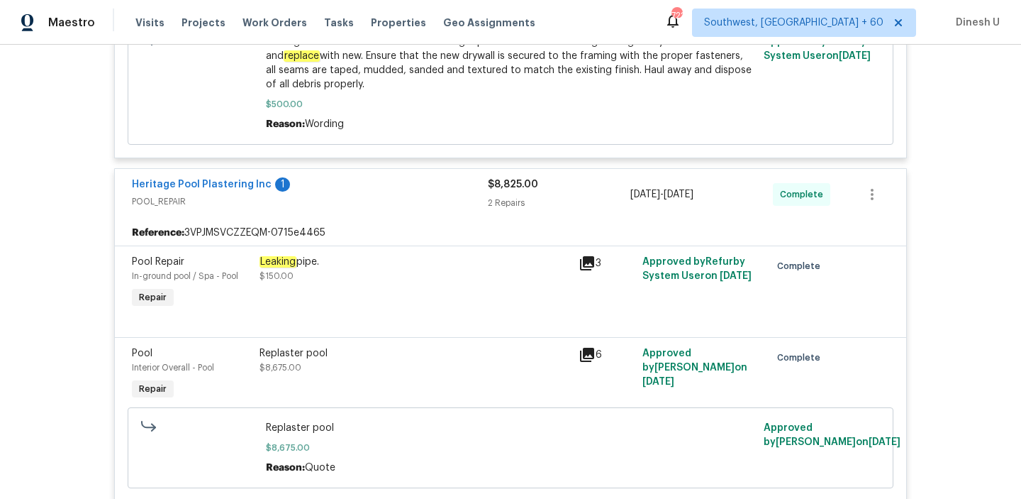
scroll to position [6418, 0]
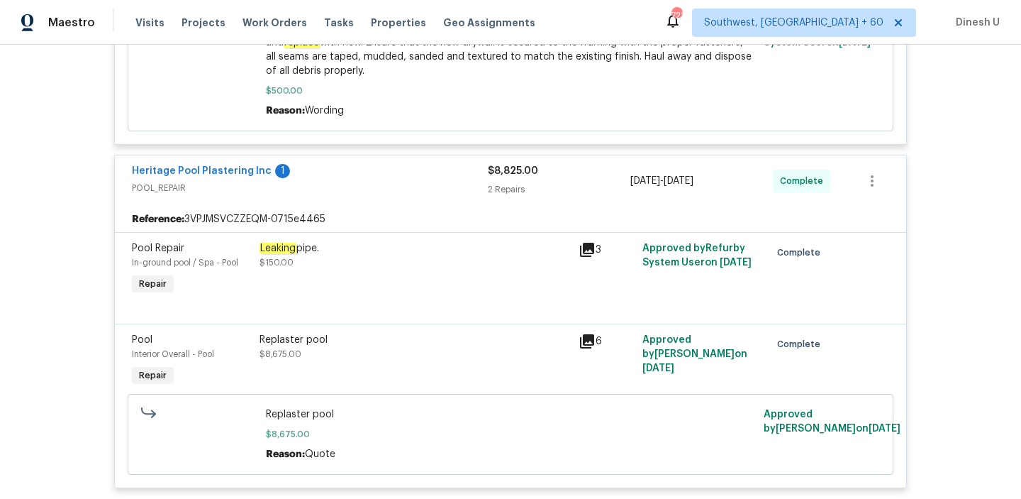
click at [599, 241] on div "3" at bounding box center [606, 249] width 55 height 17
click at [591, 243] on icon at bounding box center [587, 250] width 14 height 14
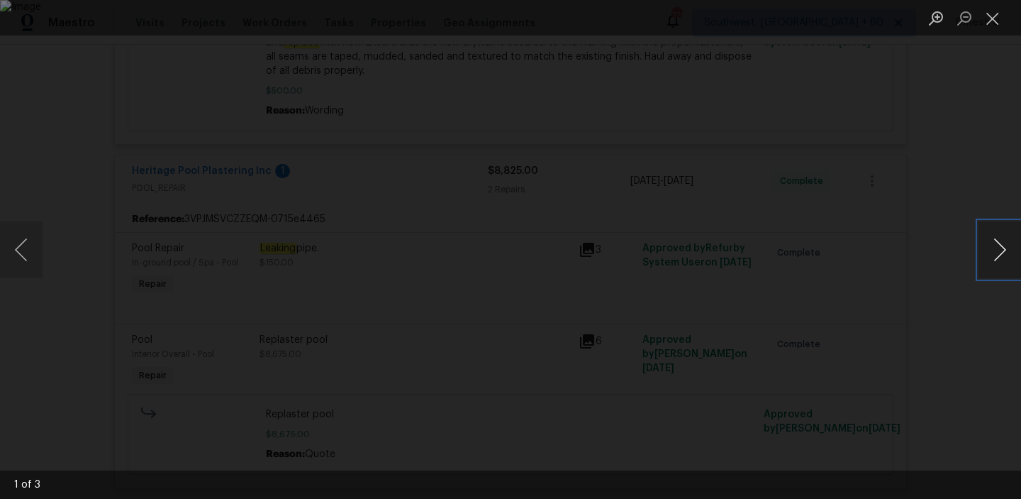
click at [993, 255] on button "Next image" at bounding box center [1000, 249] width 43 height 57
click at [997, 23] on button "Close lightbox" at bounding box center [993, 18] width 28 height 25
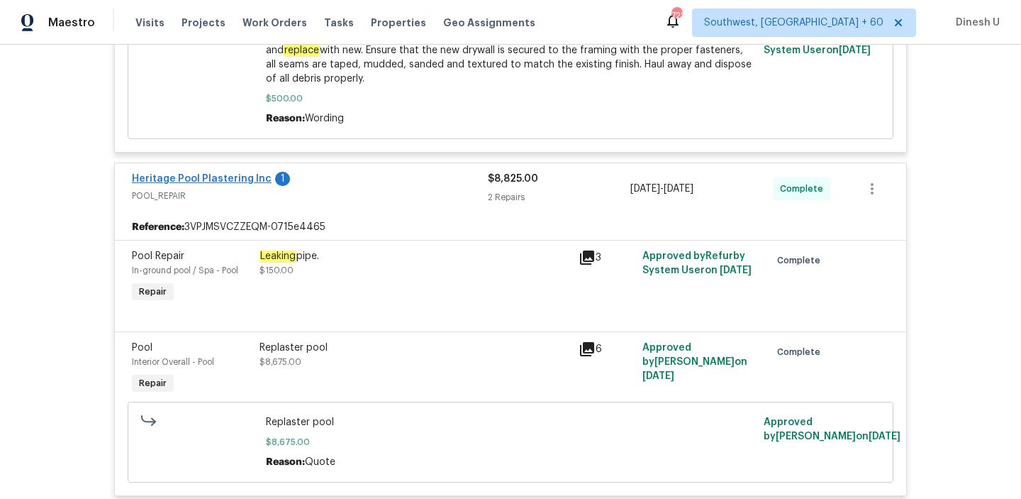
scroll to position [6377, 0]
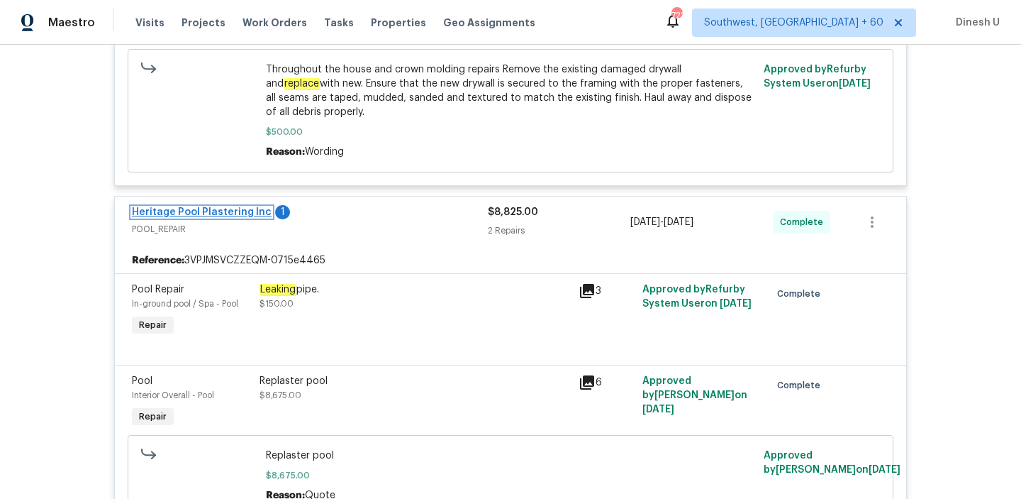
click at [190, 207] on link "Heritage Pool Plastering Inc" at bounding box center [202, 212] width 140 height 10
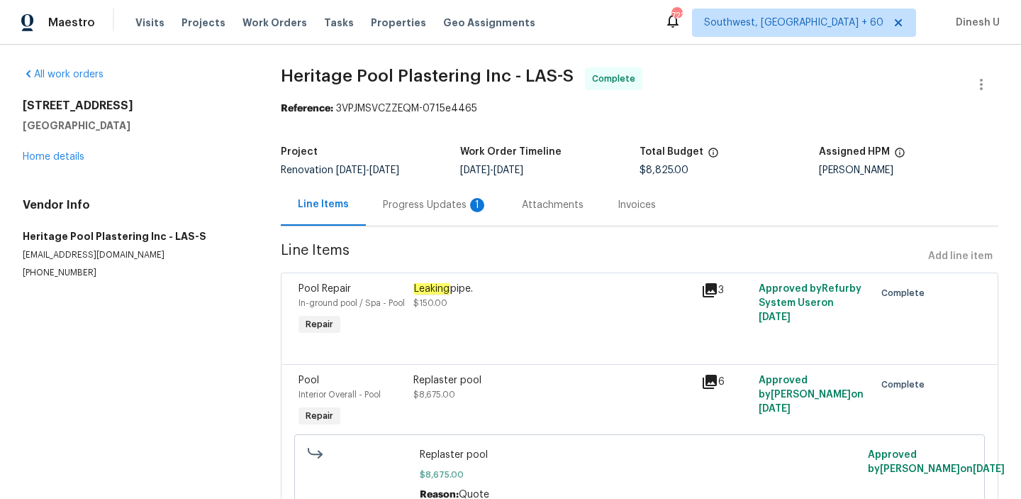
click at [428, 202] on div "Progress Updates 1" at bounding box center [435, 205] width 105 height 14
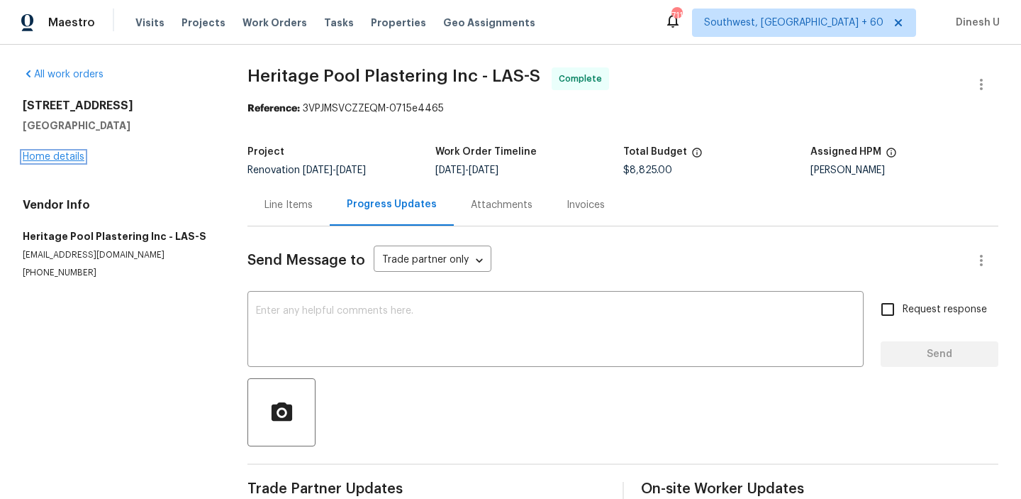
click at [48, 152] on link "Home details" at bounding box center [54, 157] width 62 height 10
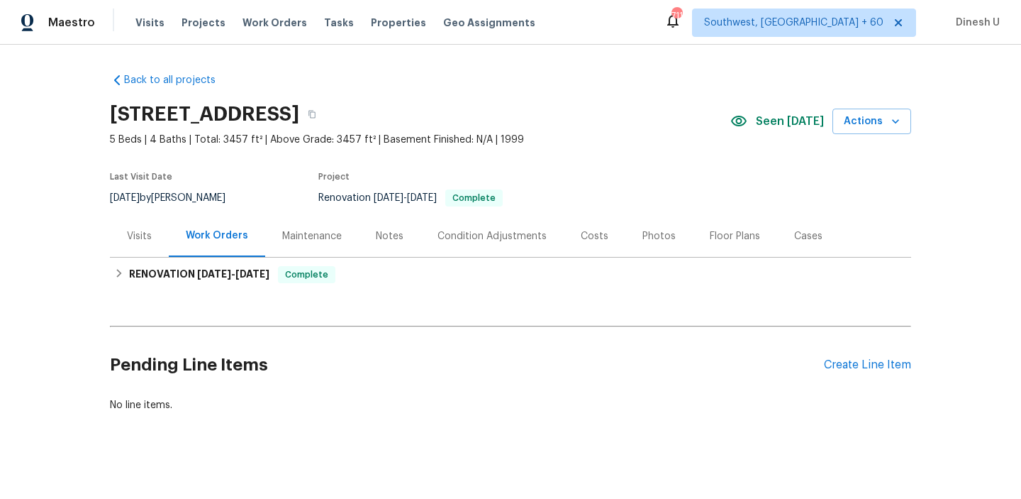
click at [135, 233] on div "Visits" at bounding box center [139, 236] width 25 height 14
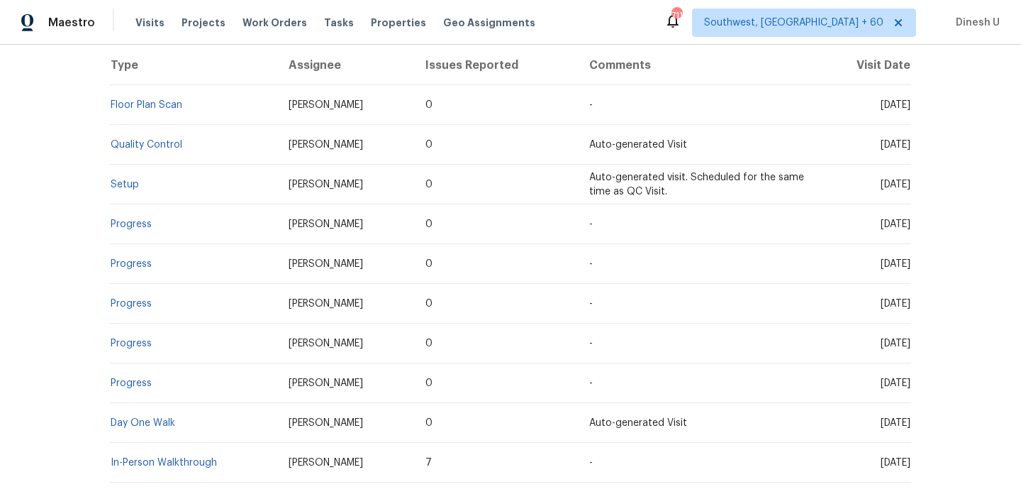
scroll to position [279, 0]
click at [125, 191] on td "Setup" at bounding box center [193, 183] width 167 height 40
click at [123, 187] on link "Setup" at bounding box center [125, 183] width 28 height 10
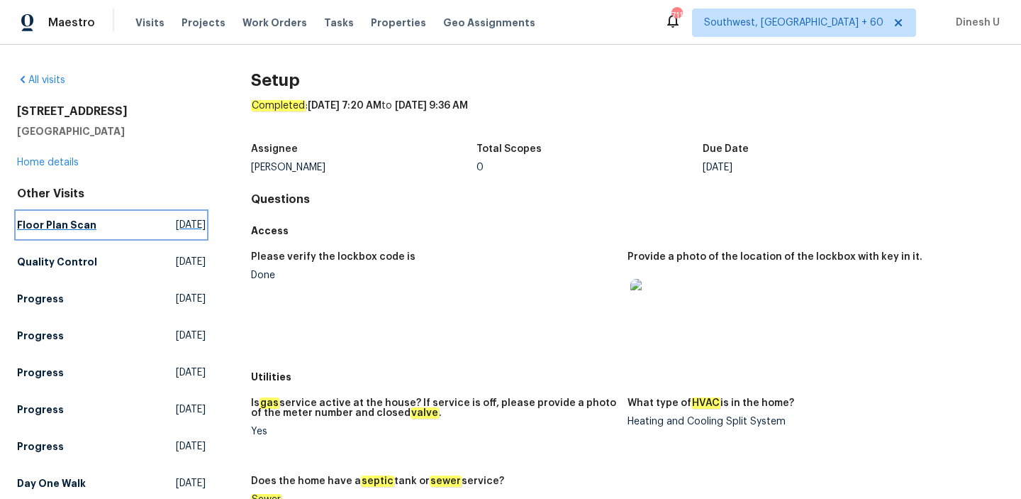
click at [176, 222] on span "Wed, Oct 08 2025" at bounding box center [191, 225] width 30 height 14
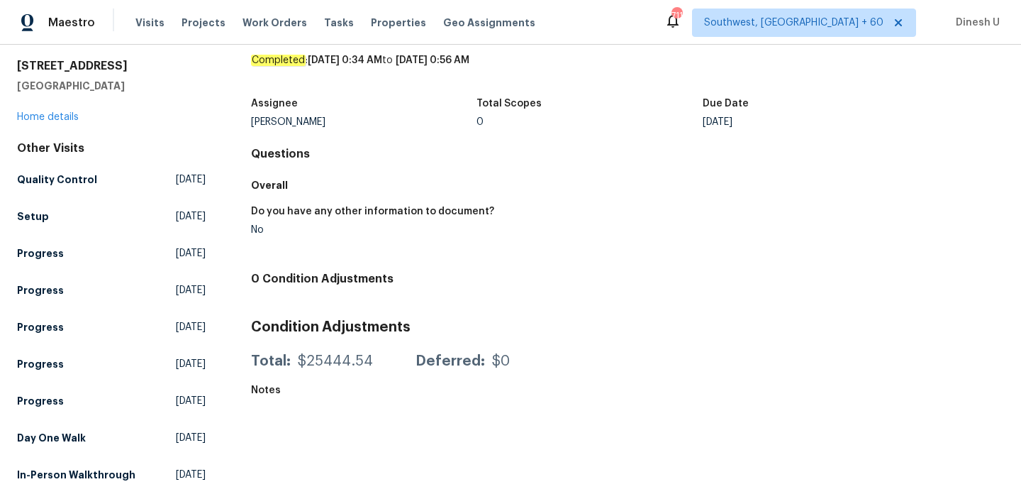
scroll to position [60, 0]
click at [176, 172] on span "Tue, Oct 07 2025" at bounding box center [191, 179] width 30 height 14
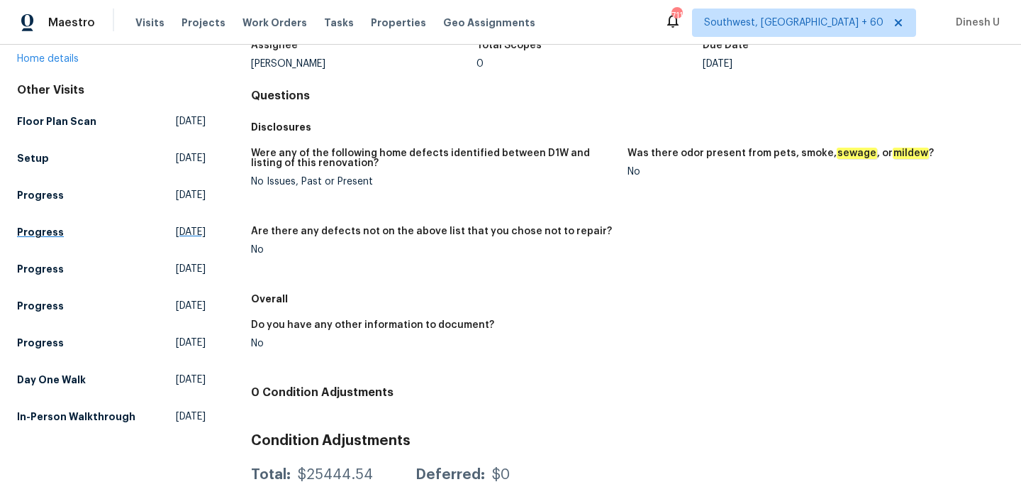
scroll to position [140, 0]
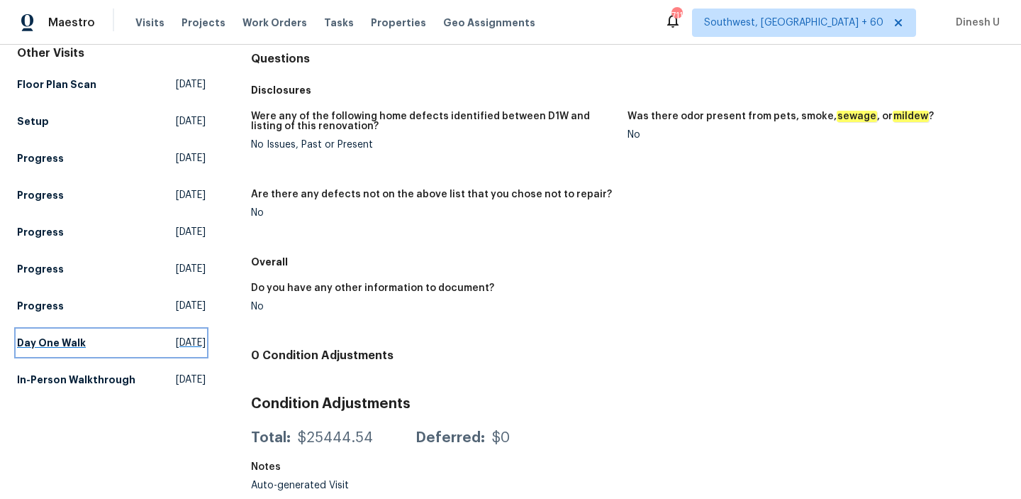
click at [150, 331] on link "Day One Walk Wed, Sep 17 2025" at bounding box center [111, 343] width 189 height 26
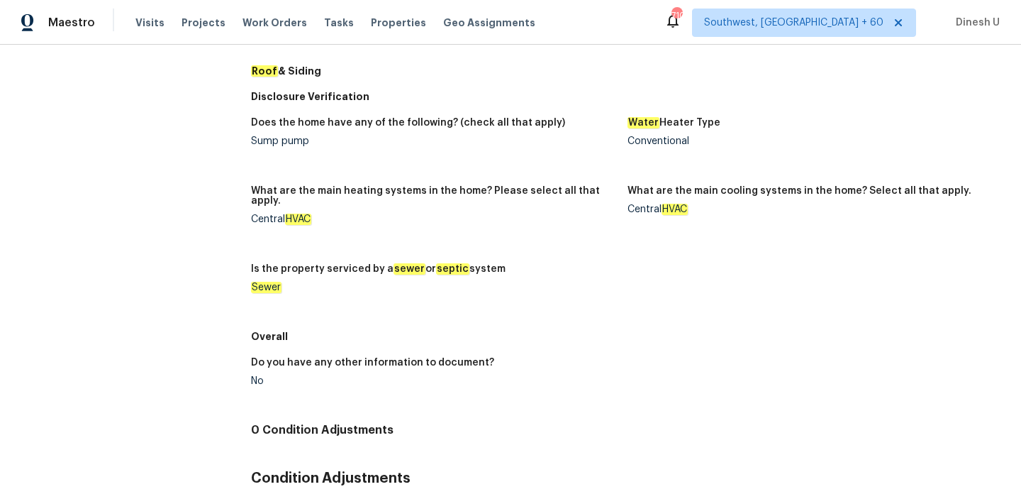
scroll to position [681, 0]
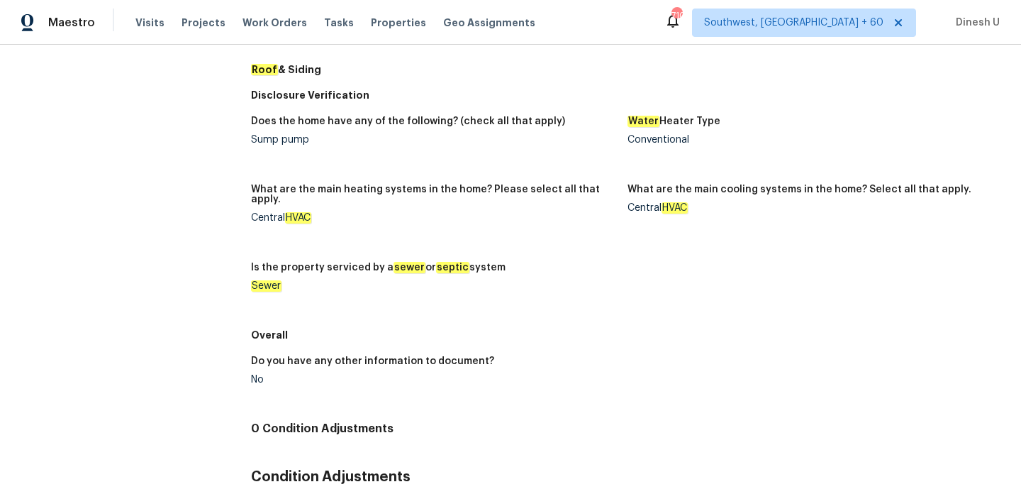
click at [273, 135] on div "Sump pump" at bounding box center [433, 140] width 365 height 10
copy div "Sump pump"
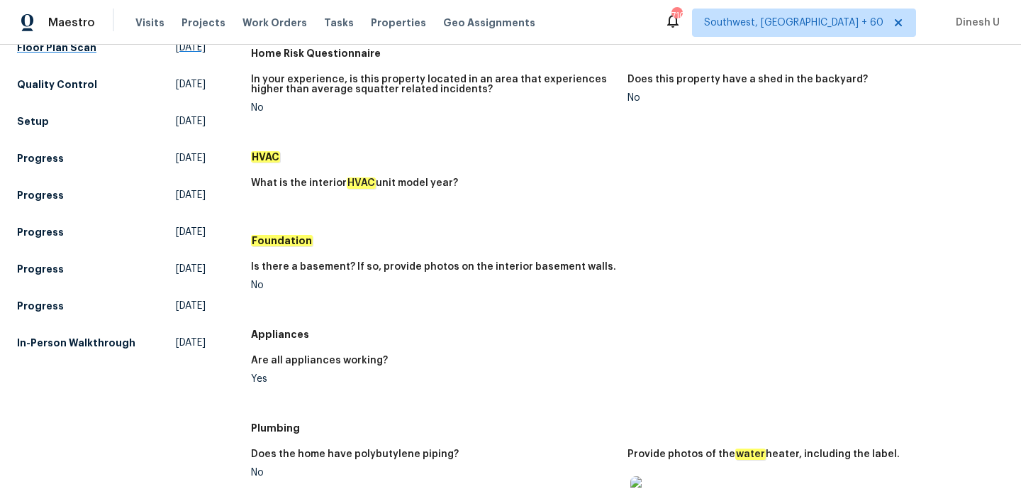
scroll to position [253, 0]
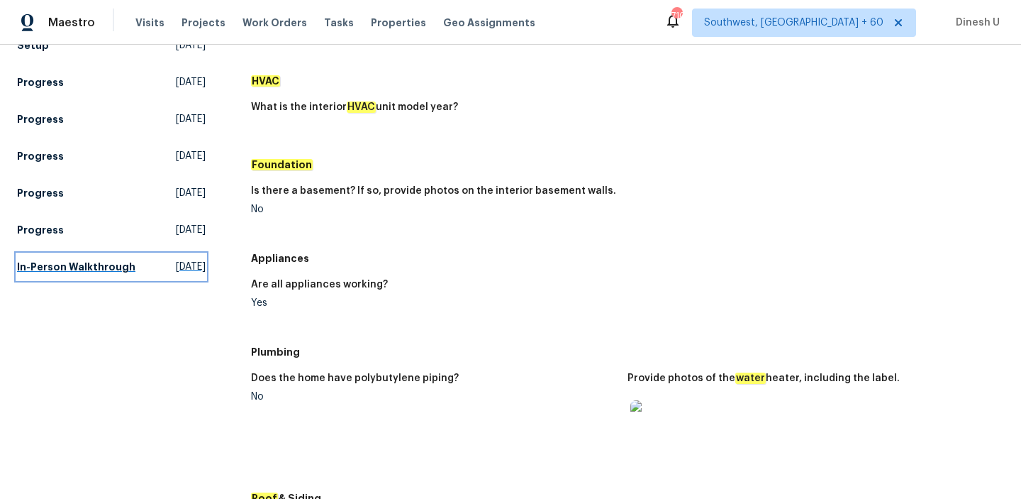
click at [176, 274] on span "Wed, Aug 20 2025" at bounding box center [191, 267] width 30 height 14
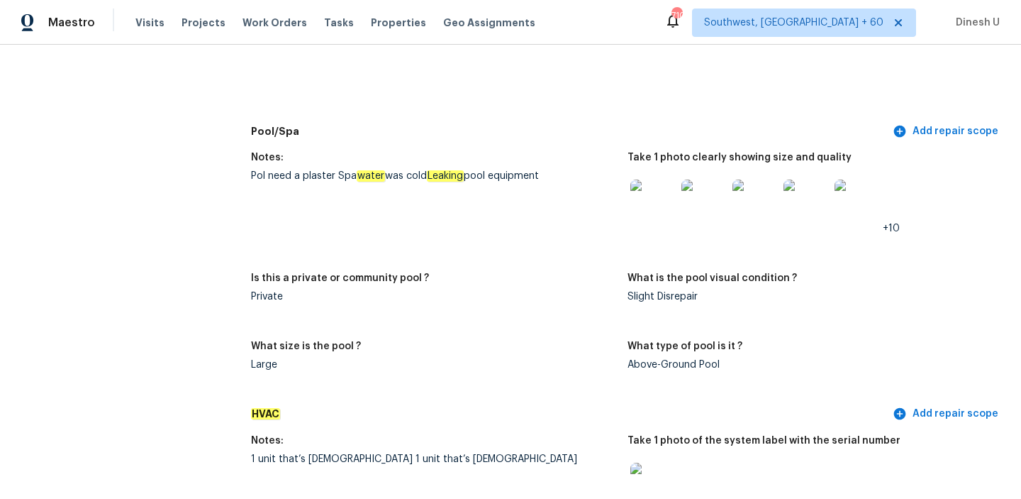
scroll to position [1156, 0]
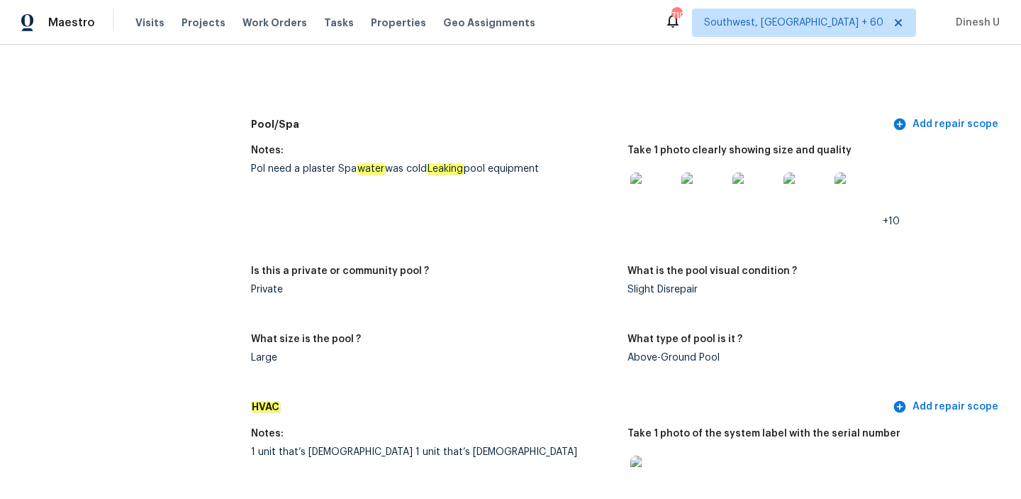
click at [653, 197] on img at bounding box center [652, 194] width 45 height 45
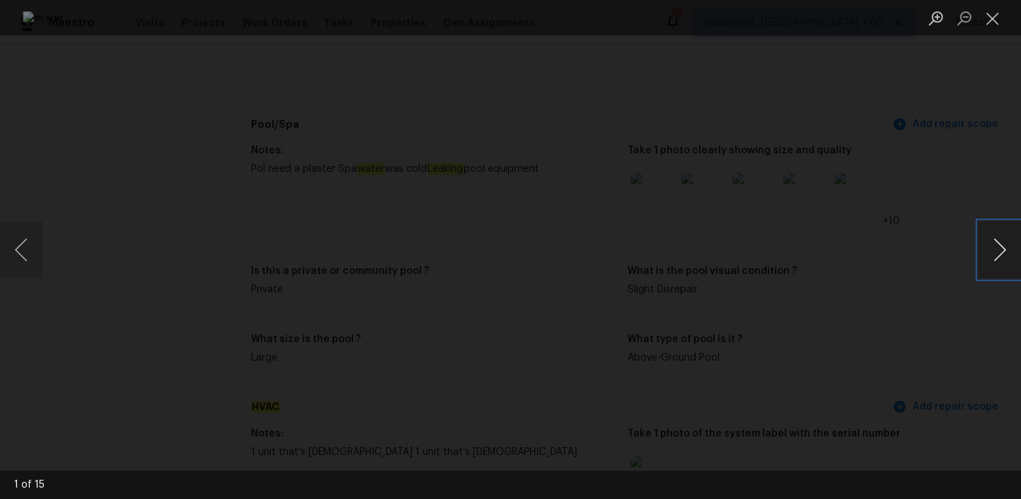
click at [1000, 250] on button "Next image" at bounding box center [1000, 249] width 43 height 57
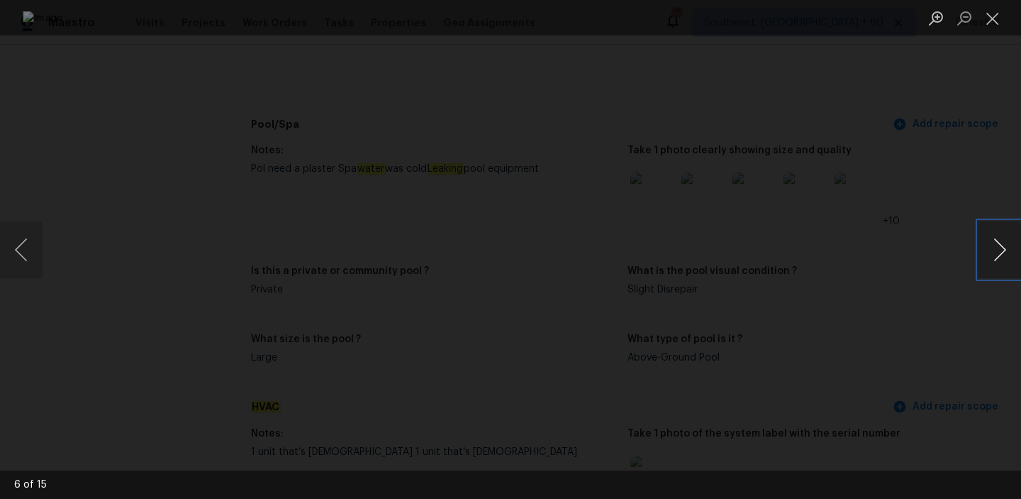
click at [1000, 250] on button "Next image" at bounding box center [1000, 249] width 43 height 57
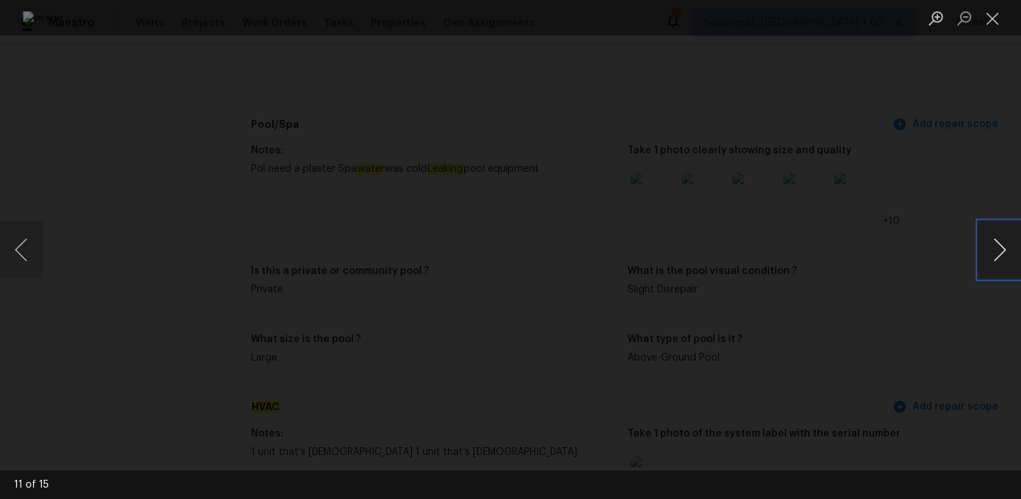
click at [1000, 250] on button "Next image" at bounding box center [1000, 249] width 43 height 57
click at [33, 247] on button "Previous image" at bounding box center [21, 249] width 43 height 57
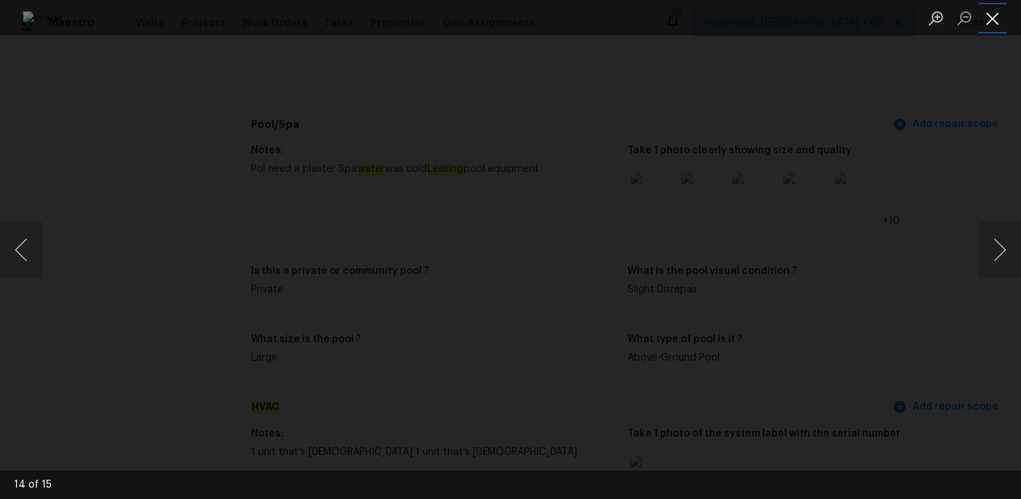
click at [989, 26] on button "Close lightbox" at bounding box center [993, 18] width 28 height 25
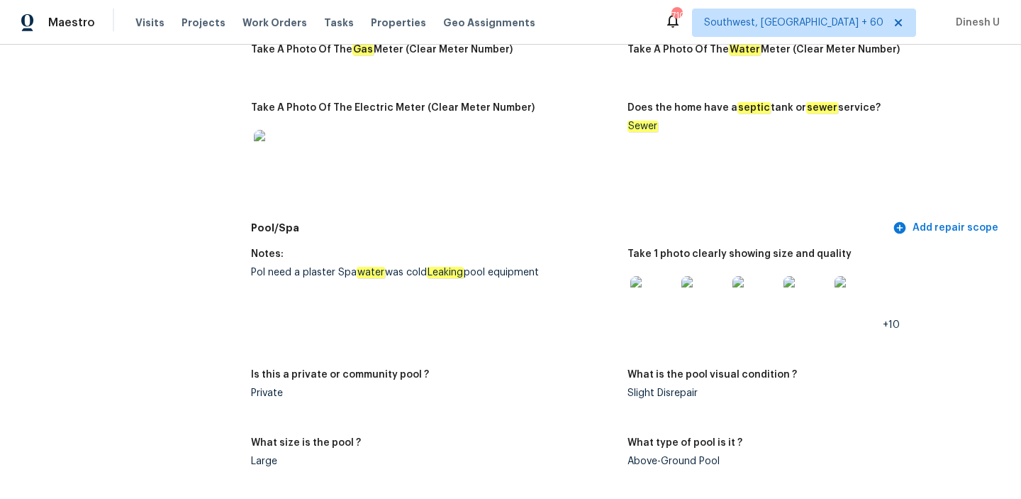
scroll to position [1049, 0]
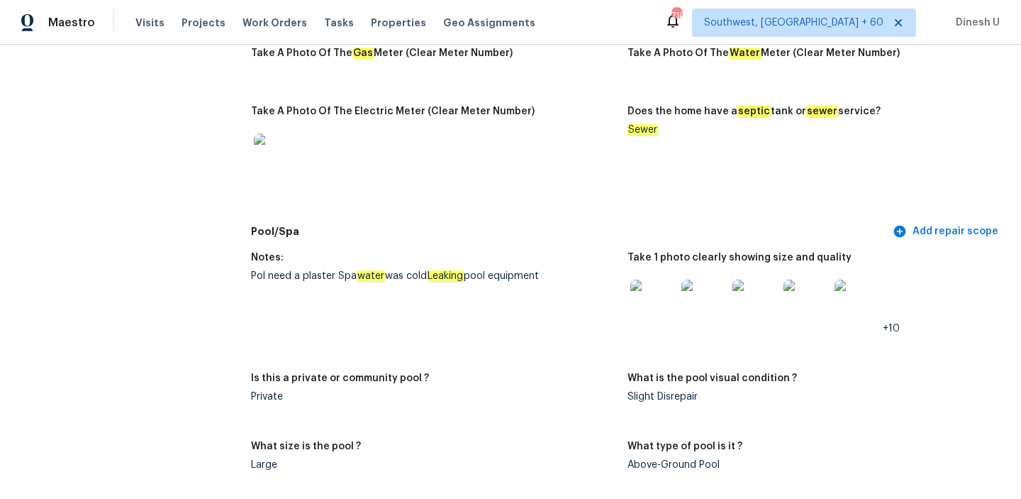
click at [652, 286] on img at bounding box center [652, 301] width 45 height 45
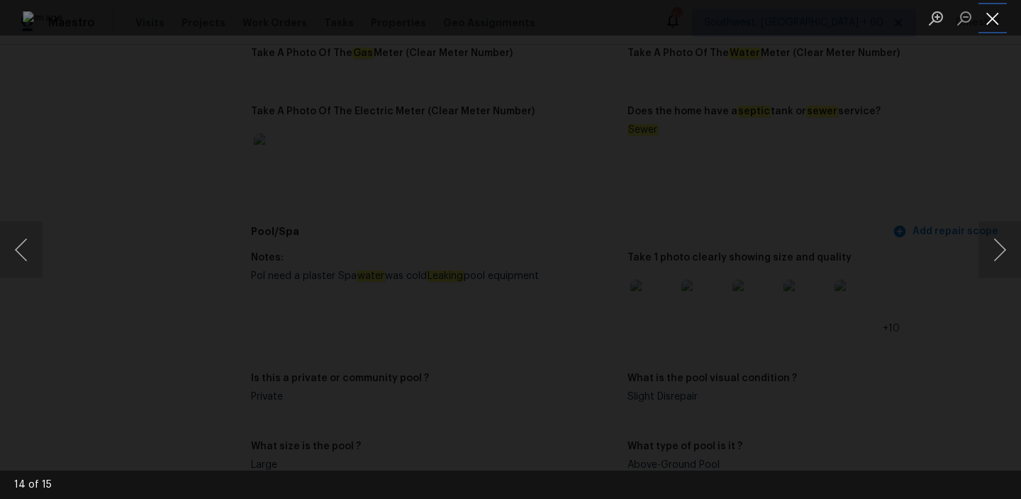
click at [993, 19] on button "Close lightbox" at bounding box center [993, 18] width 28 height 25
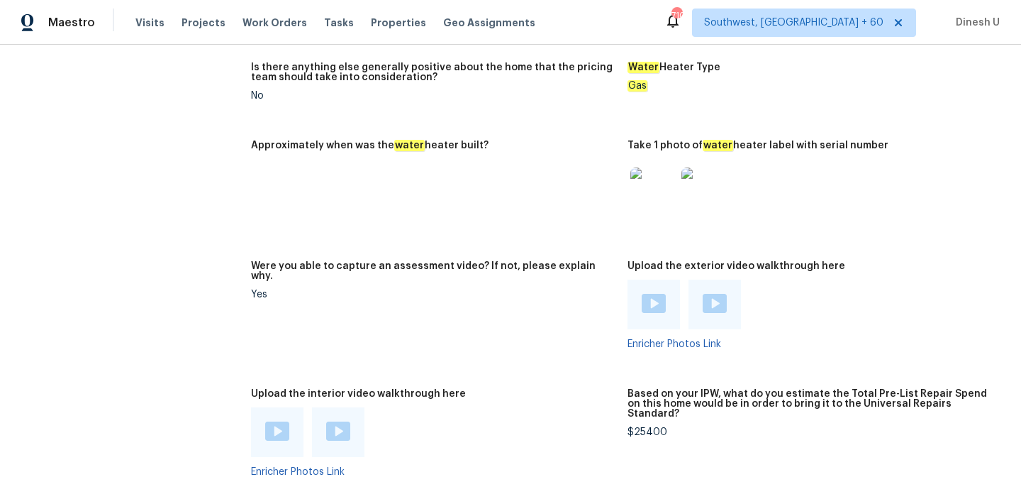
scroll to position [2711, 0]
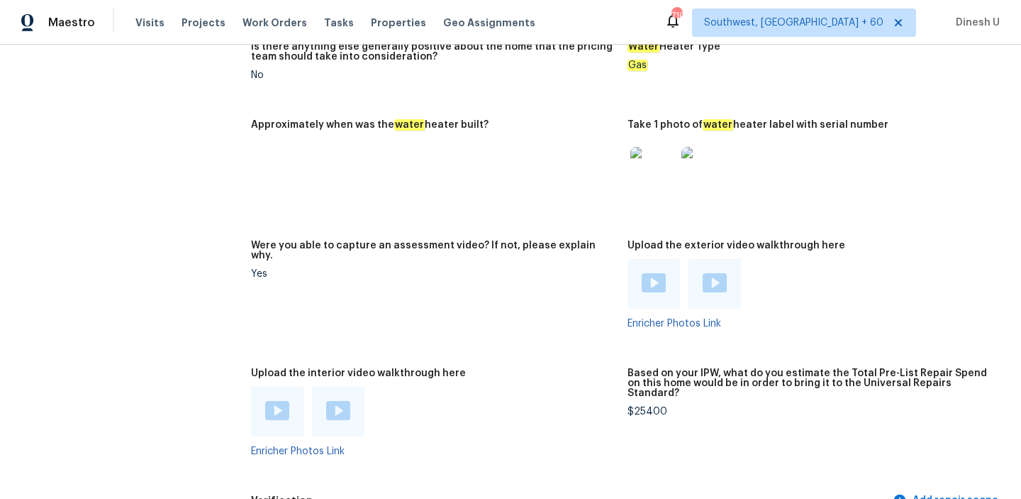
click at [659, 159] on img at bounding box center [652, 169] width 45 height 45
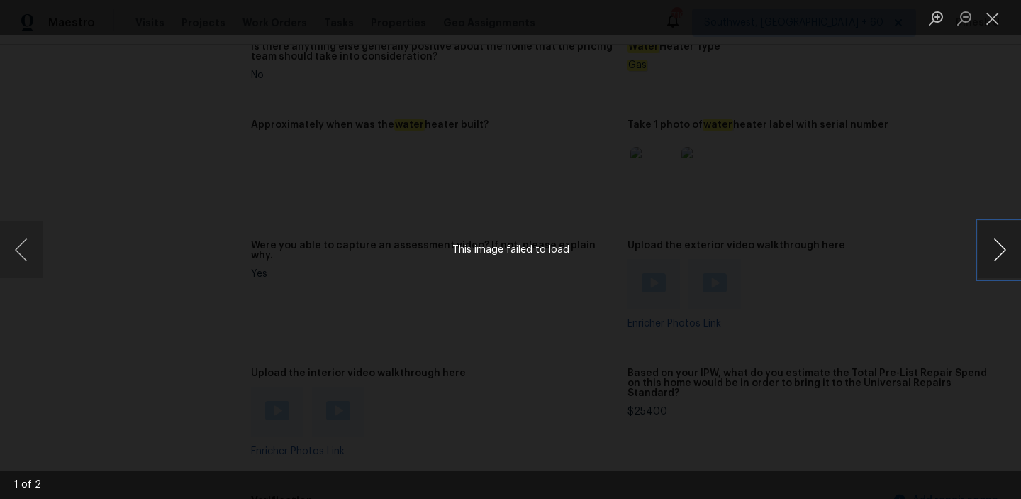
click at [994, 248] on button "Next image" at bounding box center [1000, 249] width 43 height 57
click at [994, 23] on button "Close lightbox" at bounding box center [993, 18] width 28 height 25
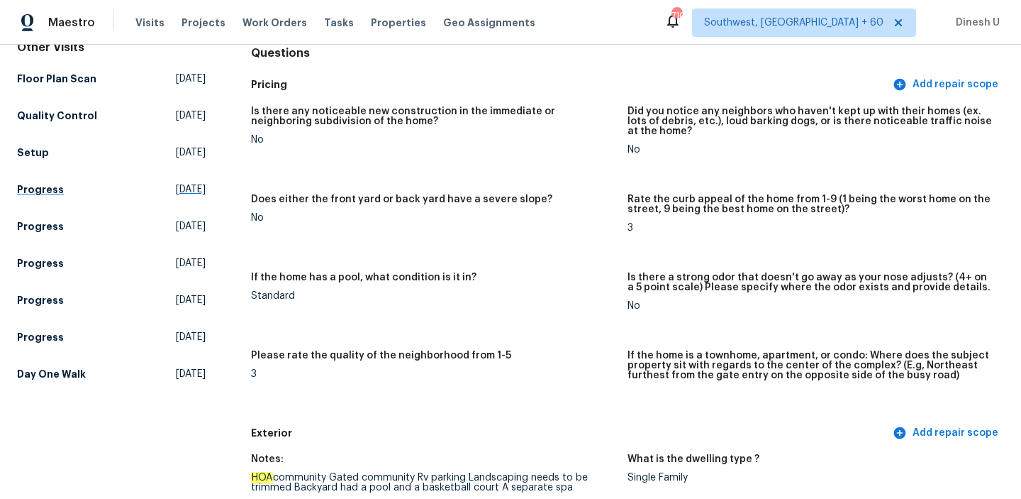
scroll to position [211, 0]
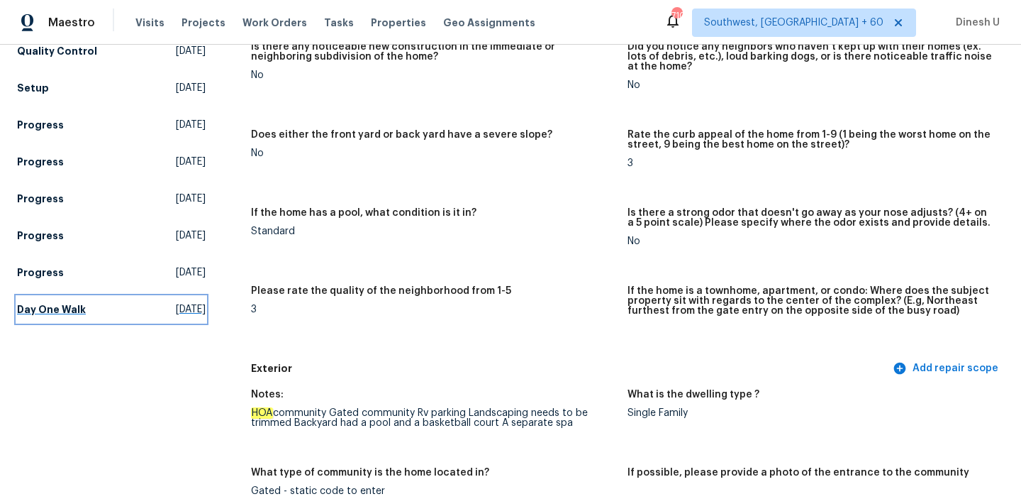
click at [176, 308] on span "Wed, Sep 17 2025" at bounding box center [191, 309] width 30 height 14
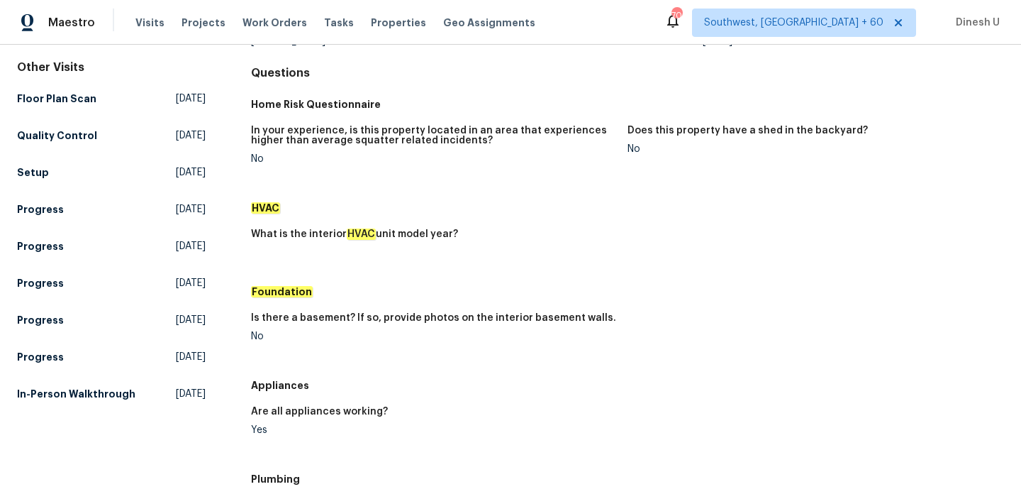
scroll to position [101, 0]
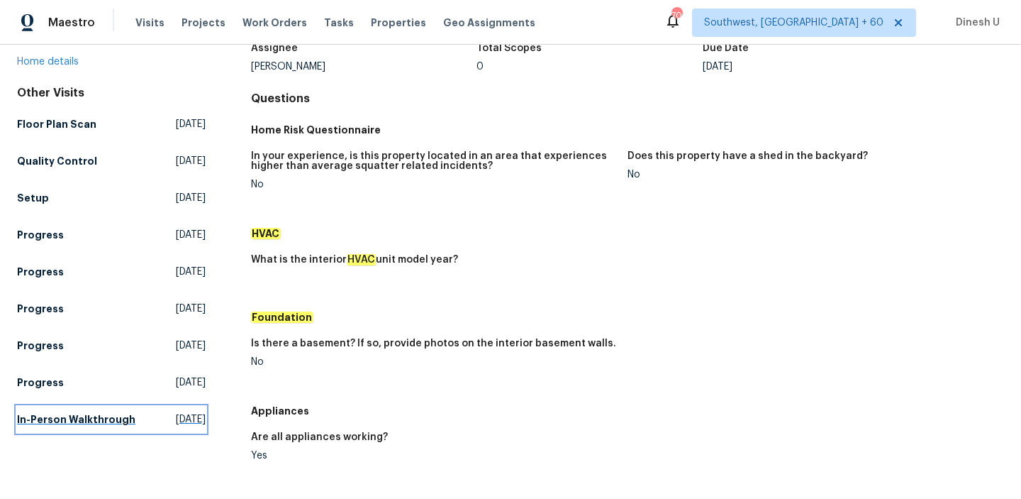
click at [176, 413] on span "Wed, Aug 20 2025" at bounding box center [191, 419] width 30 height 14
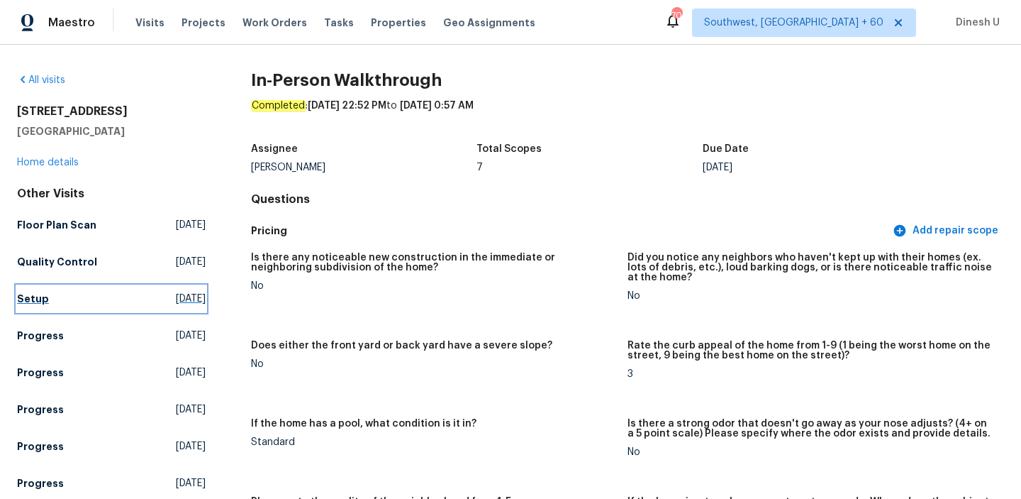
click at [176, 299] on span "Tue, Oct 07 2025" at bounding box center [191, 298] width 30 height 14
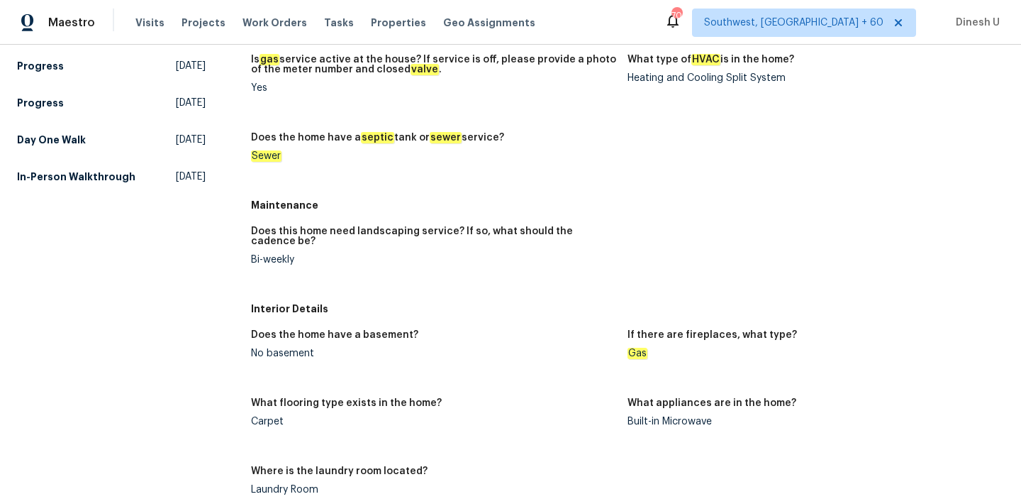
scroll to position [345, 0]
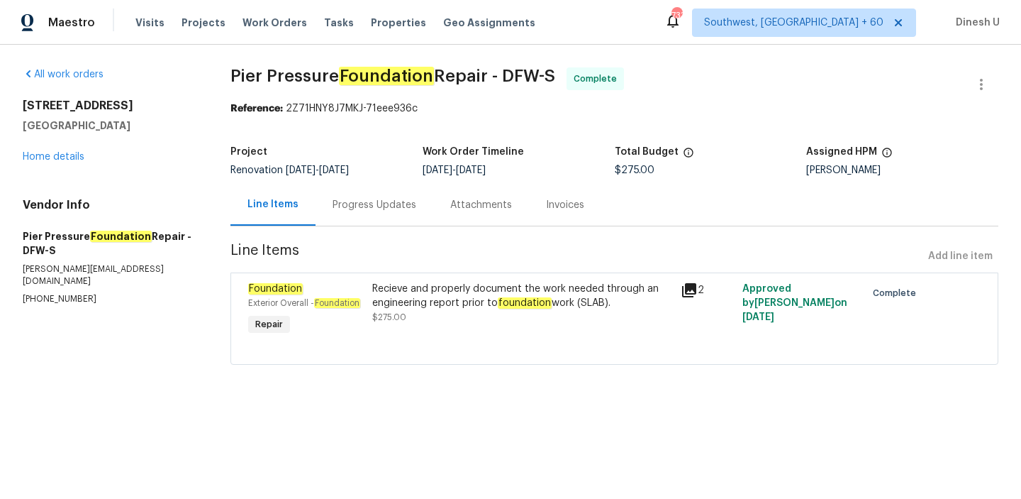
click at [395, 204] on div "Progress Updates" at bounding box center [375, 205] width 84 height 14
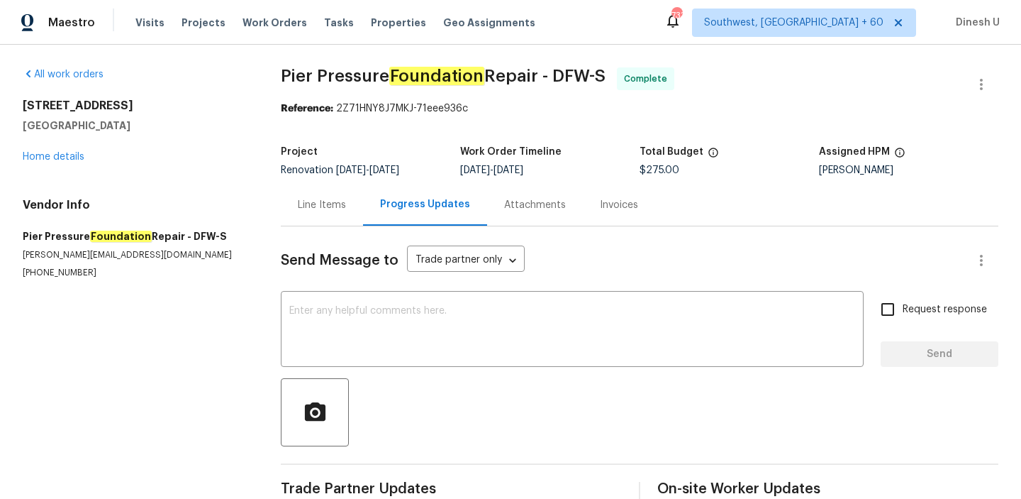
click at [604, 188] on div "Invoices" at bounding box center [619, 205] width 72 height 42
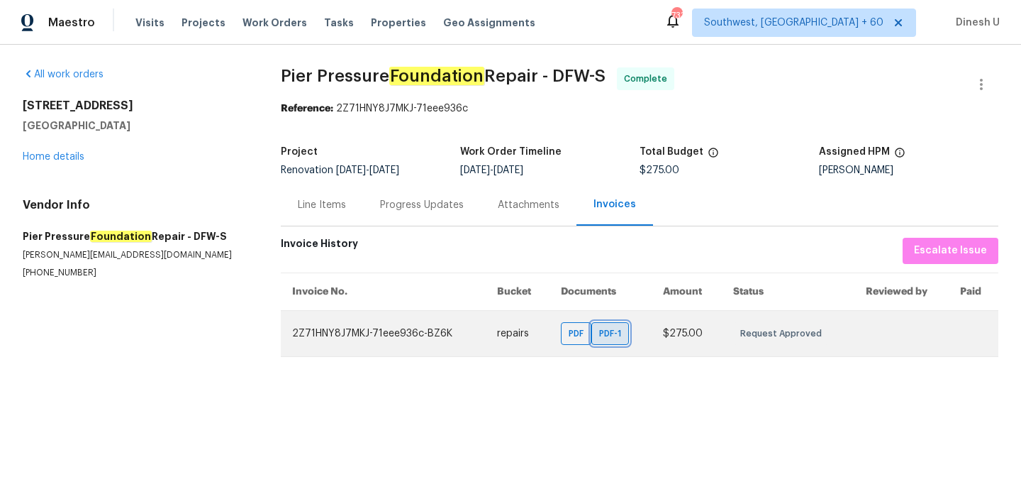
click at [613, 340] on div "PDF-1" at bounding box center [610, 333] width 38 height 23
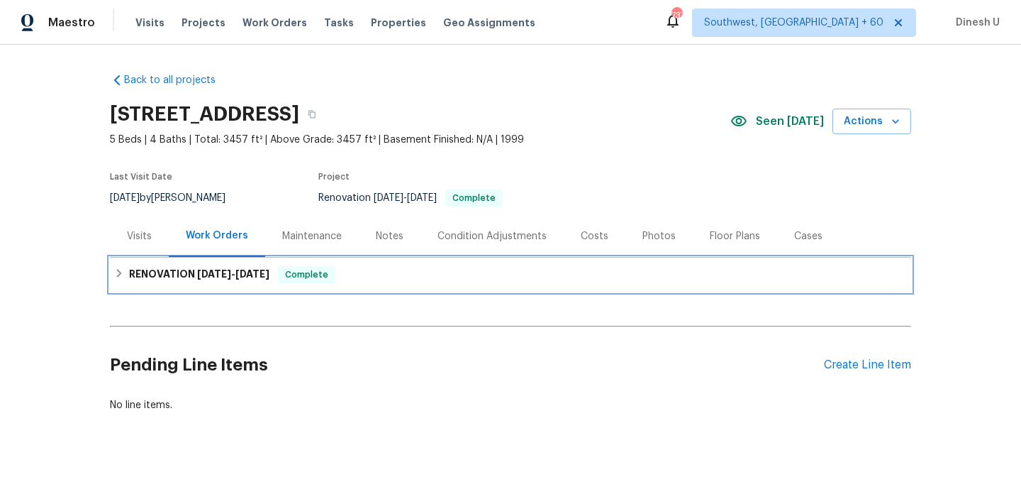
click at [224, 278] on span "[DATE]" at bounding box center [214, 274] width 34 height 10
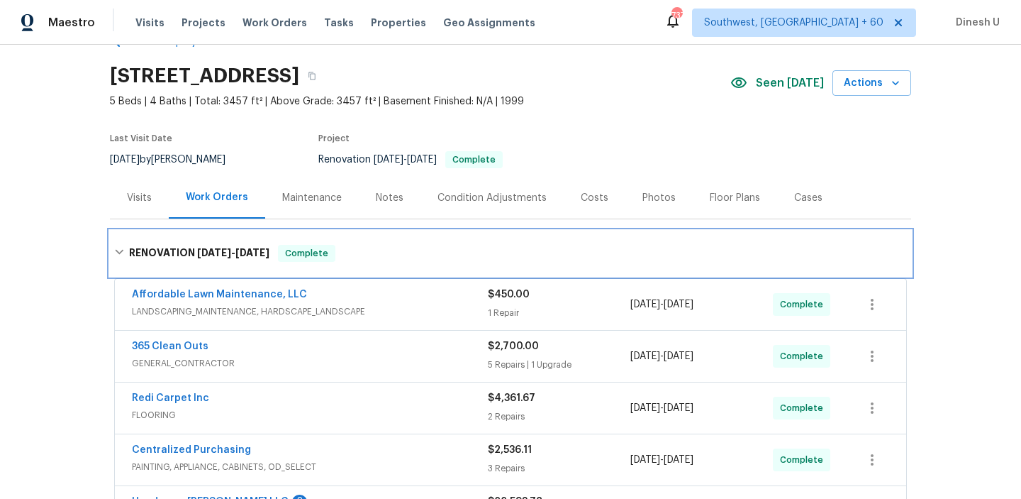
scroll to position [135, 0]
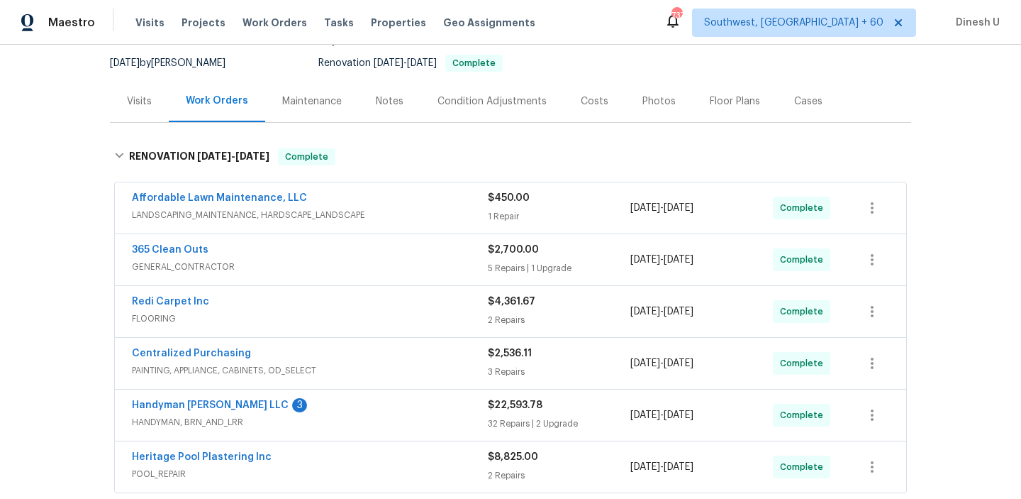
click at [509, 208] on div "$450.00 1 Repair" at bounding box center [559, 208] width 143 height 34
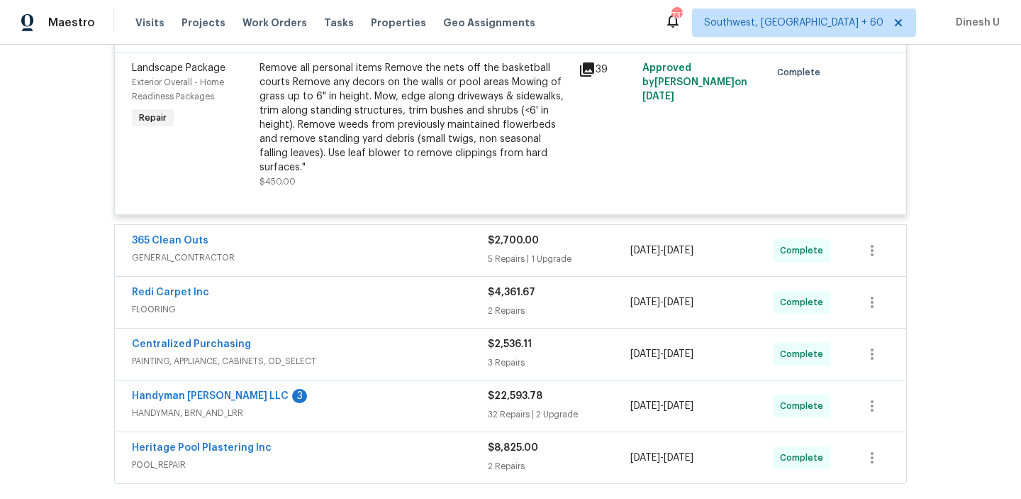
scroll to position [355, 0]
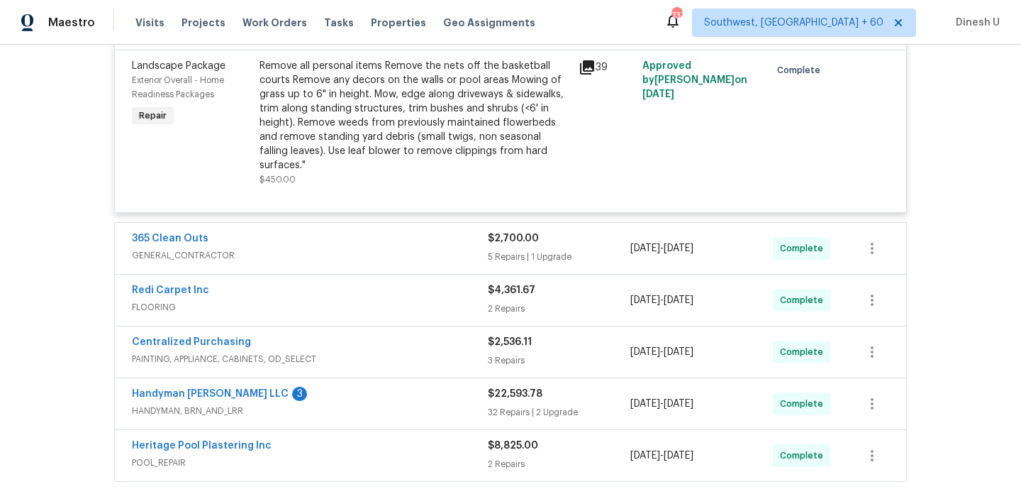
click at [521, 250] on div "5 Repairs | 1 Upgrade" at bounding box center [559, 257] width 143 height 14
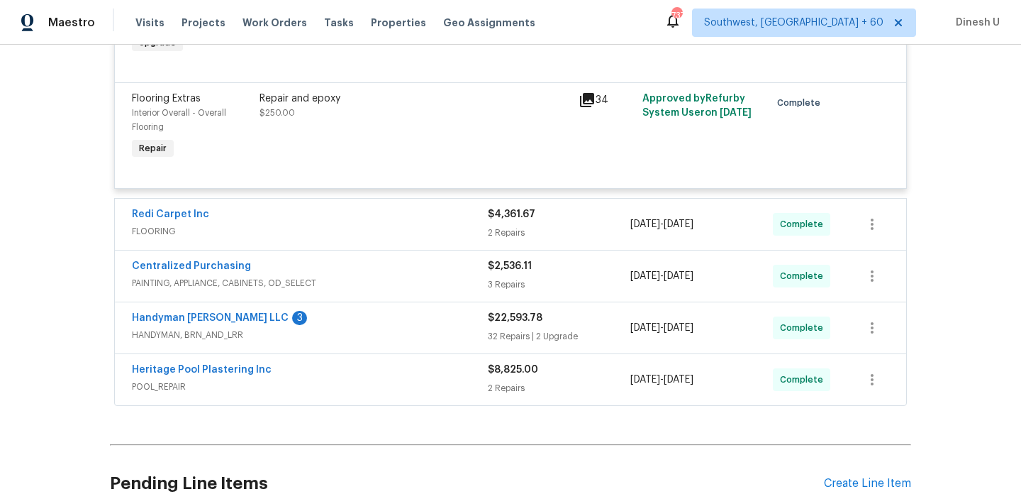
scroll to position [1342, 0]
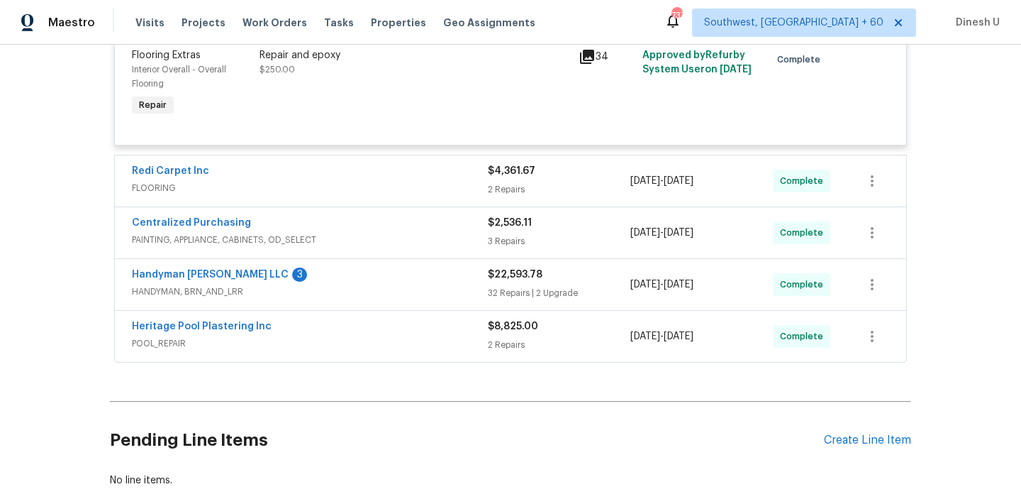
click at [500, 186] on div "$4,361.67 2 Repairs" at bounding box center [559, 181] width 143 height 34
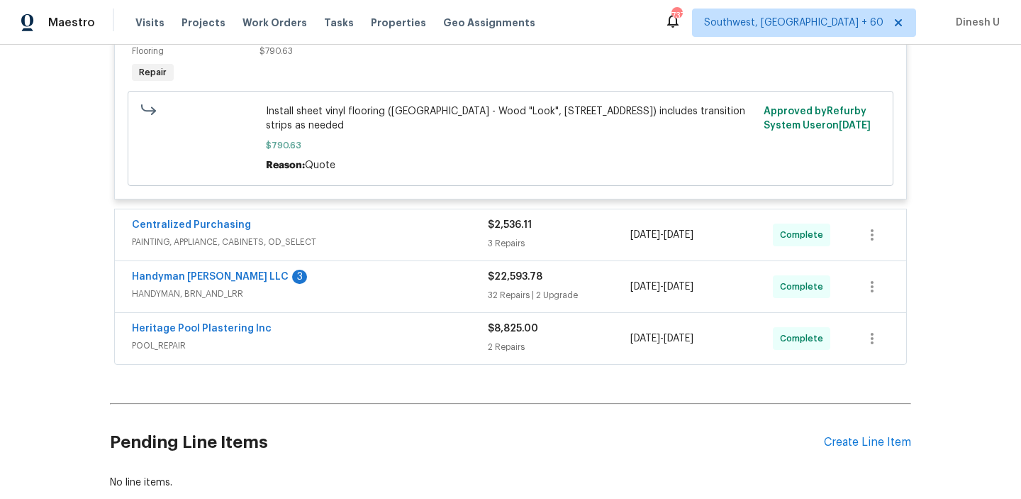
scroll to position [1839, 0]
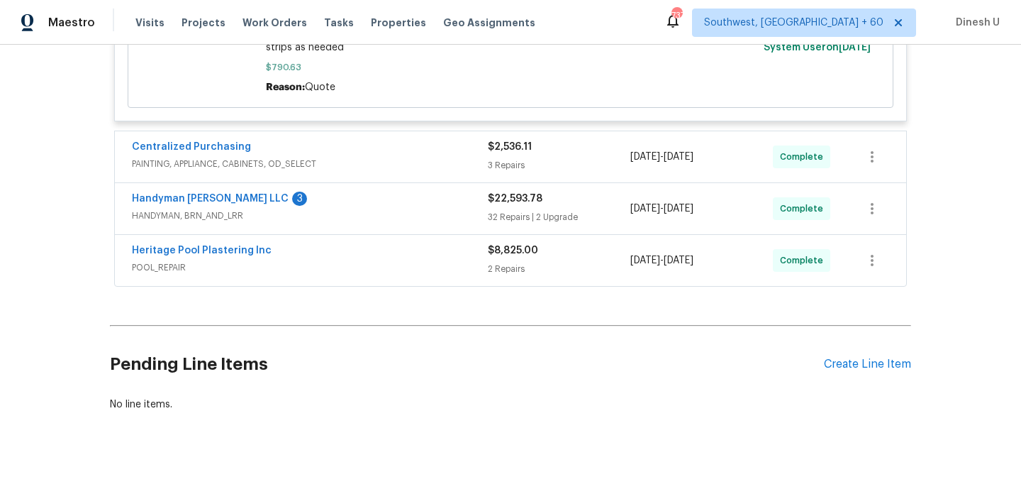
click at [488, 158] on div "3 Repairs" at bounding box center [559, 165] width 143 height 14
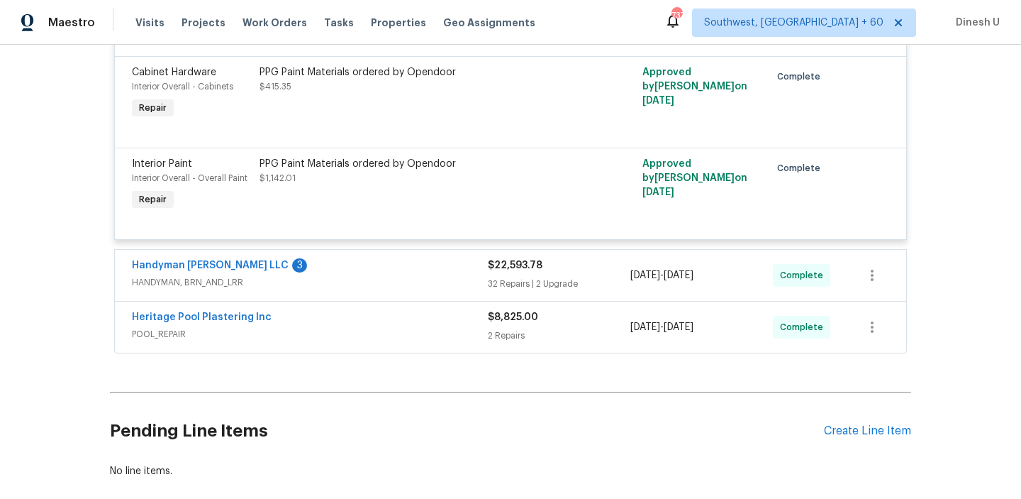
scroll to position [2151, 0]
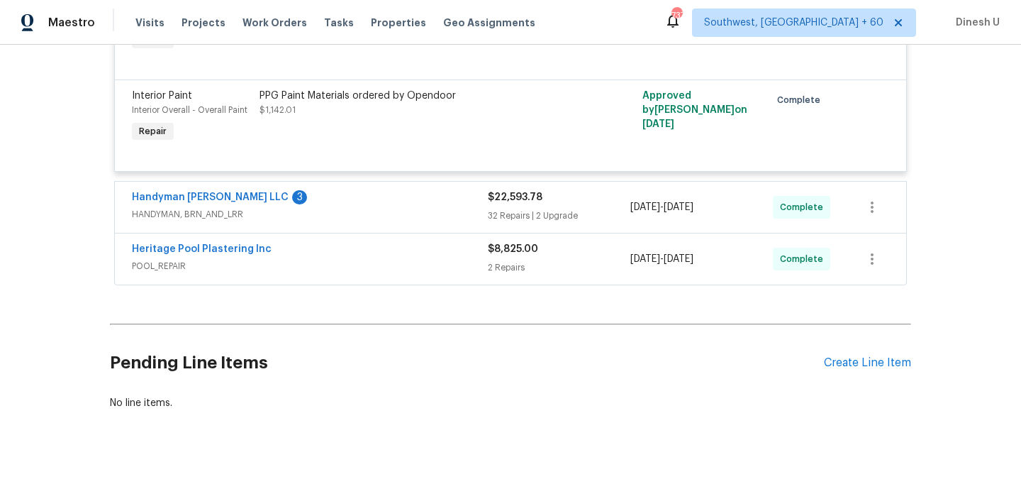
click at [500, 208] on div "32 Repairs | 2 Upgrade" at bounding box center [559, 215] width 143 height 14
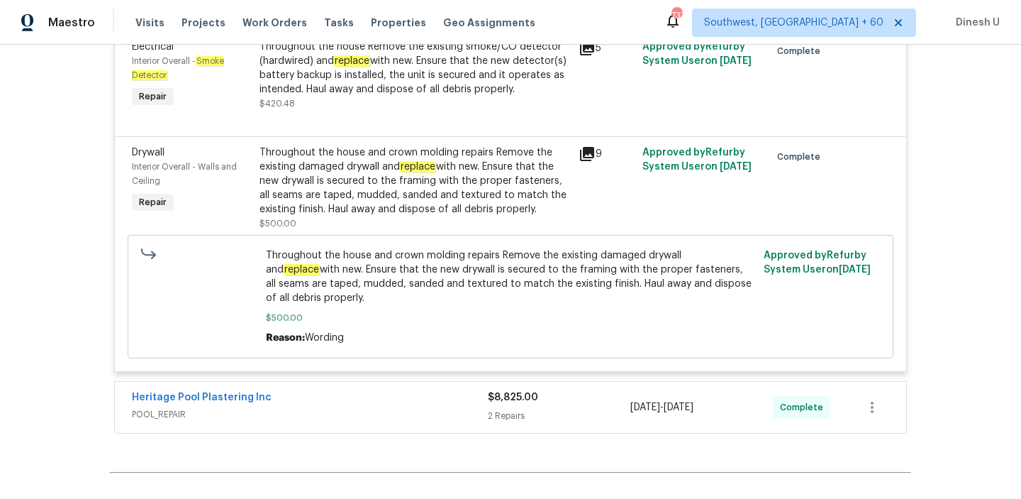
scroll to position [6311, 0]
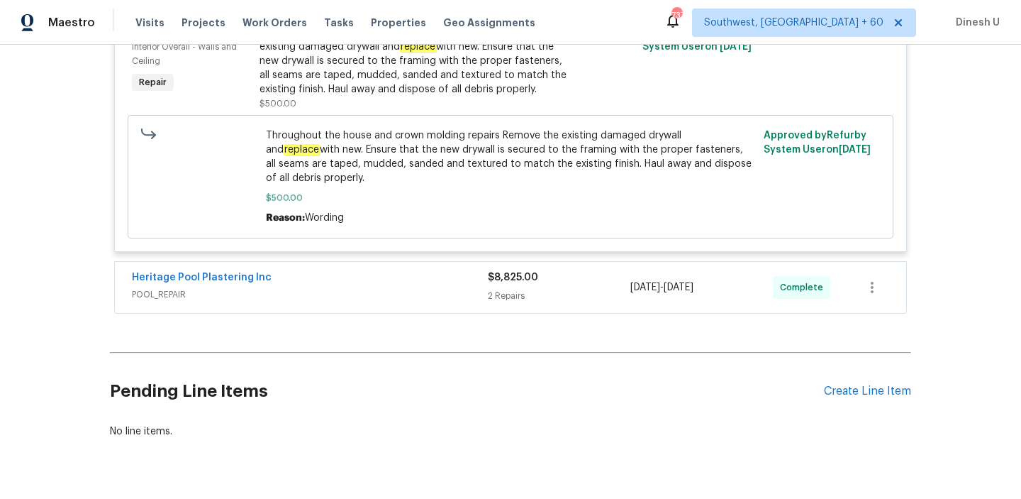
click at [494, 289] on div "2 Repairs" at bounding box center [559, 296] width 143 height 14
